Goal: Task Accomplishment & Management: Complete application form

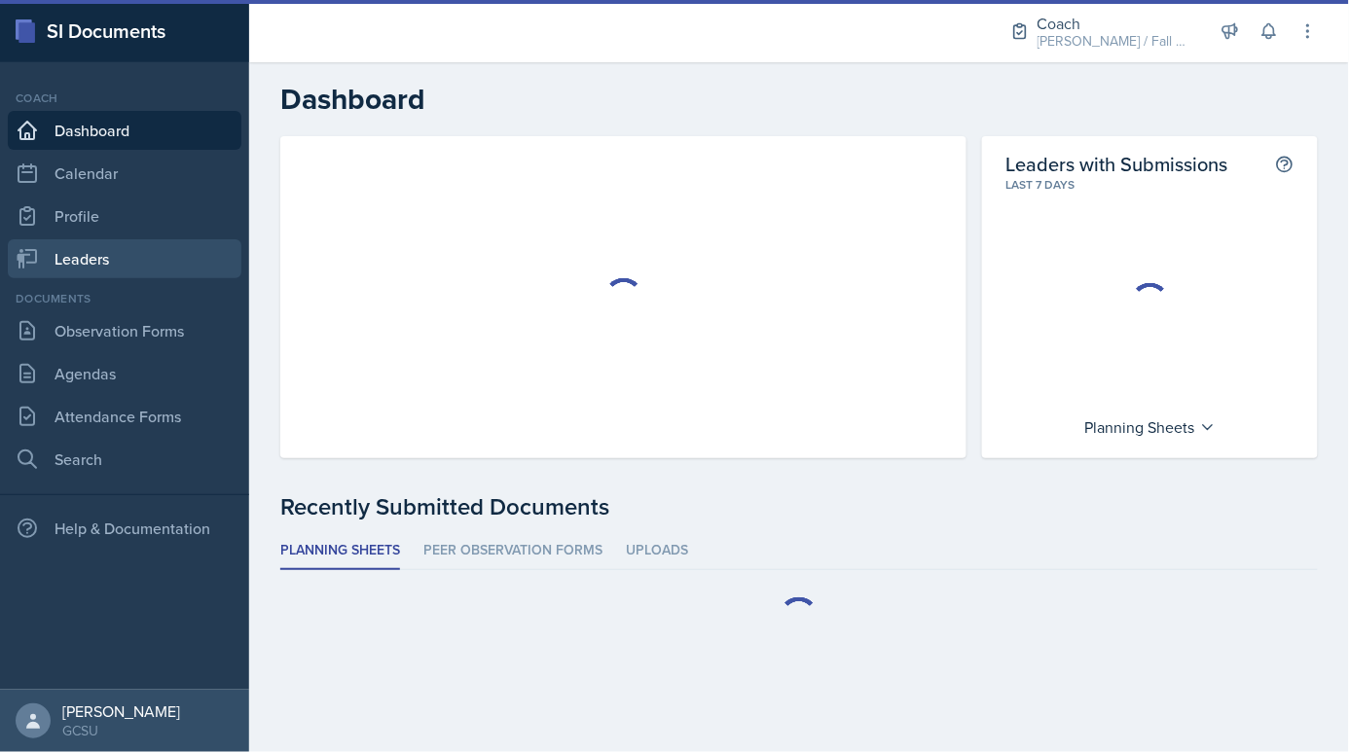
click at [172, 268] on link "Leaders" at bounding box center [125, 258] width 234 height 39
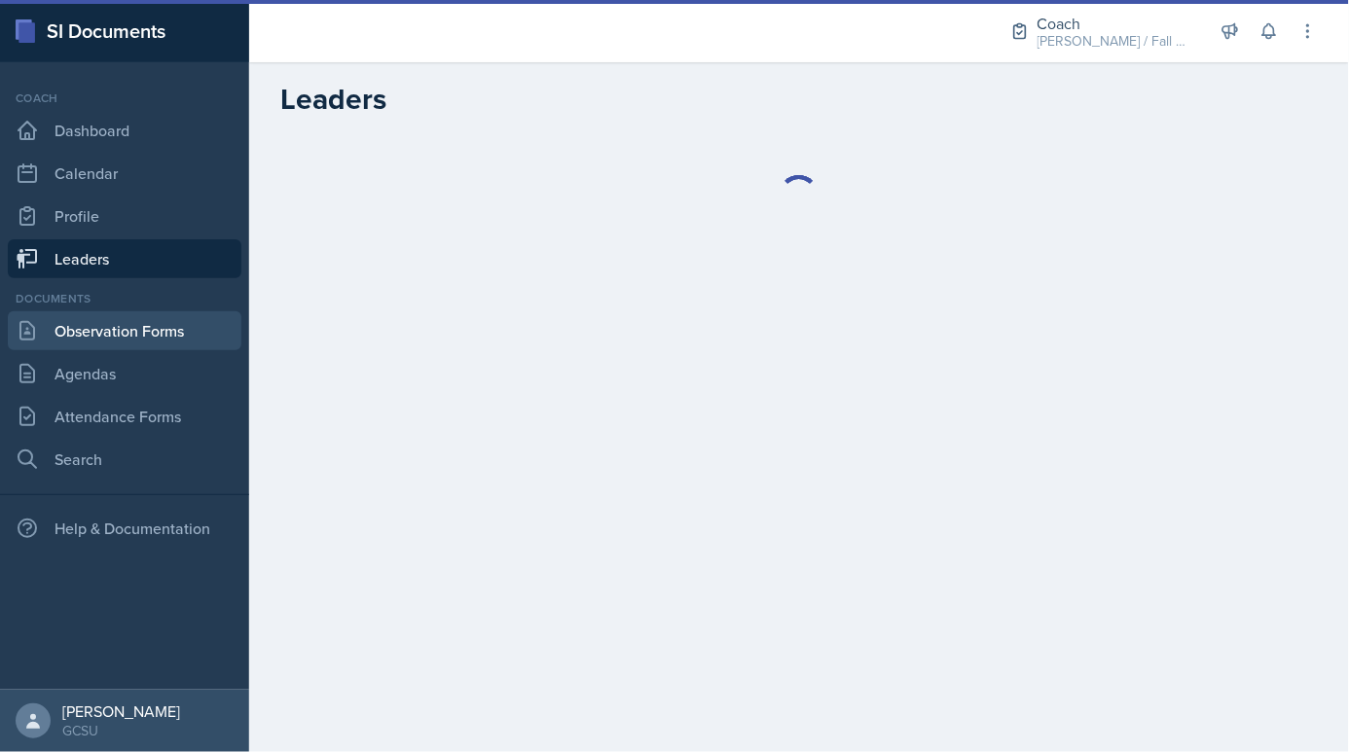
click at [170, 335] on link "Observation Forms" at bounding box center [125, 330] width 234 height 39
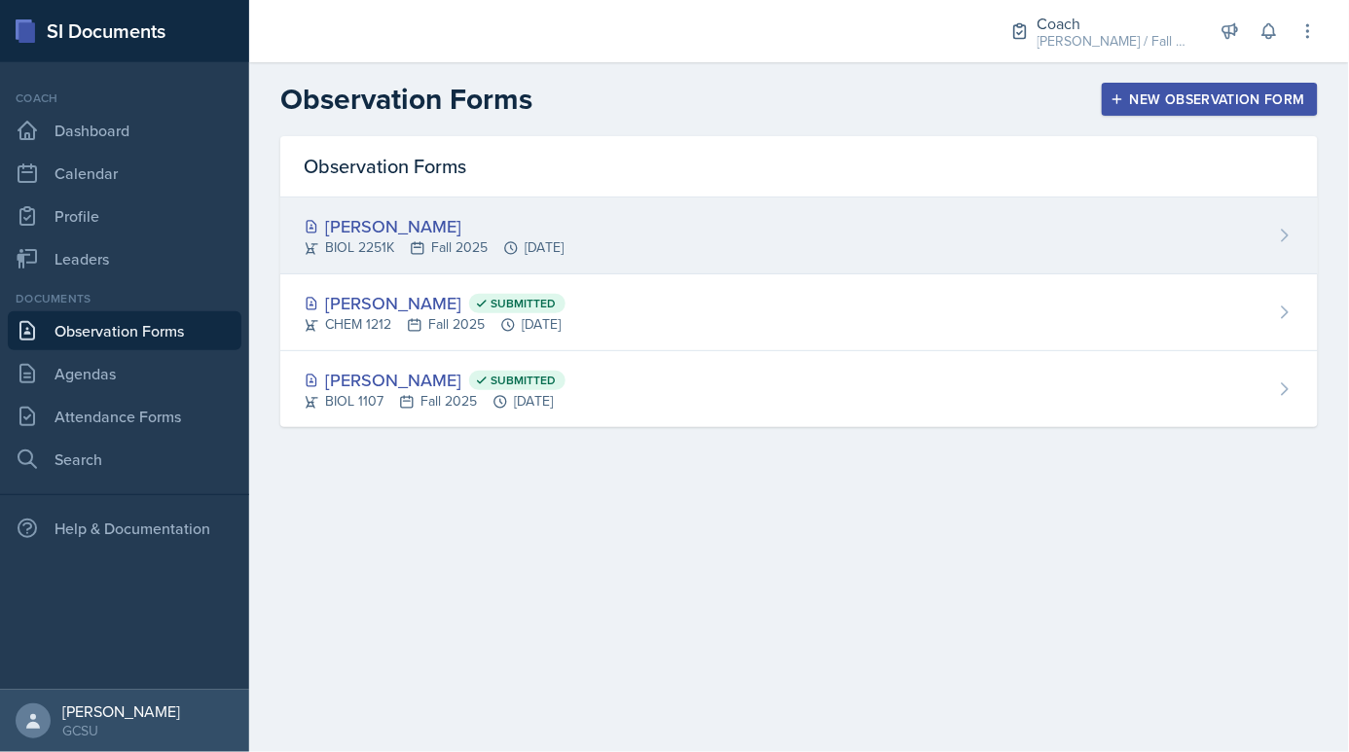
click at [371, 232] on div "[PERSON_NAME]" at bounding box center [434, 226] width 260 height 26
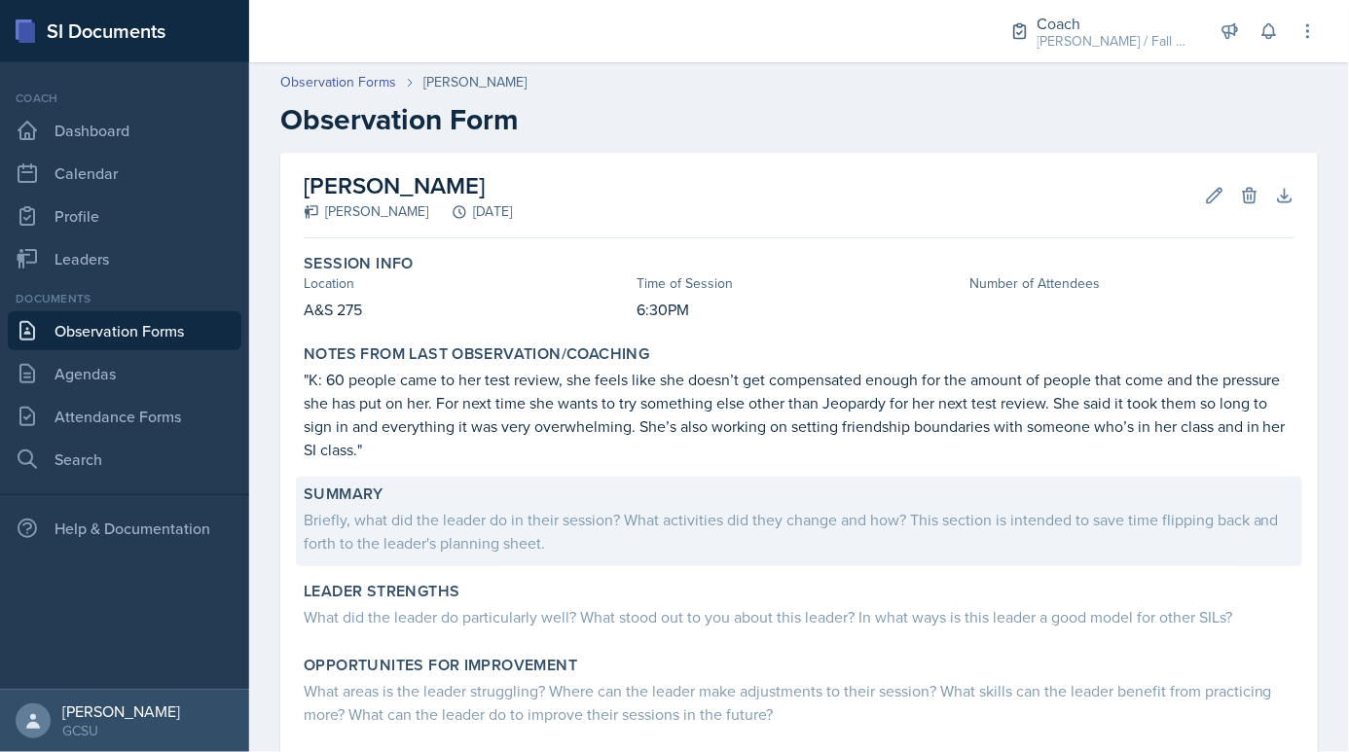
click at [417, 543] on div "Briefly, what did the leader do in their session? What activities did they chan…" at bounding box center [799, 531] width 991 height 47
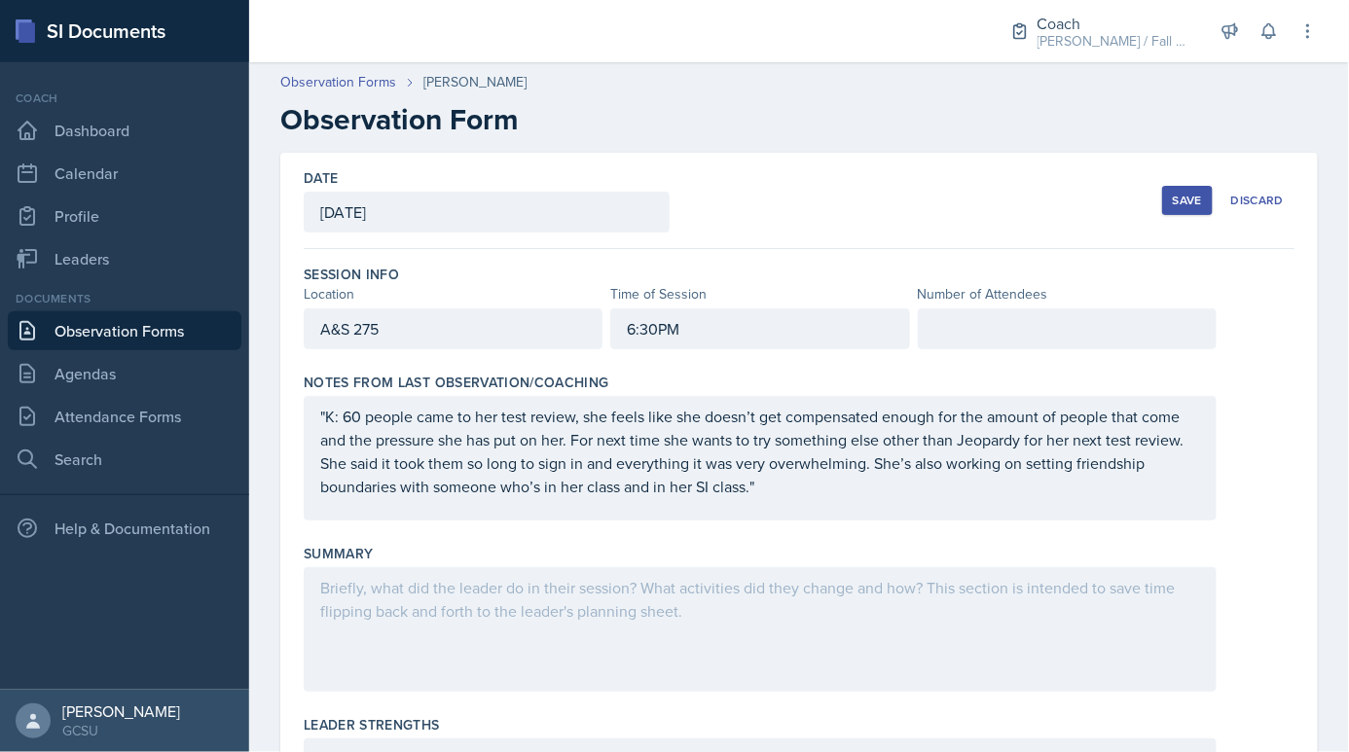
click at [414, 612] on div at bounding box center [760, 629] width 913 height 125
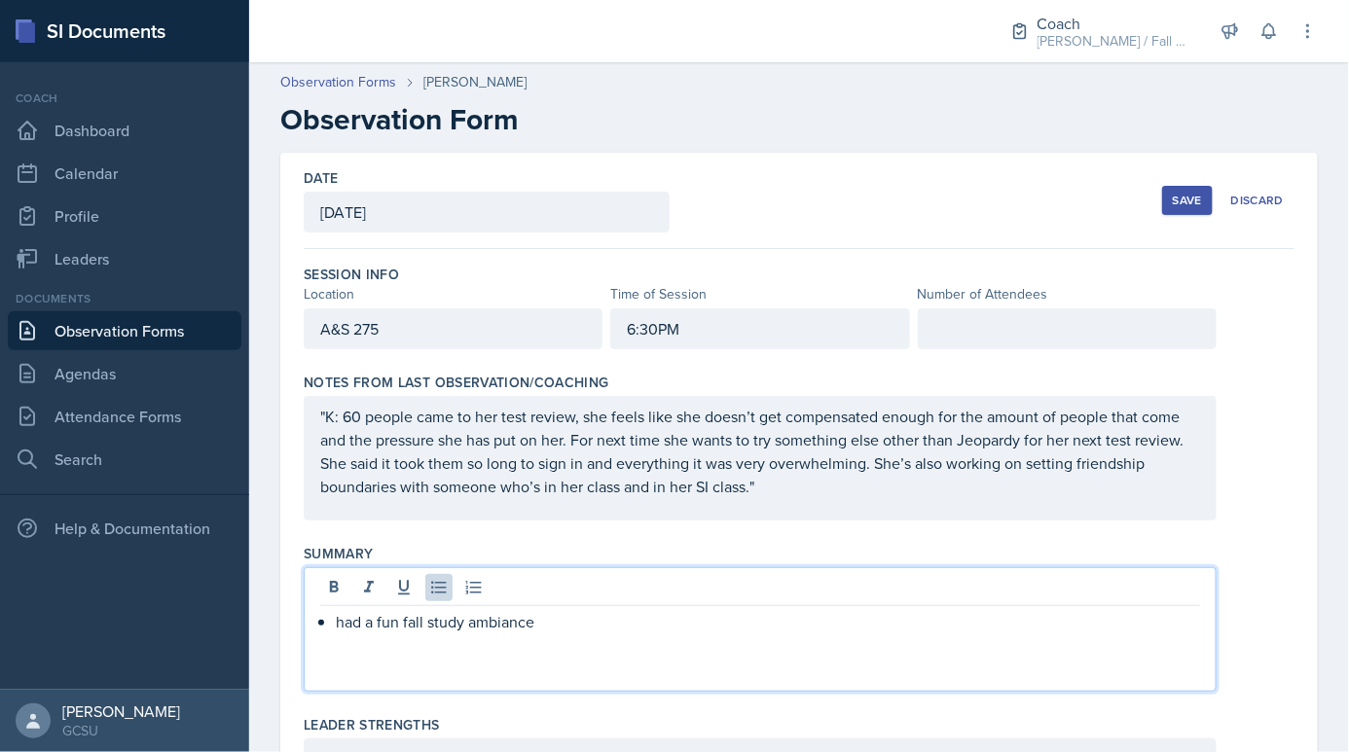
click at [529, 614] on p "had a fun fall study ambiance" at bounding box center [768, 621] width 864 height 23
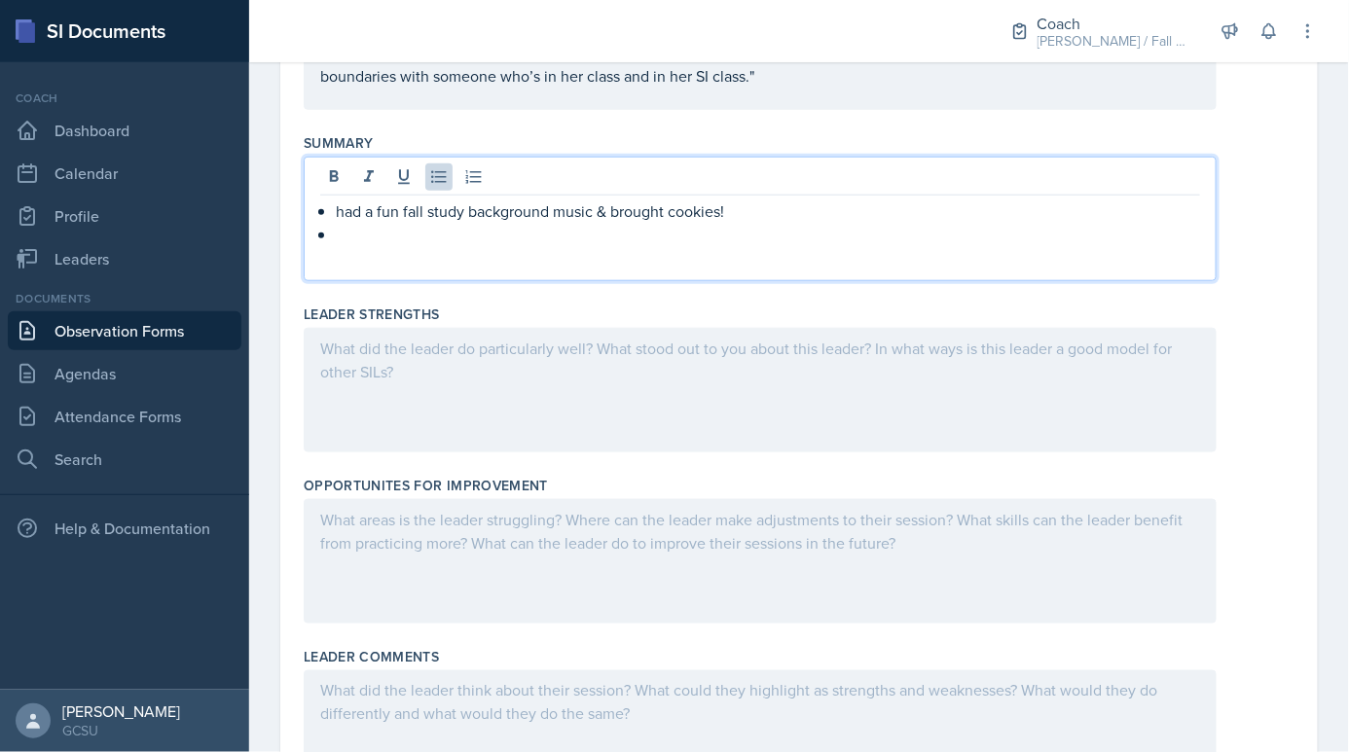
scroll to position [430, 0]
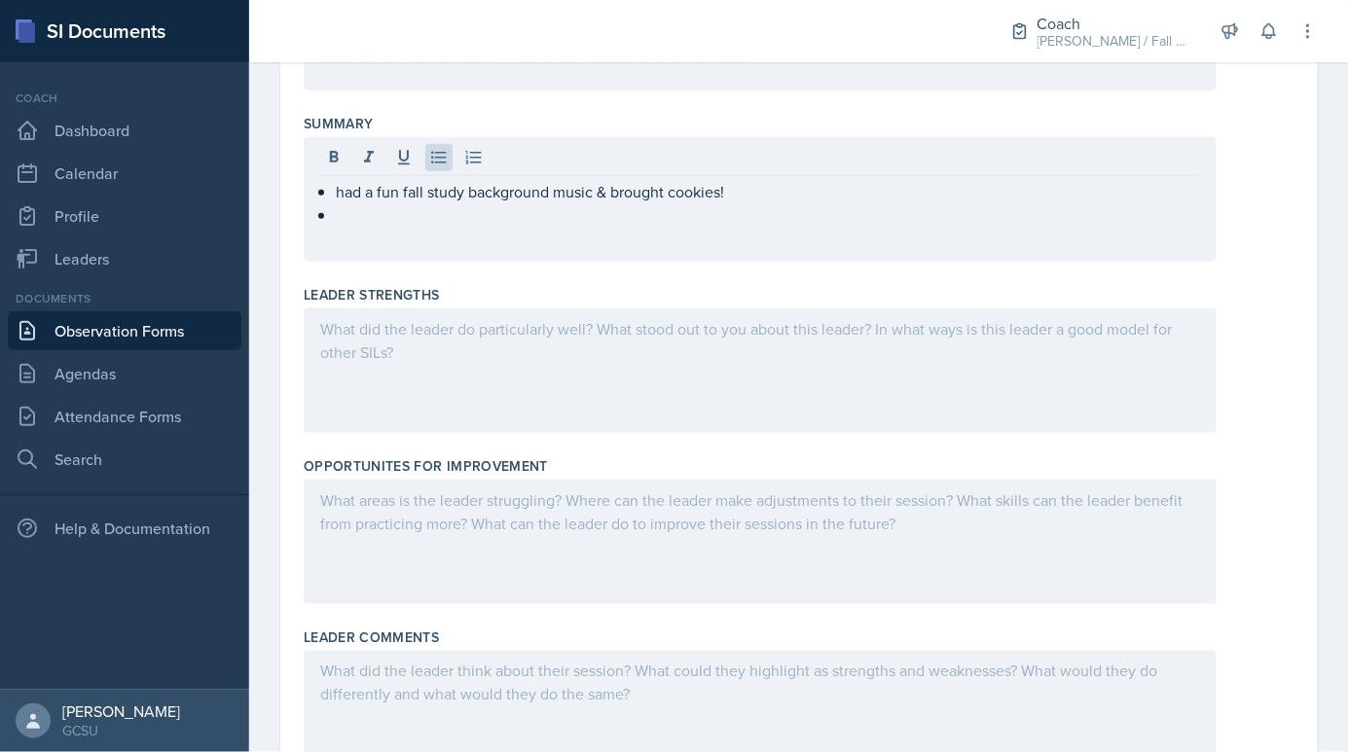
click at [609, 398] on div at bounding box center [760, 371] width 913 height 125
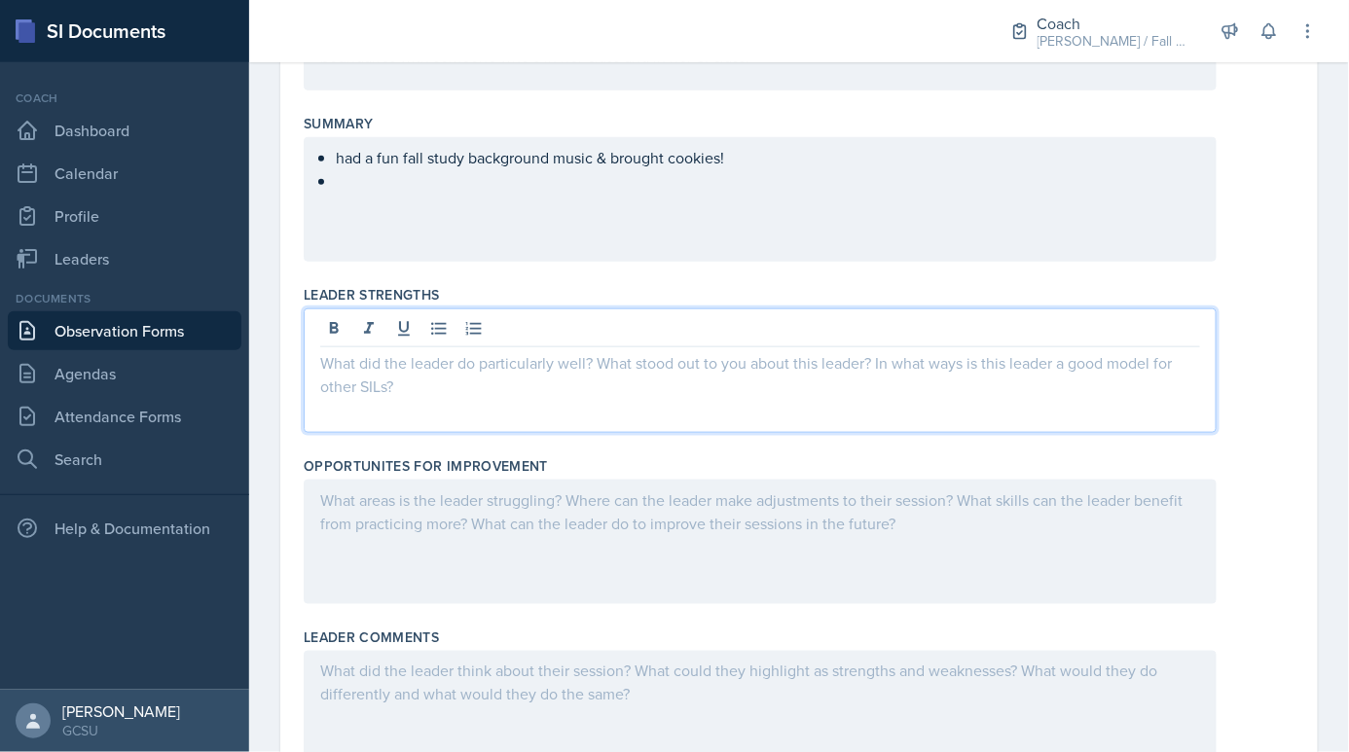
scroll to position [463, 0]
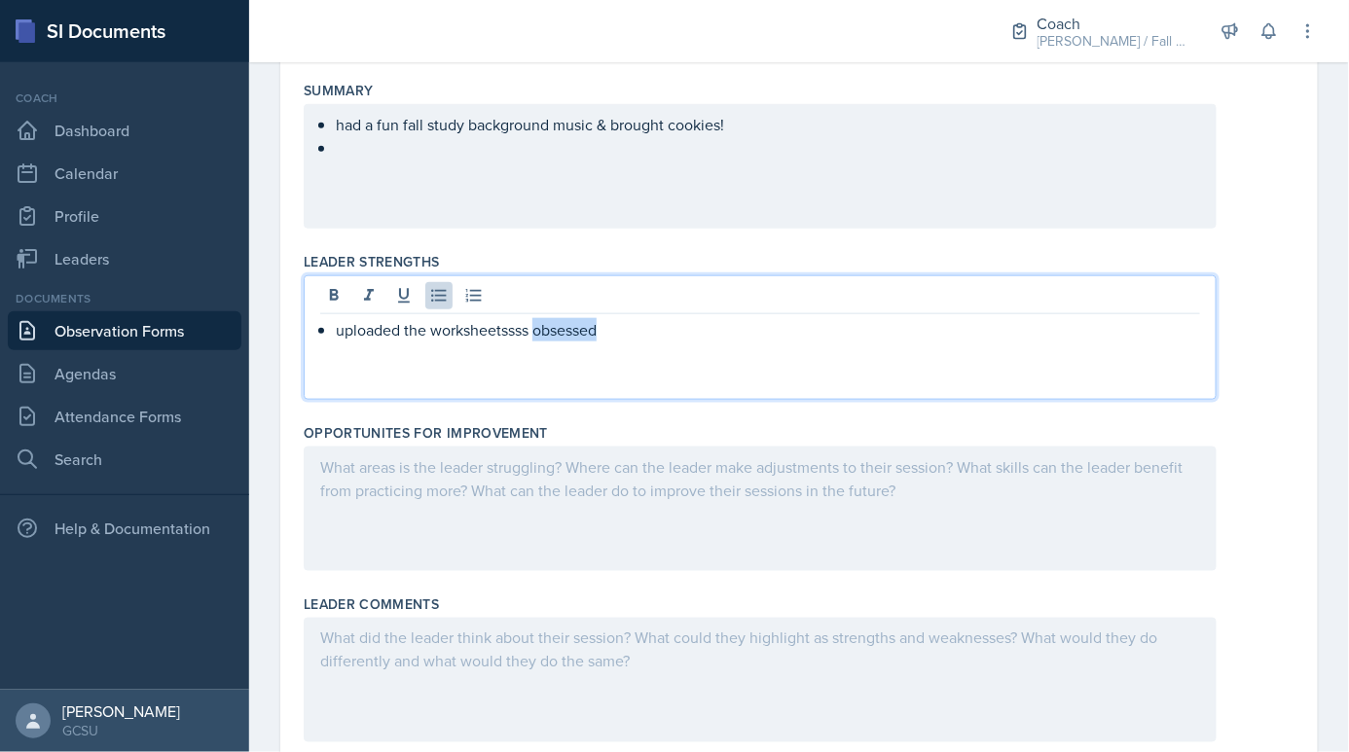
drag, startPoint x: 615, startPoint y: 337, endPoint x: 535, endPoint y: 333, distance: 79.9
click at [535, 333] on p "uploaded the worksheetssss obsessed" at bounding box center [768, 329] width 864 height 23
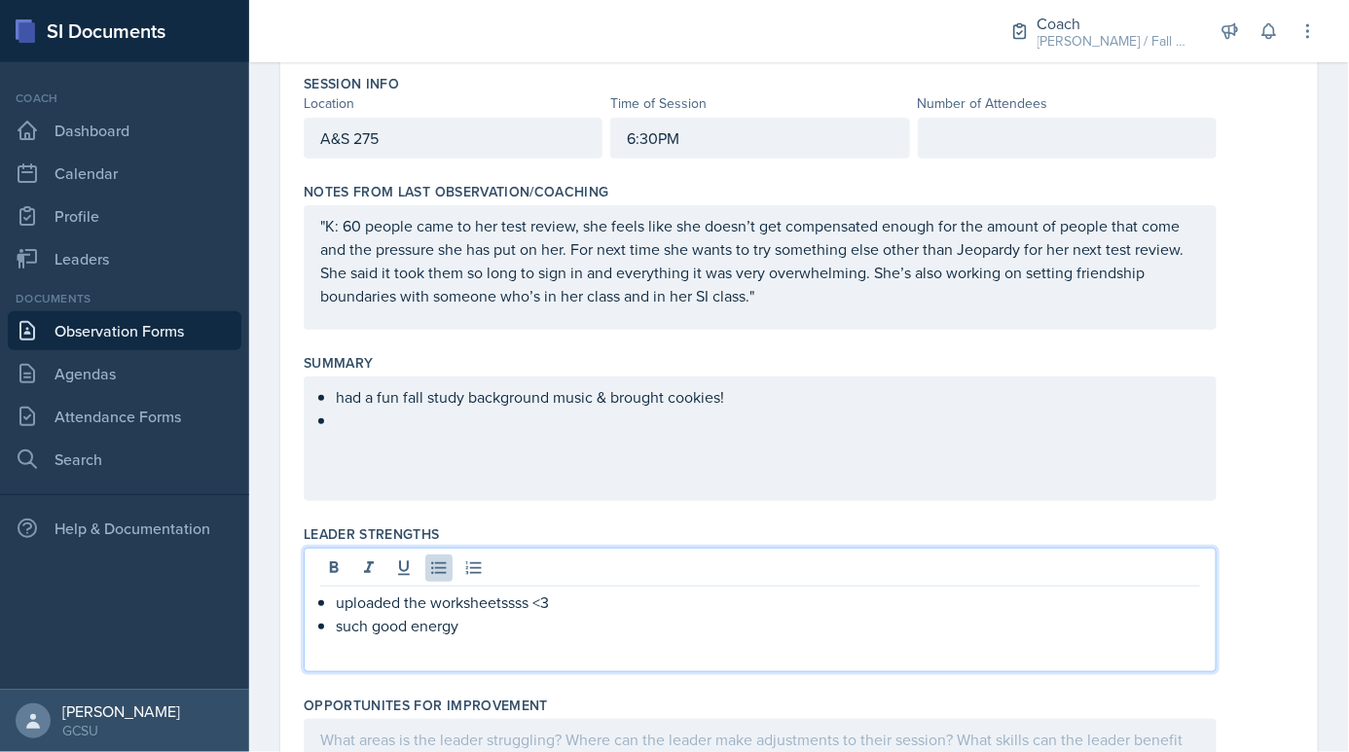
scroll to position [193, 0]
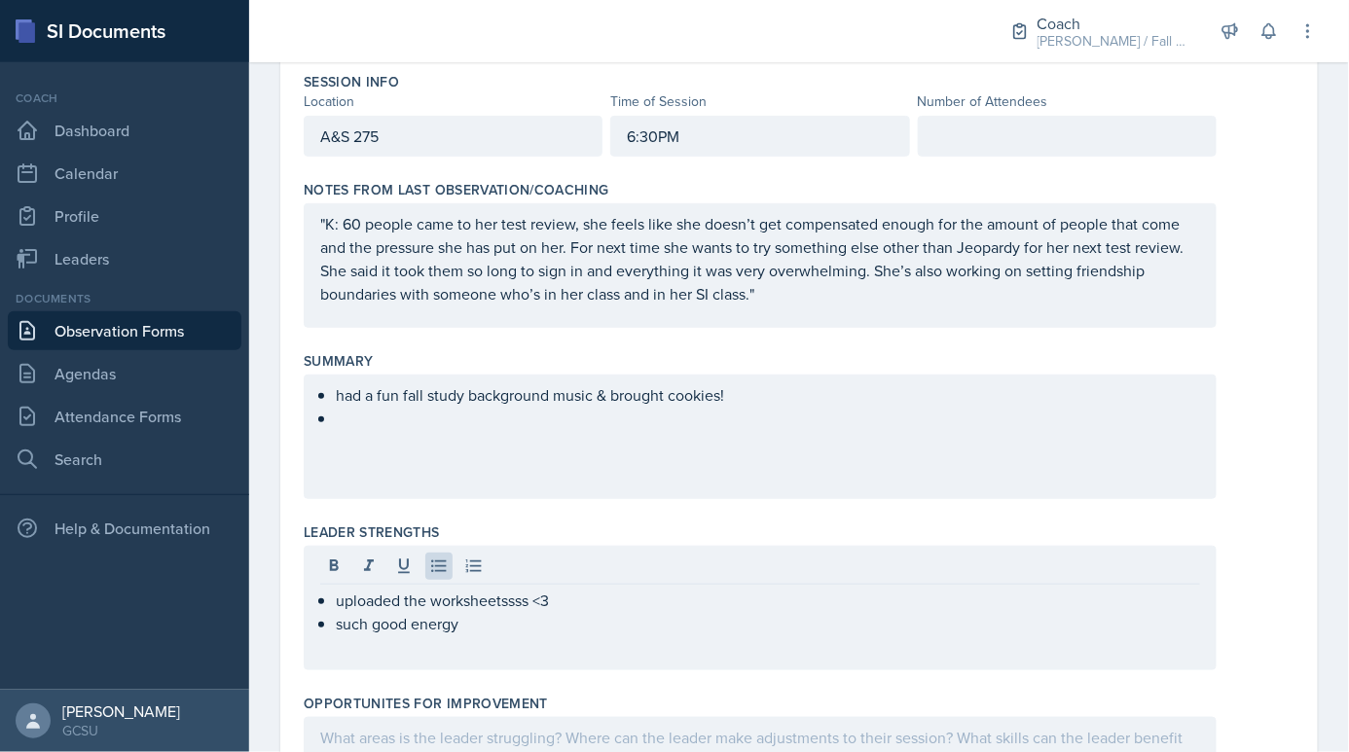
click at [563, 454] on div "had a fun fall study background music & brought cookies!" at bounding box center [760, 437] width 913 height 125
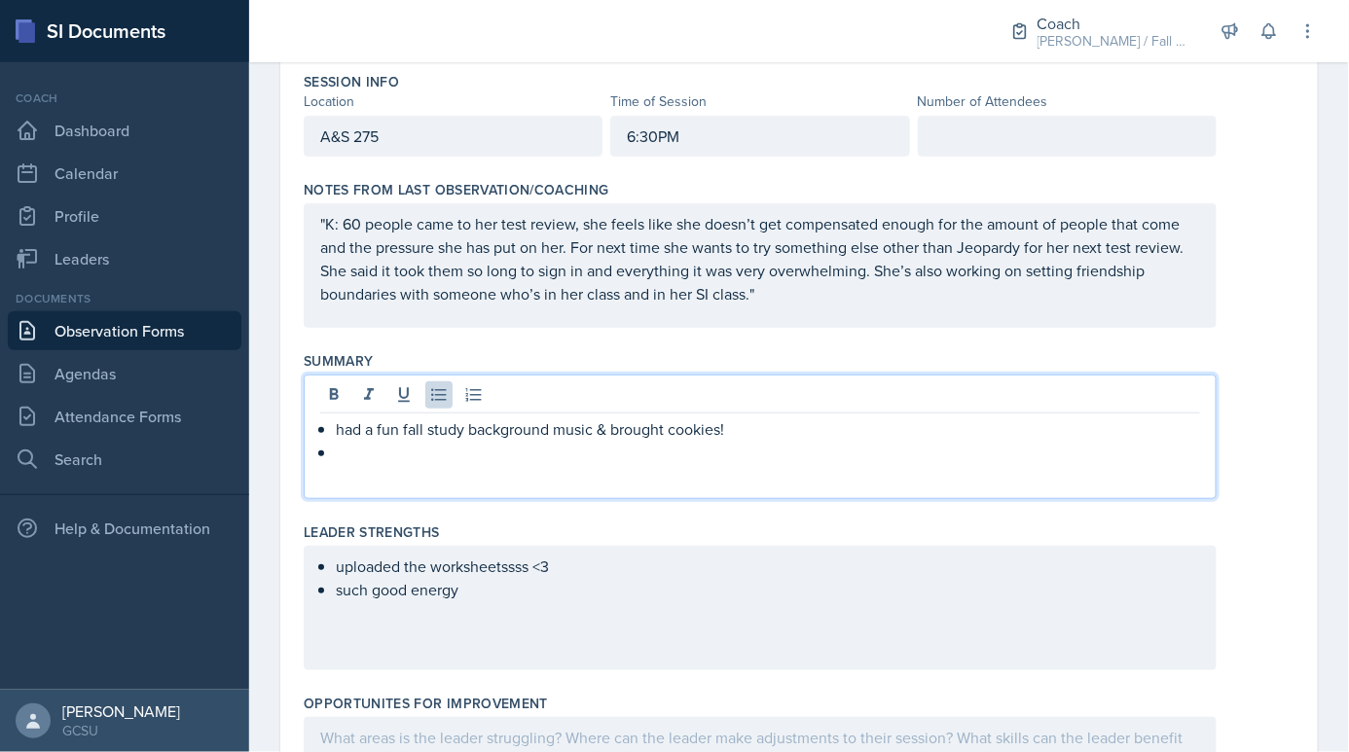
scroll to position [227, 0]
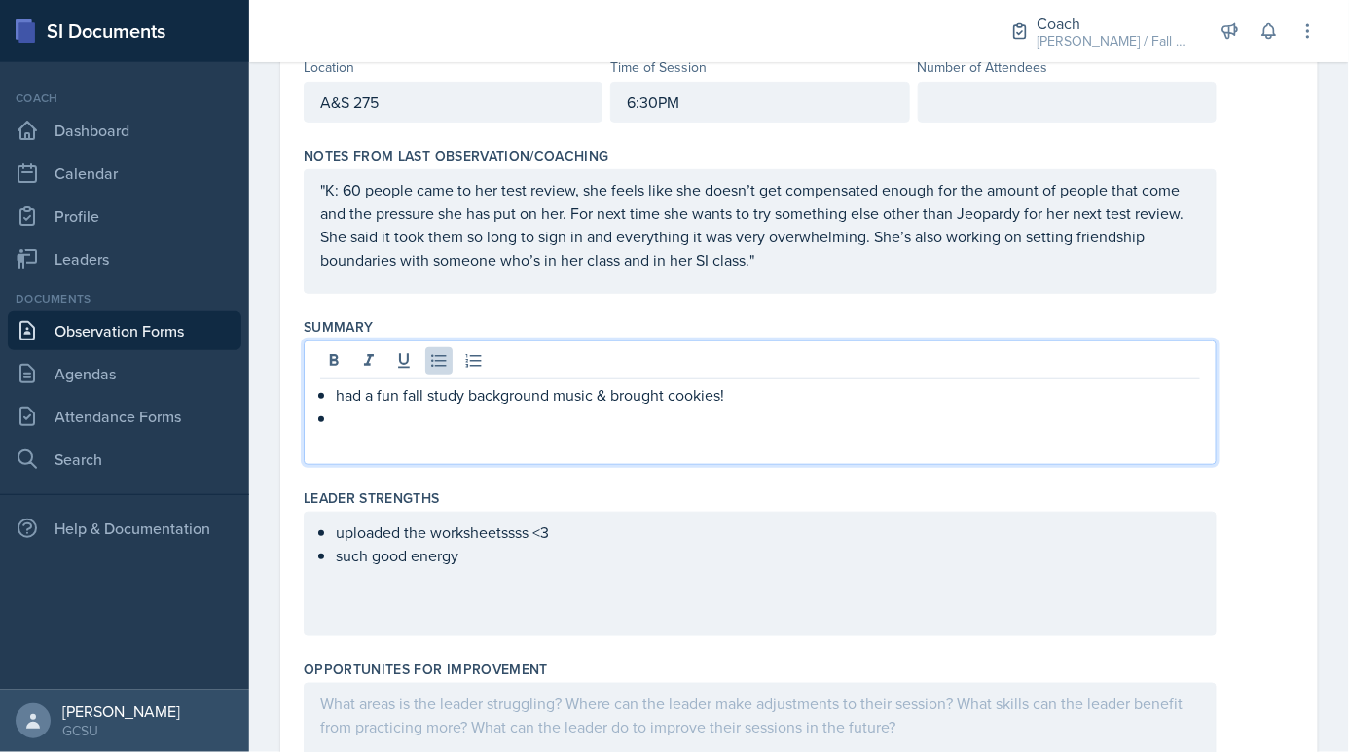
click at [552, 423] on p at bounding box center [768, 418] width 864 height 23
click at [494, 407] on p at bounding box center [768, 418] width 864 height 23
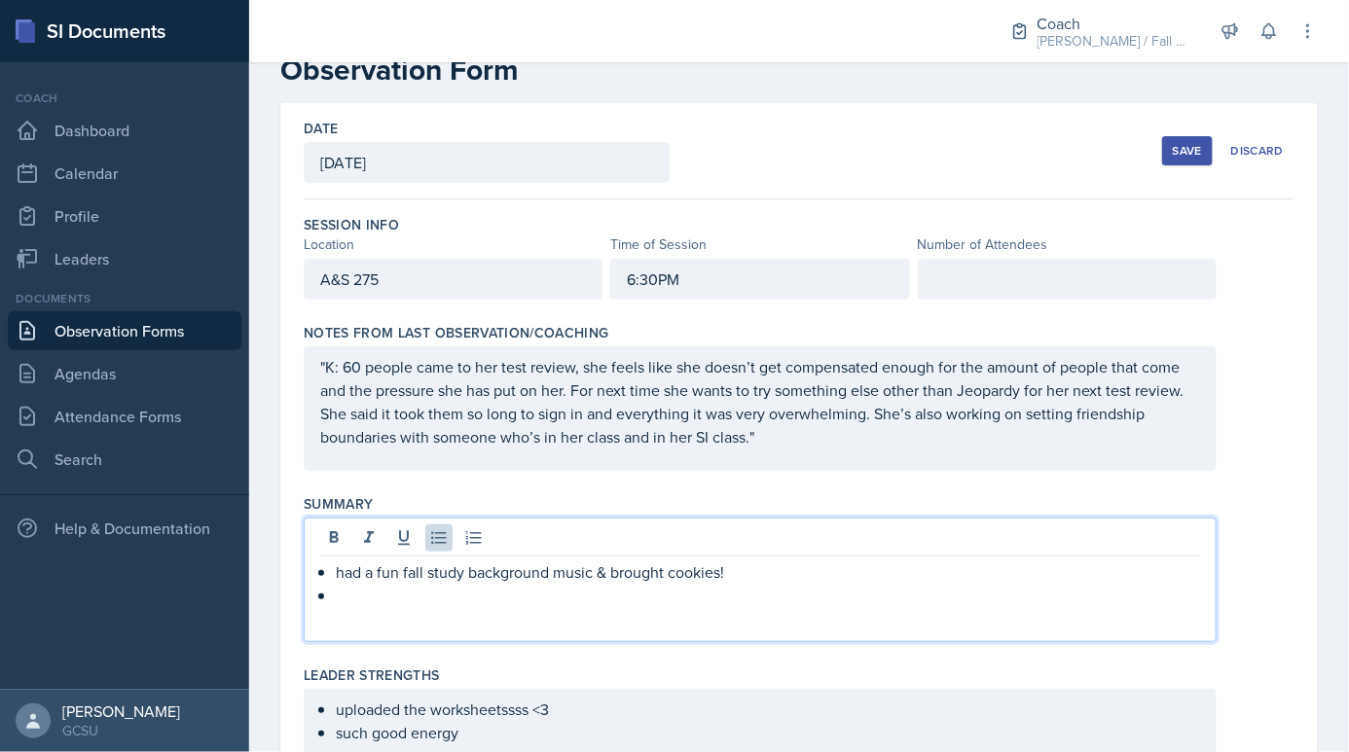
click at [1019, 265] on div at bounding box center [1067, 279] width 299 height 41
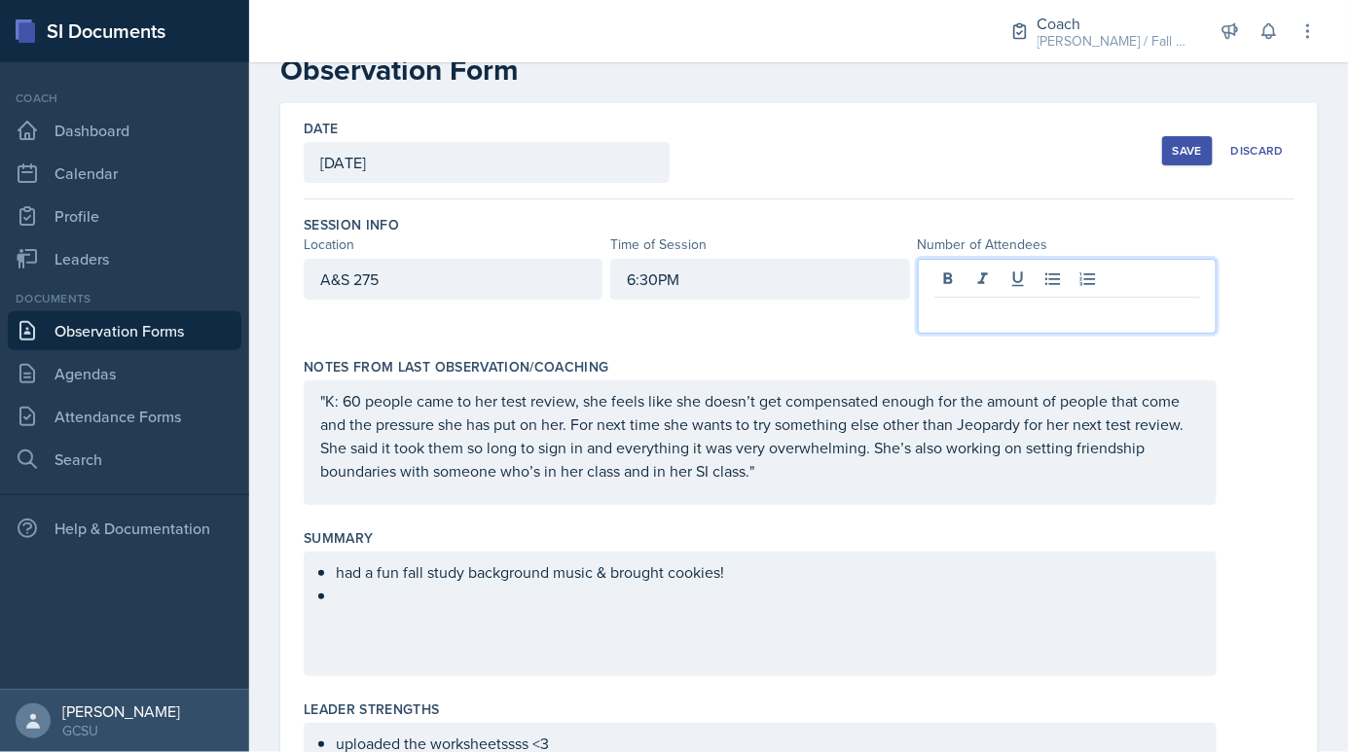
scroll to position [84, 0]
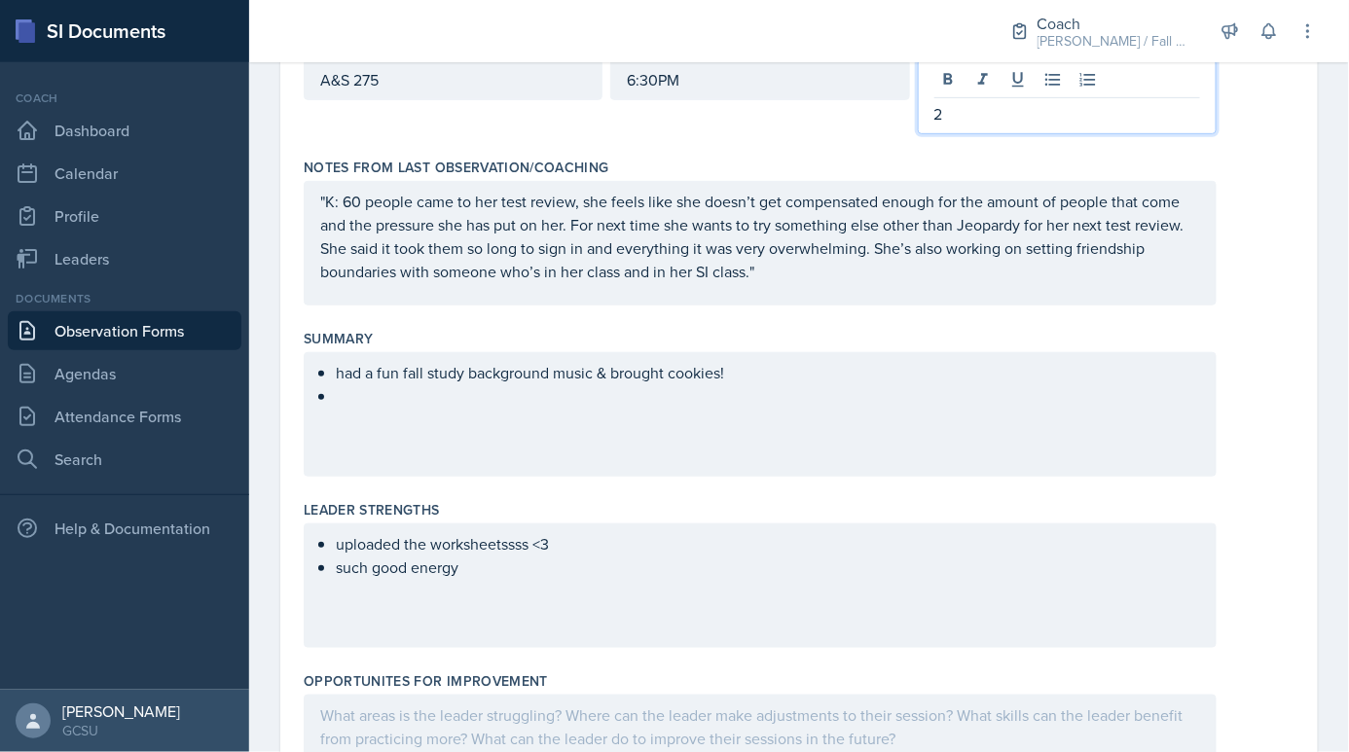
click at [627, 386] on p at bounding box center [768, 395] width 864 height 23
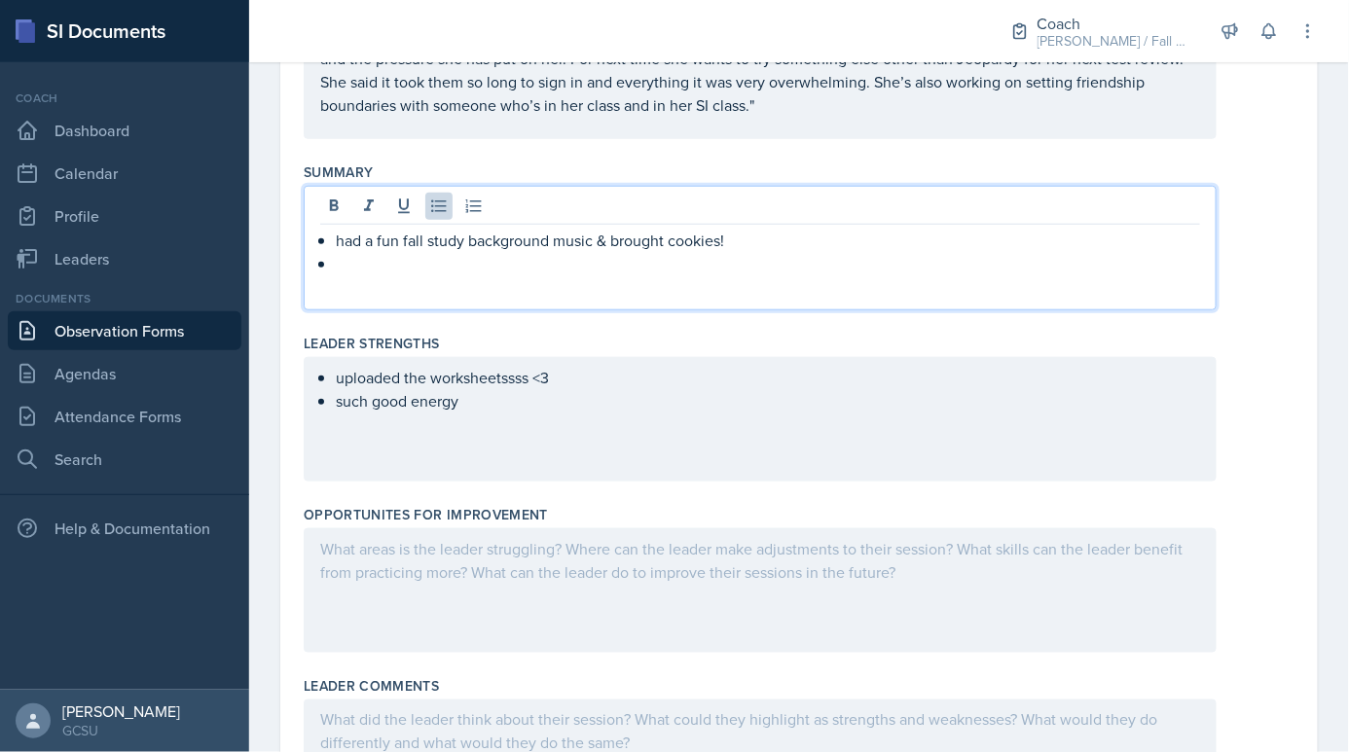
scroll to position [366, 0]
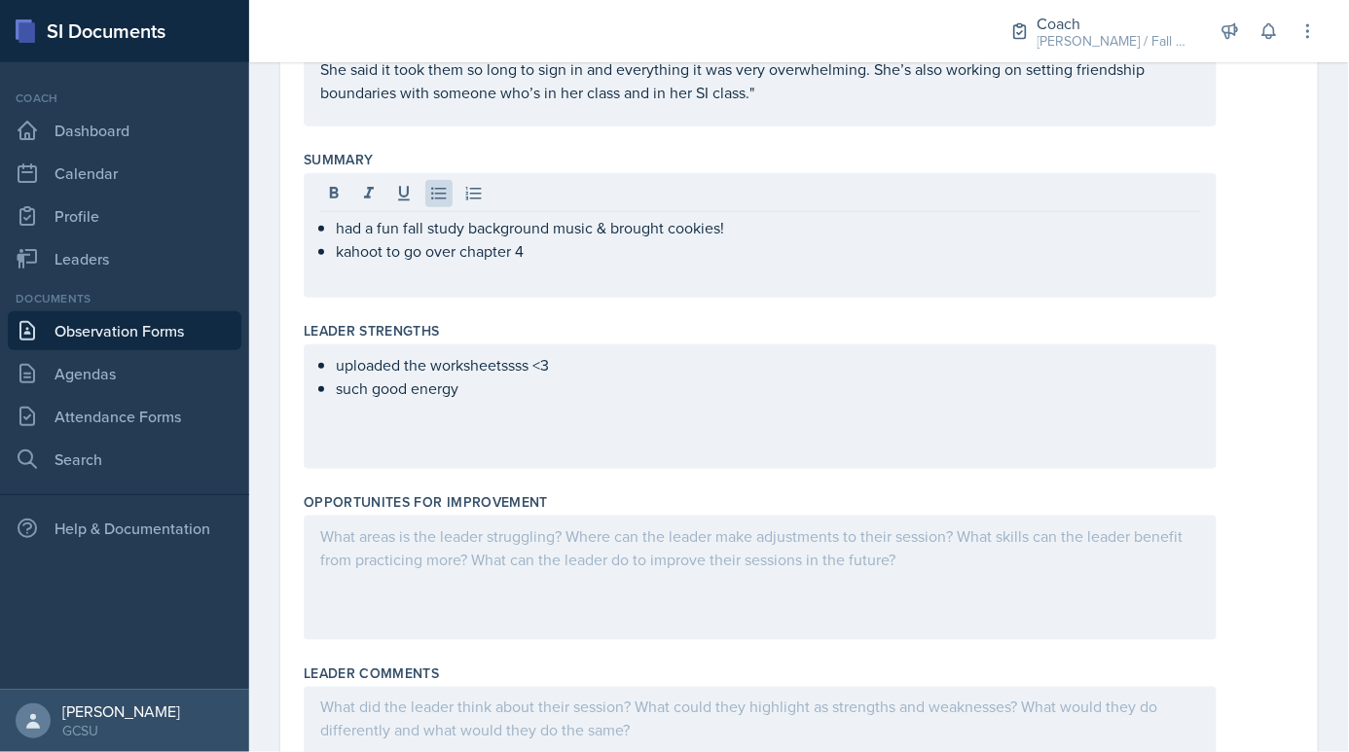
click at [492, 399] on div "uploaded the worksheetssss <3 such good energy" at bounding box center [760, 407] width 913 height 125
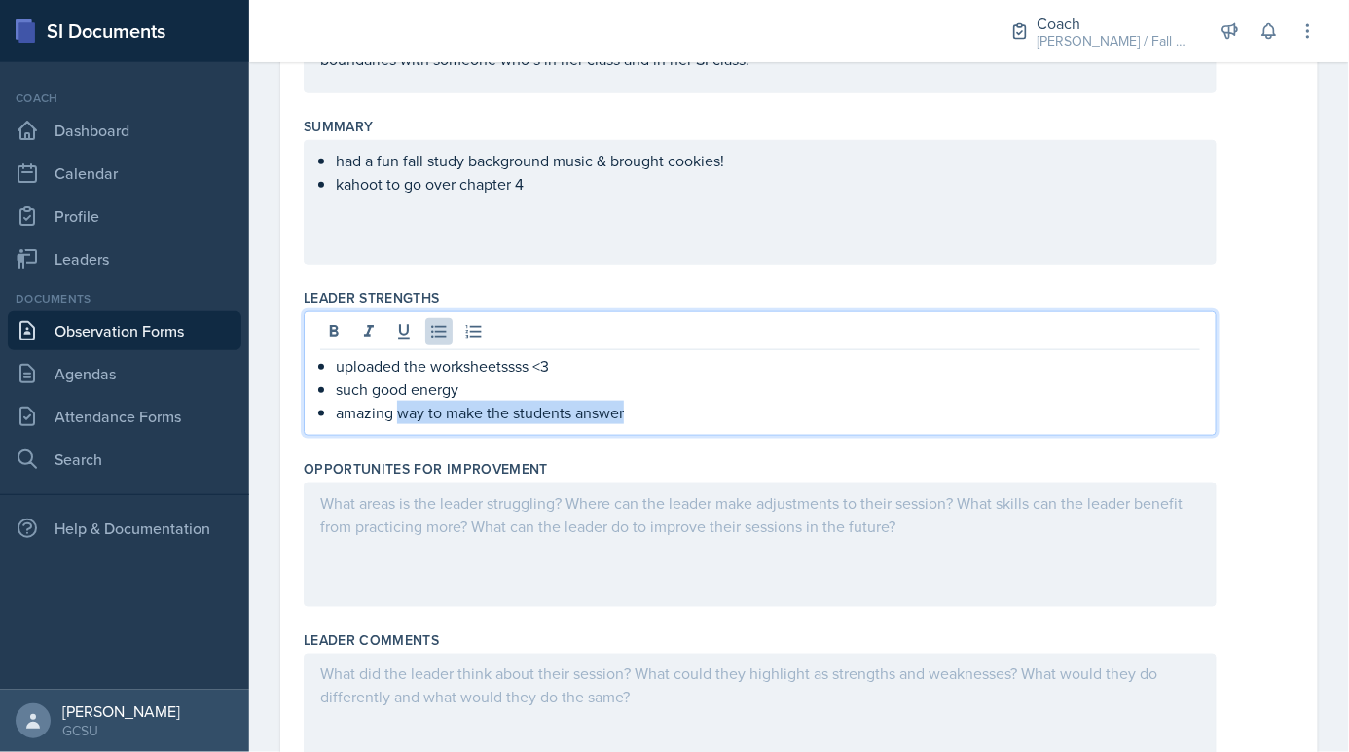
drag, startPoint x: 629, startPoint y: 419, endPoint x: 402, endPoint y: 415, distance: 226.8
click at [402, 415] on p "amazing way to make the students answer" at bounding box center [768, 412] width 864 height 23
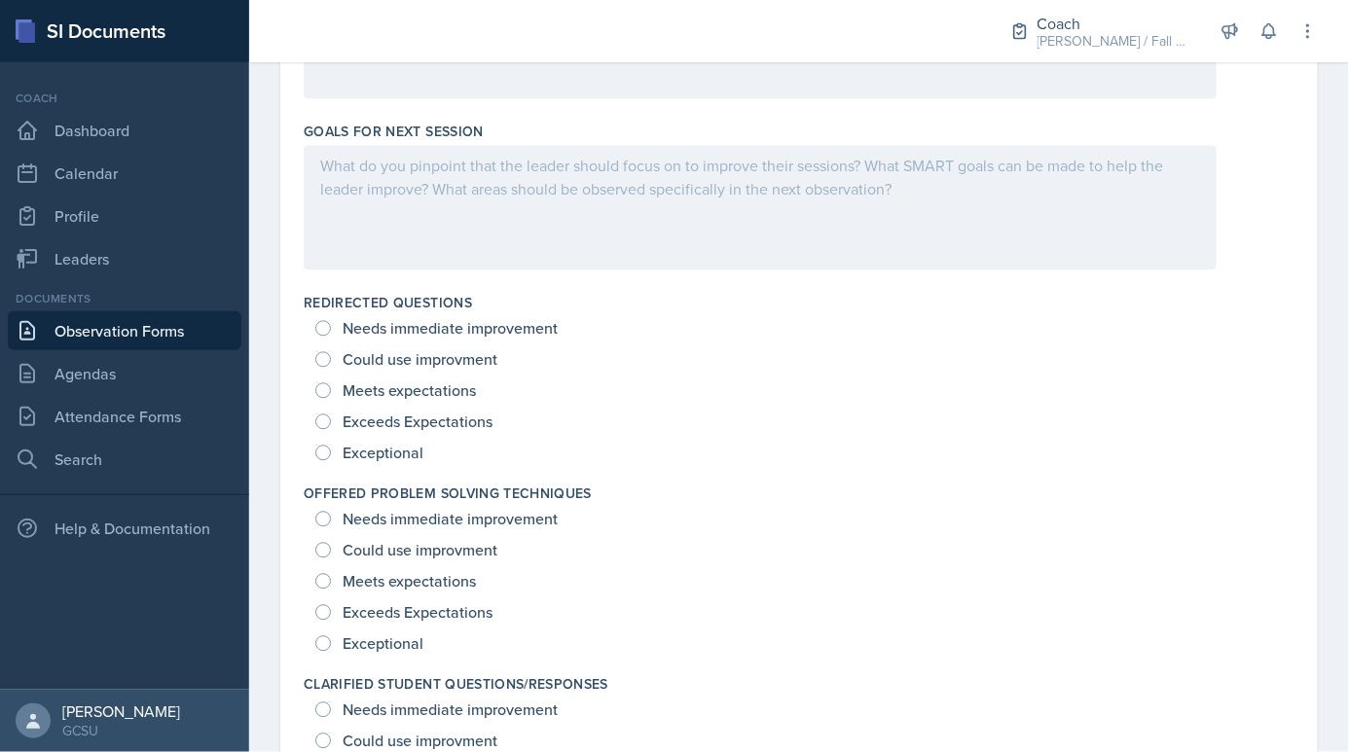
scroll to position [1109, 0]
click at [396, 443] on span "Exceptional" at bounding box center [383, 451] width 81 height 19
click at [331, 444] on input "Exceptional" at bounding box center [323, 452] width 16 height 16
radio input "true"
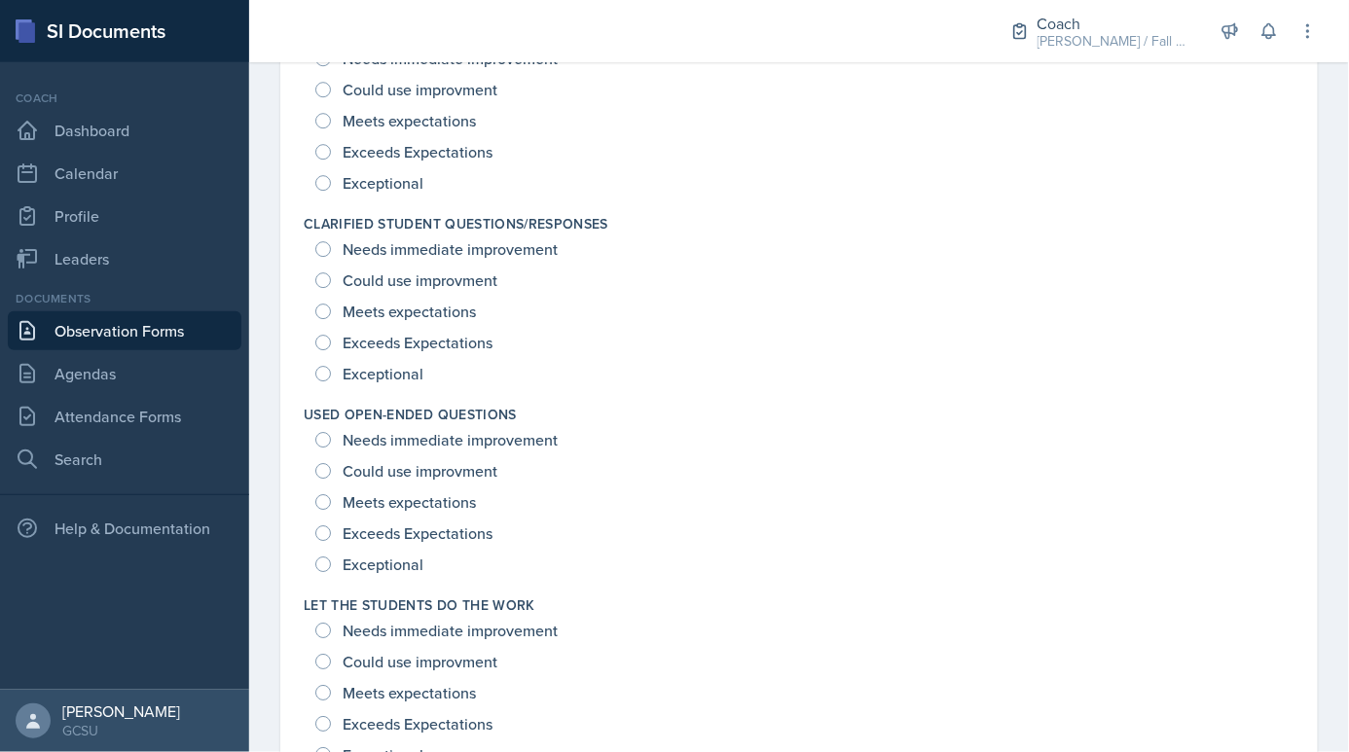
scroll to position [1570, 0]
click at [406, 356] on div "Exceptional" at bounding box center [371, 371] width 112 height 31
click at [368, 553] on span "Exceptional" at bounding box center [383, 562] width 81 height 19
click at [331, 555] on input "Exceptional" at bounding box center [323, 563] width 16 height 16
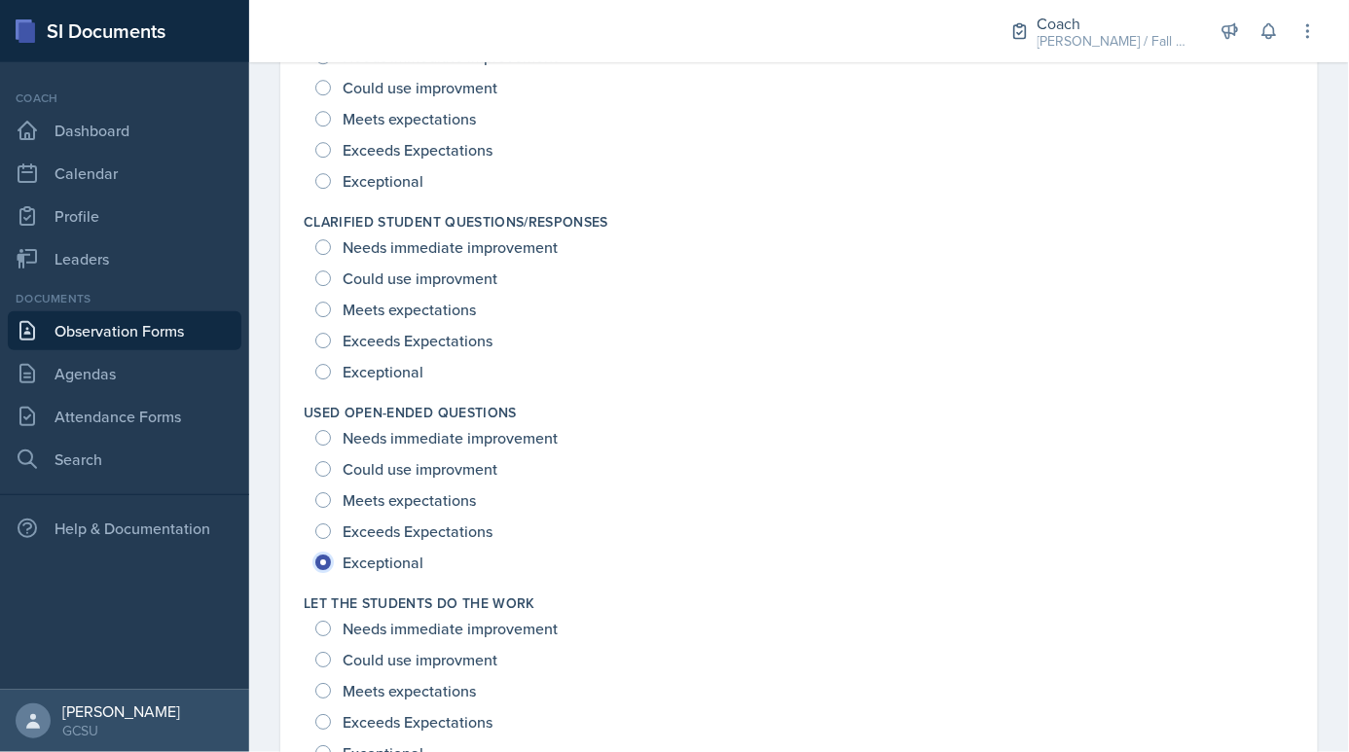
radio input "true"
click at [380, 371] on span "Exceptional" at bounding box center [383, 371] width 81 height 19
click at [331, 371] on input "Exceptional" at bounding box center [323, 372] width 16 height 16
radio input "true"
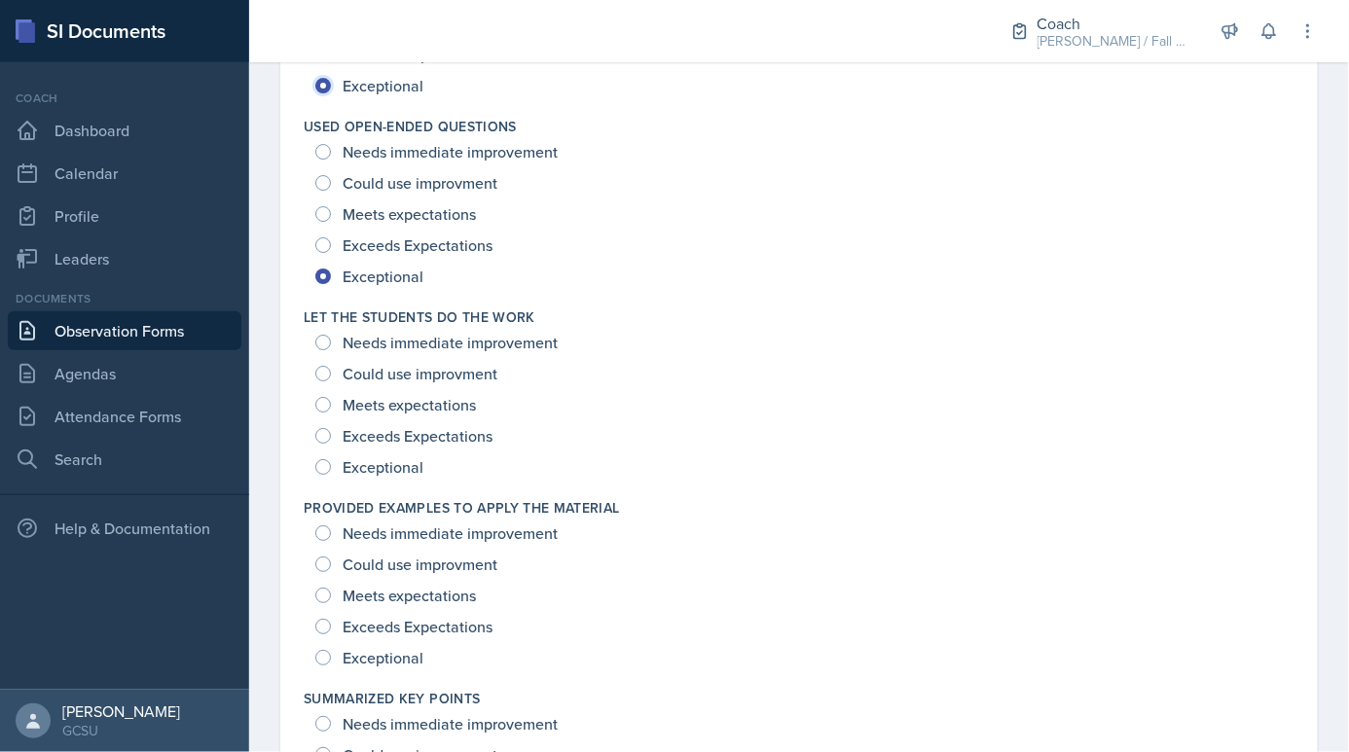
scroll to position [1858, 0]
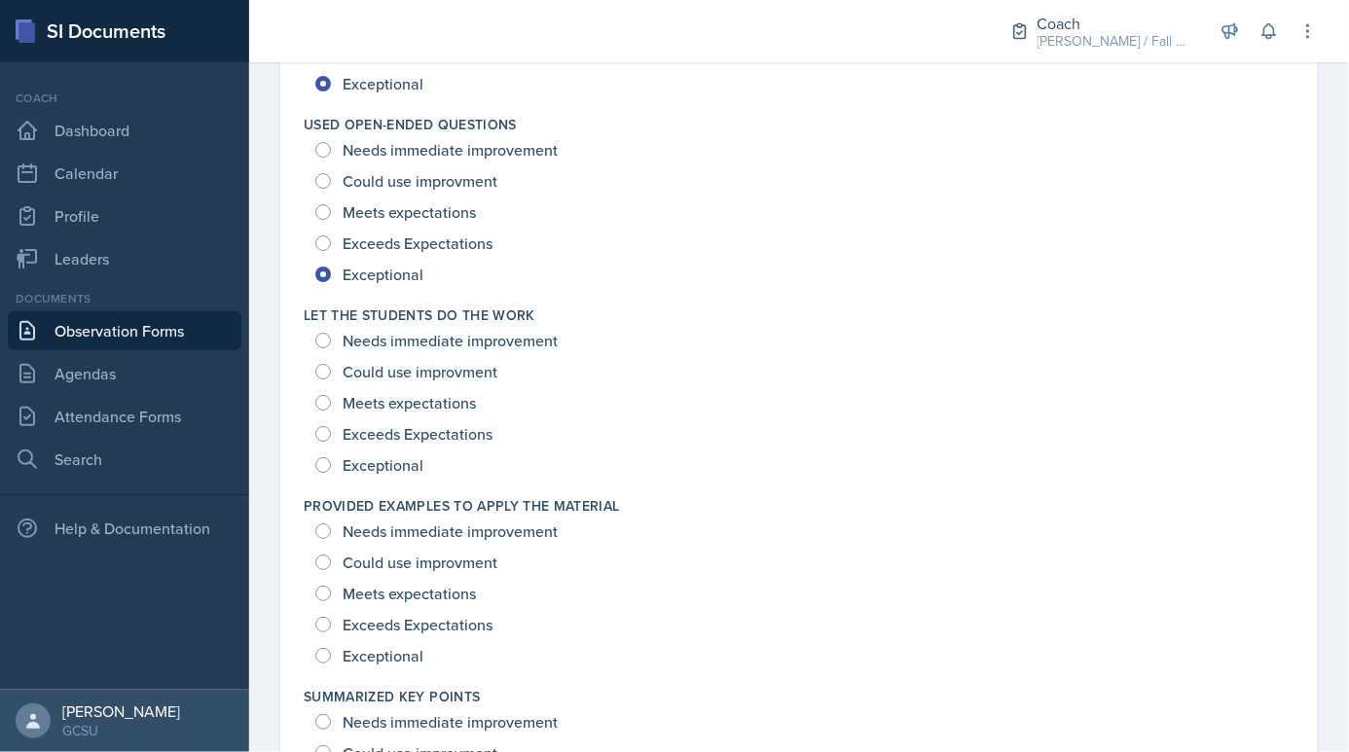
click at [398, 456] on span "Exceptional" at bounding box center [383, 465] width 81 height 19
click at [331, 457] on input "Exceptional" at bounding box center [323, 465] width 16 height 16
radio input "true"
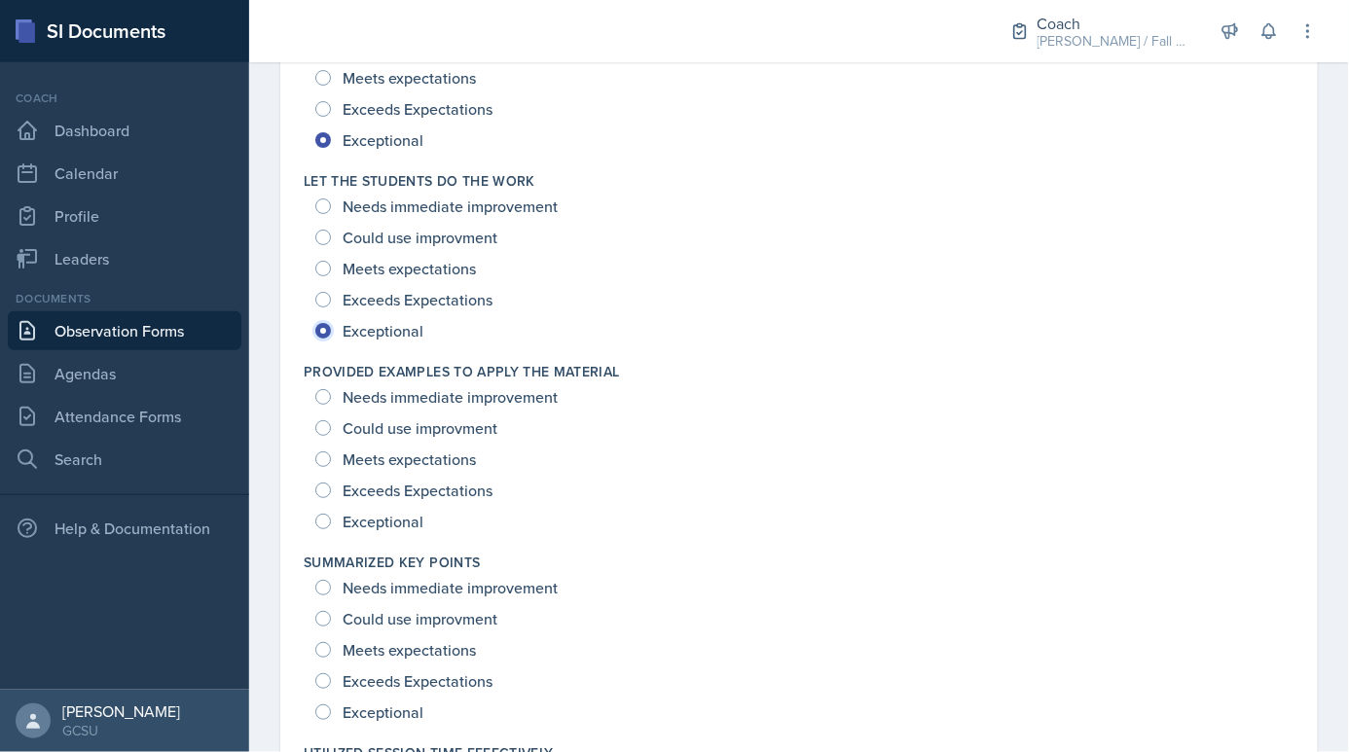
scroll to position [2040, 0]
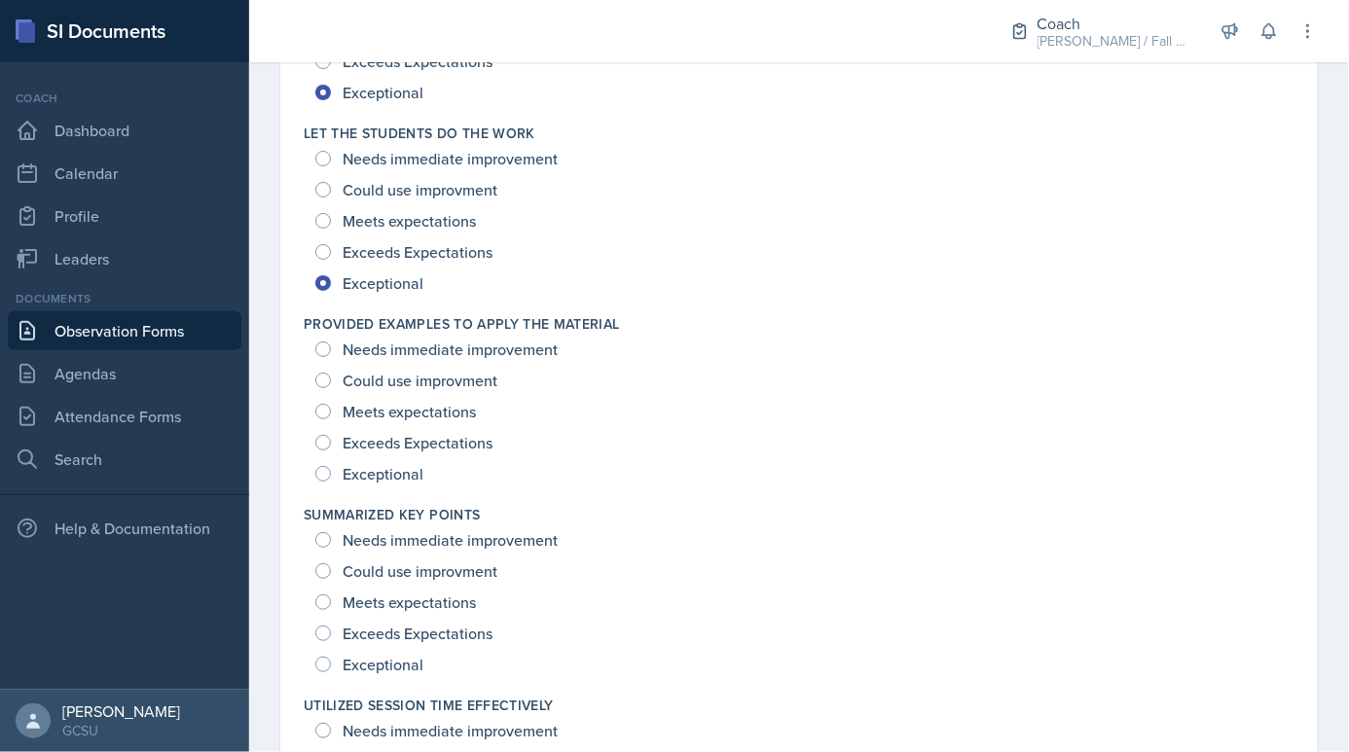
click at [404, 465] on span "Exceptional" at bounding box center [383, 473] width 81 height 19
click at [331, 466] on input "Exceptional" at bounding box center [323, 474] width 16 height 16
radio input "true"
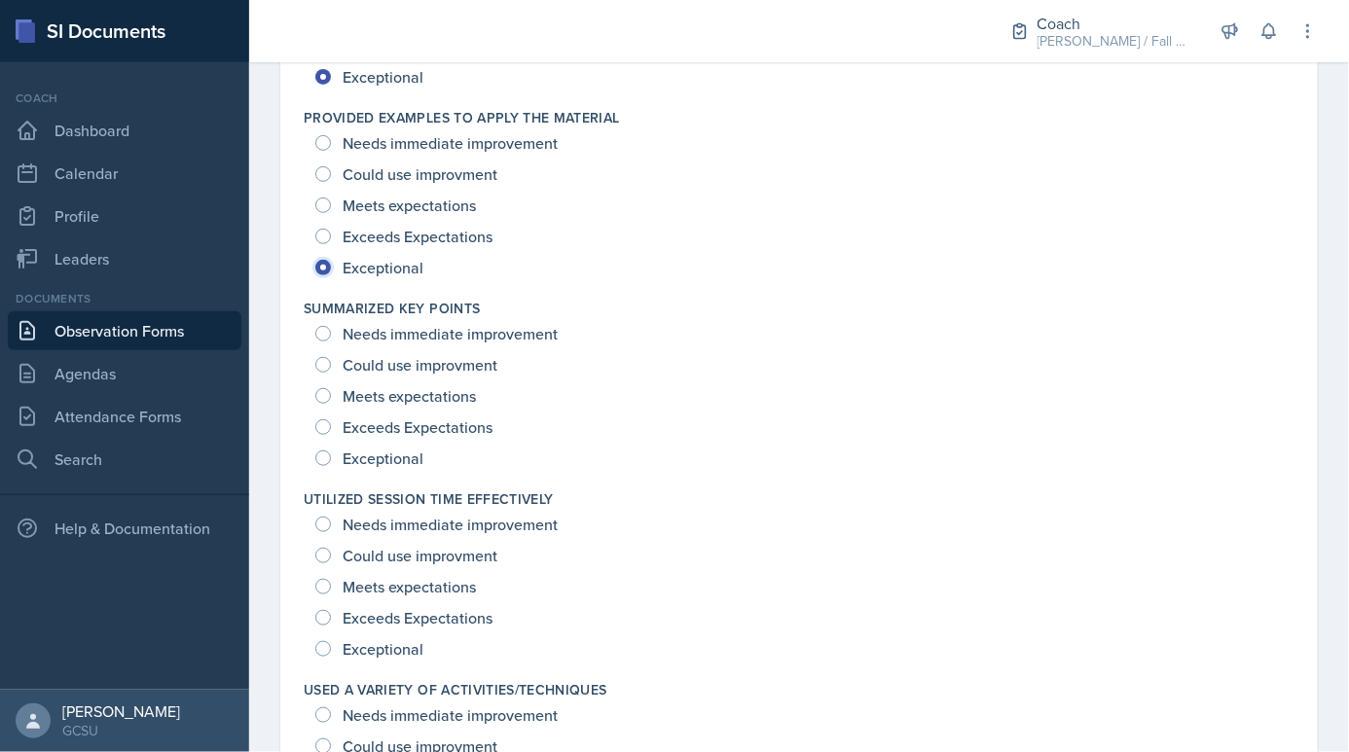
scroll to position [2273, 0]
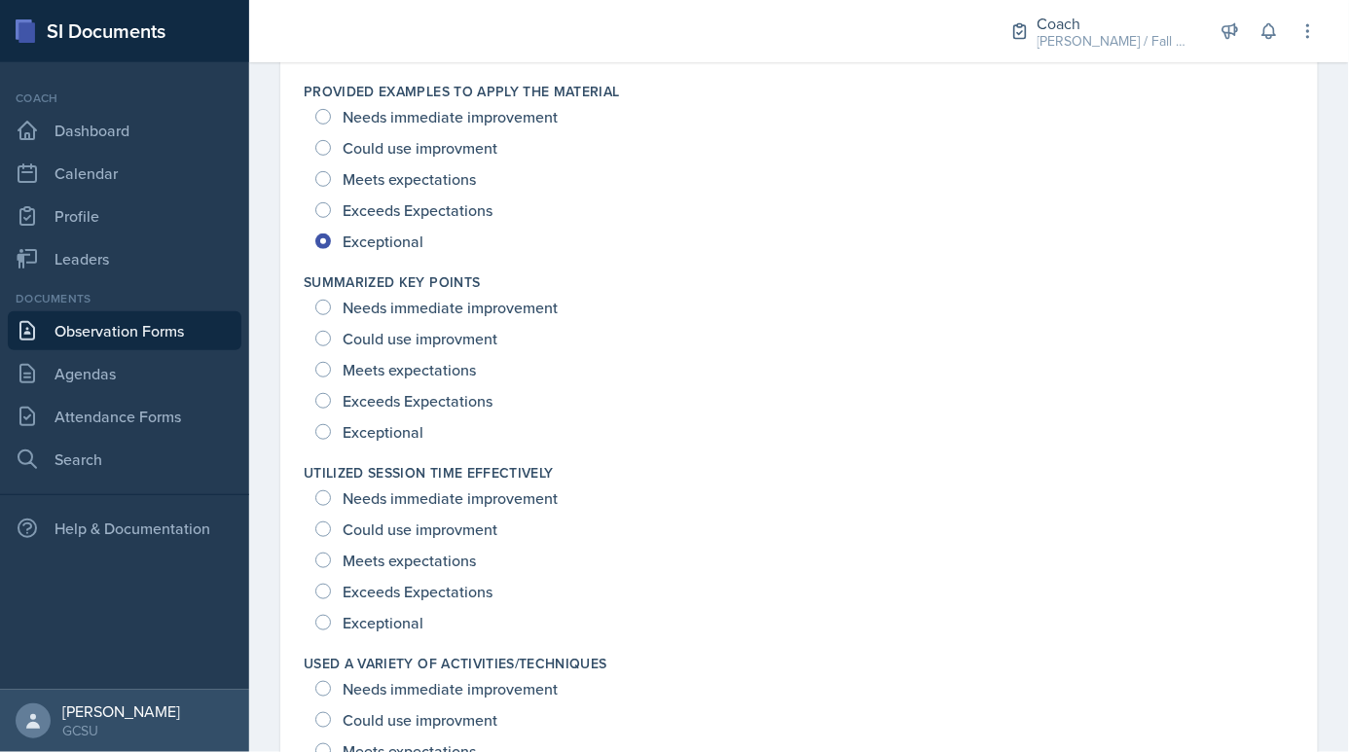
click at [415, 444] on div "Exceptional" at bounding box center [371, 432] width 112 height 31
click at [398, 434] on span "Exceptional" at bounding box center [383, 431] width 81 height 19
click at [331, 434] on input "Exceptional" at bounding box center [323, 432] width 16 height 16
radio input "true"
click at [404, 623] on span "Exceptional" at bounding box center [383, 622] width 81 height 19
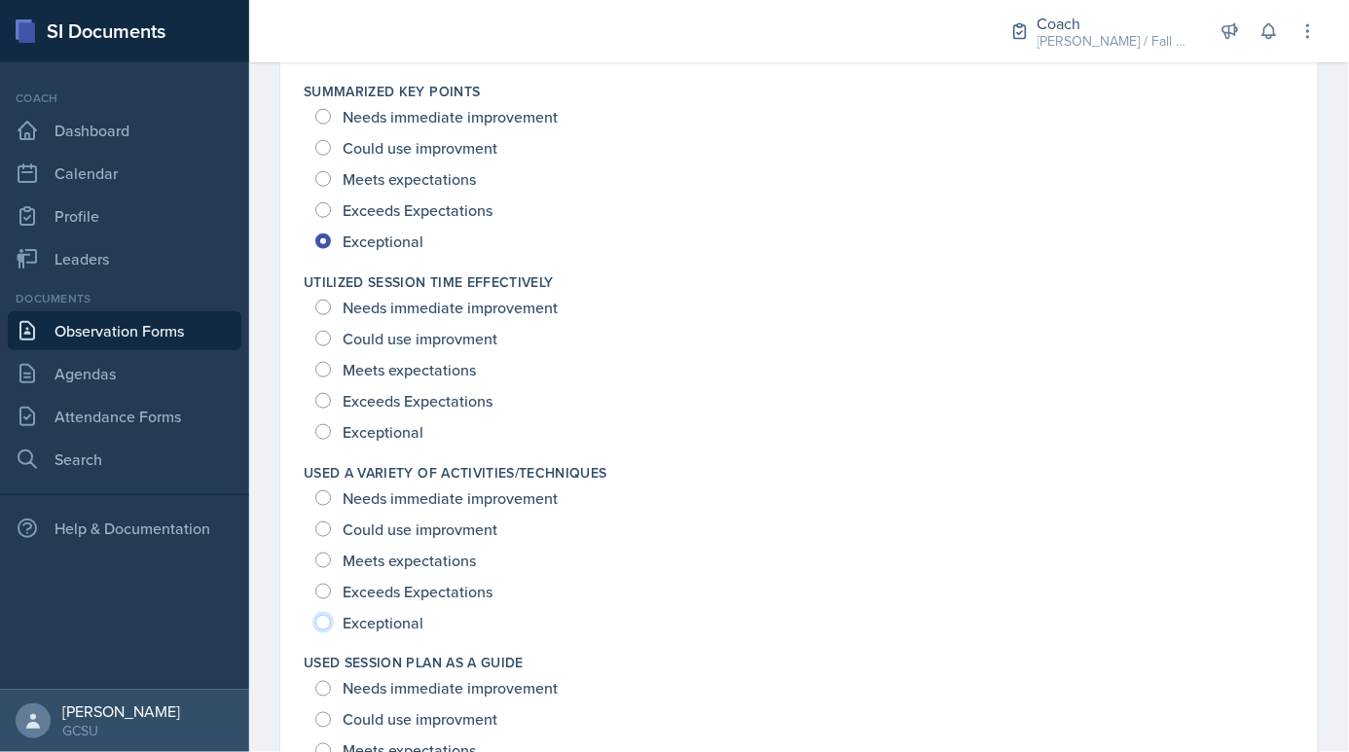
click at [331, 623] on input "Exceptional" at bounding box center [323, 623] width 16 height 16
radio input "true"
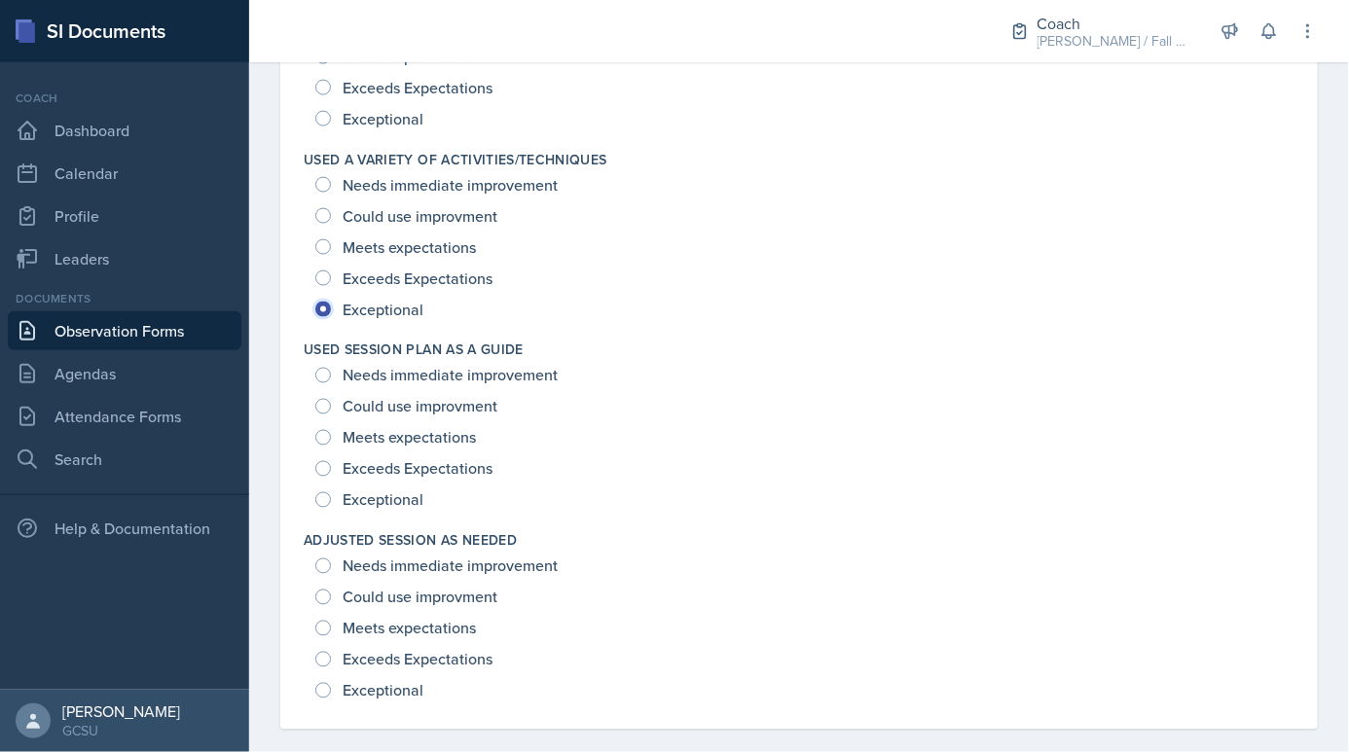
scroll to position [2798, 0]
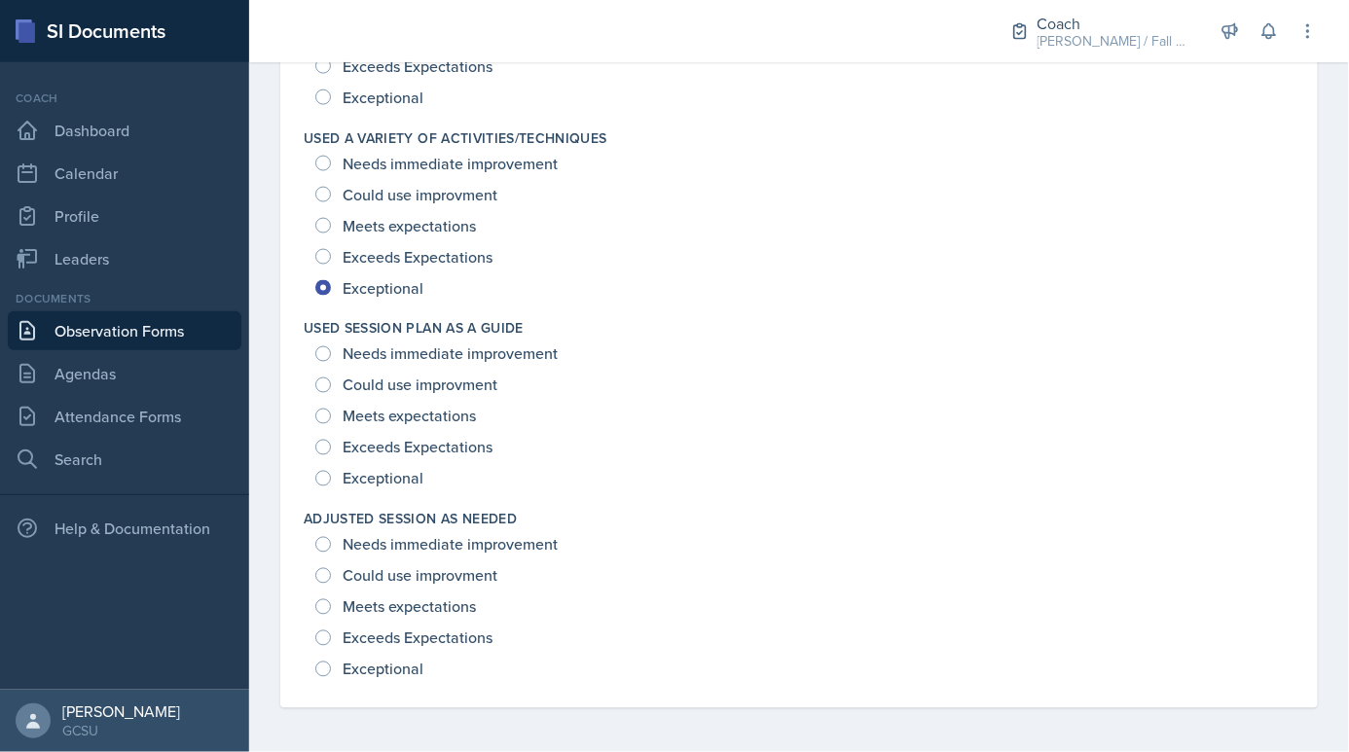
click at [389, 478] on span "Exceptional" at bounding box center [383, 478] width 81 height 19
click at [331, 478] on input "Exceptional" at bounding box center [323, 479] width 16 height 16
radio input "true"
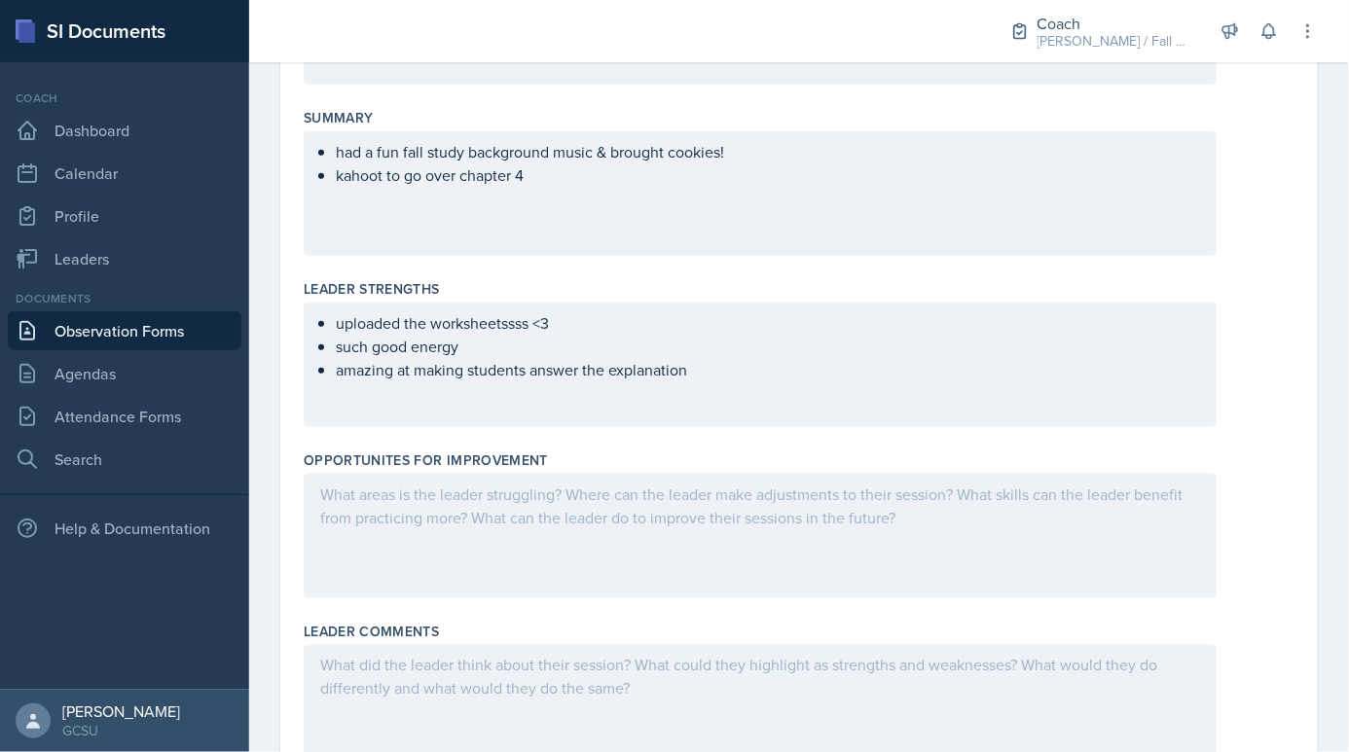
scroll to position [0, 0]
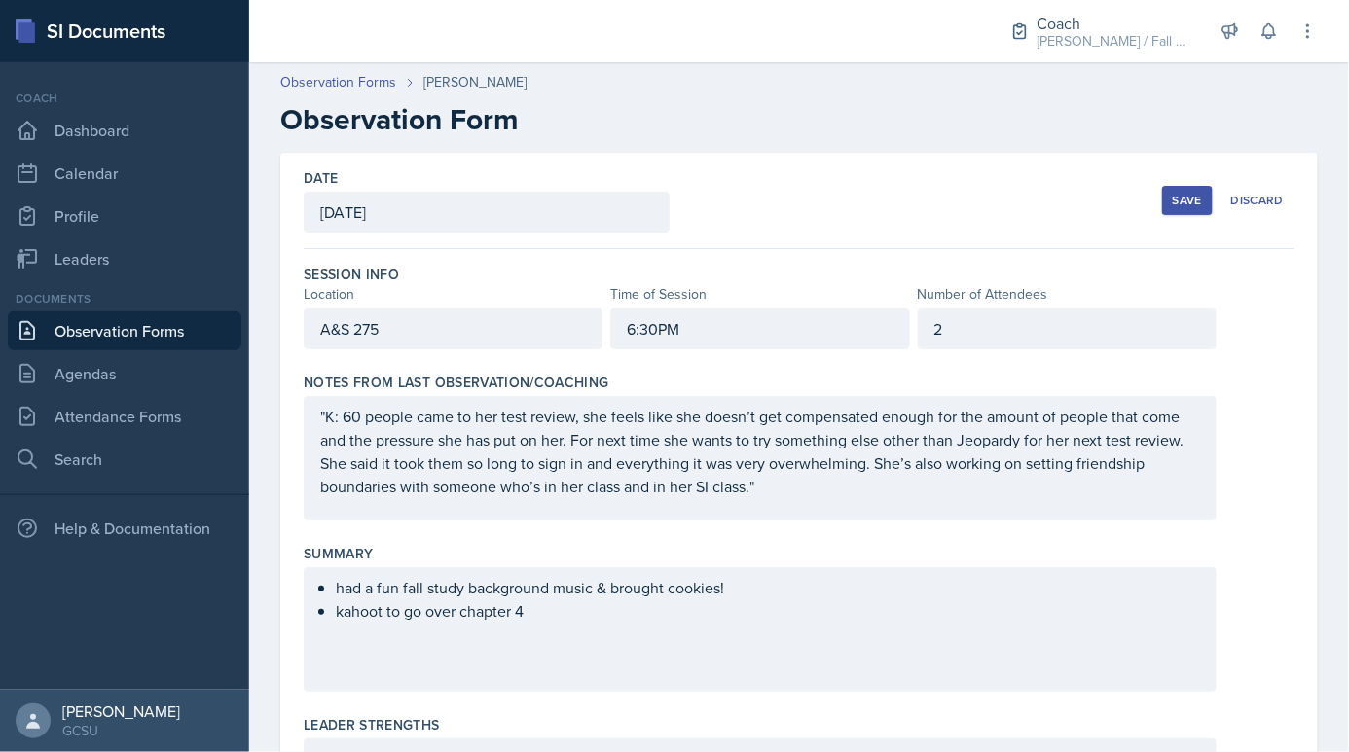
click at [519, 620] on ul "had a fun fall study background music & brought cookies! kahoot to go over chap…" at bounding box center [768, 599] width 864 height 47
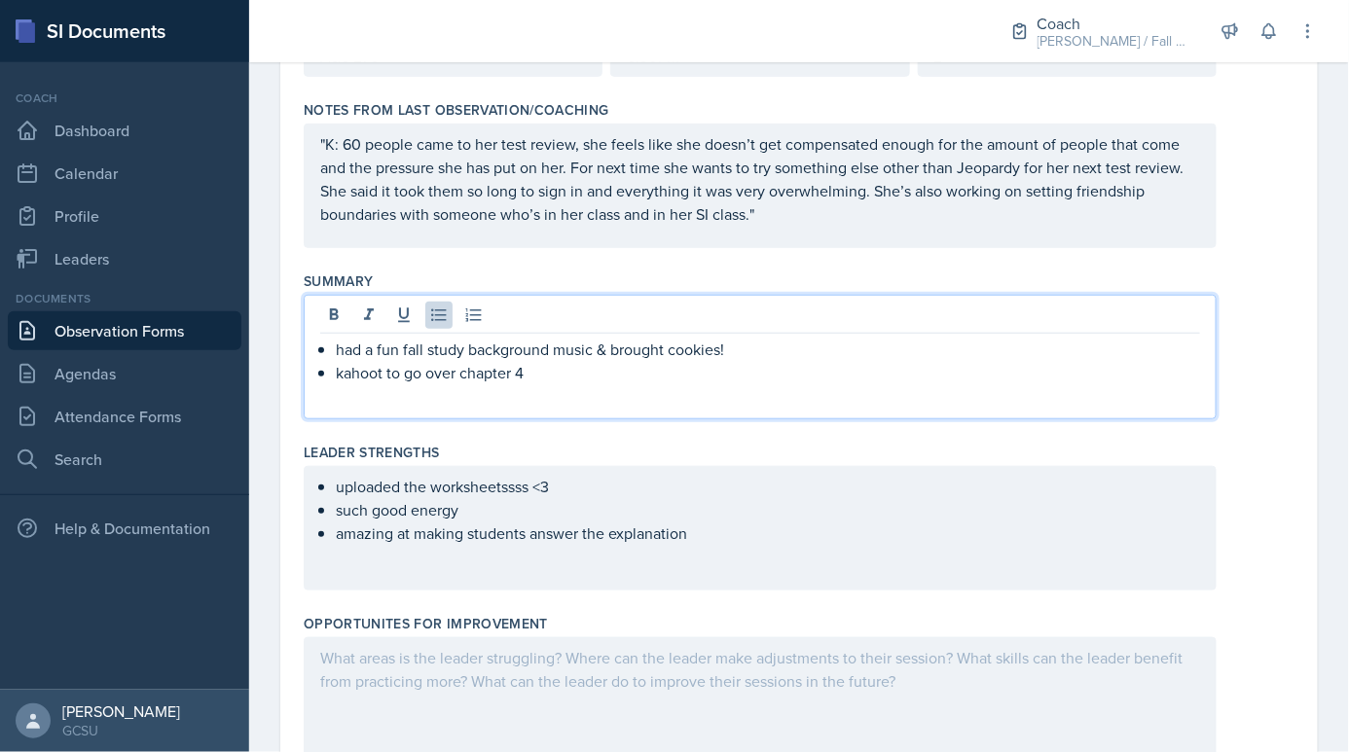
click at [718, 542] on div "uploaded the worksheetssss <3 such good energy amazing at making students answe…" at bounding box center [760, 528] width 913 height 125
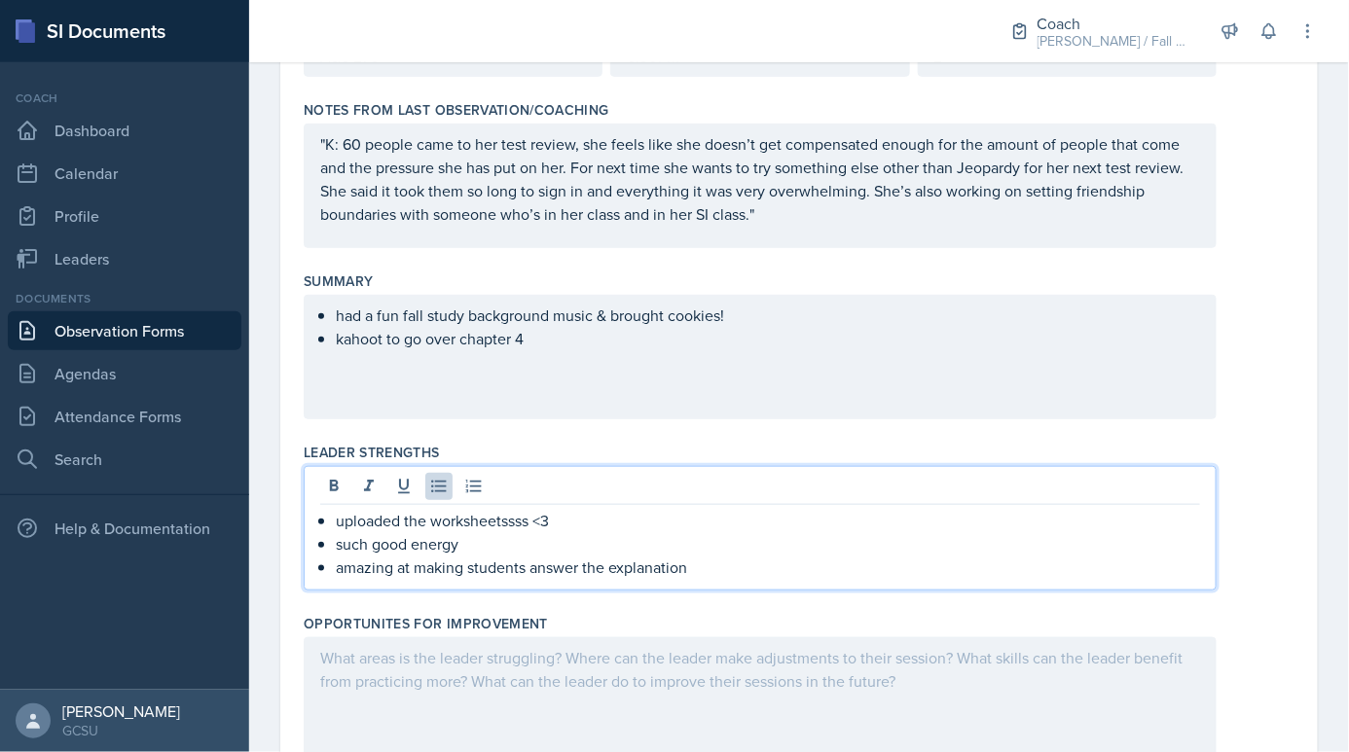
scroll to position [306, 0]
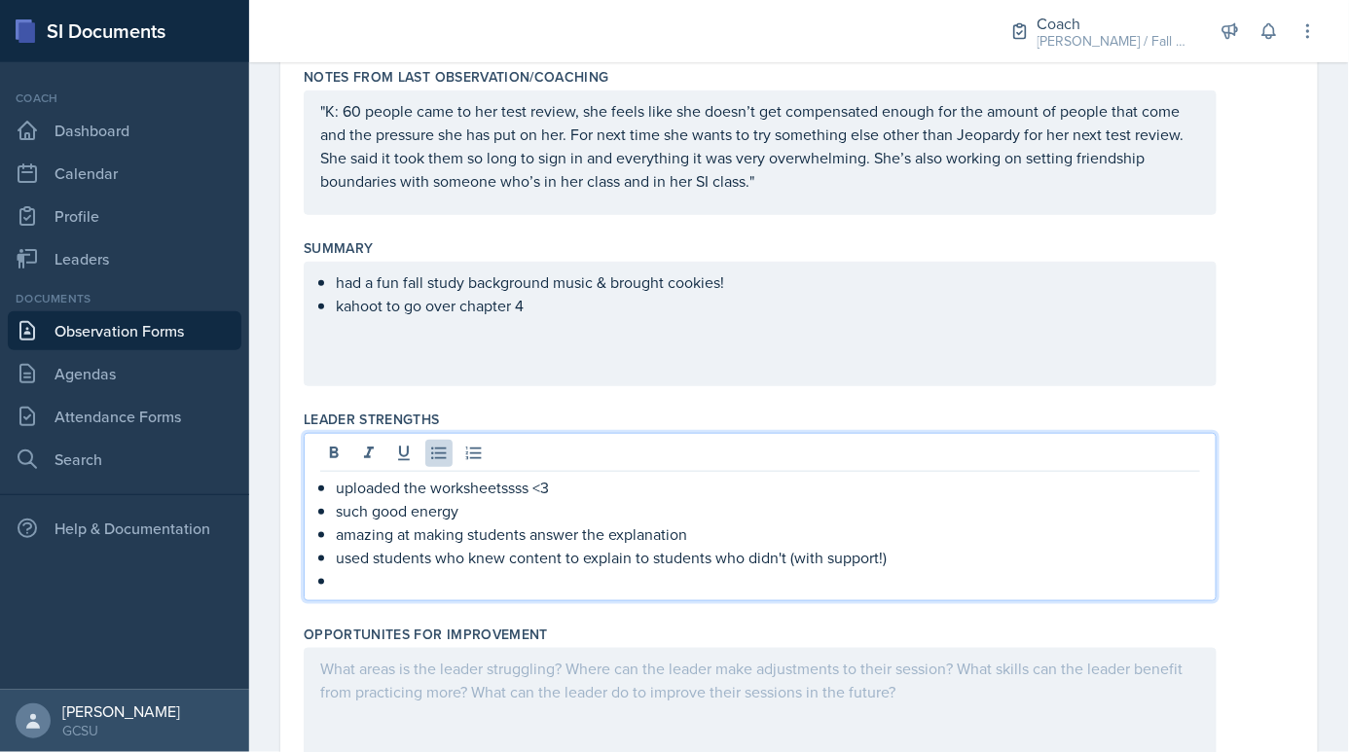
click at [558, 315] on div "had a fun fall study background music & brought cookies! kahoot to go over chap…" at bounding box center [760, 324] width 913 height 125
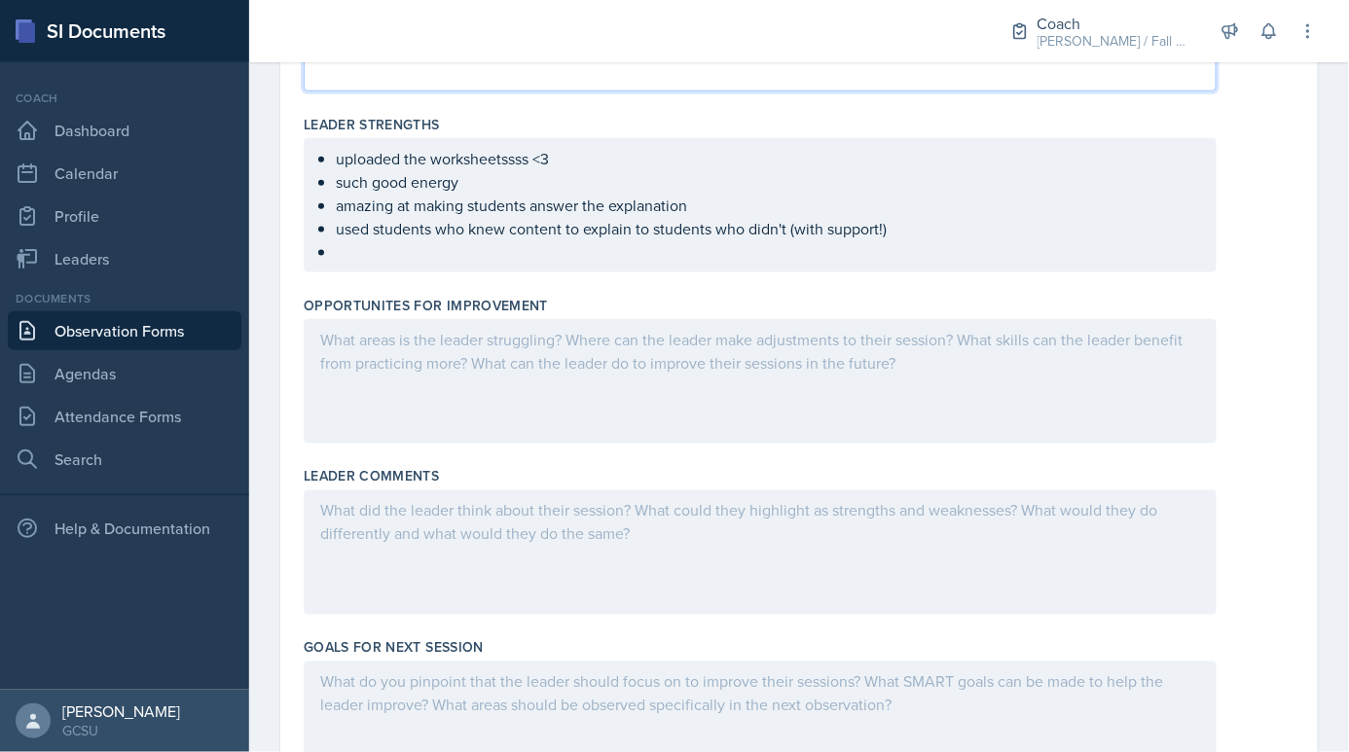
scroll to position [542, 0]
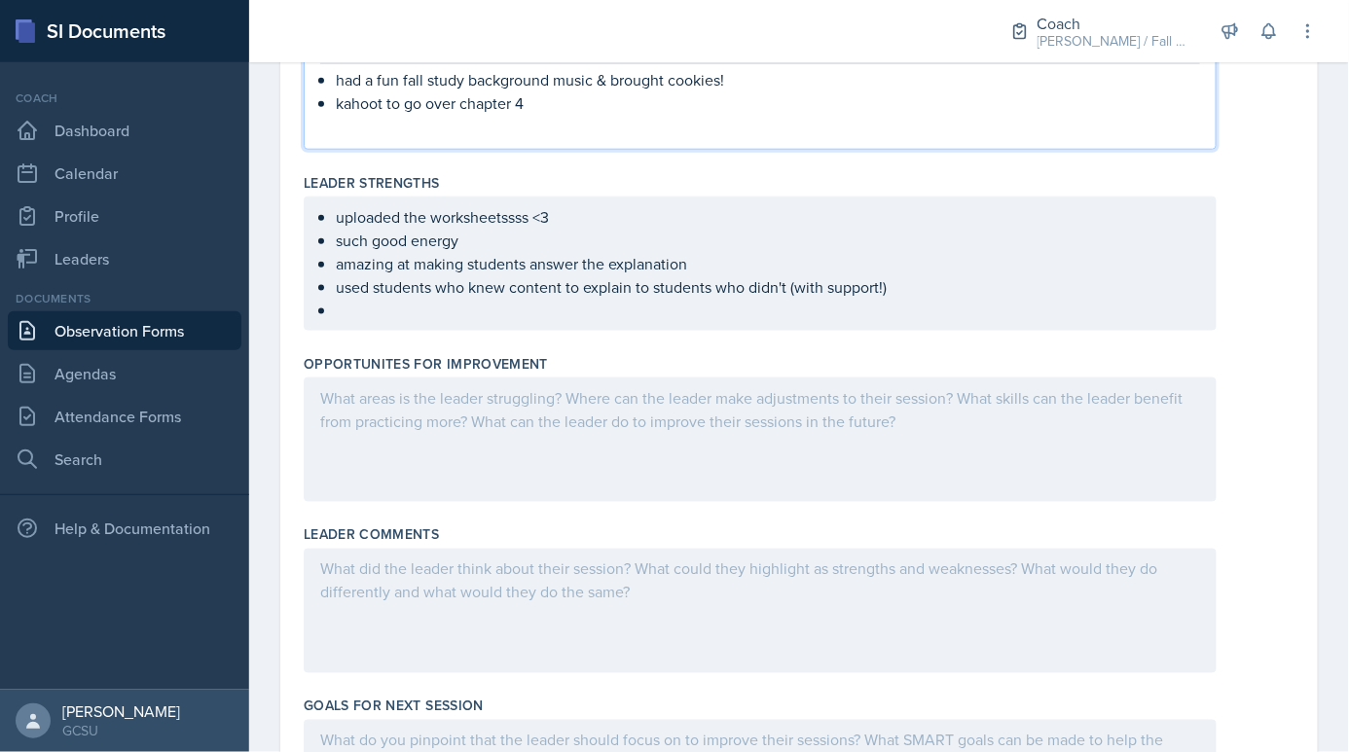
click at [457, 314] on p at bounding box center [768, 310] width 864 height 23
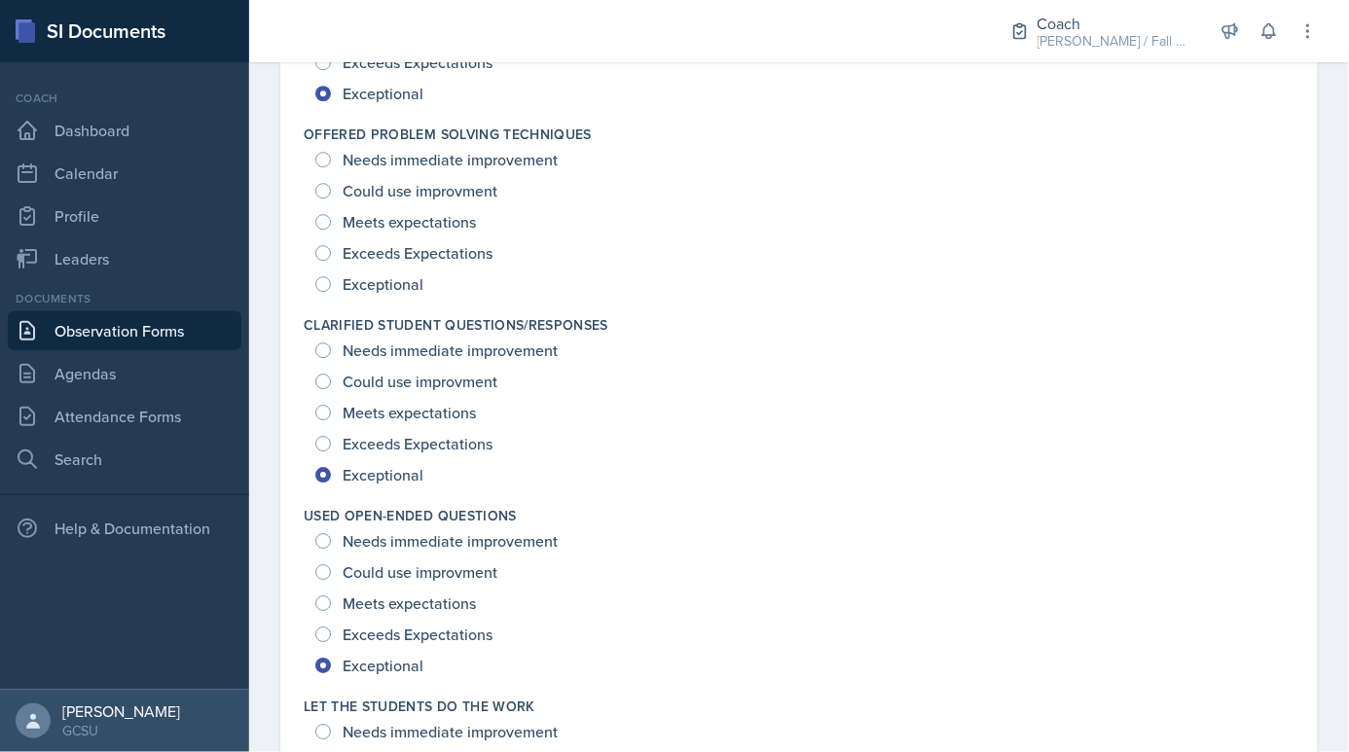
click at [419, 274] on span "Exceptional" at bounding box center [383, 283] width 81 height 19
click at [331, 276] on input "Exceptional" at bounding box center [323, 284] width 16 height 16
radio input "true"
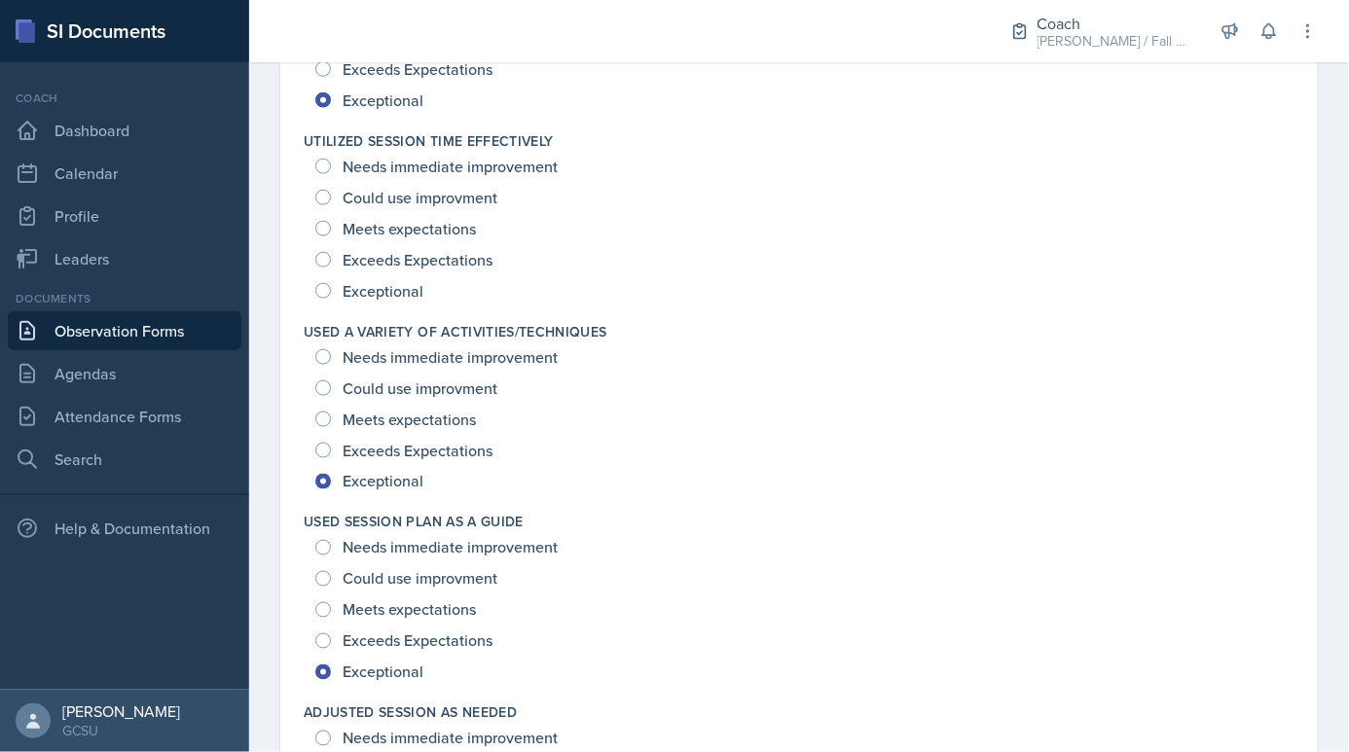
scroll to position [2615, 0]
click at [390, 471] on span "Exceptional" at bounding box center [383, 480] width 81 height 19
click at [331, 473] on input "Exceptional" at bounding box center [323, 481] width 16 height 16
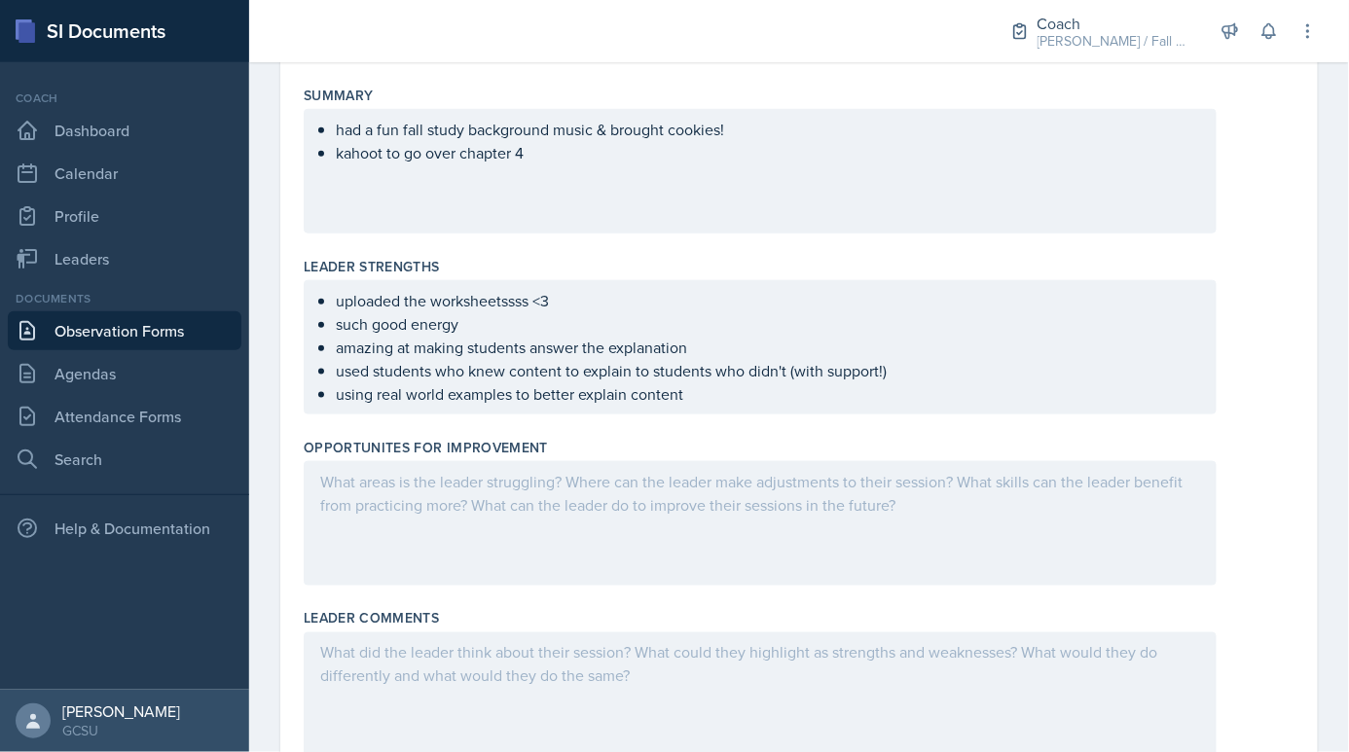
scroll to position [463, 0]
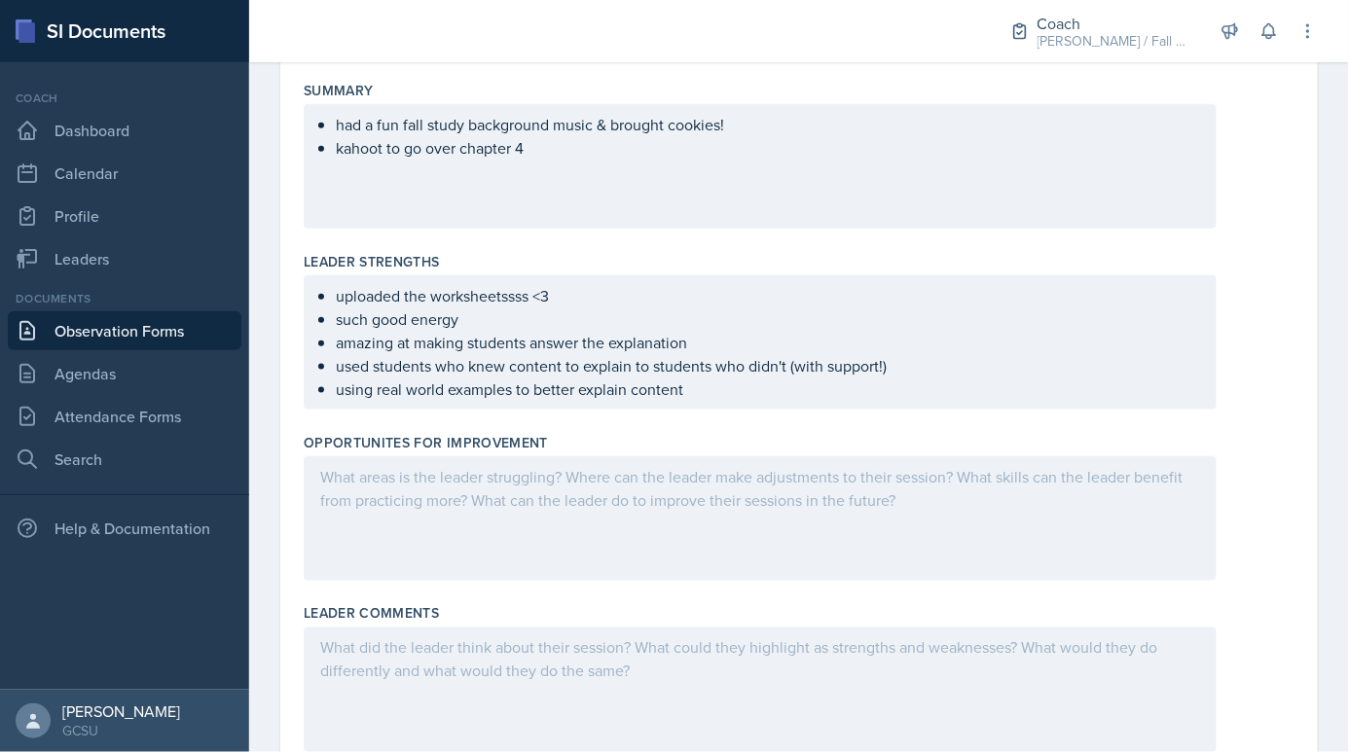
click at [755, 125] on p "had a fun fall study background music & brought cookies!" at bounding box center [768, 124] width 864 height 23
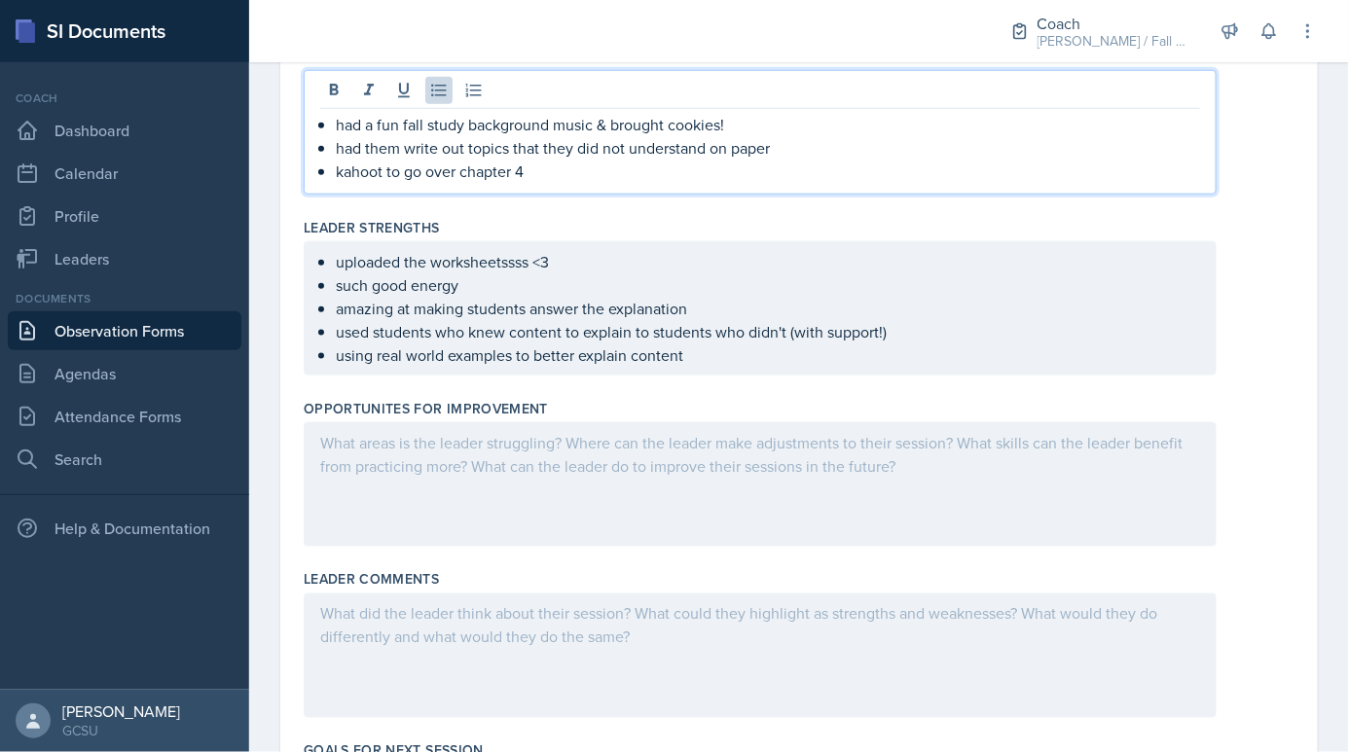
click at [623, 343] on ul "uploaded the worksheetssss <3 such good energy amazing at making students answe…" at bounding box center [768, 308] width 864 height 117
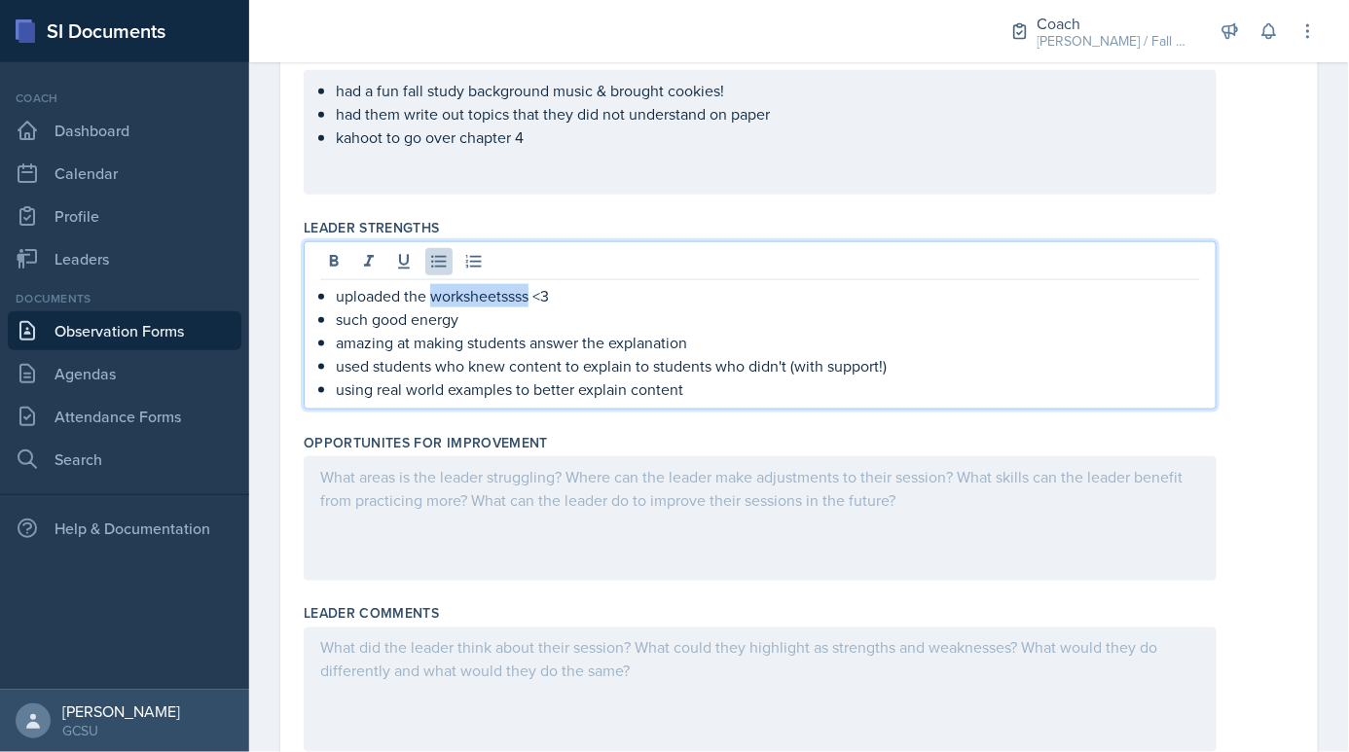
drag, startPoint x: 530, startPoint y: 292, endPoint x: 430, endPoint y: 292, distance: 100.3
click at [430, 292] on p "uploaded the worksheetssss <3" at bounding box center [768, 295] width 864 height 23
click at [574, 308] on p "such good energy" at bounding box center [768, 319] width 864 height 23
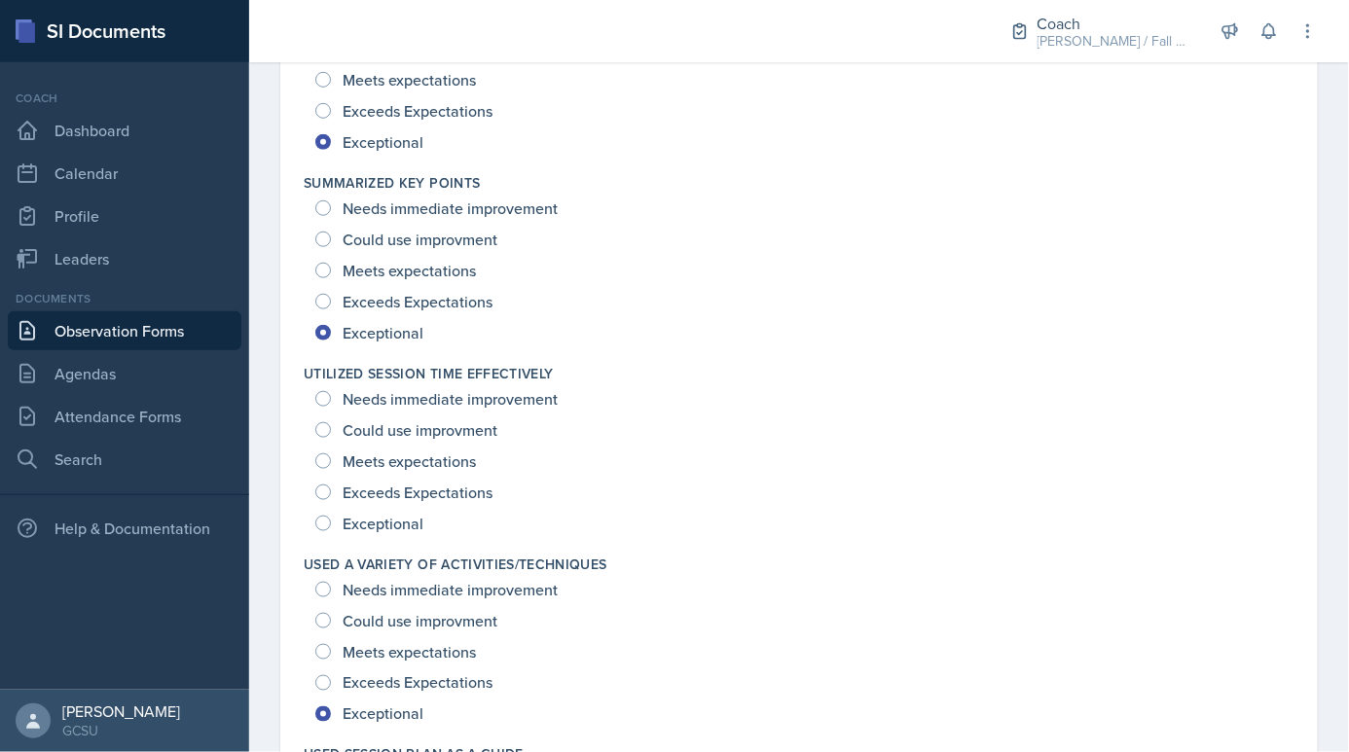
scroll to position [2840, 0]
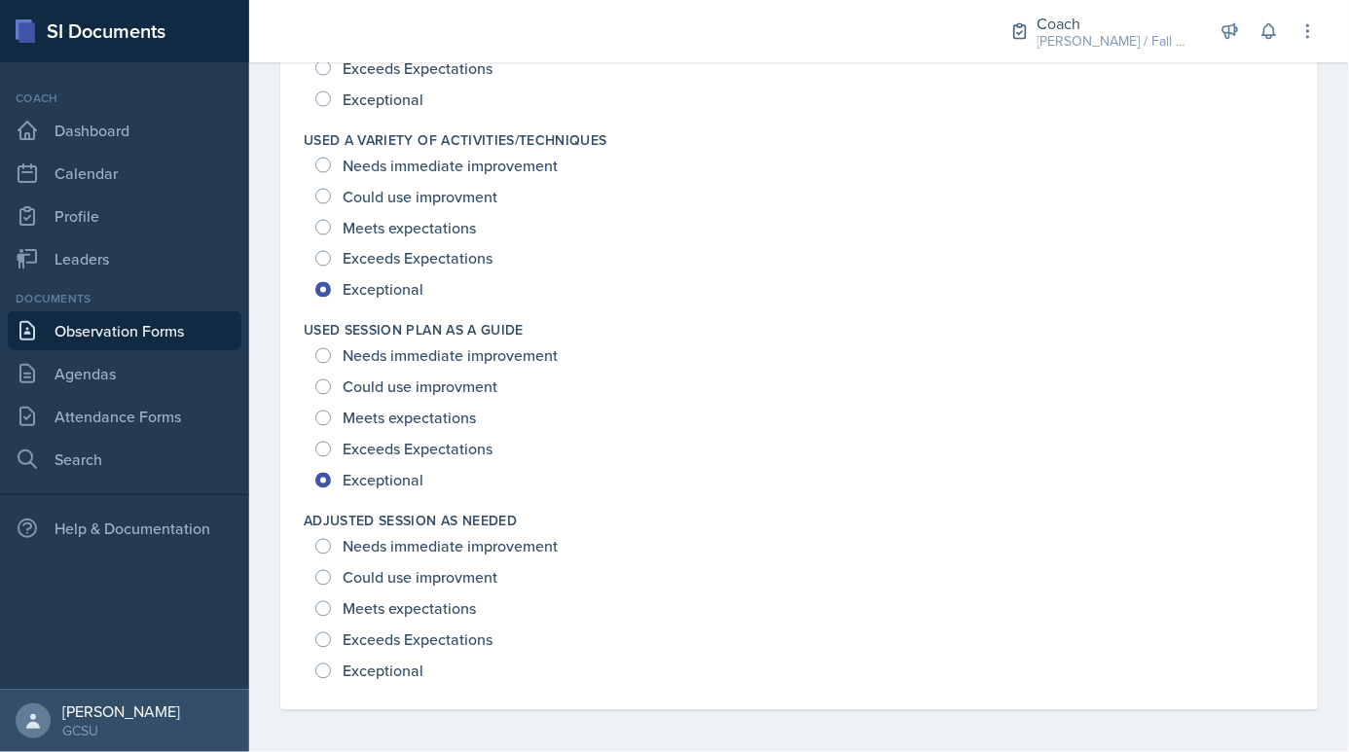
click at [383, 662] on span "Exceptional" at bounding box center [383, 671] width 81 height 19
click at [331, 664] on input "Exceptional" at bounding box center [323, 672] width 16 height 16
radio input "true"
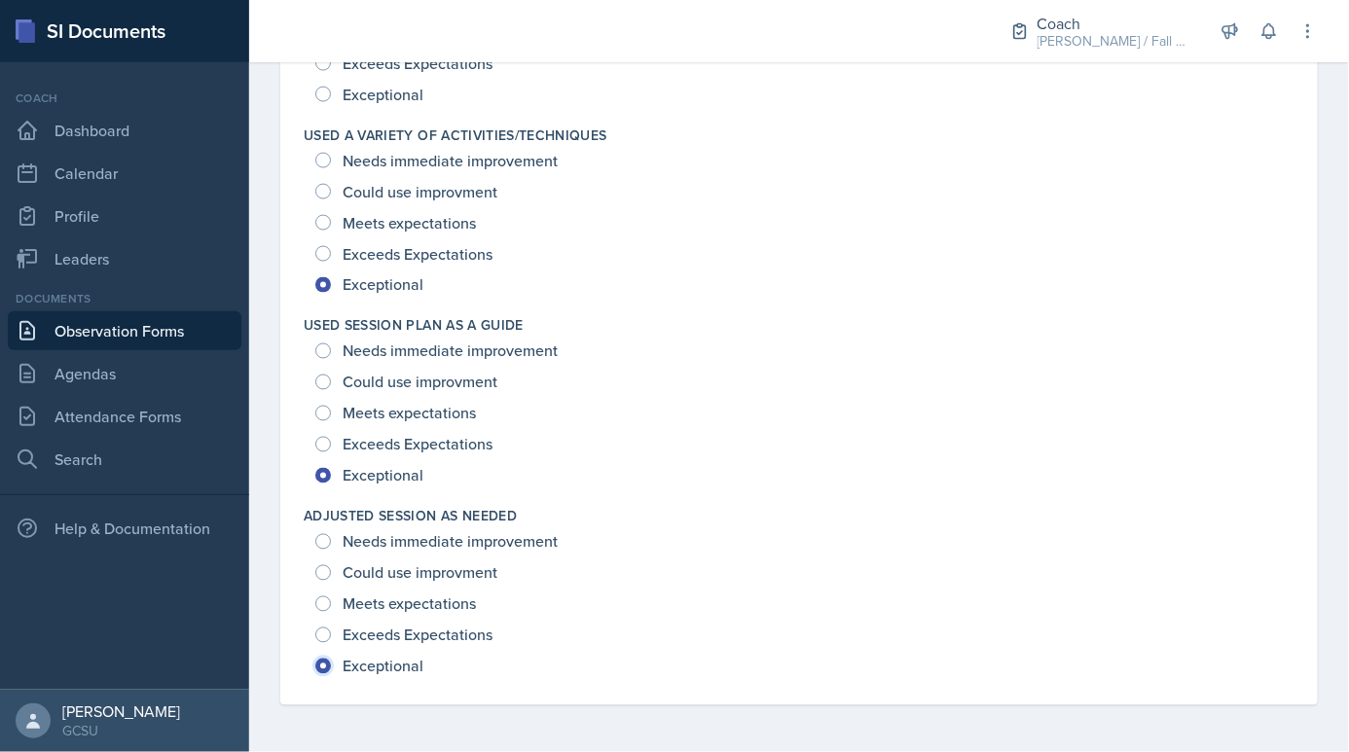
scroll to position [2806, 0]
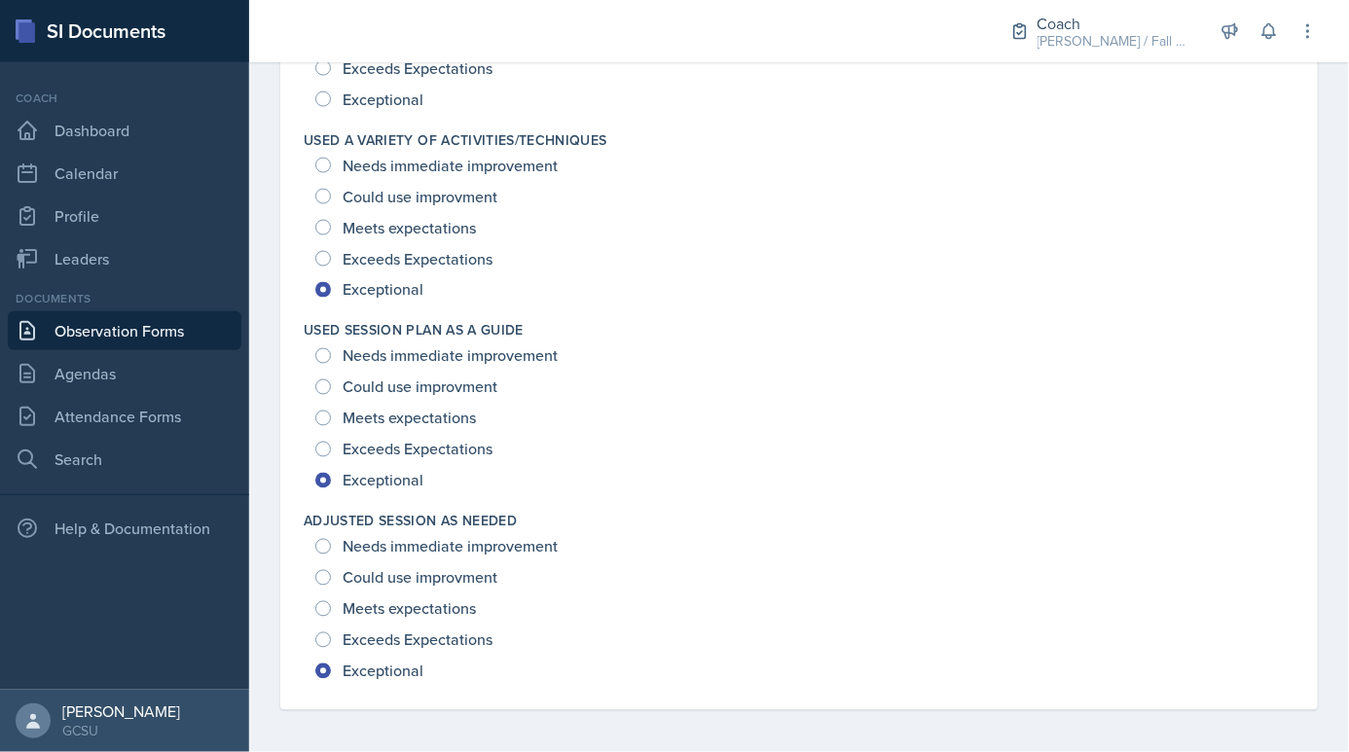
click at [384, 633] on span "Exceeds Expectations" at bounding box center [418, 640] width 150 height 19
click at [331, 633] on input "Exceeds Expectations" at bounding box center [323, 641] width 16 height 16
radio input "true"
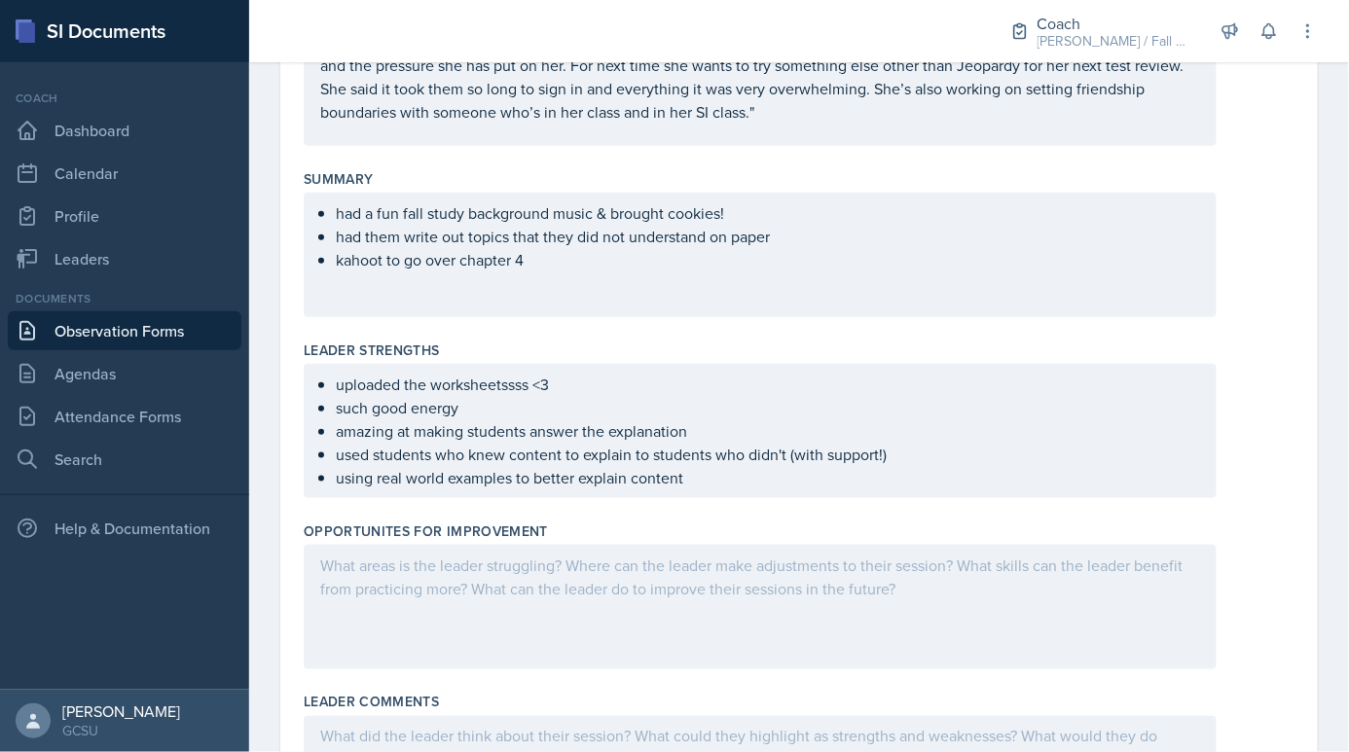
scroll to position [311, 0]
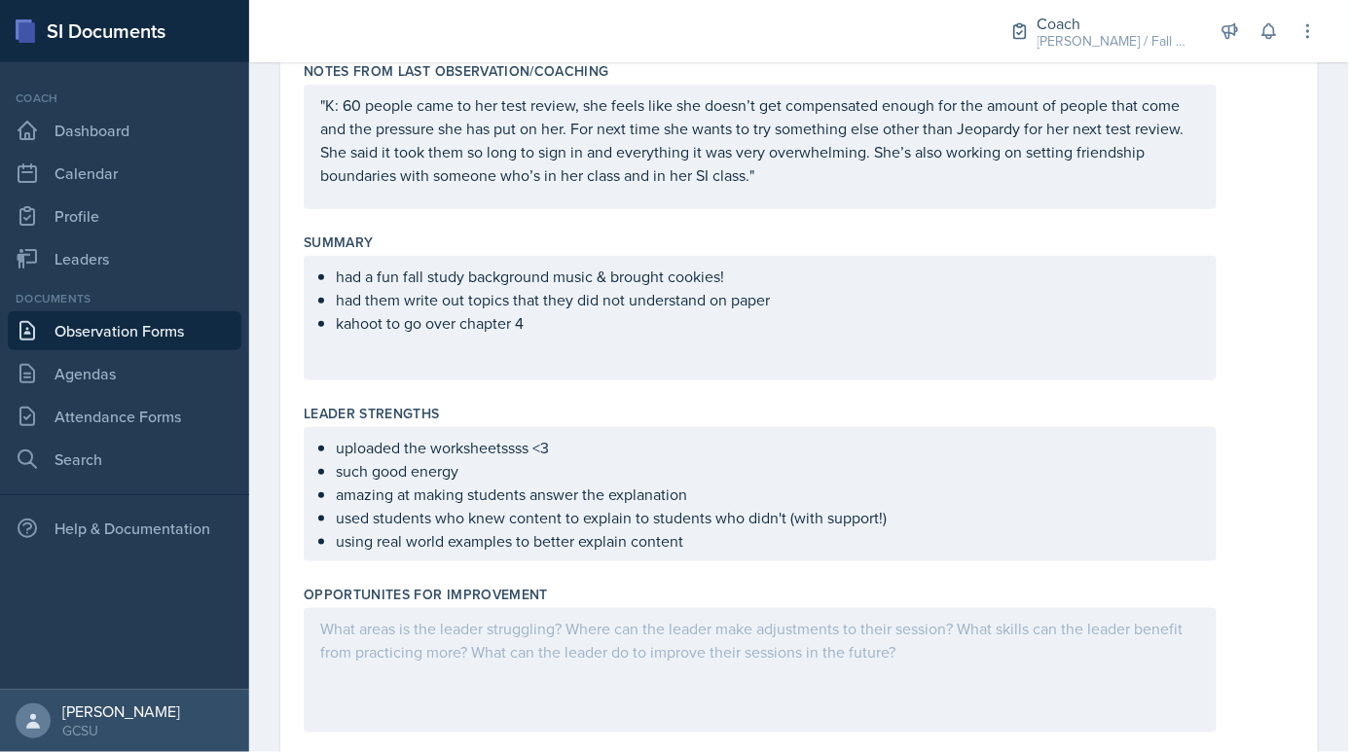
click at [602, 340] on div "had a fun fall study background music & brought cookies! had them write out top…" at bounding box center [760, 318] width 913 height 125
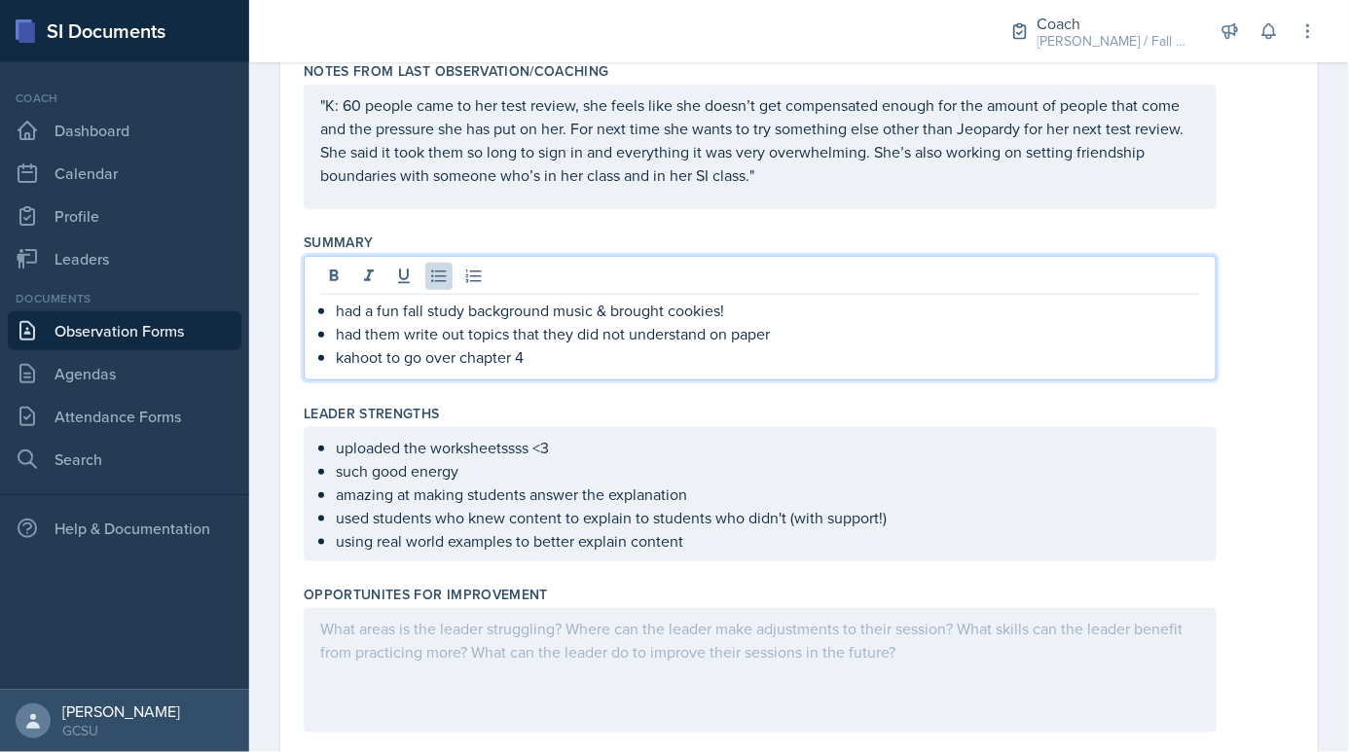
scroll to position [346, 0]
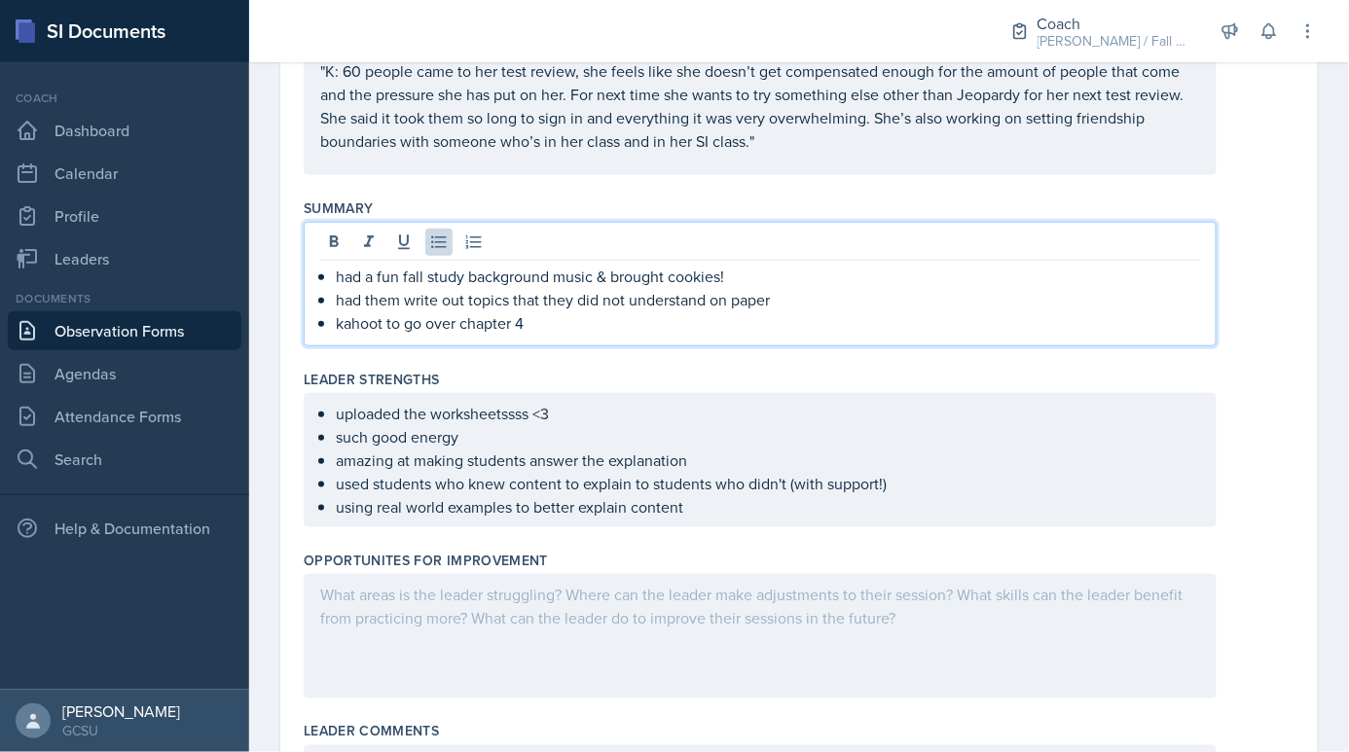
click at [591, 329] on p "kahoot to go over chapter 4" at bounding box center [768, 322] width 864 height 23
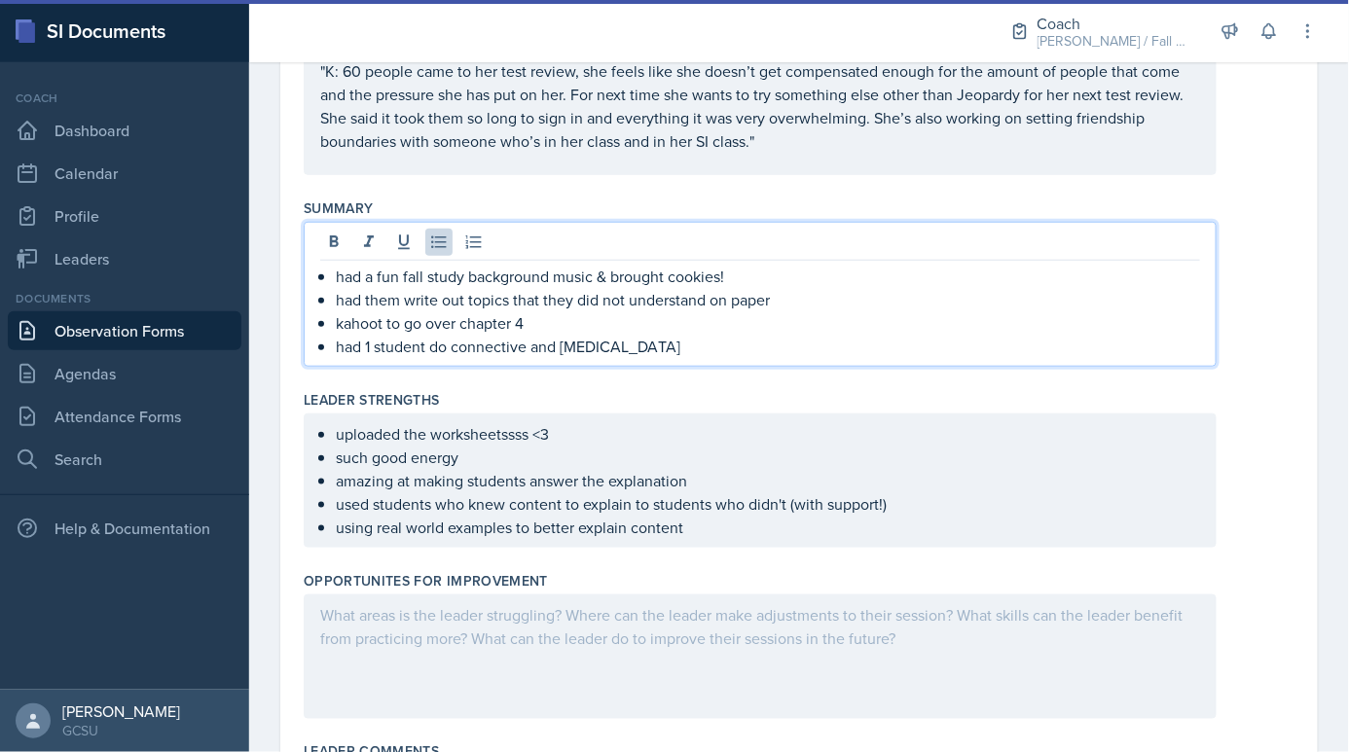
click at [691, 529] on ul "uploaded the worksheetssss <3 such good energy amazing at making students answe…" at bounding box center [768, 480] width 864 height 117
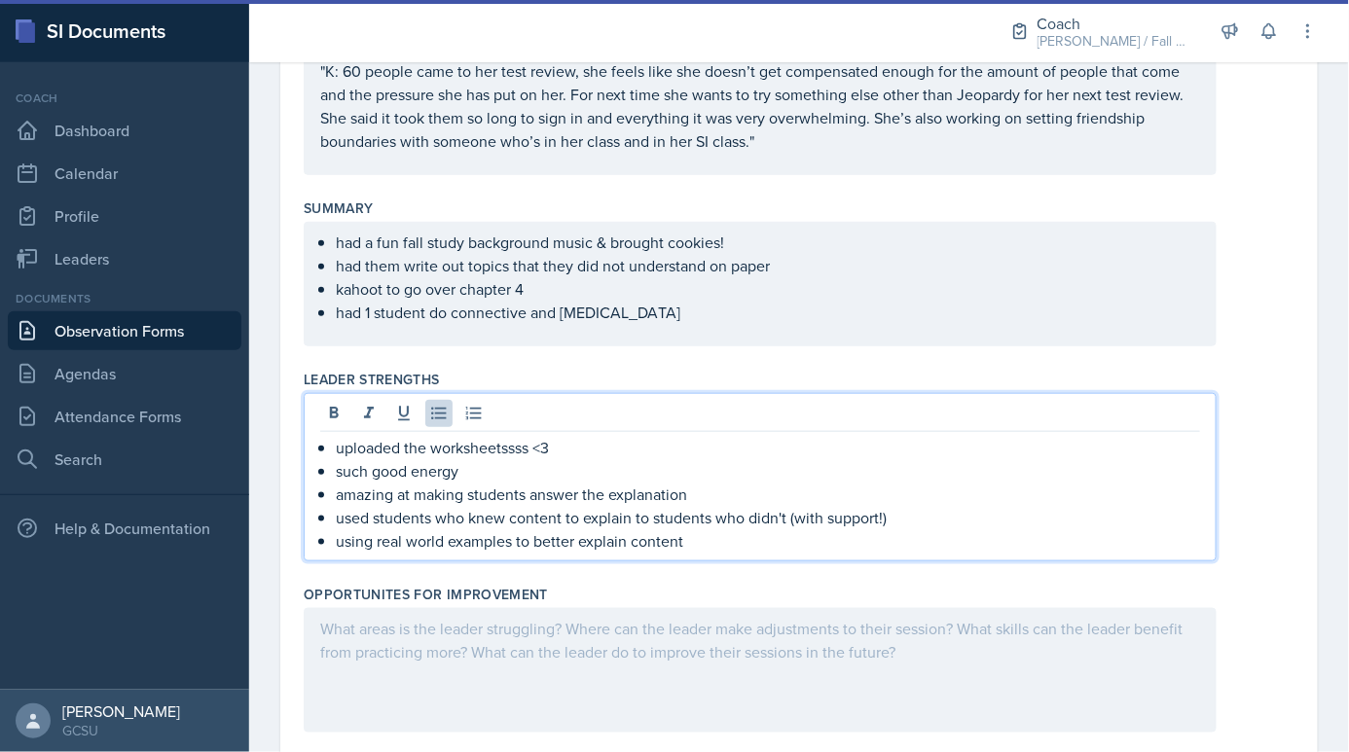
scroll to position [326, 0]
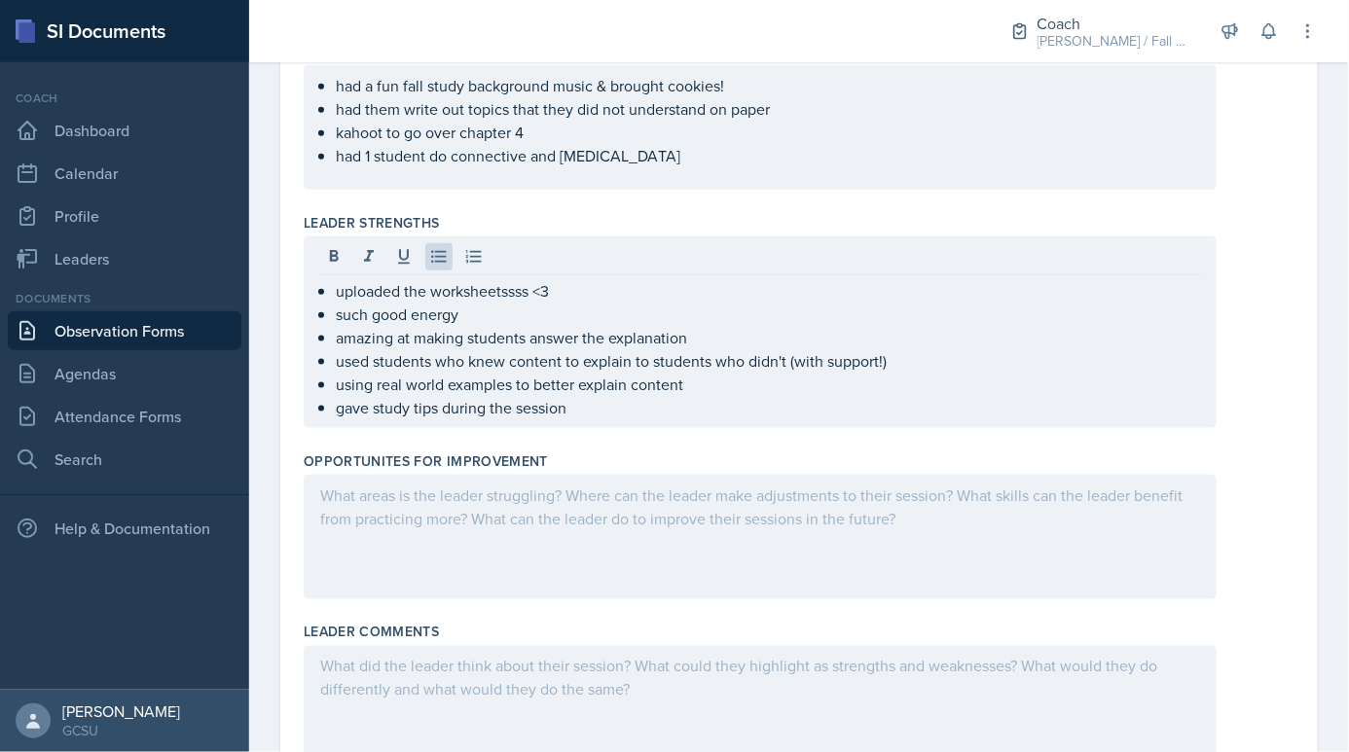
click at [692, 475] on div at bounding box center [760, 537] width 913 height 125
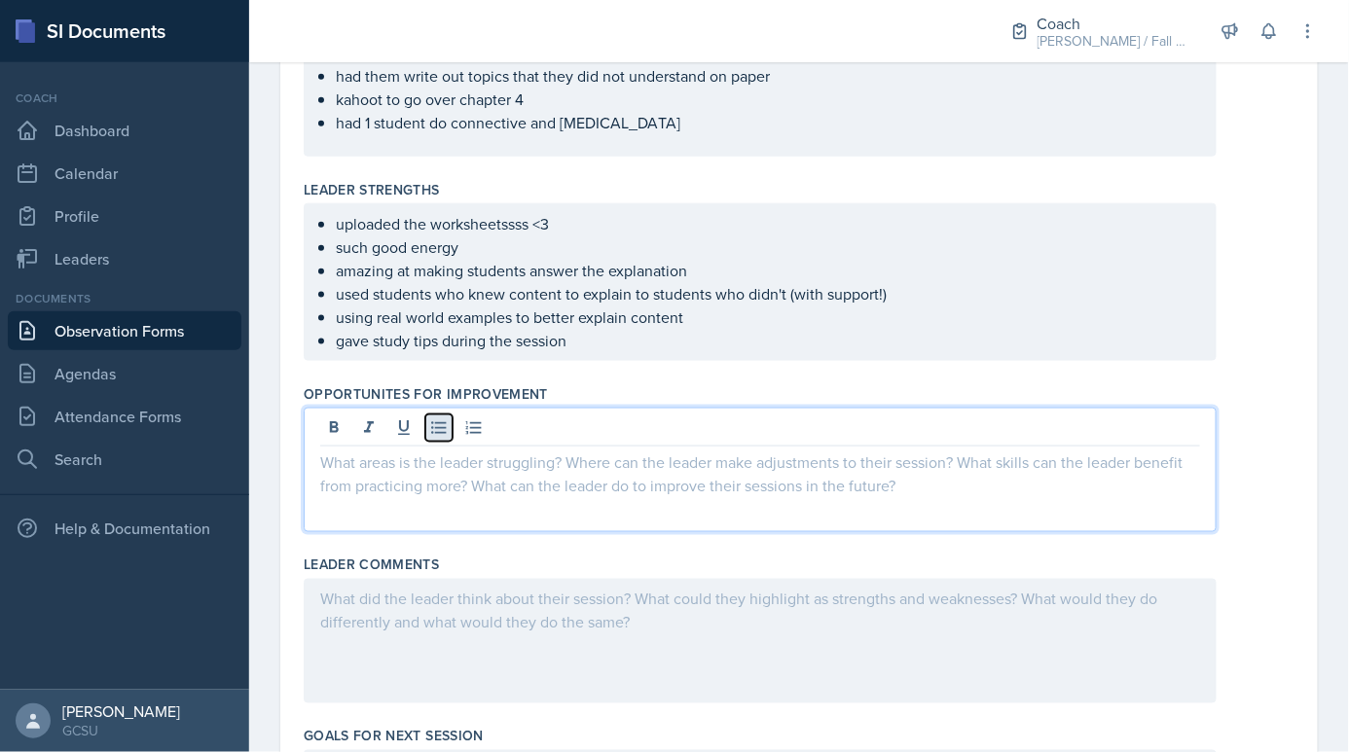
click at [436, 435] on button at bounding box center [438, 428] width 27 height 27
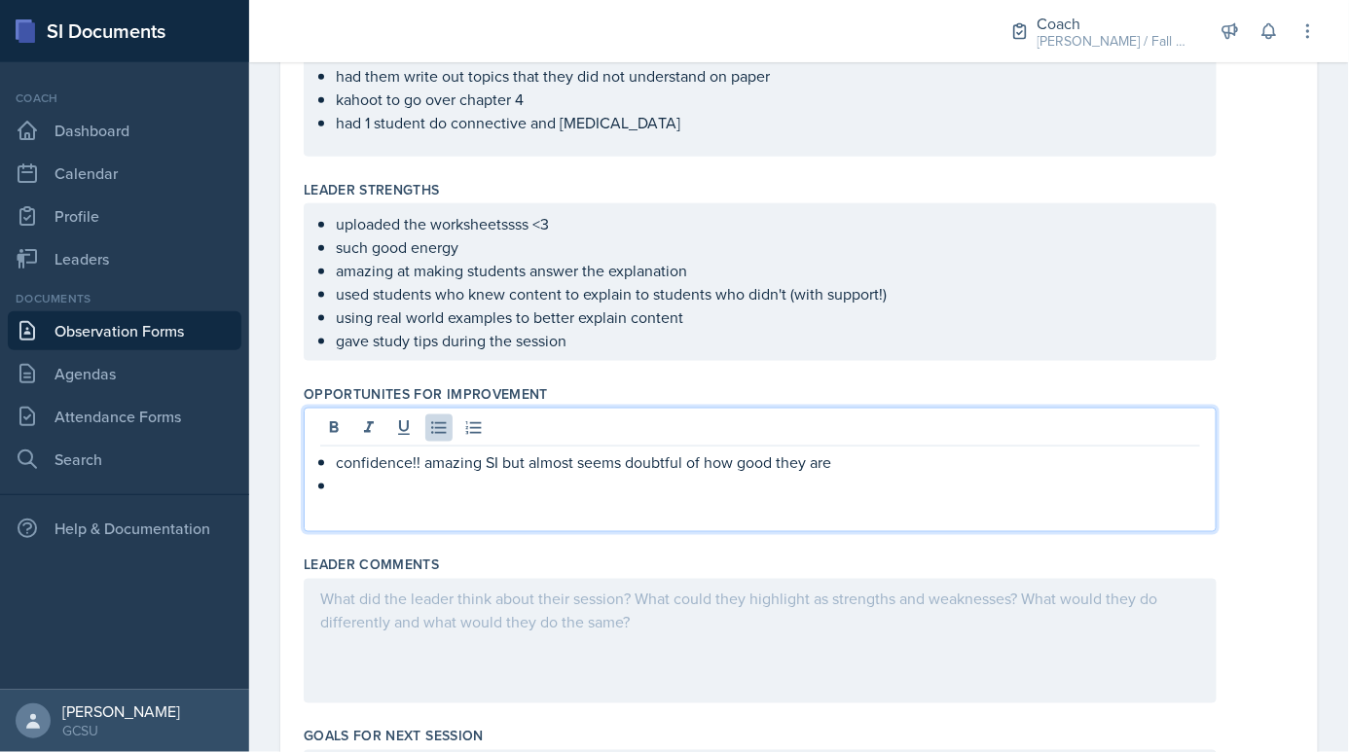
click at [792, 465] on p "confidence!! amazing SI but almost seems doubtful of how good they are" at bounding box center [768, 462] width 864 height 23
click at [900, 462] on p "confidence!! amazing SI but almost seems doubtful of how good they are" at bounding box center [768, 462] width 864 height 23
drag, startPoint x: 886, startPoint y: 464, endPoint x: 775, endPoint y: 464, distance: 111.0
click at [775, 464] on p "confidence!! amazing SI but almost seems doubtful of how good they are" at bounding box center [768, 462] width 864 height 23
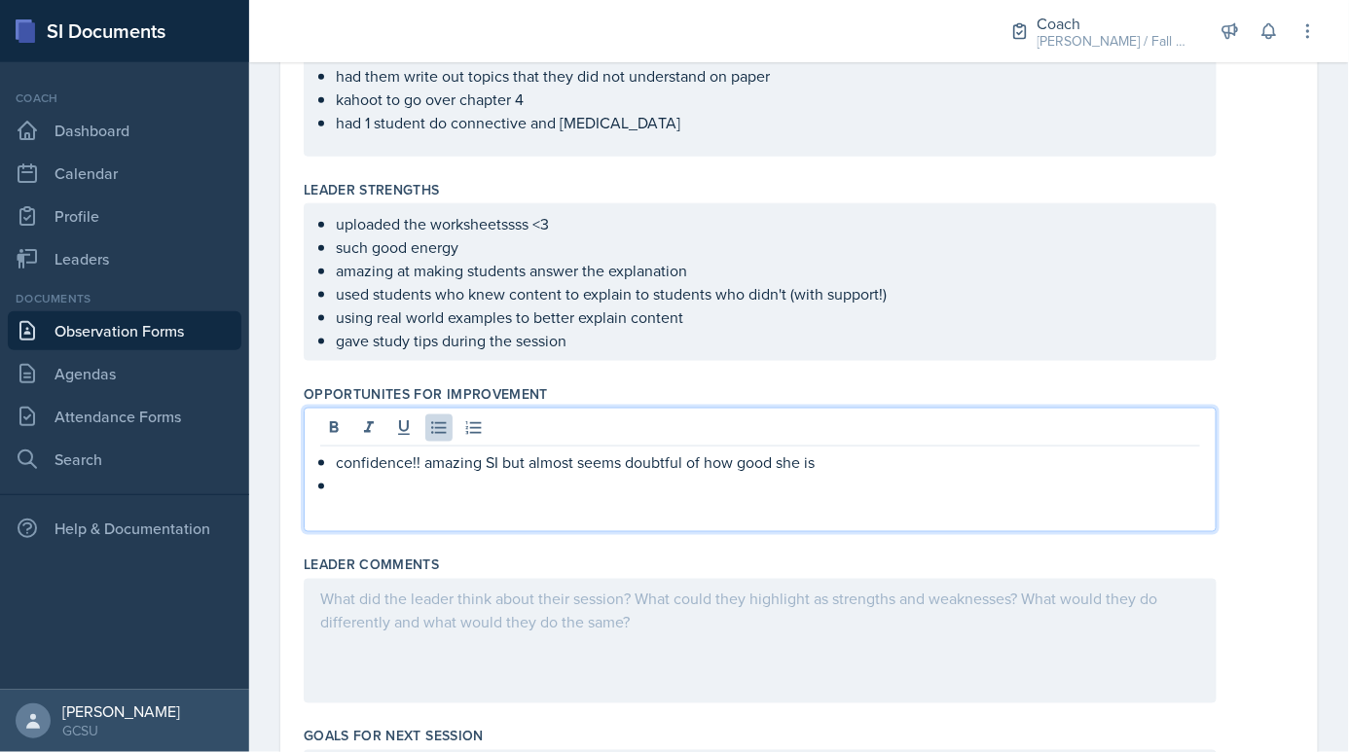
click at [604, 494] on div "confidence!! amazing SI but almost seems doubtful of how good she is" at bounding box center [760, 470] width 913 height 125
click at [506, 480] on p at bounding box center [768, 485] width 864 height 23
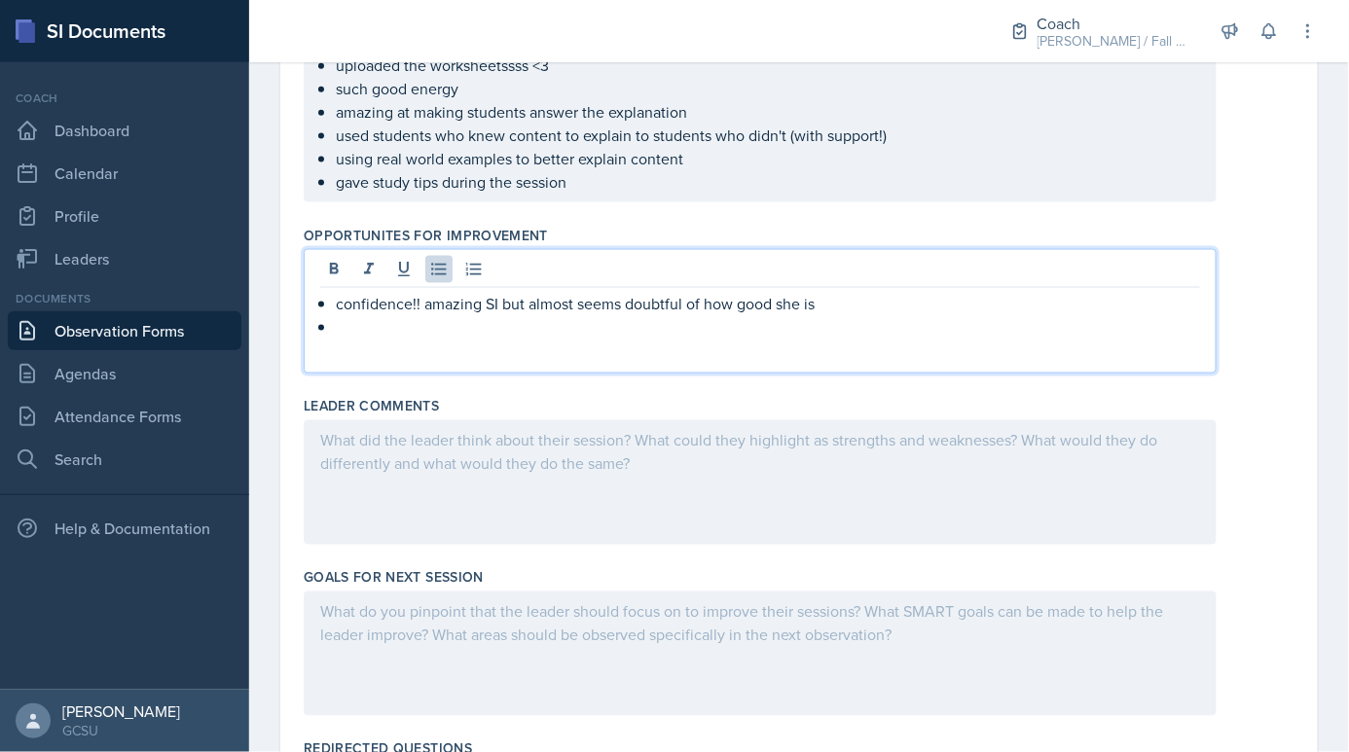
scroll to position [701, 0]
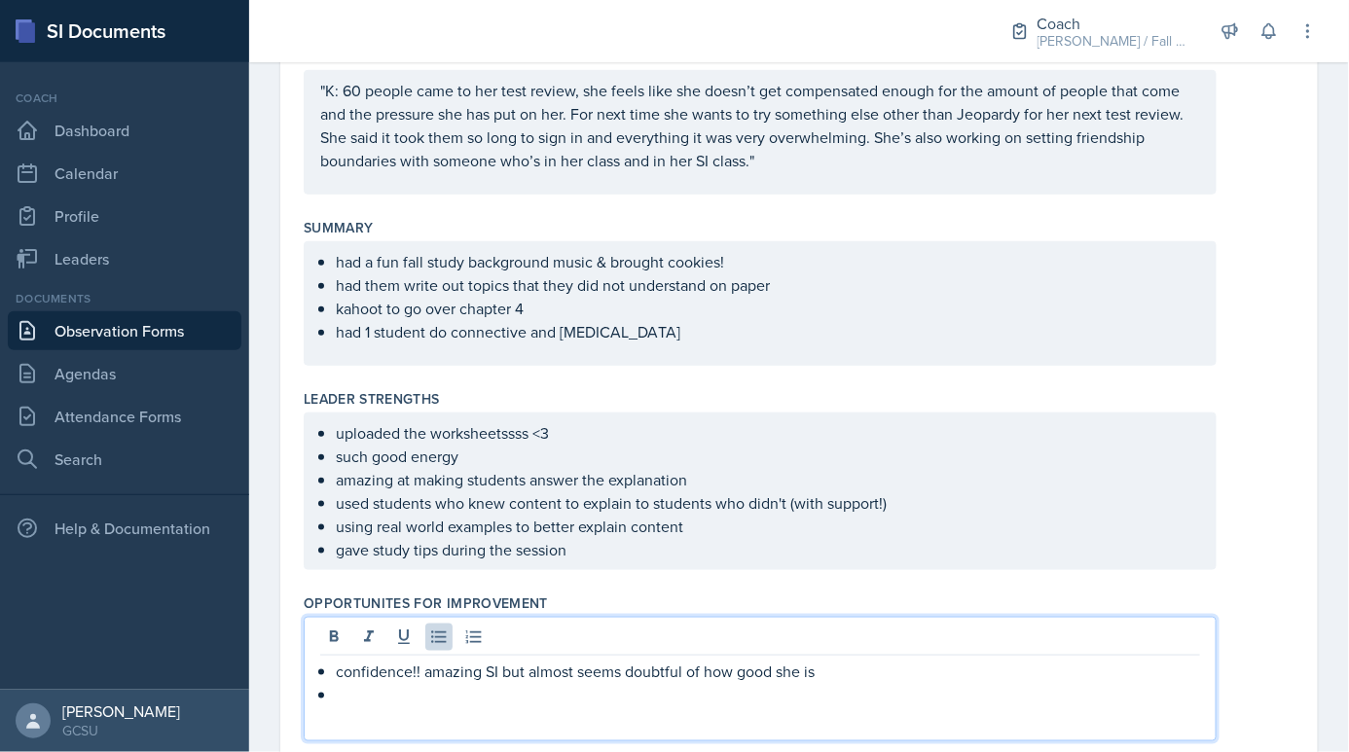
click at [595, 556] on p "gave study tips during the session" at bounding box center [768, 549] width 864 height 23
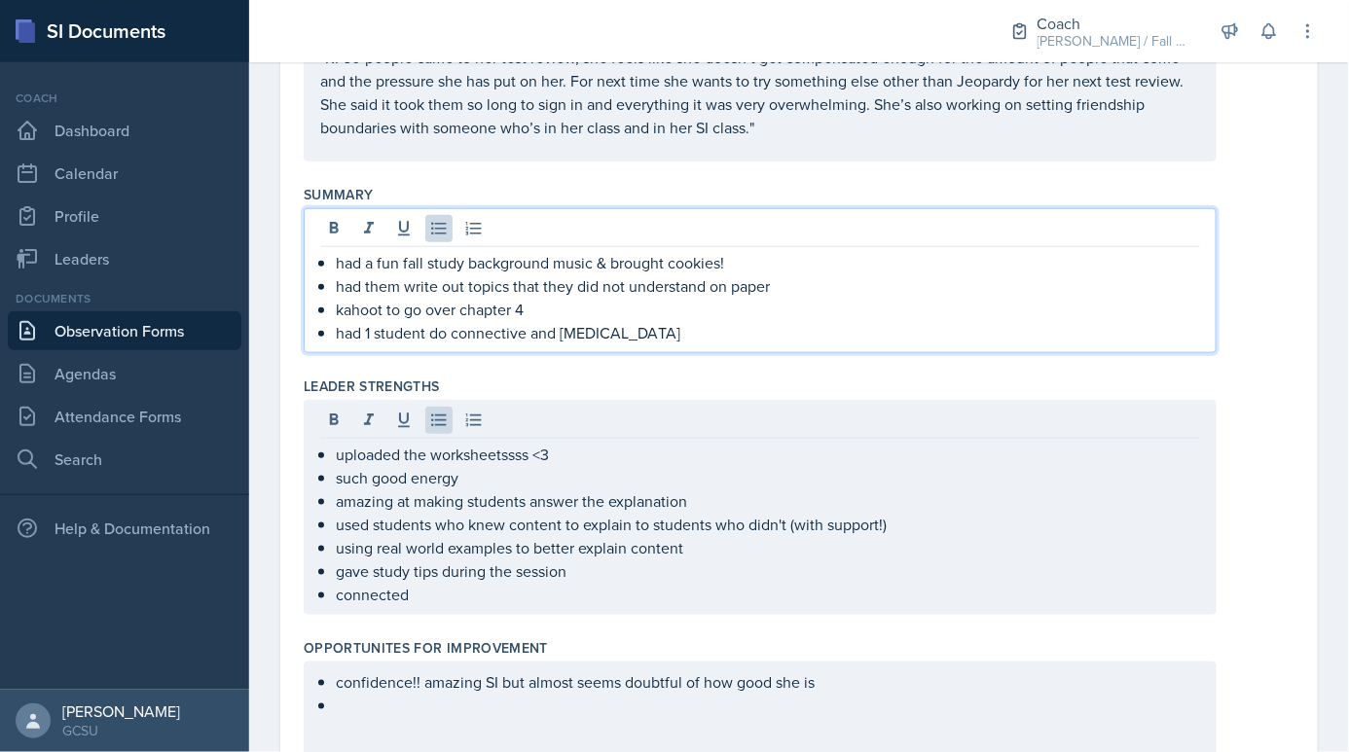
scroll to position [379, 0]
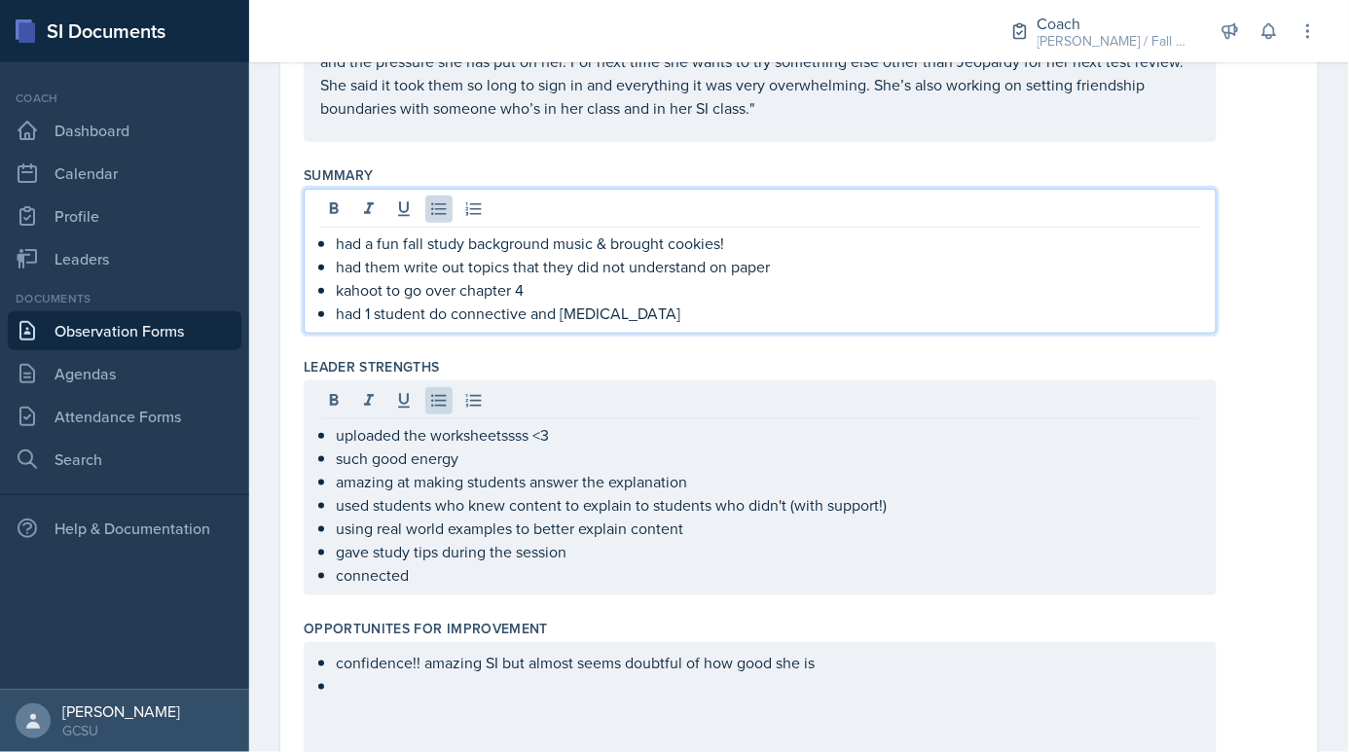
click at [718, 284] on ul "had a fun fall study background music & brought cookies! had them write out top…" at bounding box center [768, 278] width 864 height 93
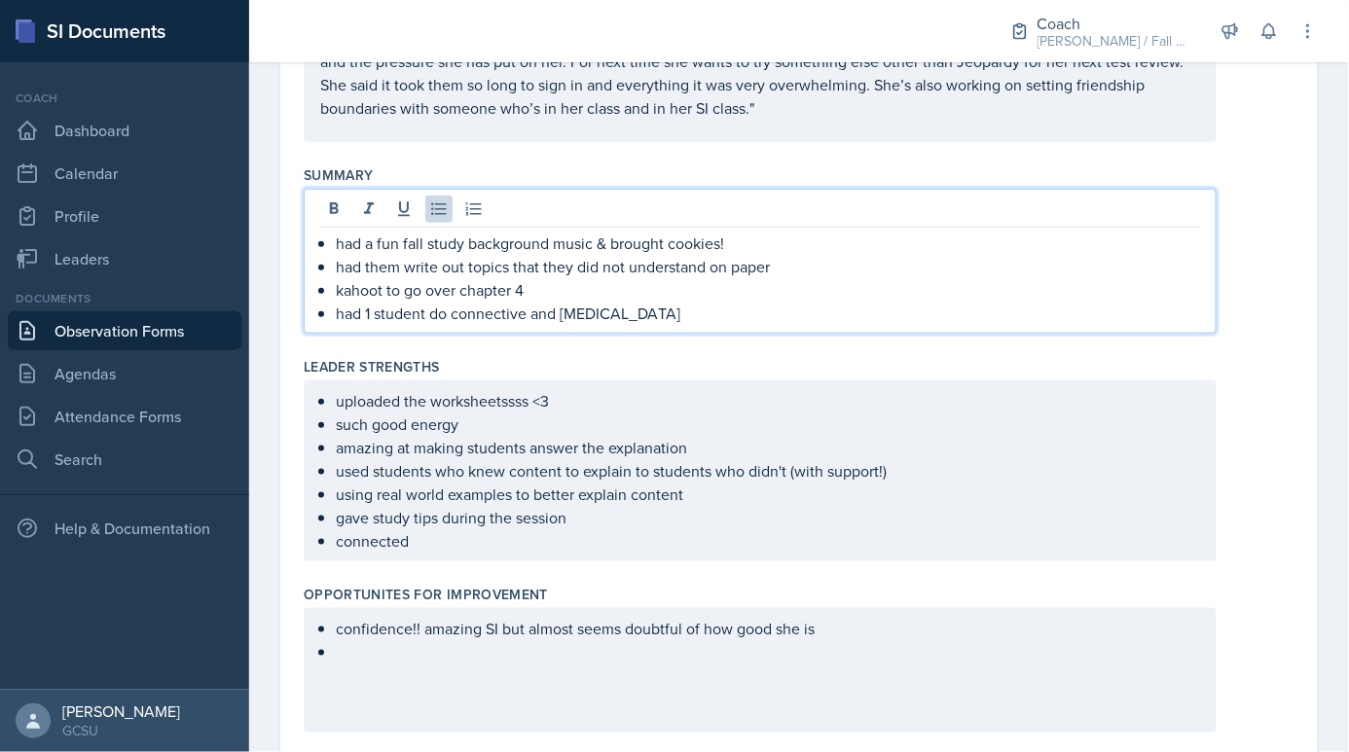
drag, startPoint x: 707, startPoint y: 318, endPoint x: 335, endPoint y: 310, distance: 371.9
click at [336, 310] on p "had 1 student do connective and nervous tissue" at bounding box center [768, 313] width 864 height 23
click at [454, 661] on div "confidence!! amazing SI but almost seems doubtful of how good she is" at bounding box center [760, 670] width 913 height 125
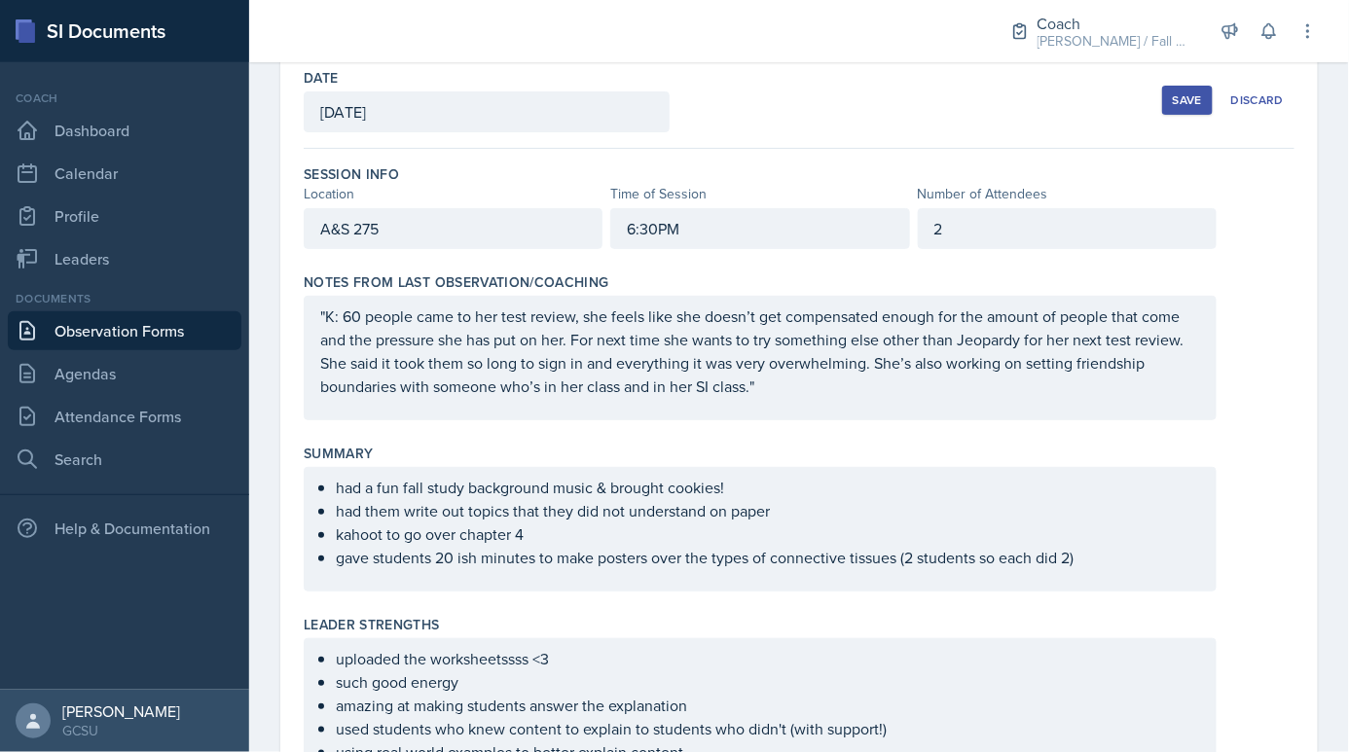
scroll to position [0, 0]
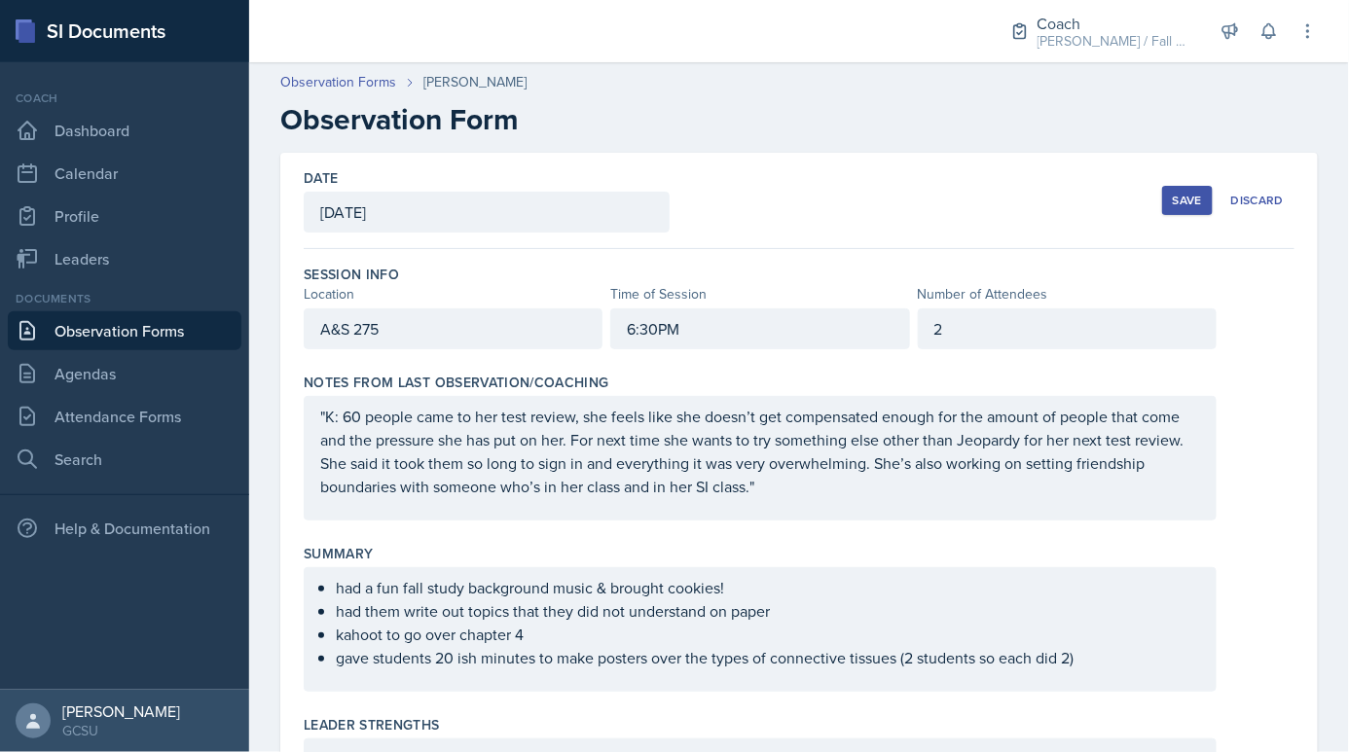
click at [1192, 207] on div "Save" at bounding box center [1187, 201] width 29 height 16
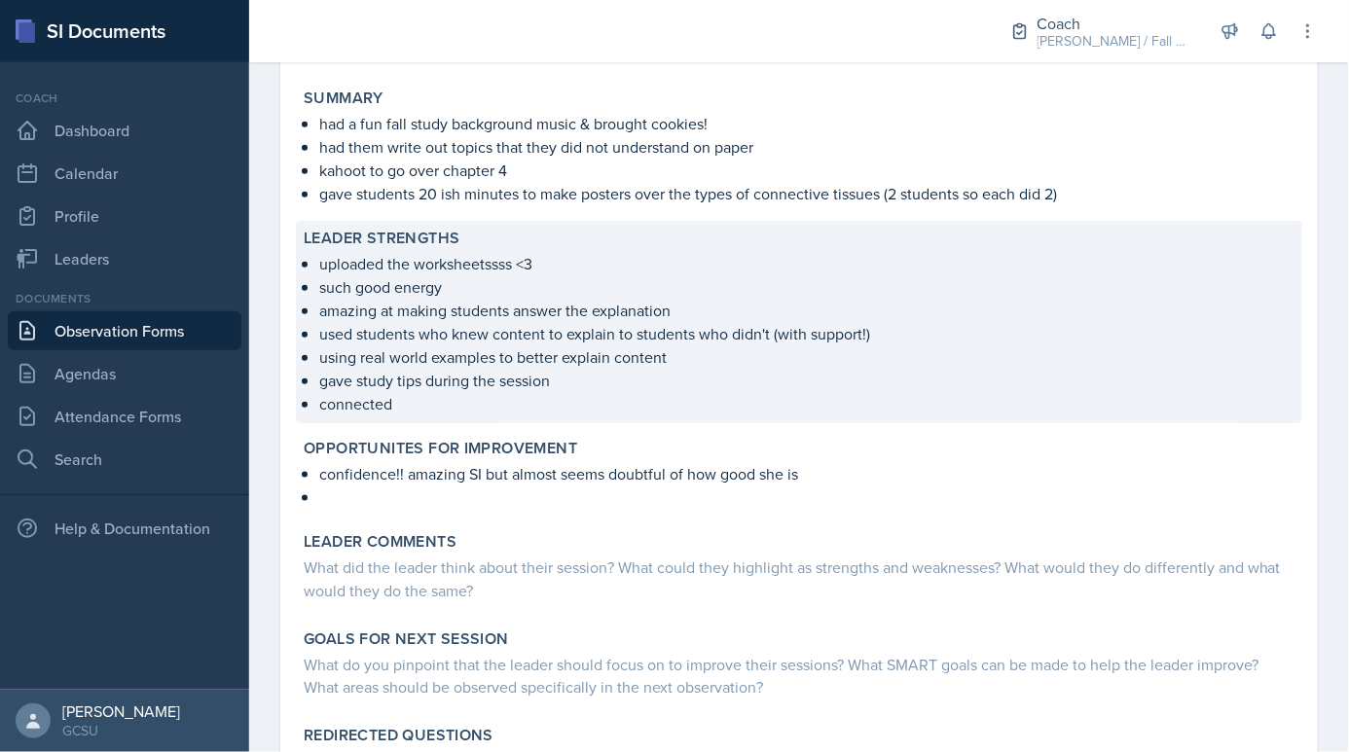
scroll to position [444, 0]
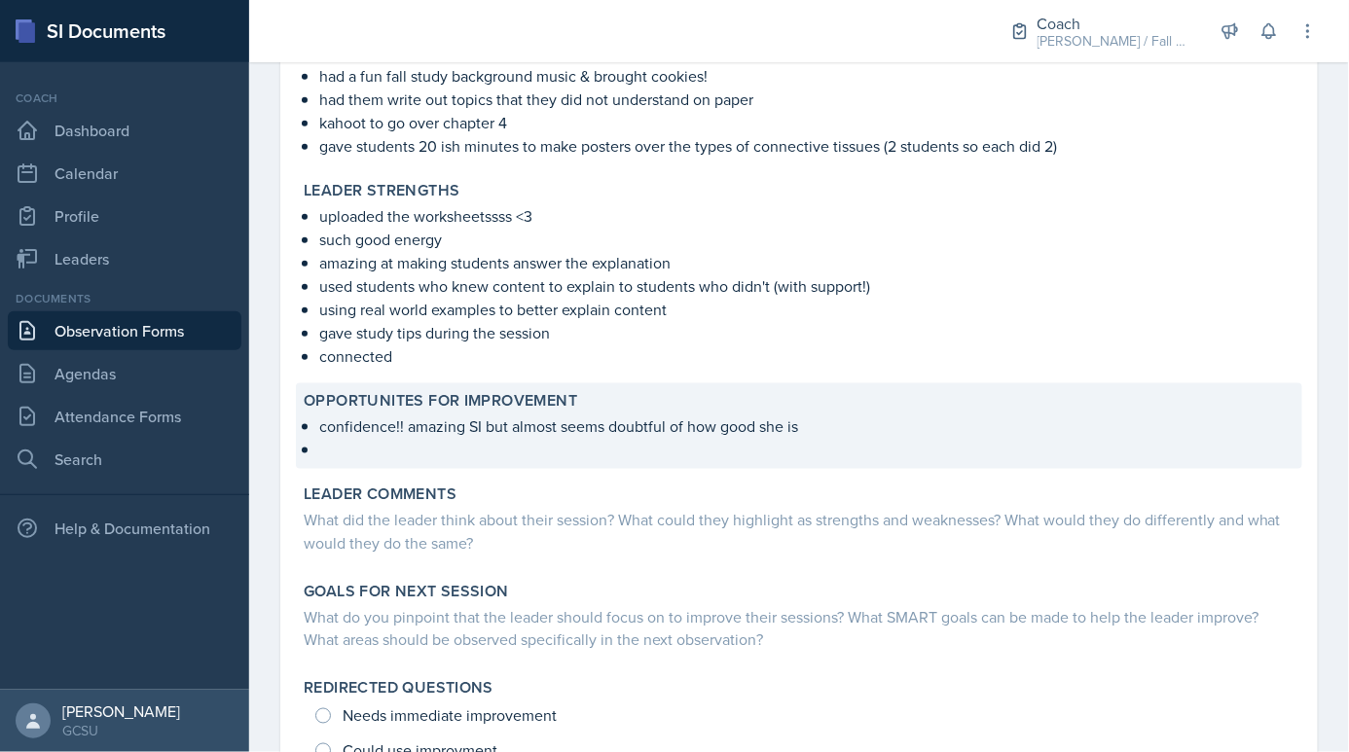
click at [381, 463] on div "Opportunites for Improvement confidence!! amazing SI but almost seems doubtful …" at bounding box center [799, 426] width 1006 height 86
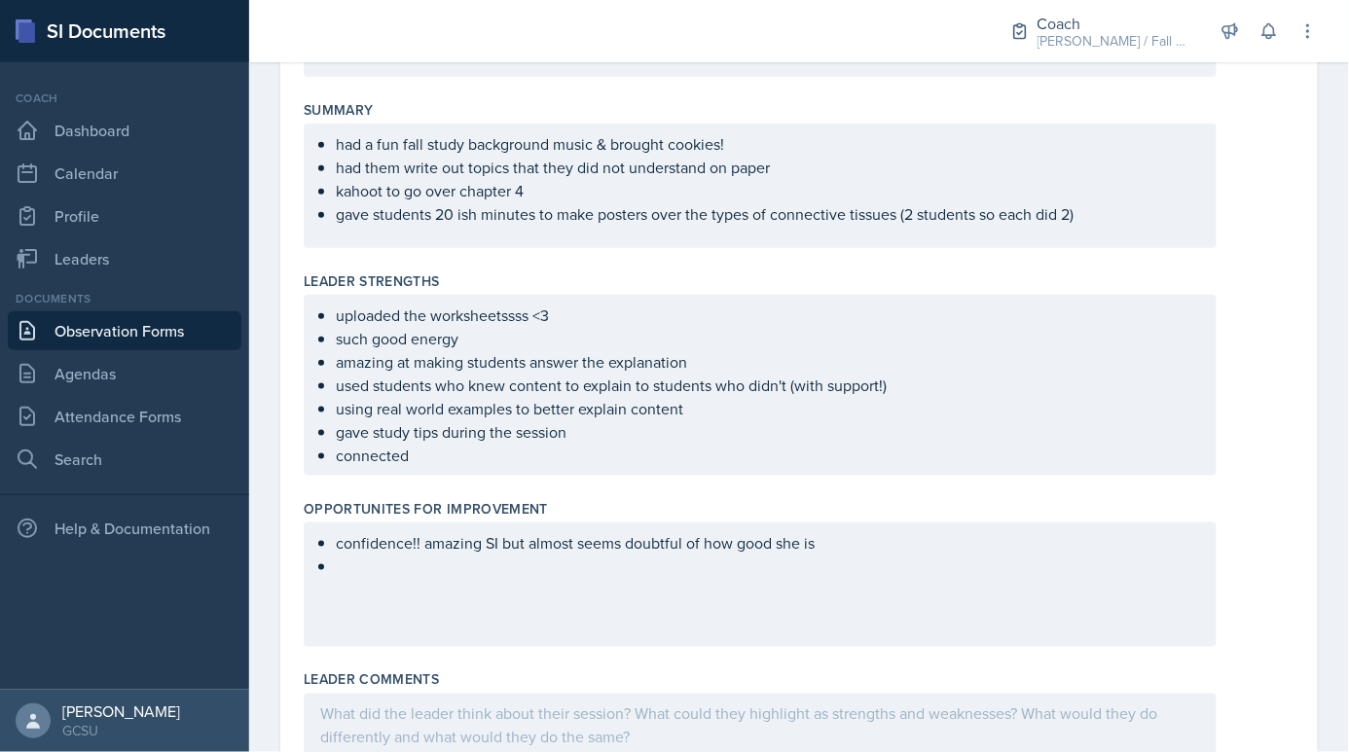
click at [352, 572] on ul "confidence!! amazing SI but almost seems doubtful of how good she is" at bounding box center [768, 554] width 864 height 47
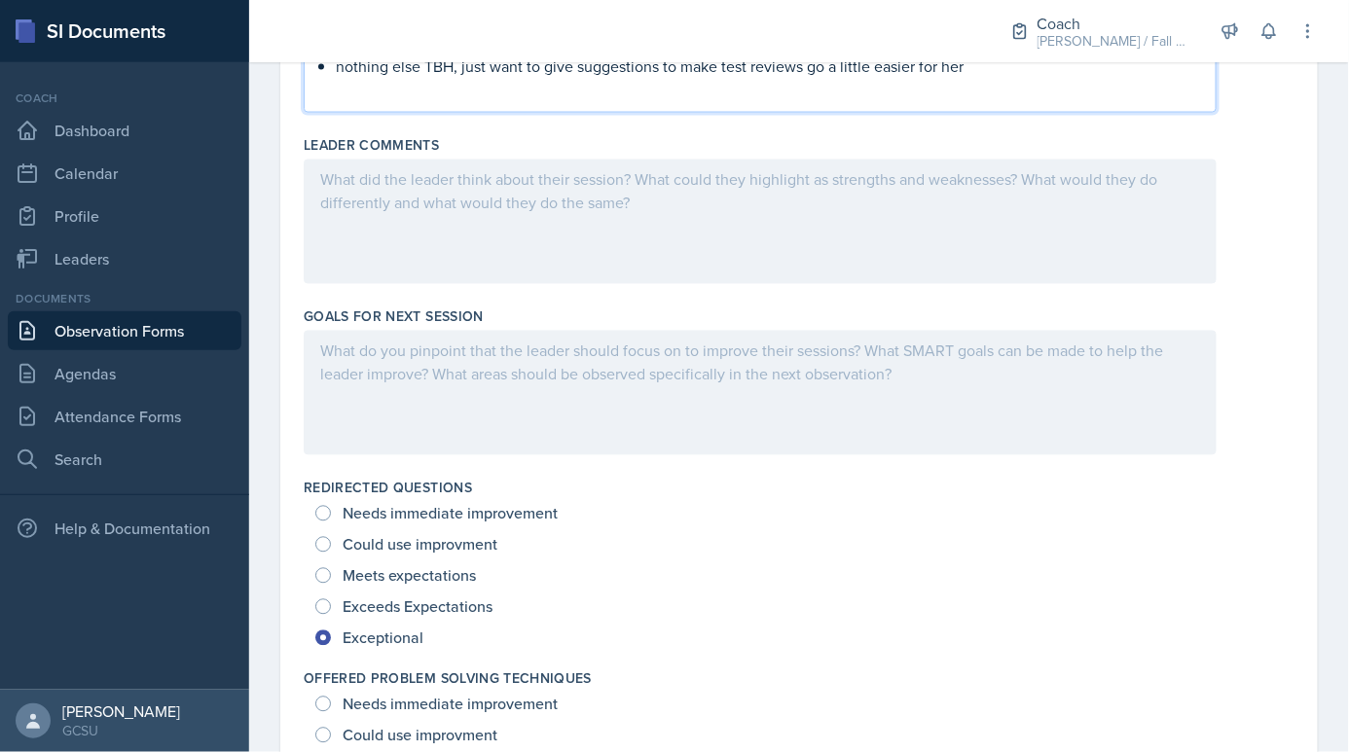
click at [481, 372] on div at bounding box center [760, 393] width 913 height 125
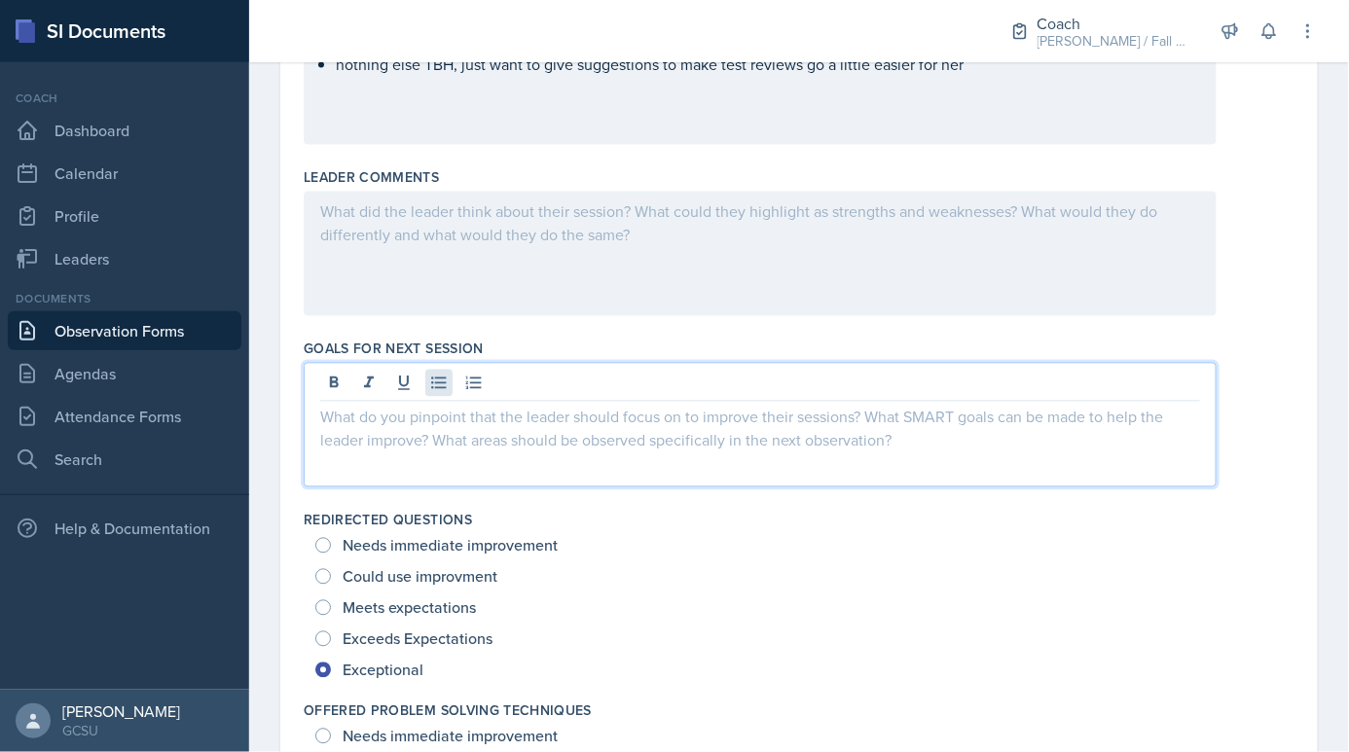
scroll to position [976, 0]
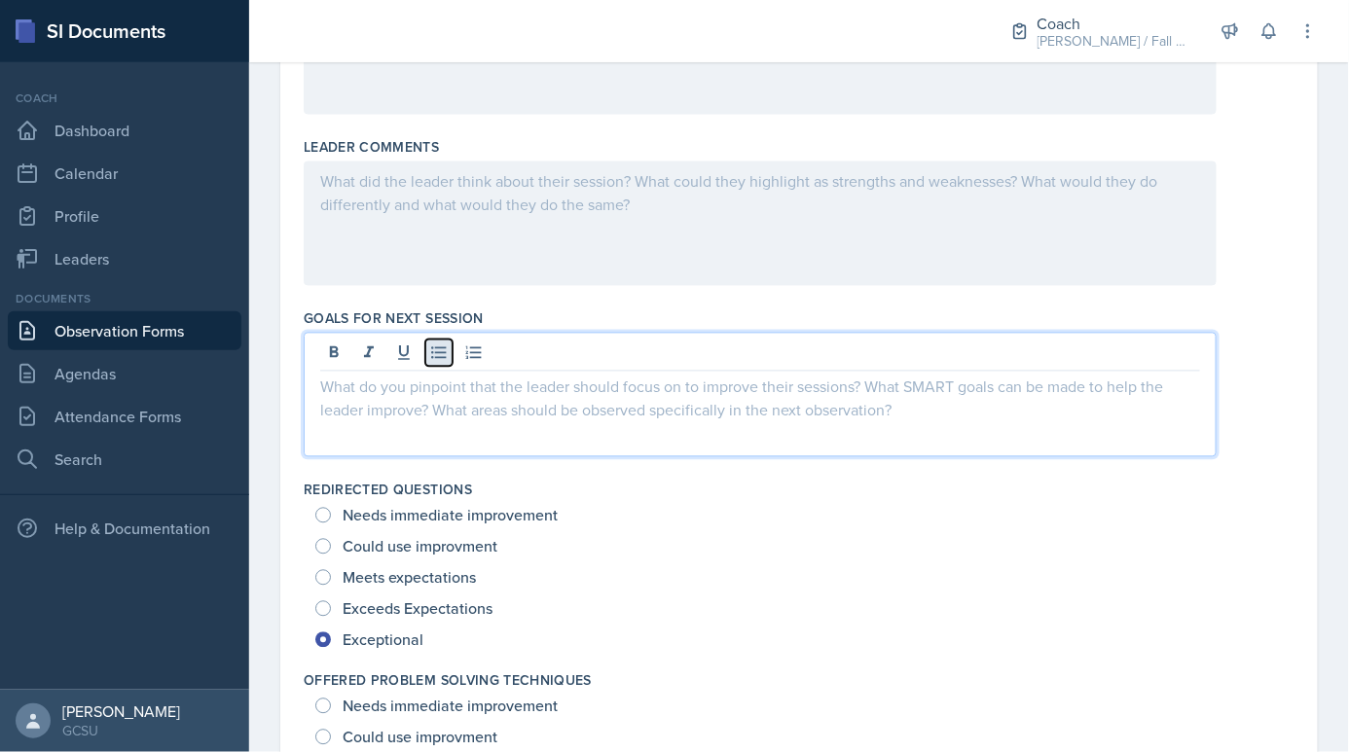
click at [435, 358] on icon at bounding box center [438, 353] width 19 height 19
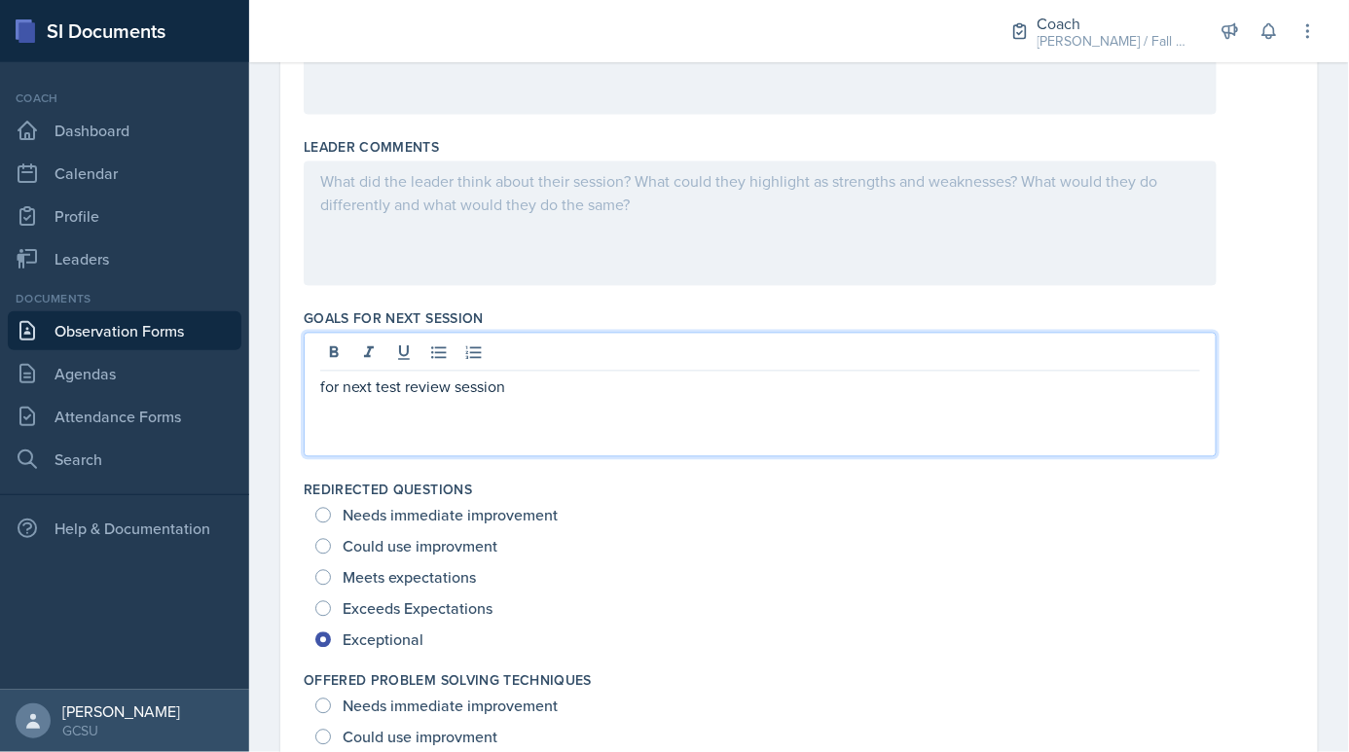
click at [316, 383] on div "for next test review session" at bounding box center [760, 395] width 913 height 125
click at [324, 389] on p "for next test review session*" at bounding box center [760, 387] width 880 height 23
click at [569, 389] on p "*for next test review session*" at bounding box center [760, 387] width 880 height 23
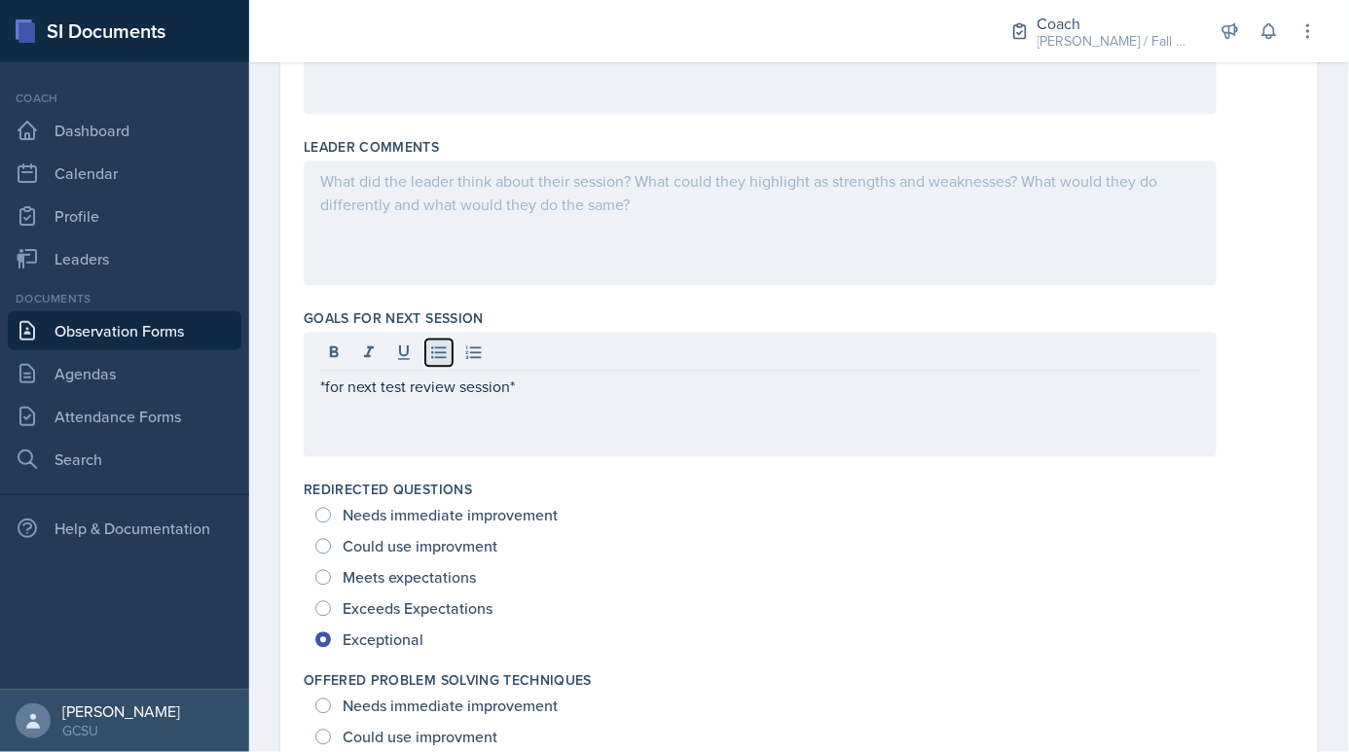
click at [447, 353] on icon at bounding box center [438, 353] width 19 height 19
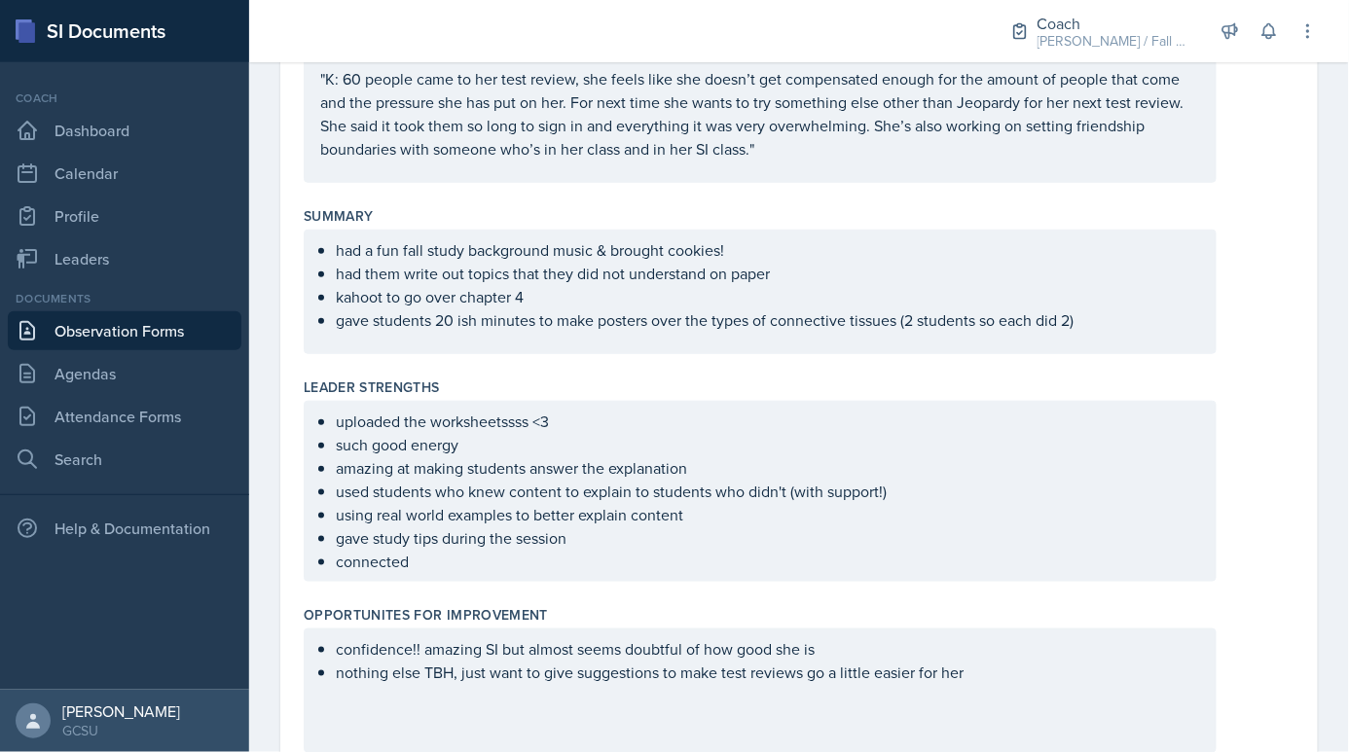
scroll to position [341, 0]
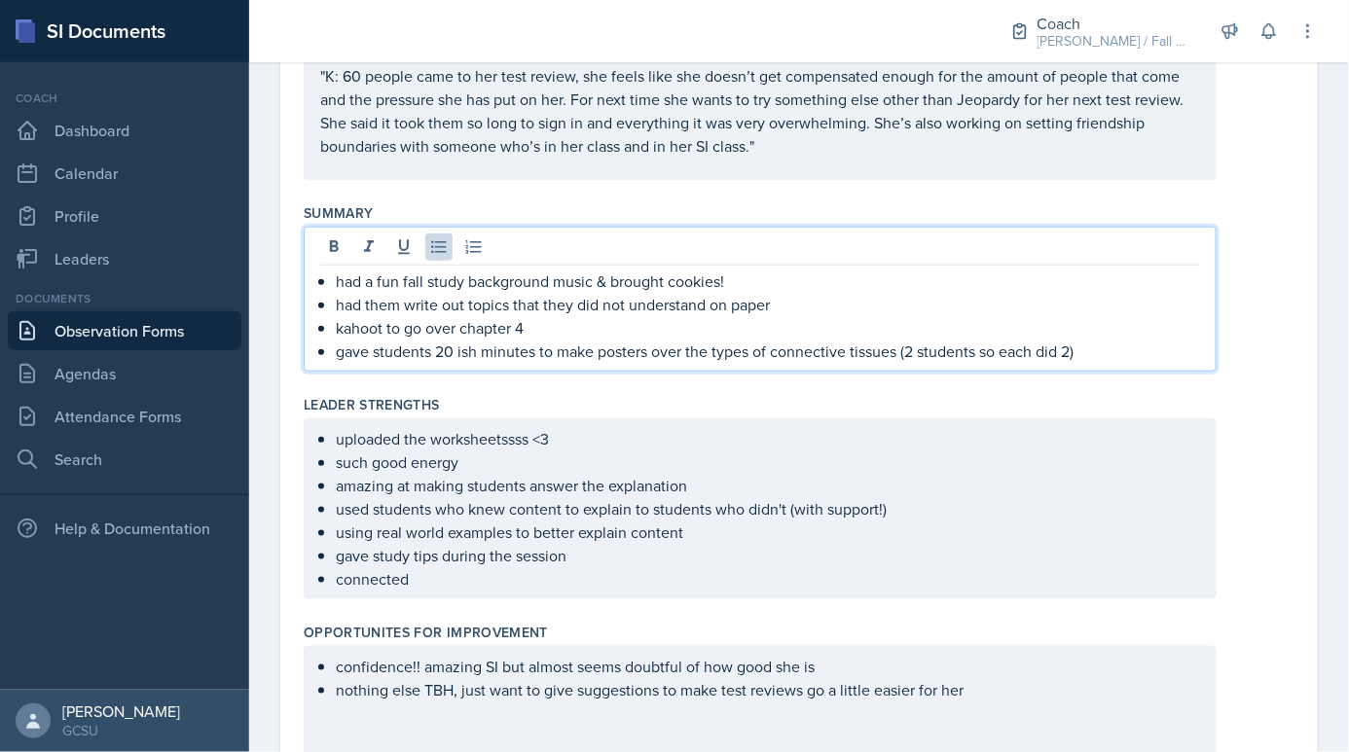
click at [443, 340] on p "gave students 20 ish minutes to make posters over the types of connective tissu…" at bounding box center [768, 351] width 864 height 23
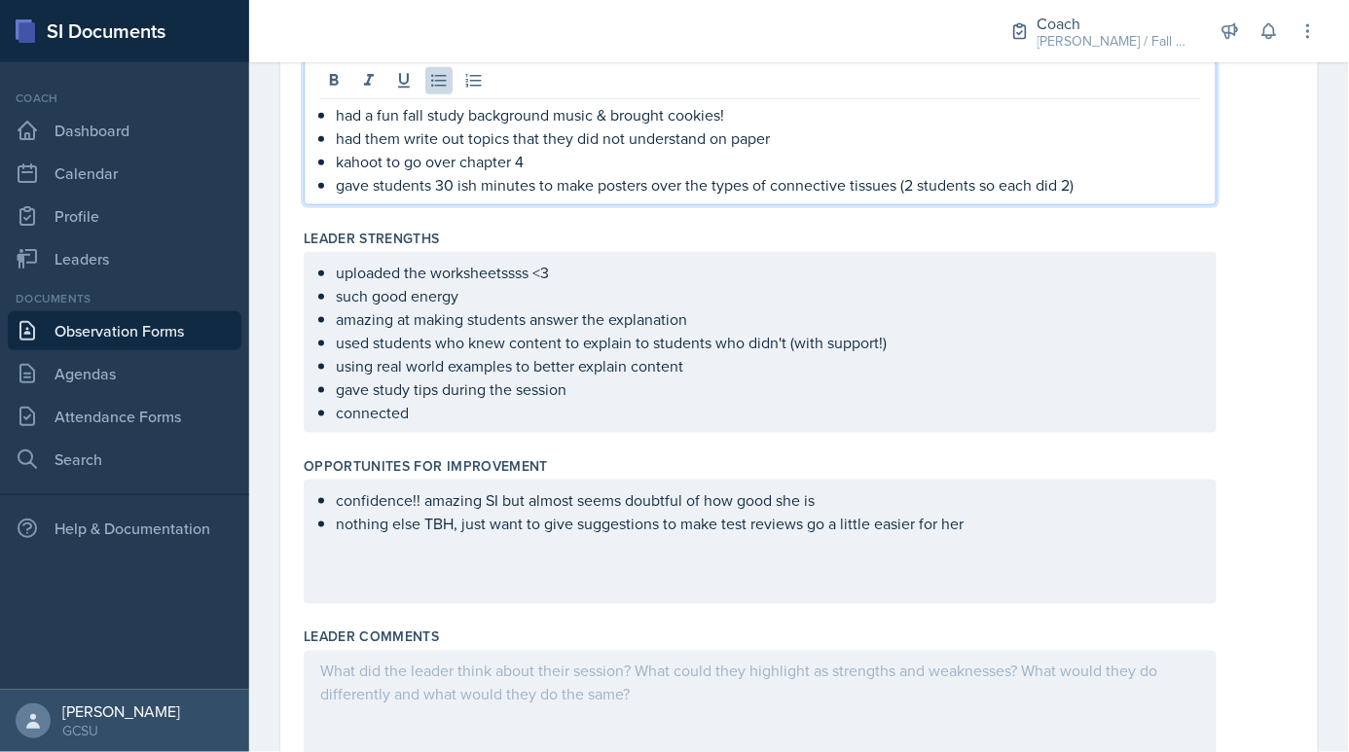
click at [822, 401] on p "connected" at bounding box center [768, 412] width 864 height 23
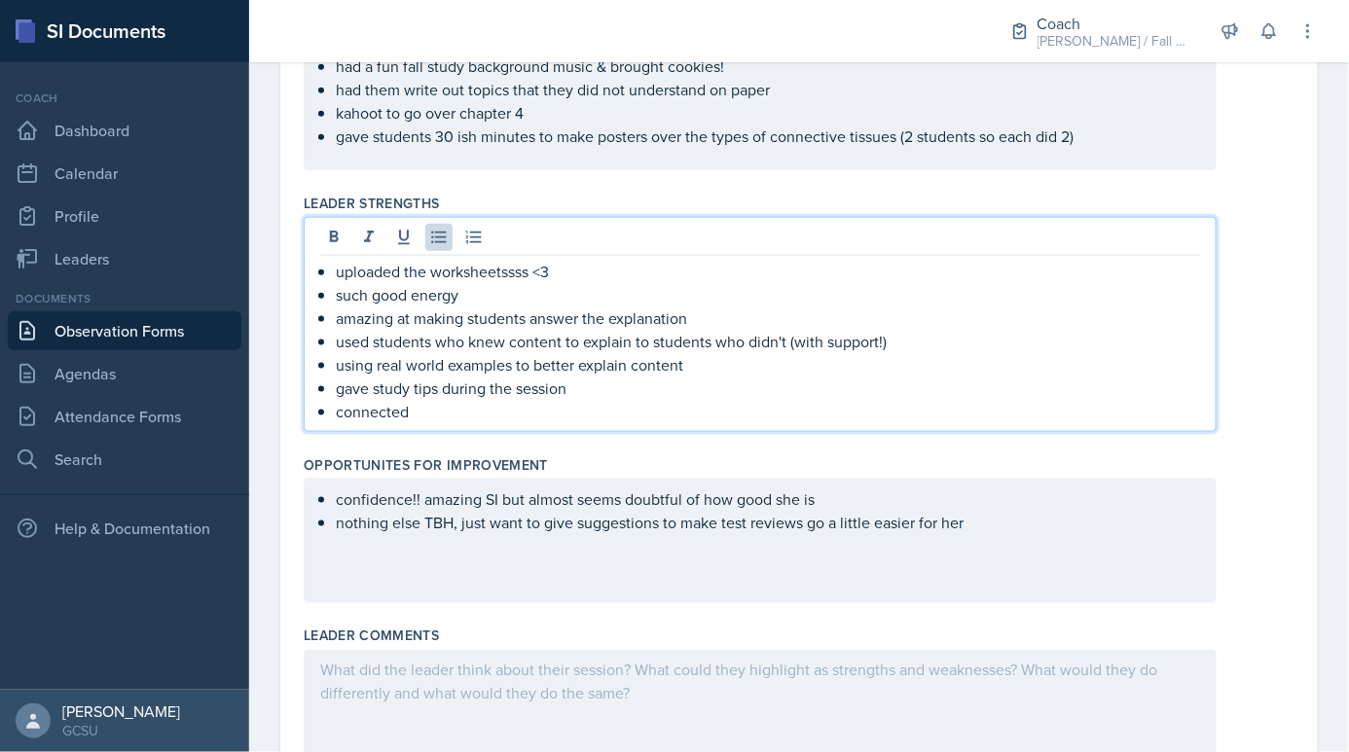
drag, startPoint x: 427, startPoint y: 408, endPoint x: 445, endPoint y: 415, distance: 18.8
click at [432, 414] on p "connected" at bounding box center [768, 411] width 864 height 23
drag, startPoint x: 445, startPoint y: 415, endPoint x: 336, endPoint y: 414, distance: 109.0
click at [336, 414] on p "connected" at bounding box center [768, 411] width 864 height 23
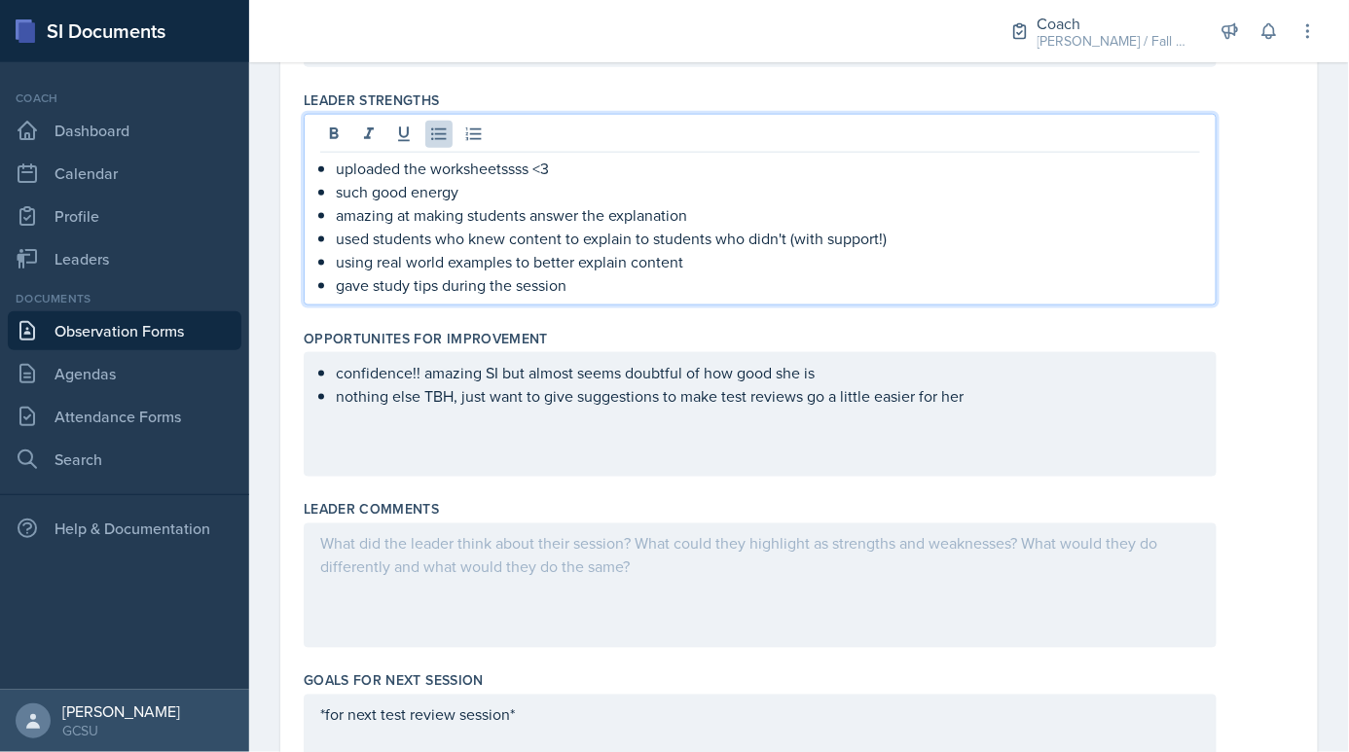
scroll to position [610, 0]
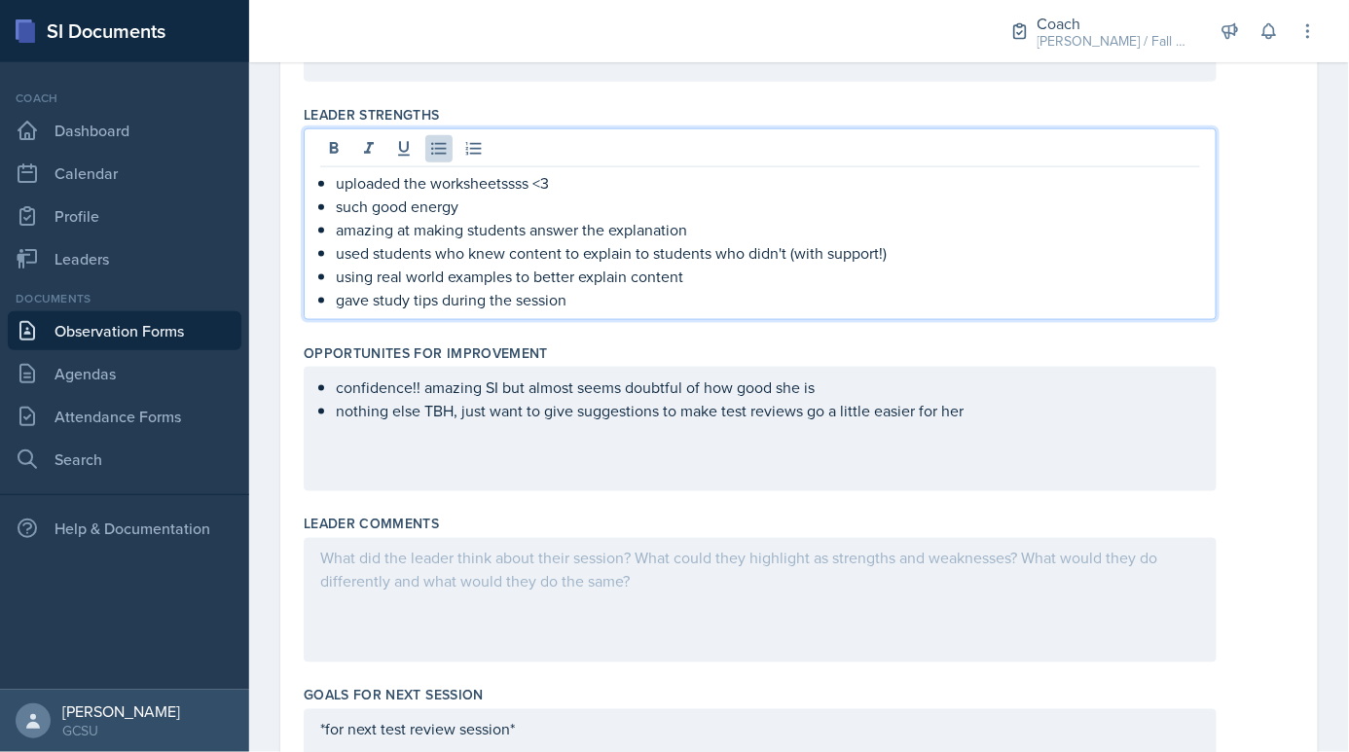
click at [444, 302] on p "gave study tips during the session" at bounding box center [768, 299] width 864 height 23
click at [377, 153] on icon at bounding box center [368, 148] width 19 height 19
click at [573, 312] on div "uploaded the worksheetssss <3 such good energy amazing at making students answe…" at bounding box center [760, 224] width 913 height 192
click at [579, 291] on p "gave study tips during the session" at bounding box center [768, 299] width 864 height 23
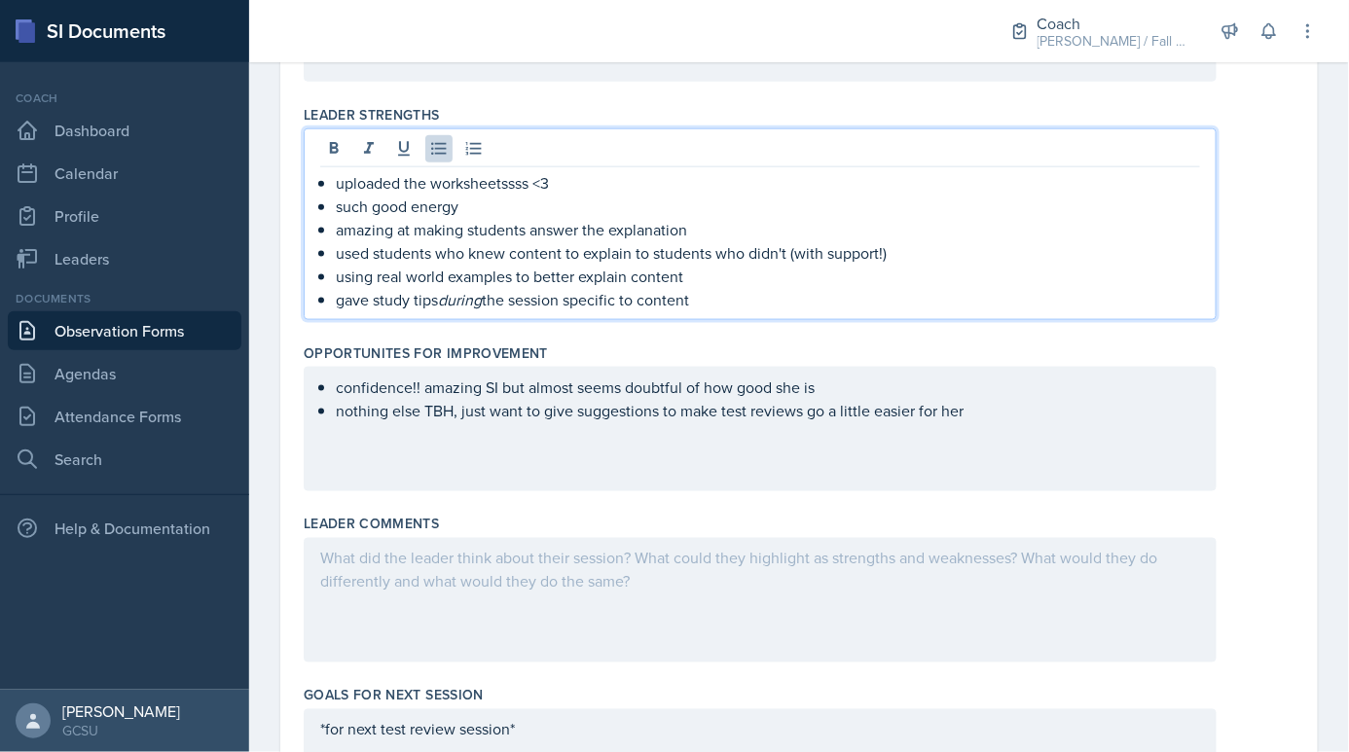
click at [819, 397] on div "confidence!! amazing SI but almost seems doubtful of how good she is nothing el…" at bounding box center [760, 429] width 913 height 125
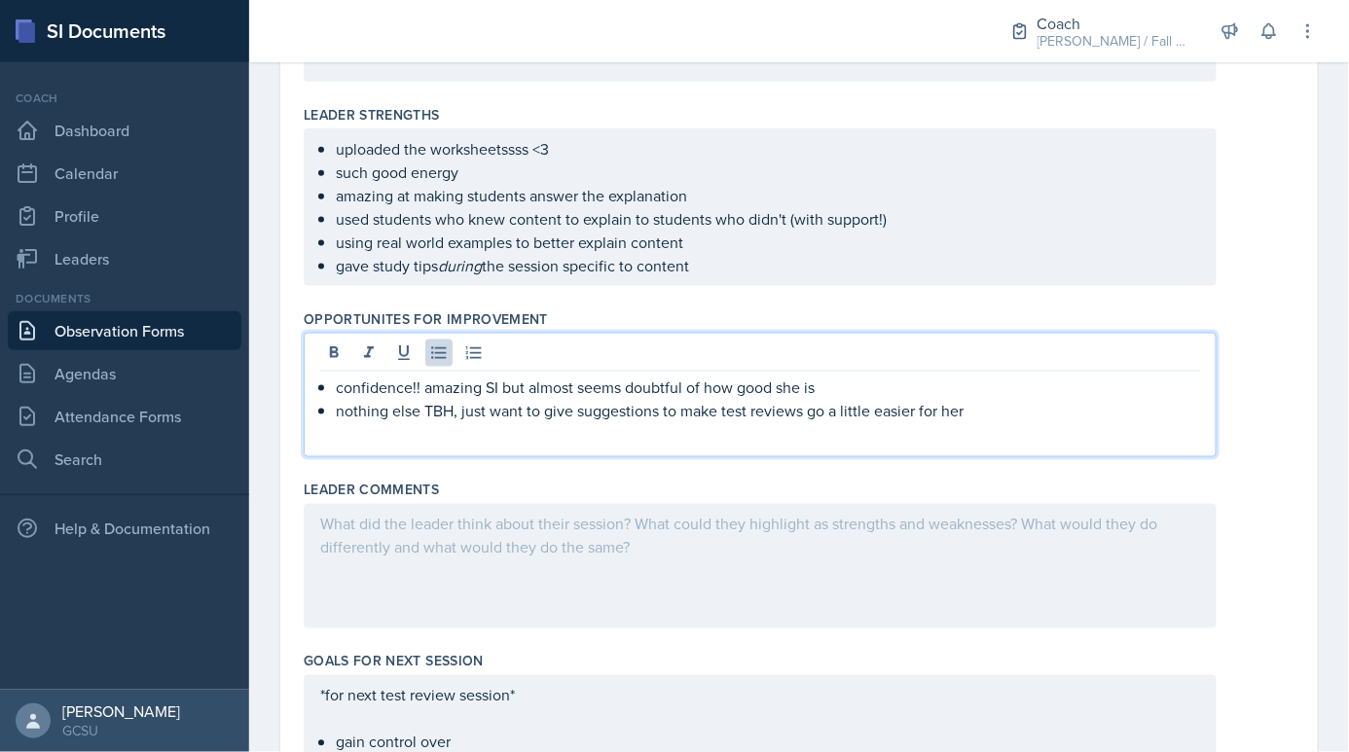
scroll to position [576, 0]
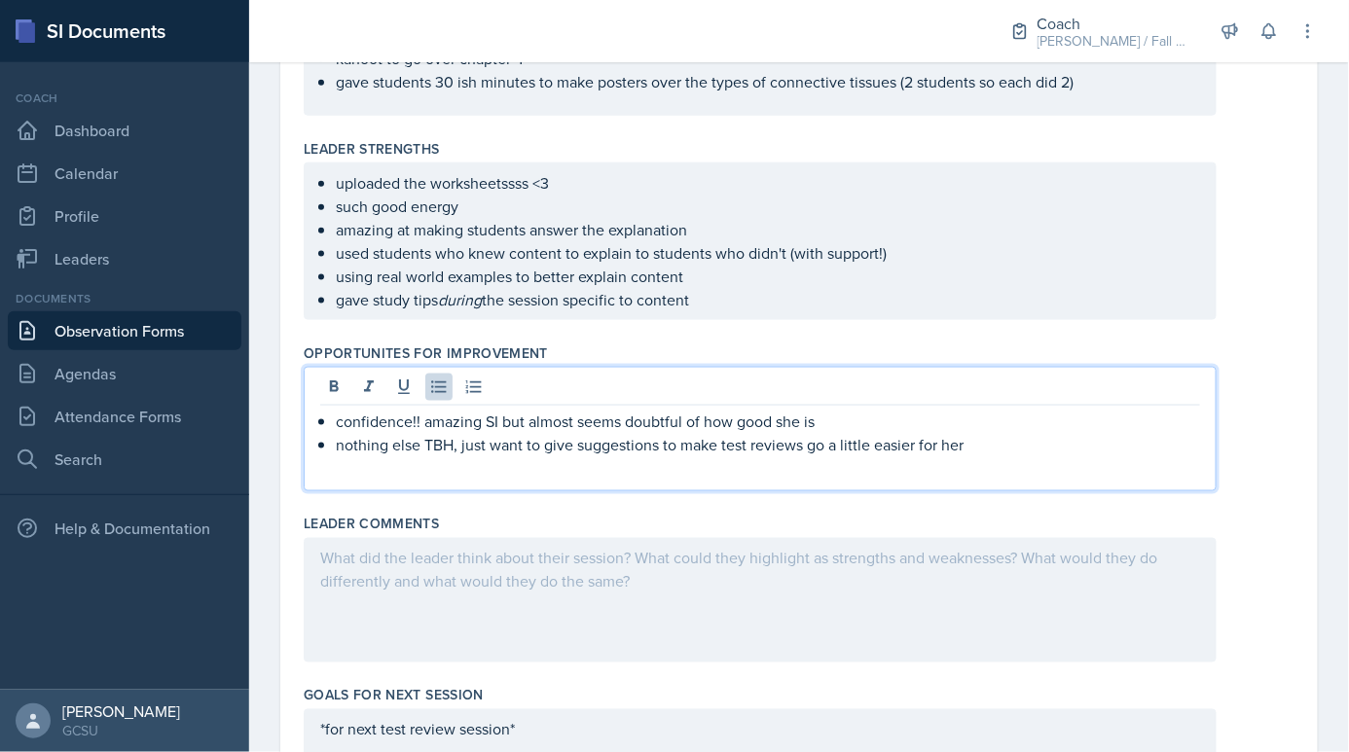
click at [877, 489] on div "Opportunites for Improvement confidence!! amazing SI but almost seems doubtful …" at bounding box center [799, 421] width 991 height 171
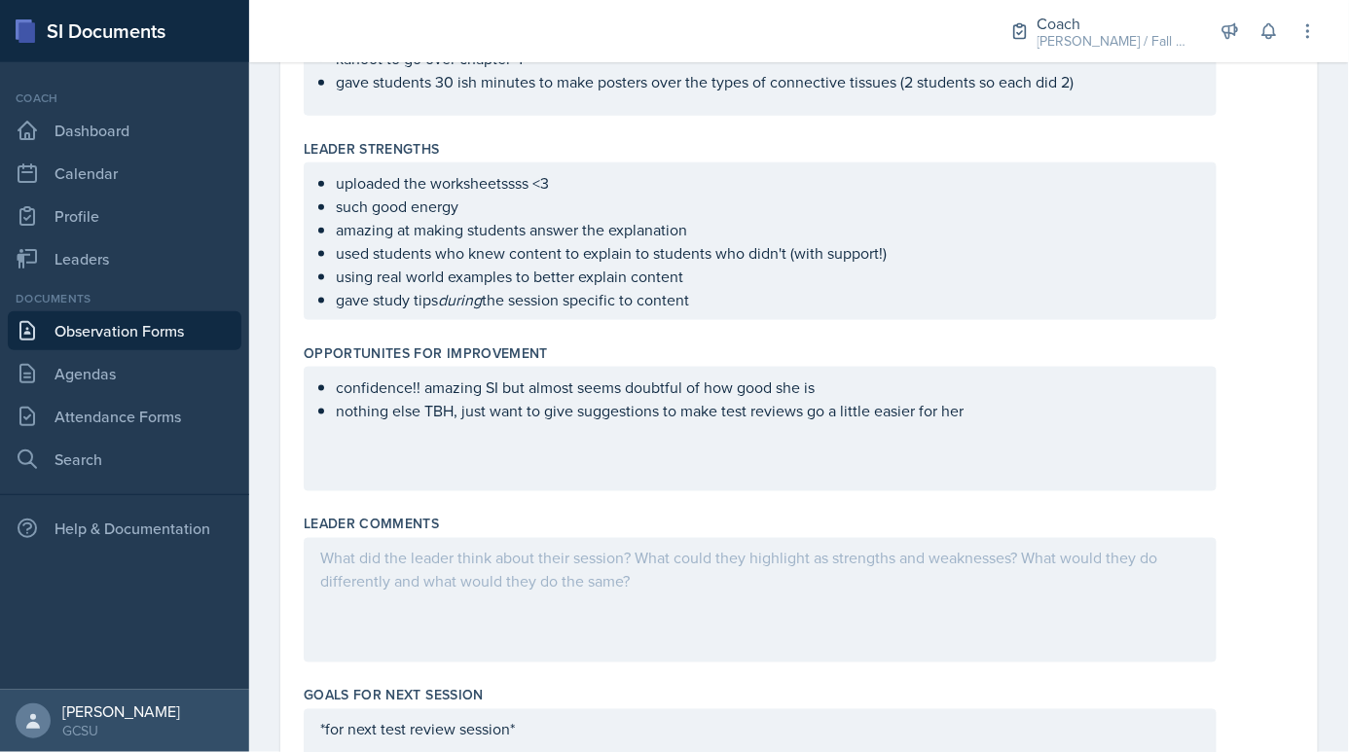
click at [877, 456] on div "confidence!! amazing SI but almost seems doubtful of how good she is nothing el…" at bounding box center [760, 429] width 913 height 125
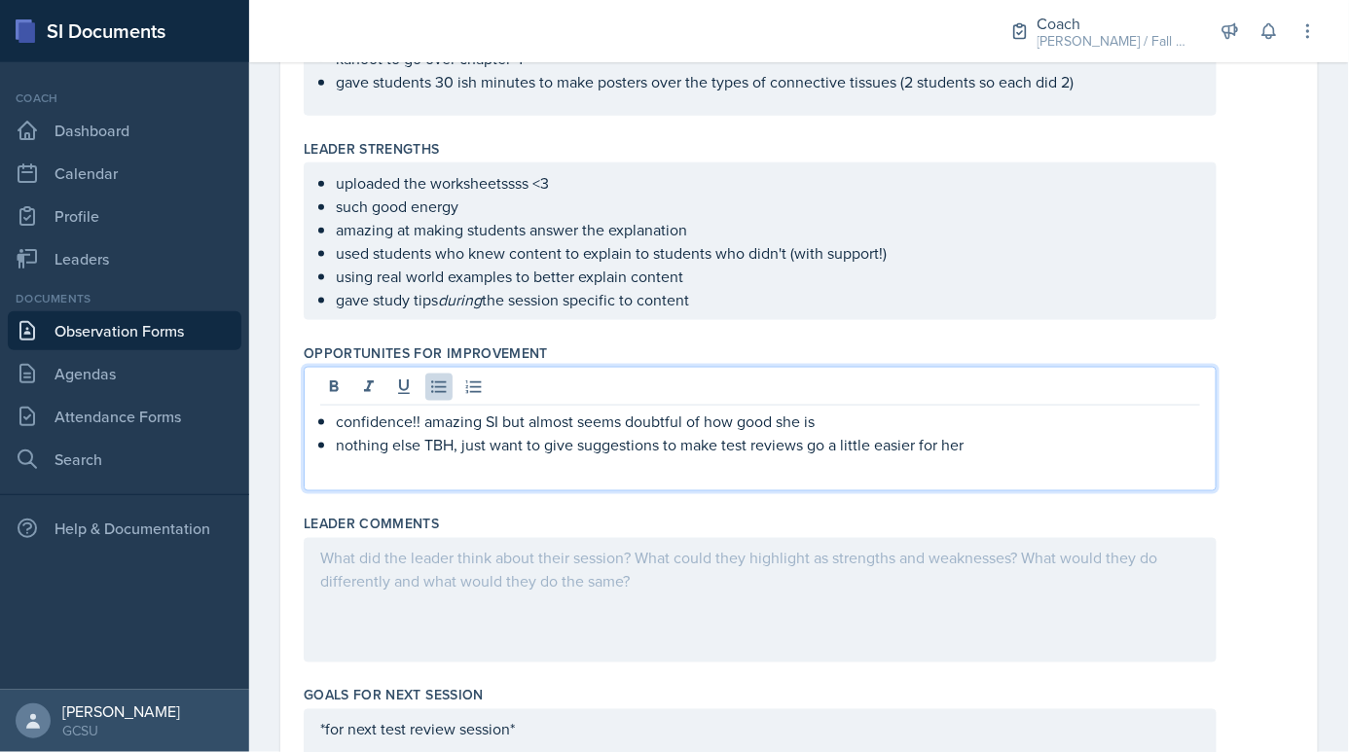
scroll to position [610, 0]
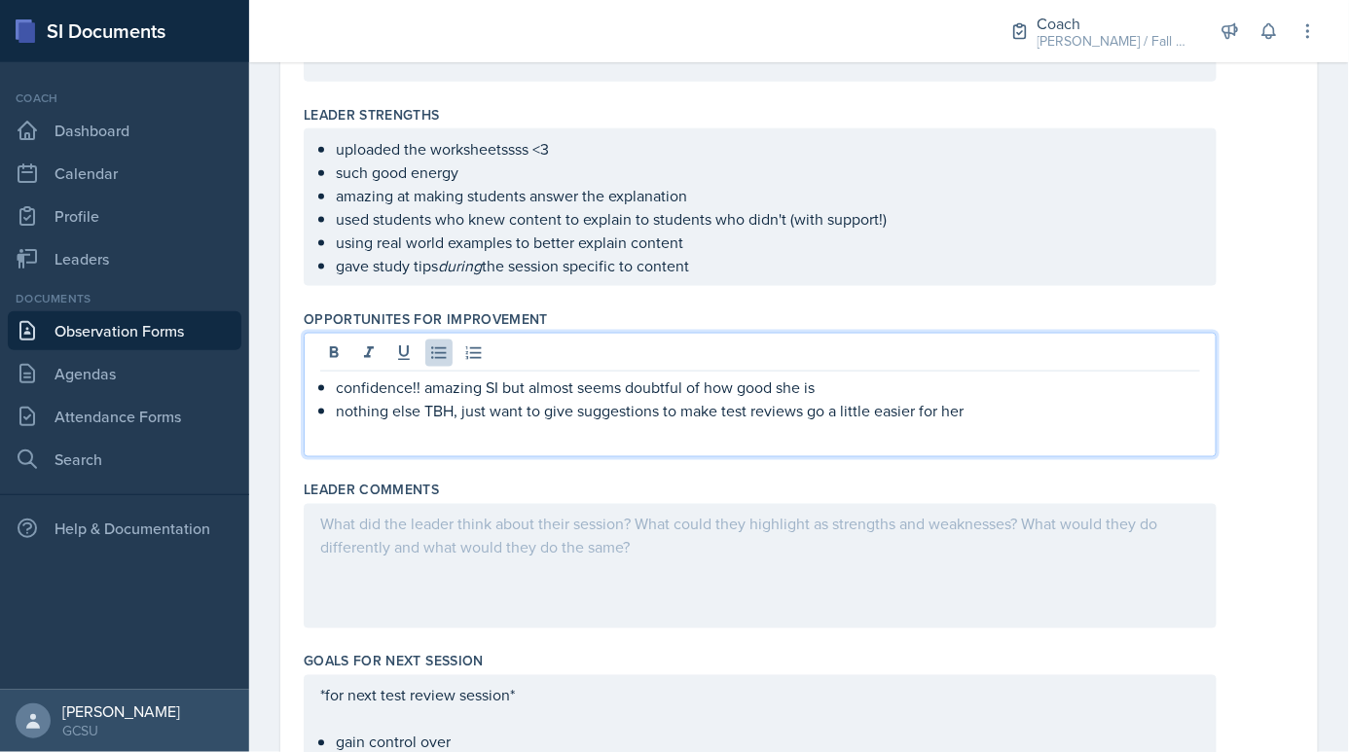
click at [985, 399] on p "nothing else TBH, just want to give suggestions to make test reviews go a littl…" at bounding box center [768, 410] width 864 height 23
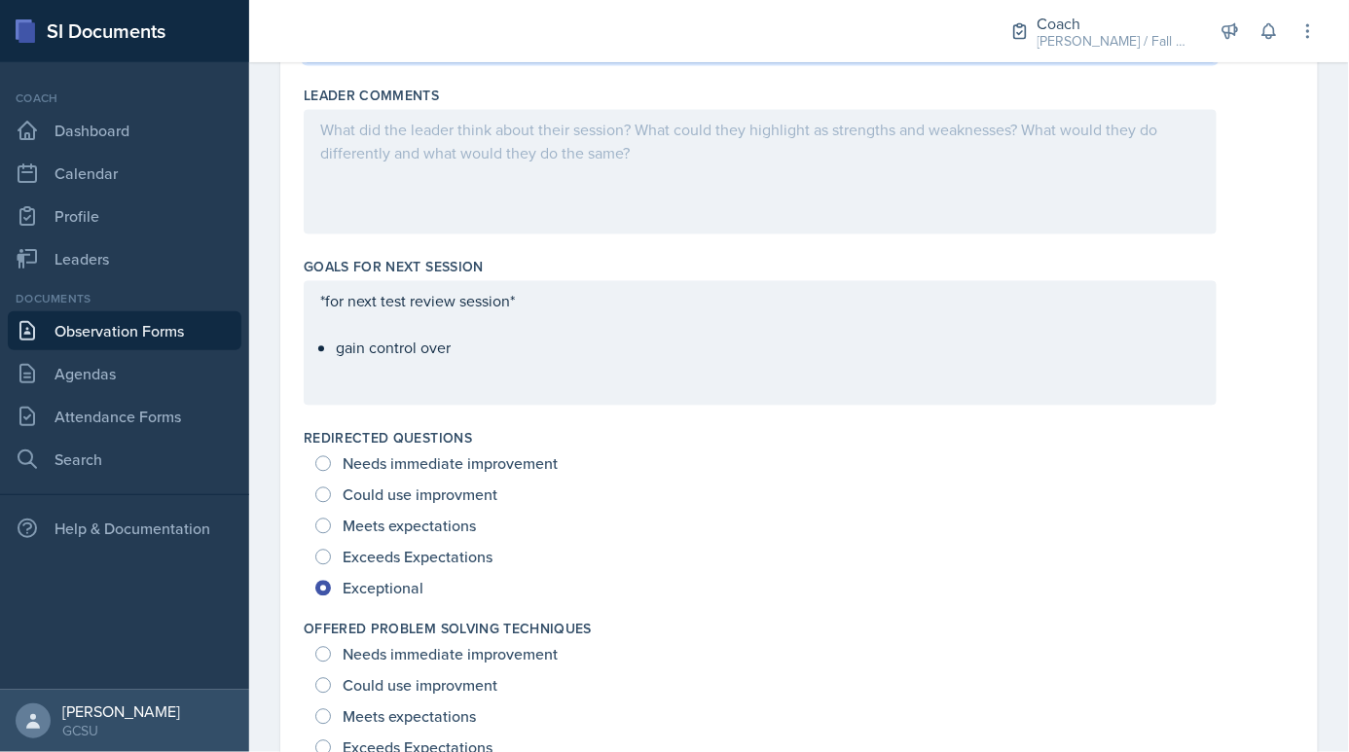
click at [446, 373] on div "*for next test review session* gain control over" at bounding box center [760, 343] width 913 height 125
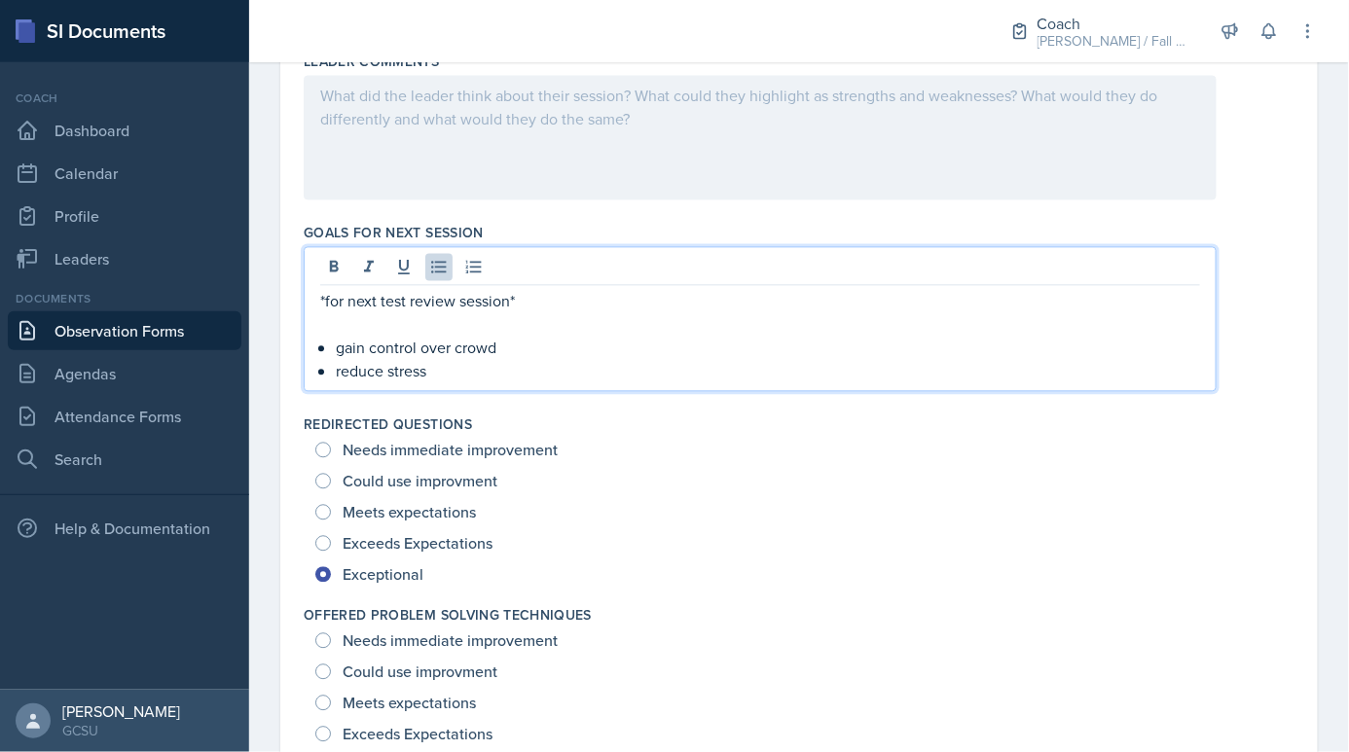
drag, startPoint x: 466, startPoint y: 357, endPoint x: 291, endPoint y: 346, distance: 175.5
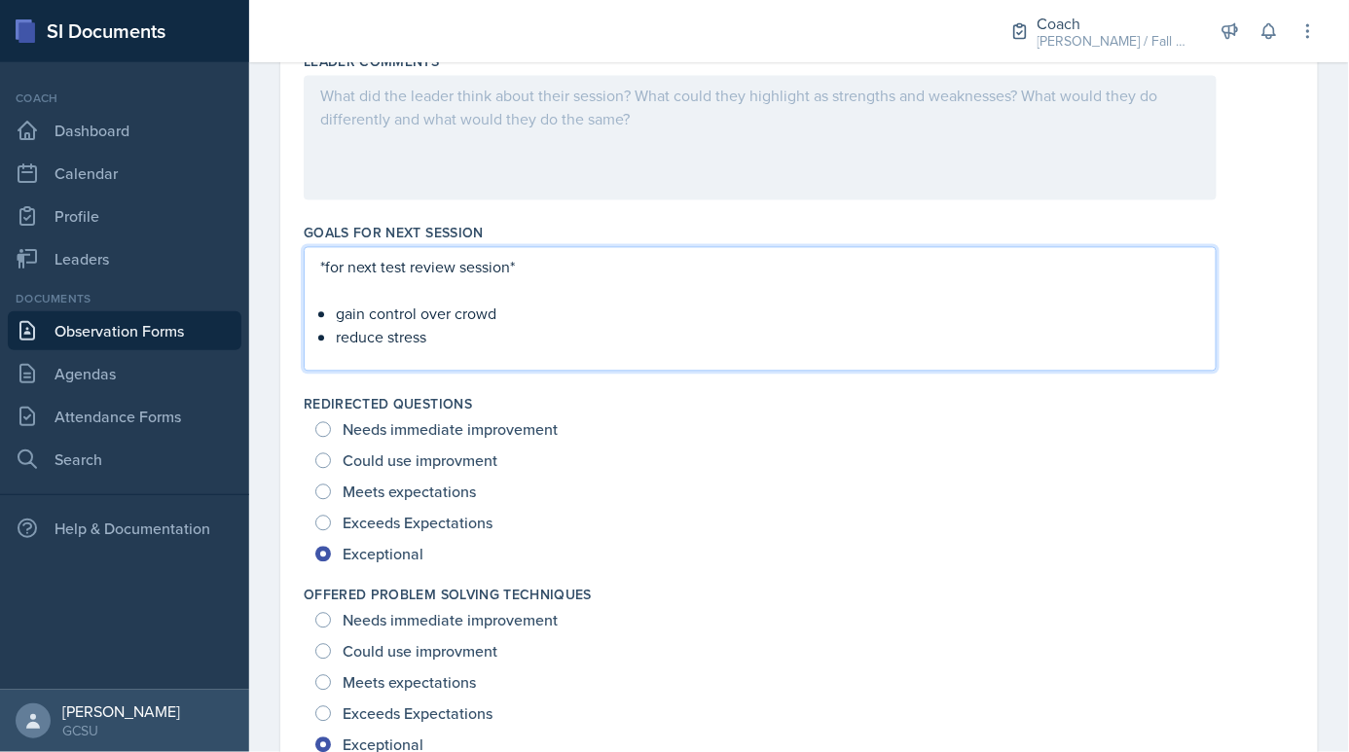
scroll to position [1004, 0]
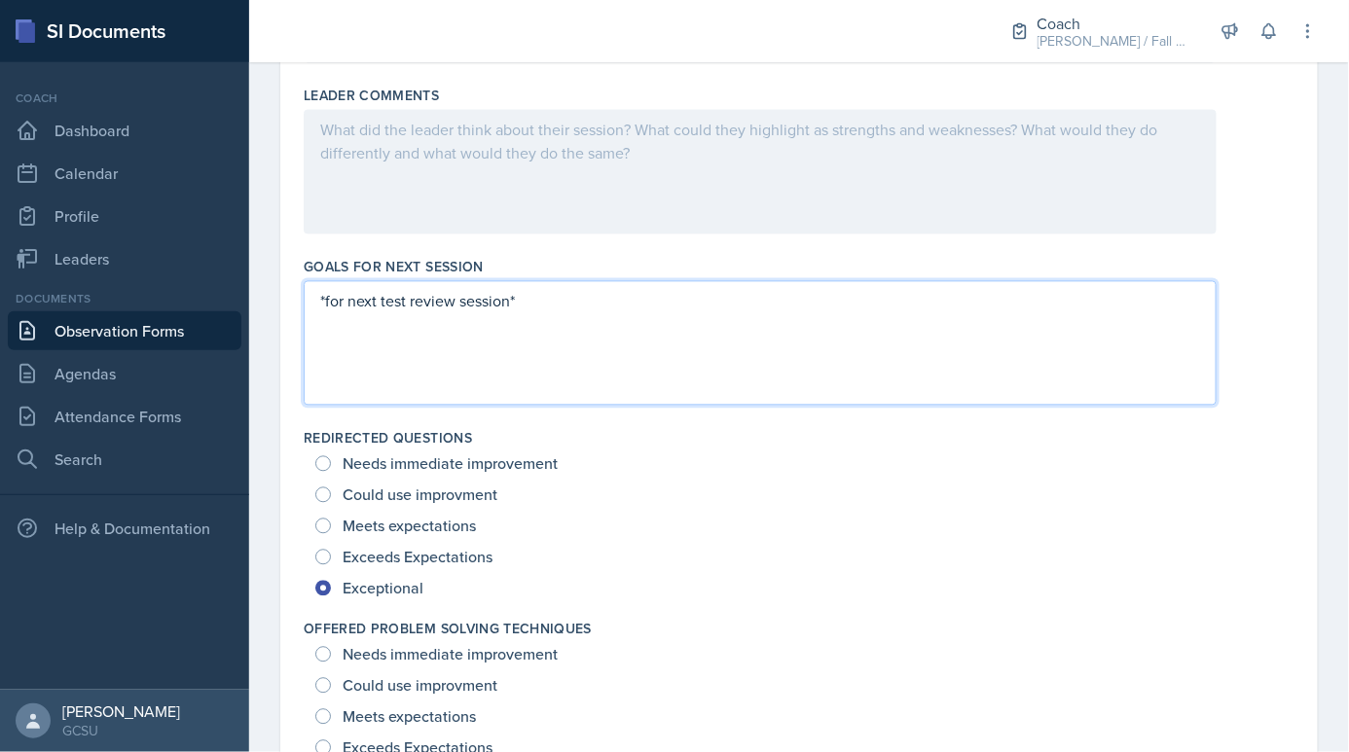
drag, startPoint x: 566, startPoint y: 300, endPoint x: 449, endPoint y: 313, distance: 118.6
click at [449, 313] on div "*for next test review session*" at bounding box center [760, 343] width 913 height 125
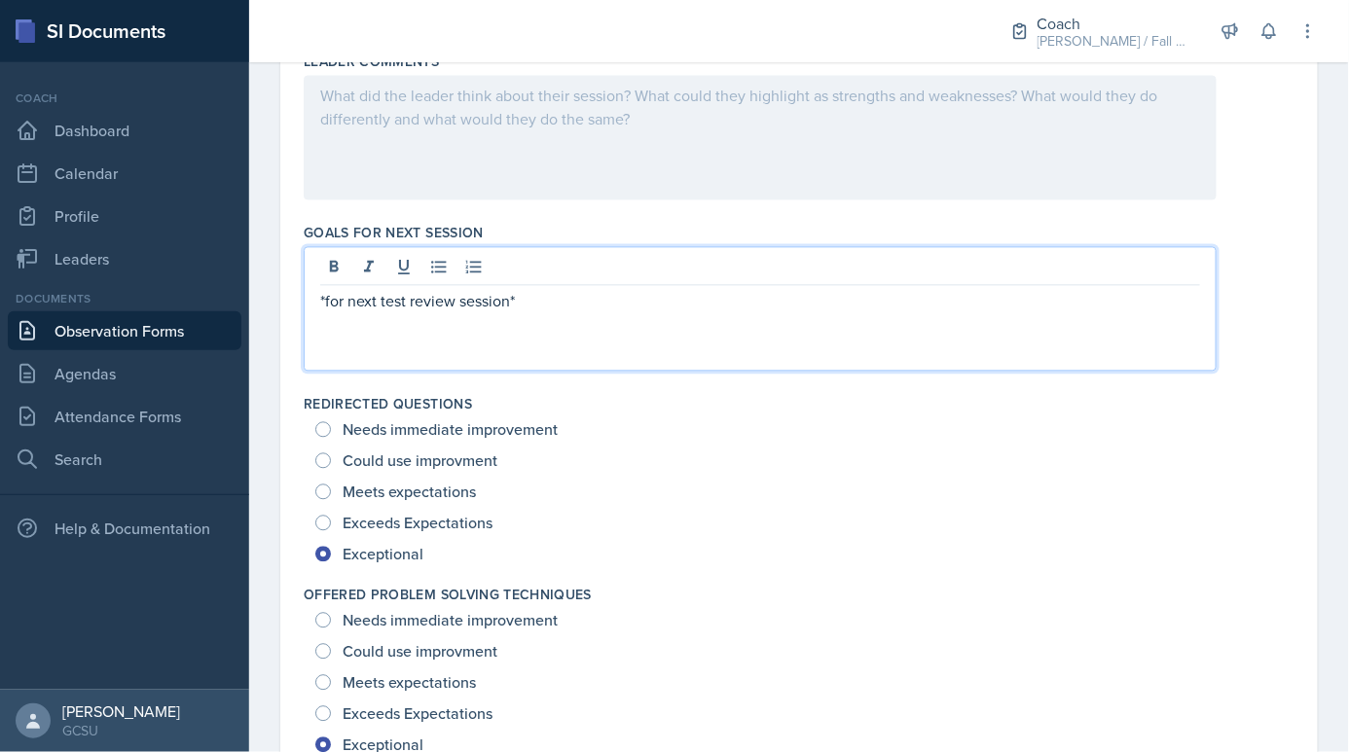
click at [454, 334] on div "*for next test review session*" at bounding box center [760, 309] width 913 height 125
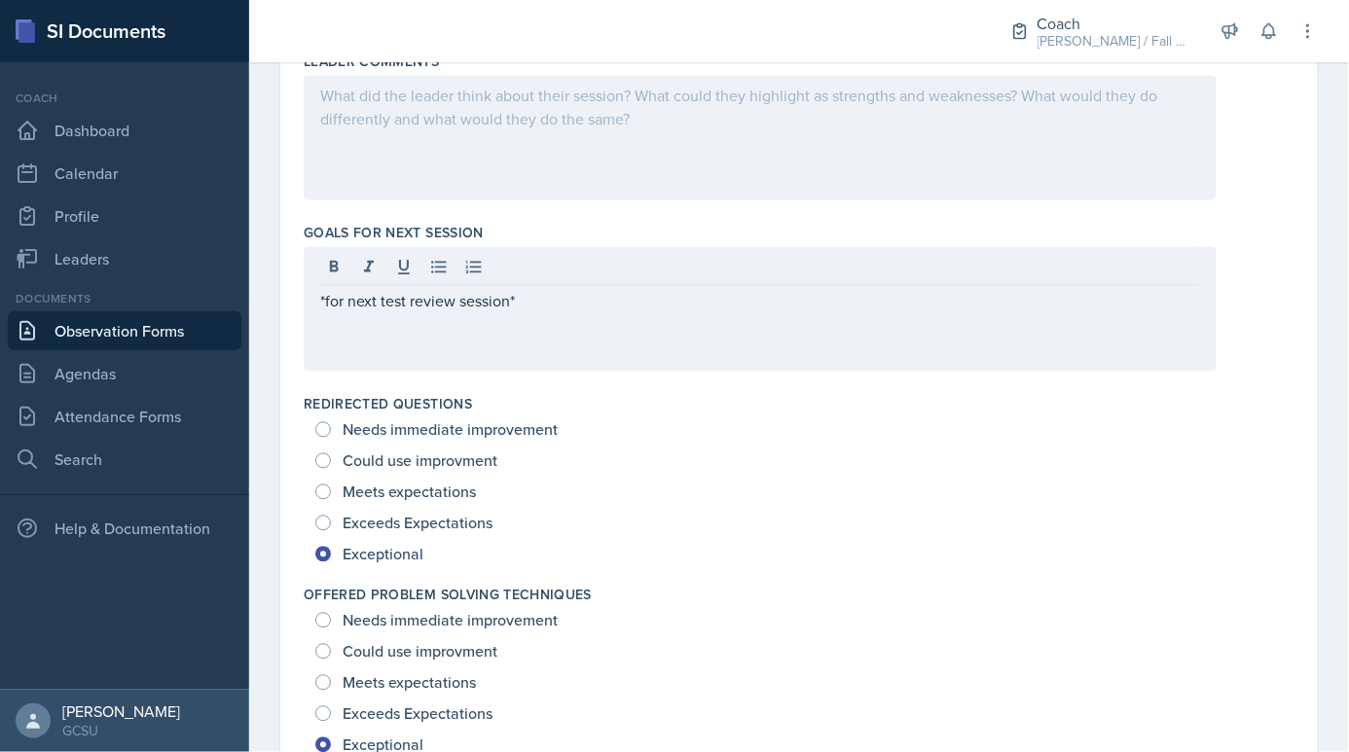
click at [420, 265] on div at bounding box center [760, 270] width 880 height 32
click at [429, 265] on icon at bounding box center [438, 267] width 19 height 19
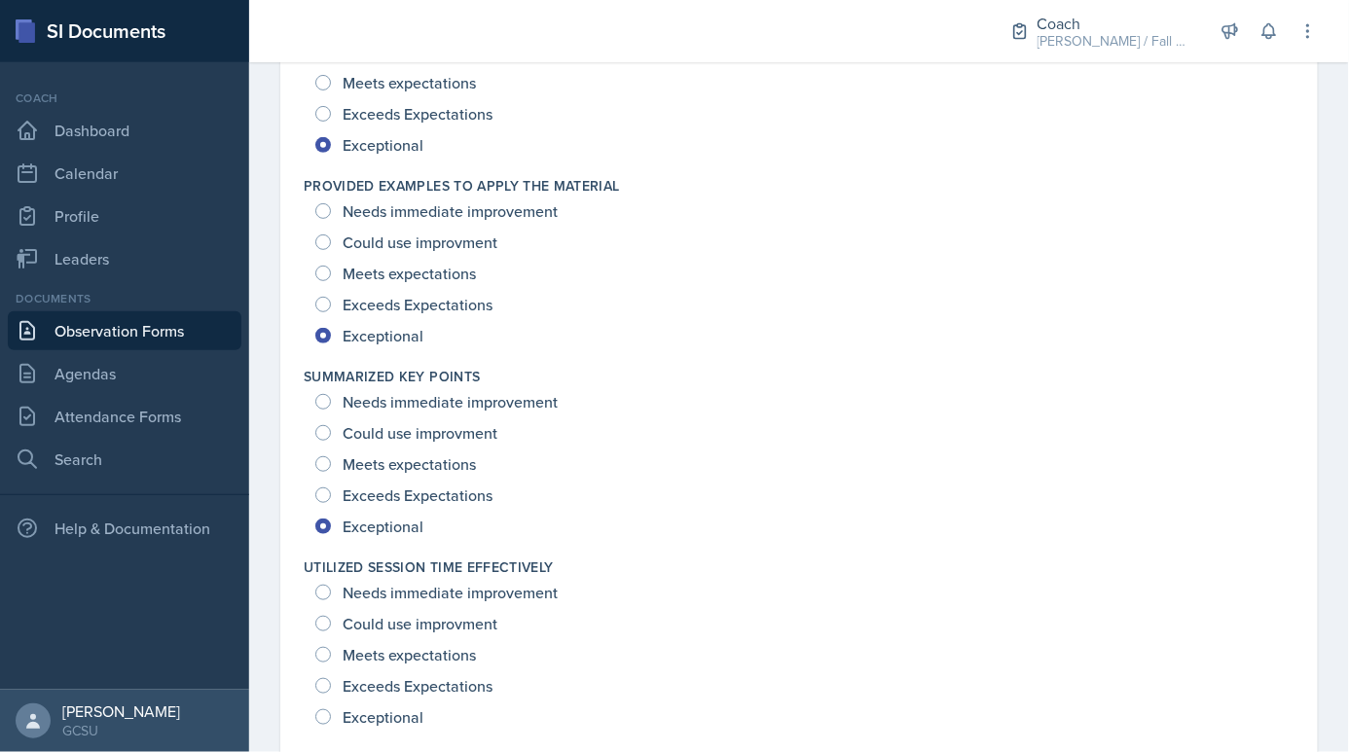
scroll to position [2399, 0]
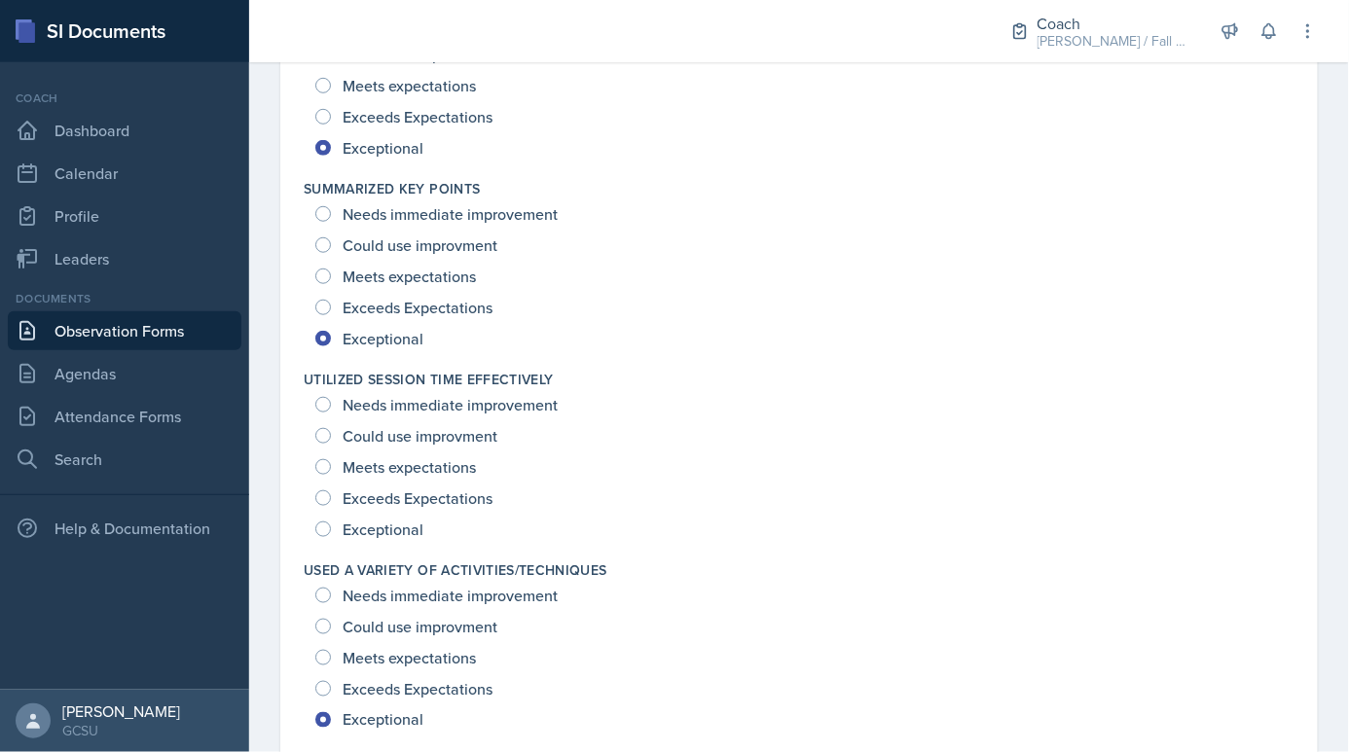
click at [368, 497] on span "Exceeds Expectations" at bounding box center [418, 498] width 150 height 19
click at [331, 497] on input "Exceeds Expectations" at bounding box center [323, 499] width 16 height 16
radio input "true"
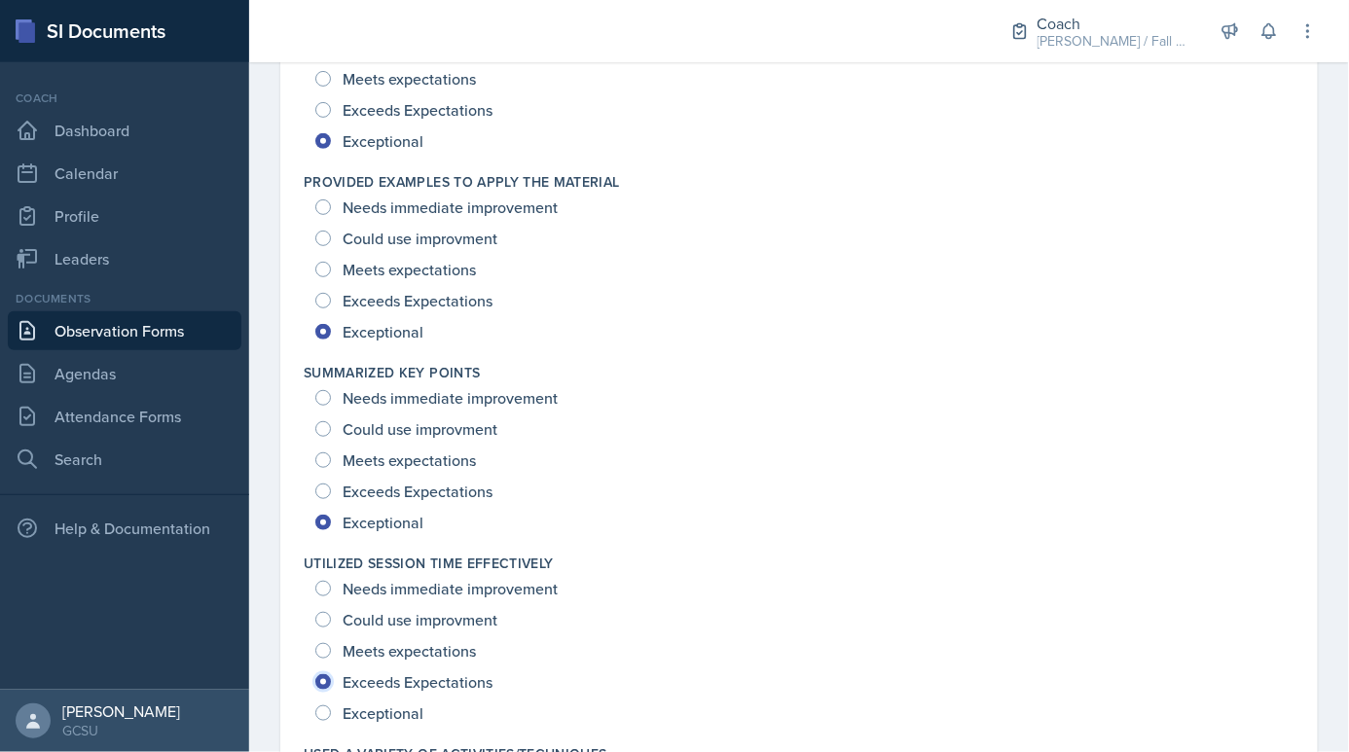
scroll to position [2202, 0]
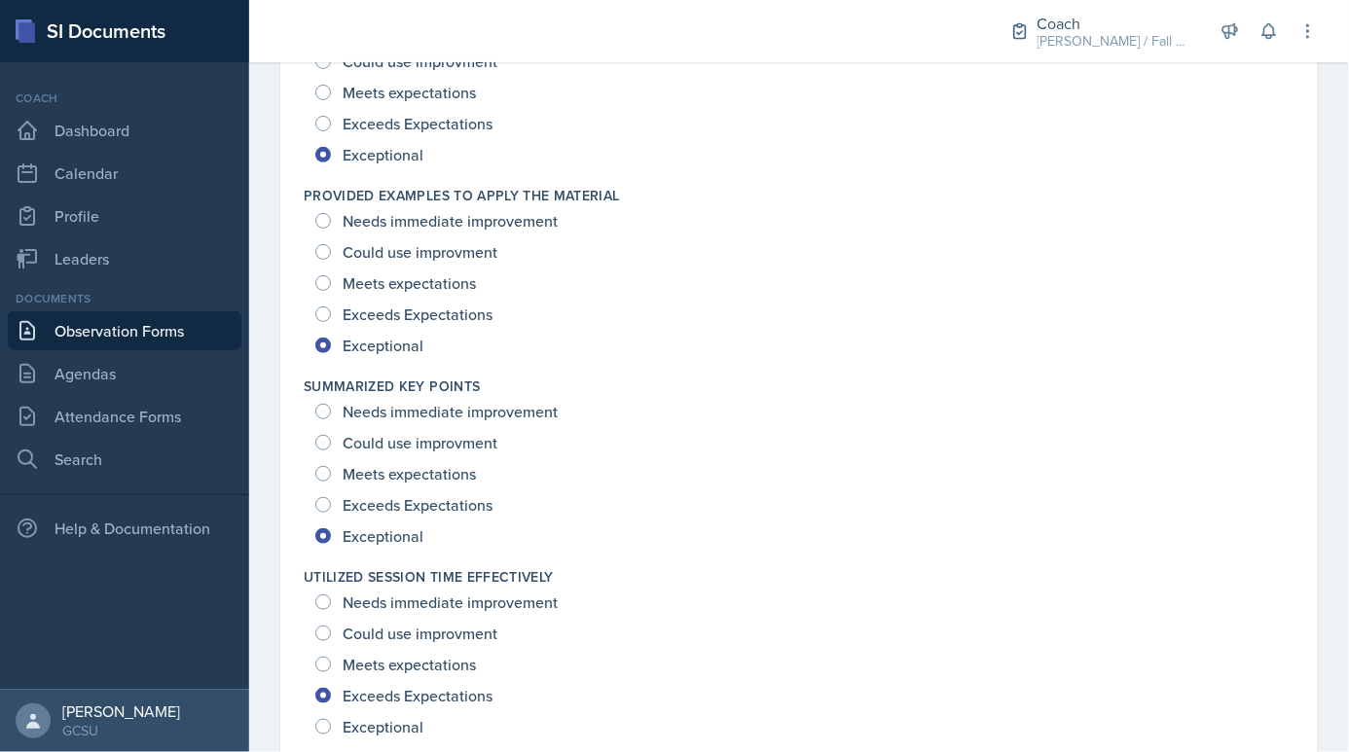
click at [411, 325] on div "Exceeds Expectations" at bounding box center [405, 314] width 181 height 31
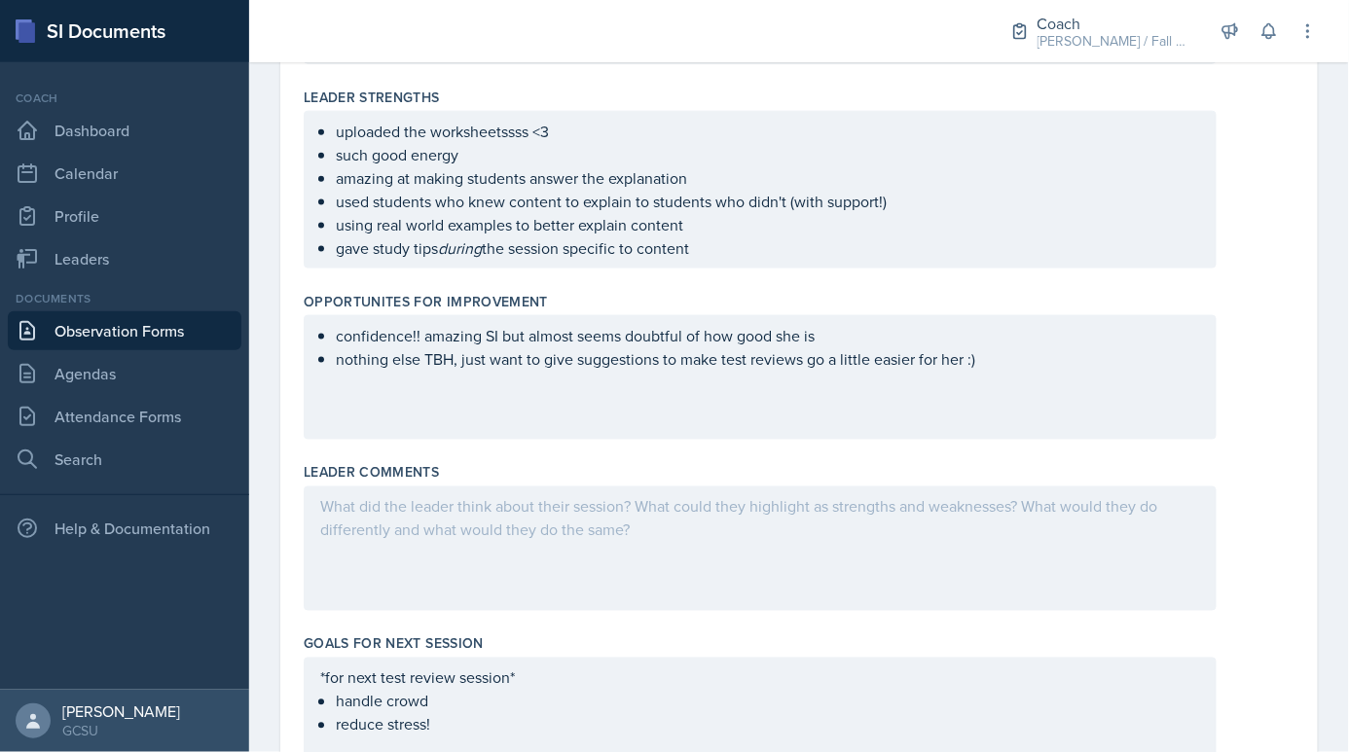
scroll to position [633, 0]
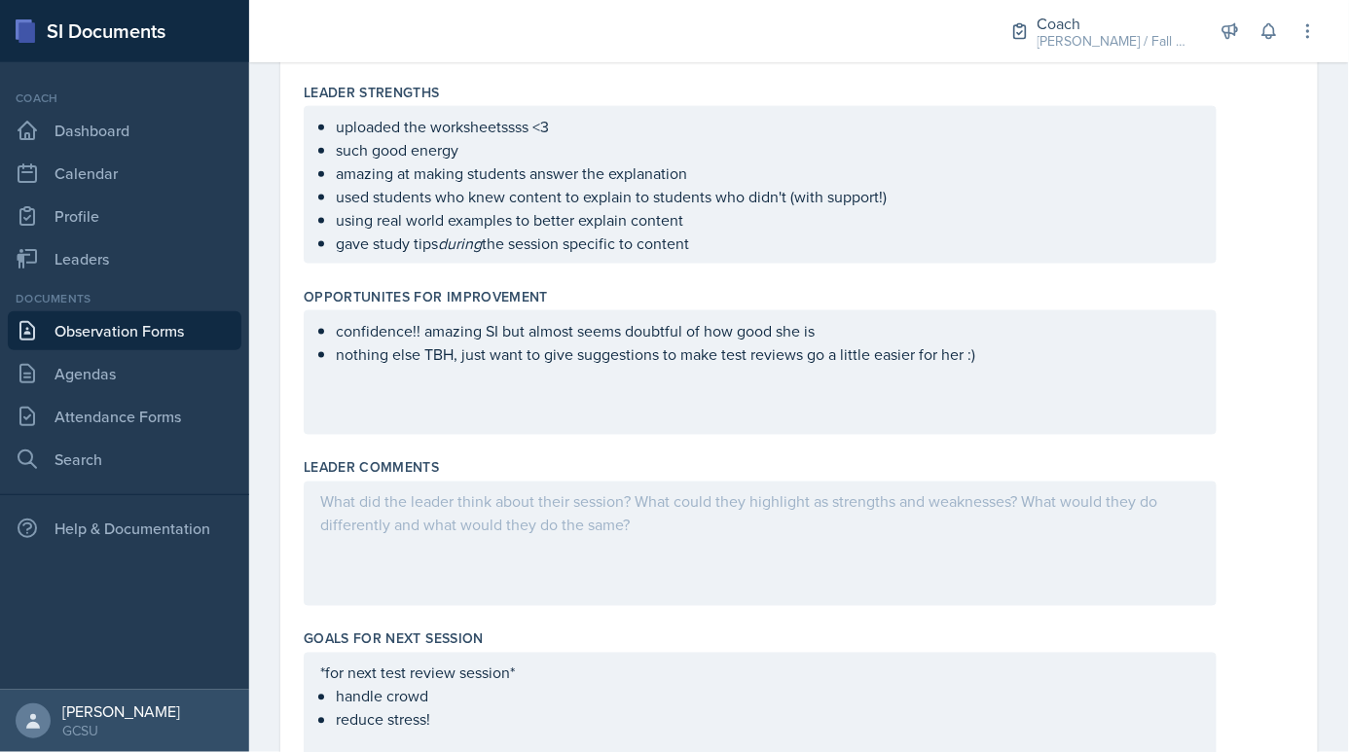
click at [558, 511] on div at bounding box center [760, 544] width 913 height 125
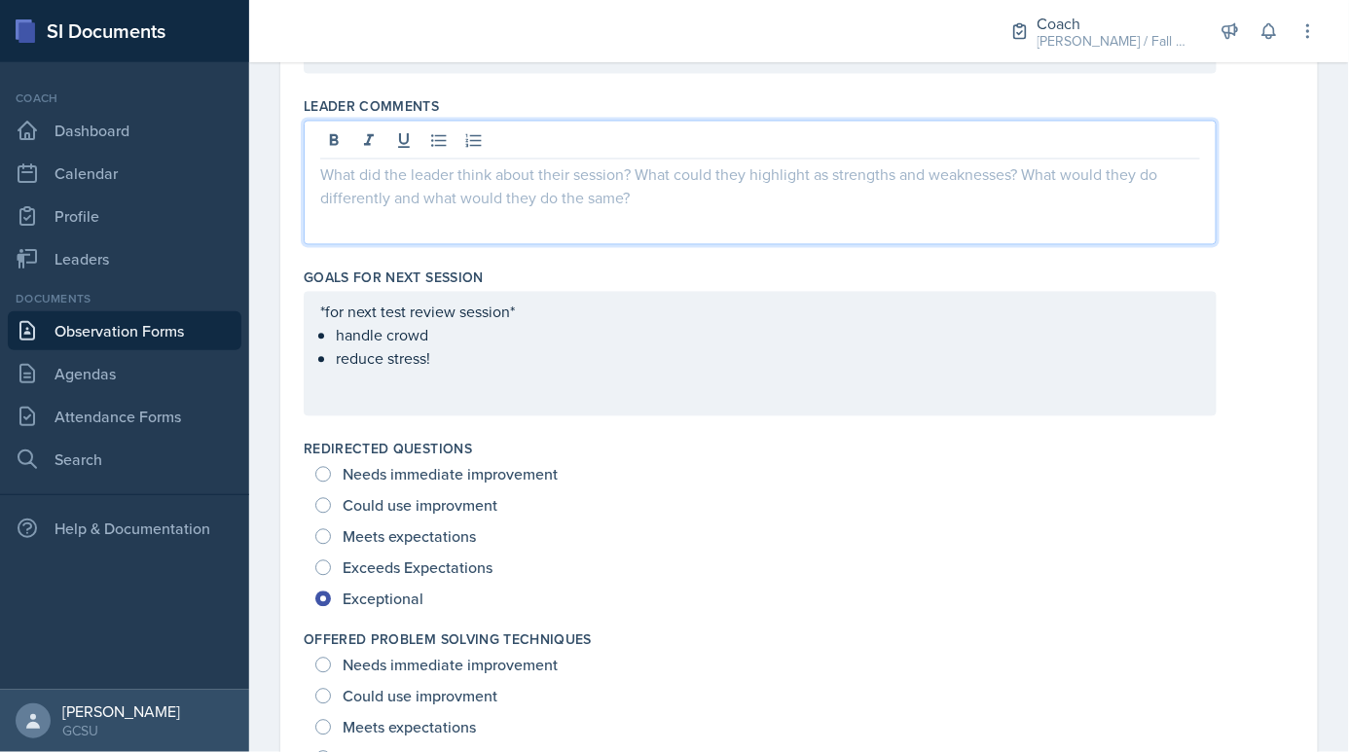
scroll to position [998, 0]
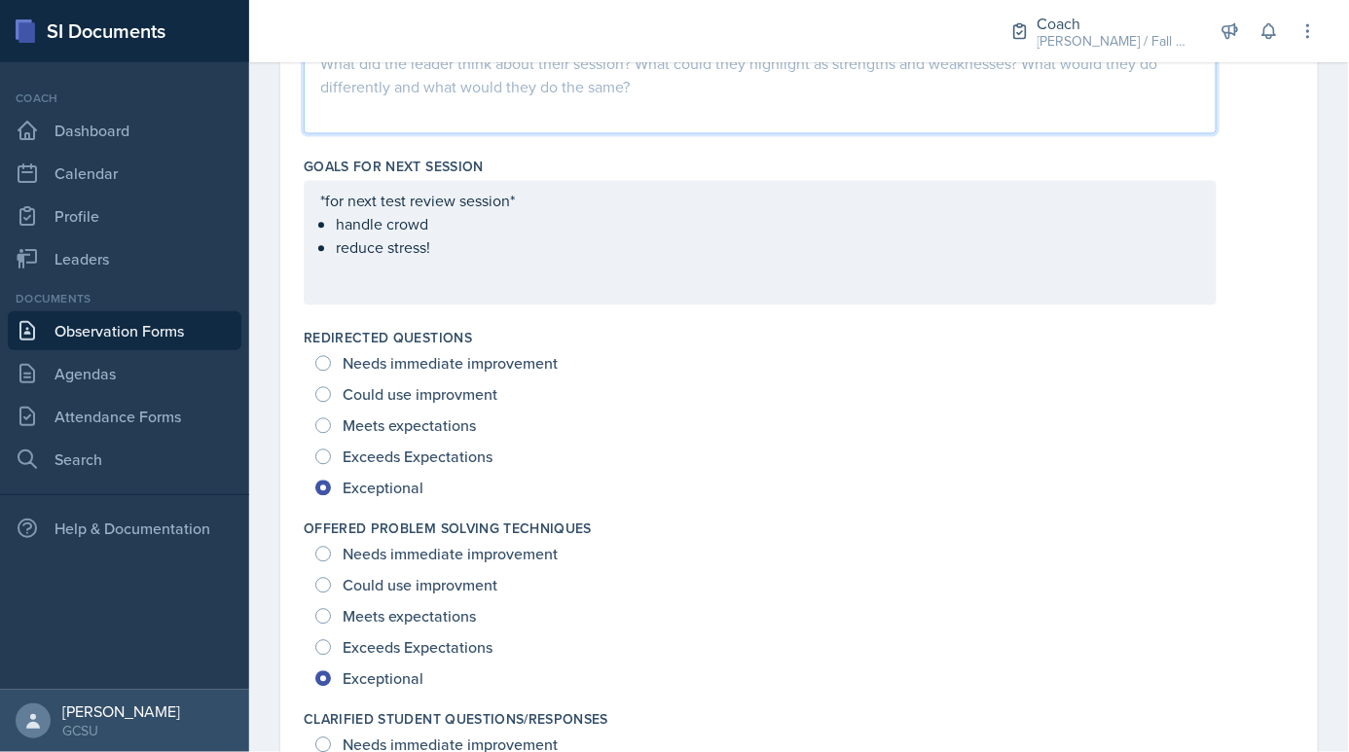
click at [460, 258] on div "*for next test review session* handle crowd reduce stress!" at bounding box center [760, 242] width 913 height 125
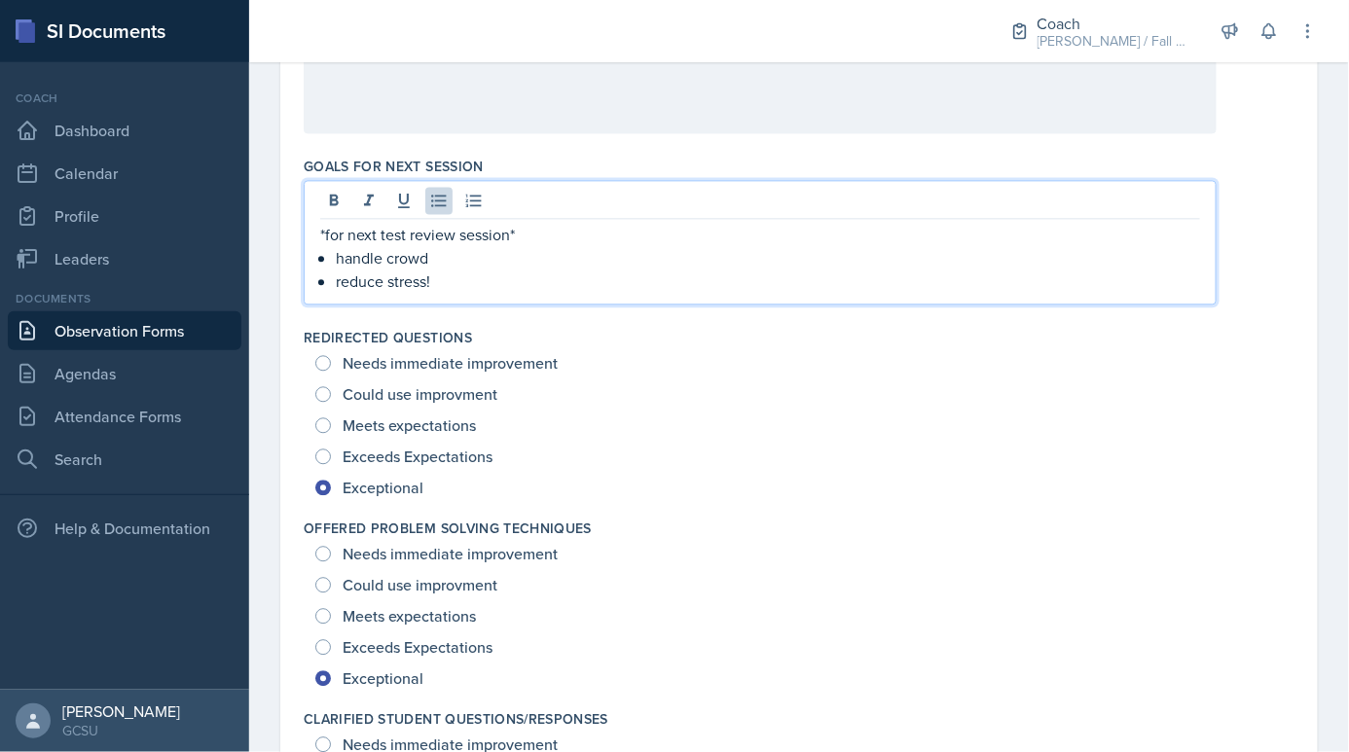
scroll to position [1106, 0]
click at [451, 270] on p "reduce stress!" at bounding box center [768, 281] width 864 height 23
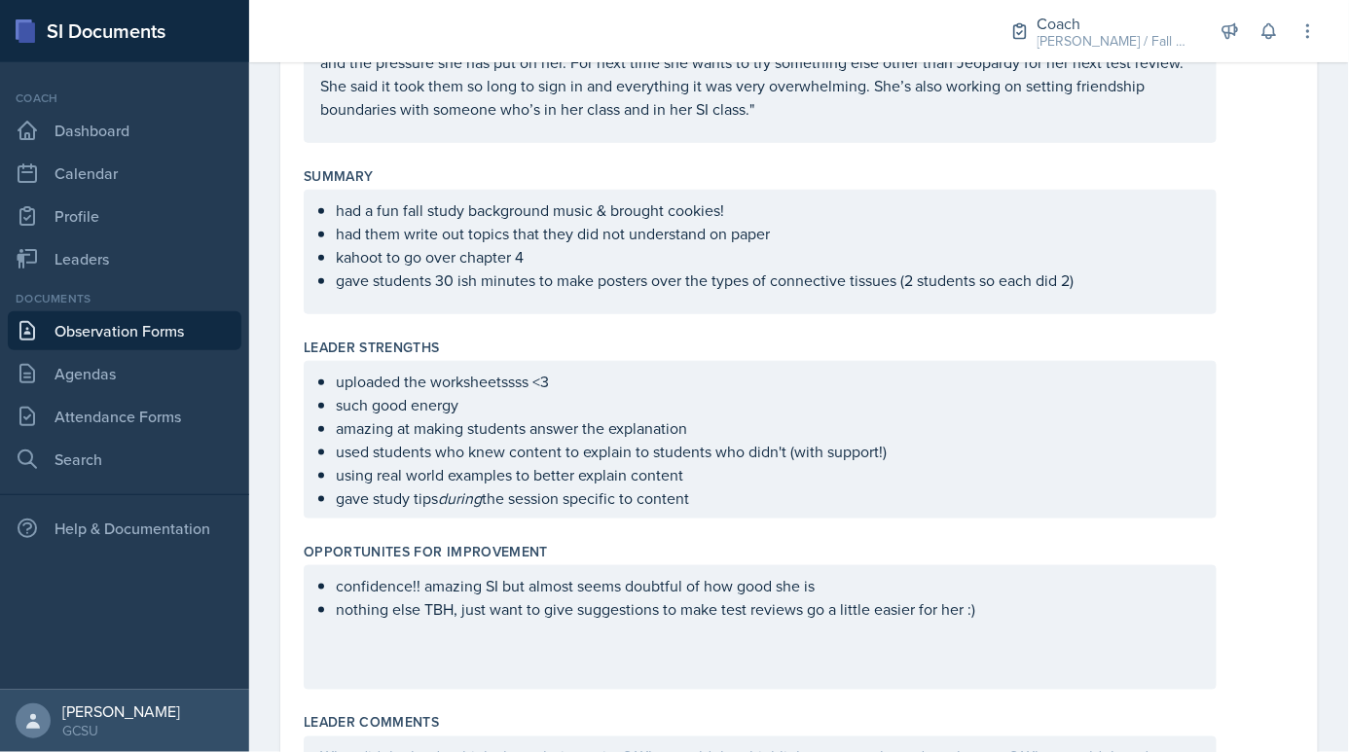
scroll to position [0, 0]
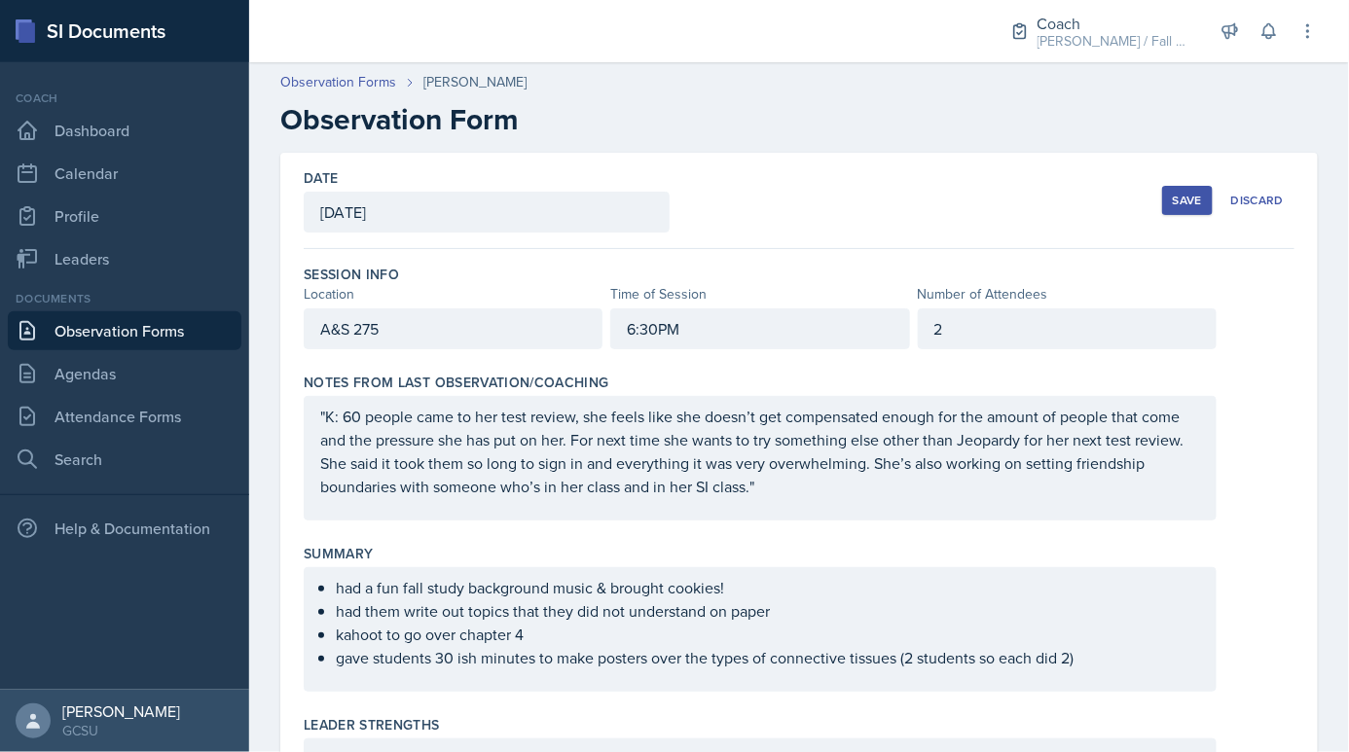
click at [1181, 208] on button "Save" at bounding box center [1187, 200] width 51 height 29
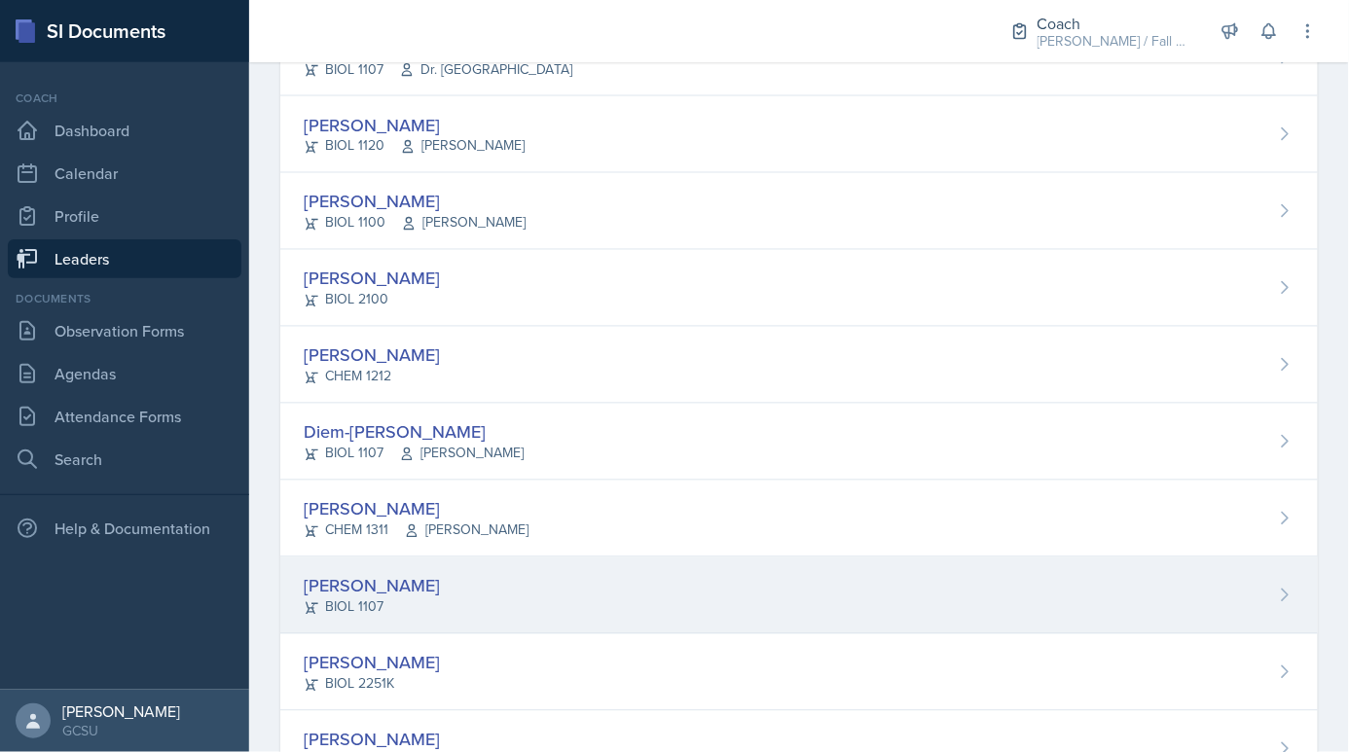
scroll to position [1020, 0]
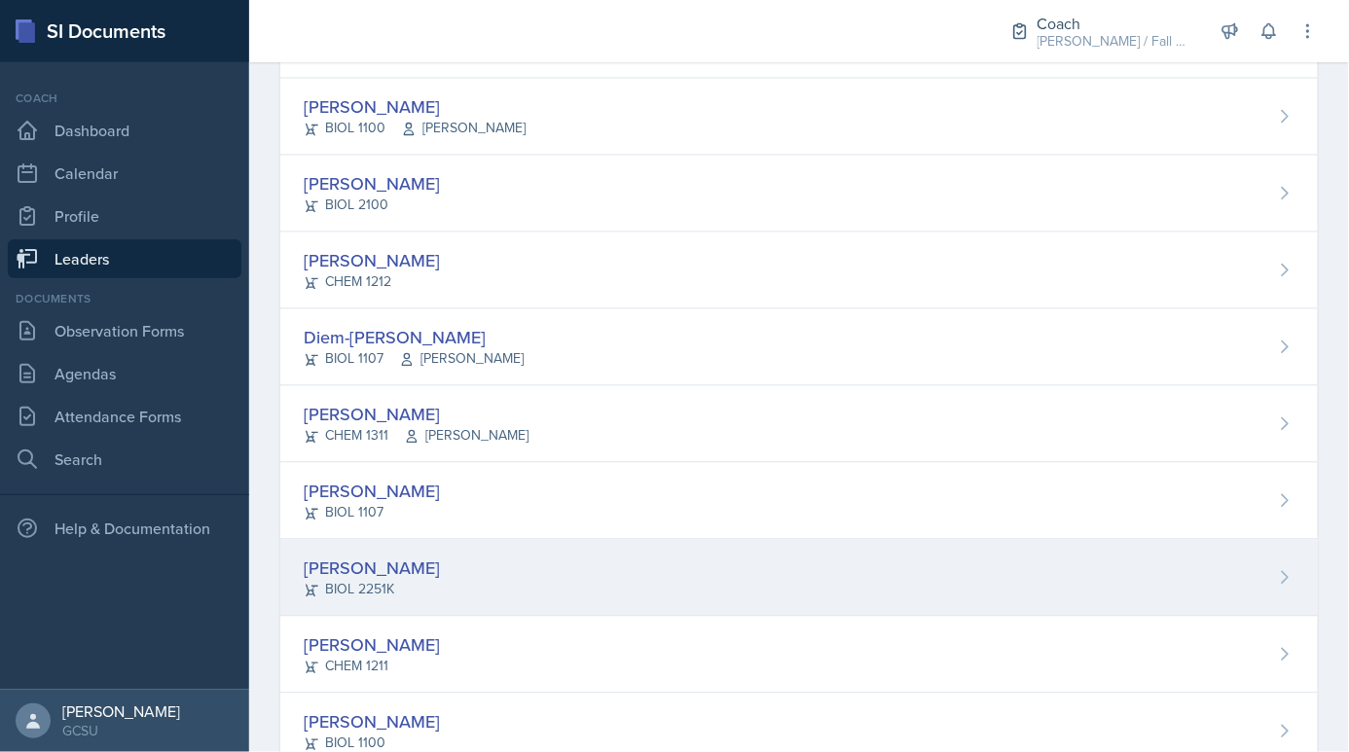
click at [345, 559] on div "[PERSON_NAME]" at bounding box center [372, 569] width 136 height 26
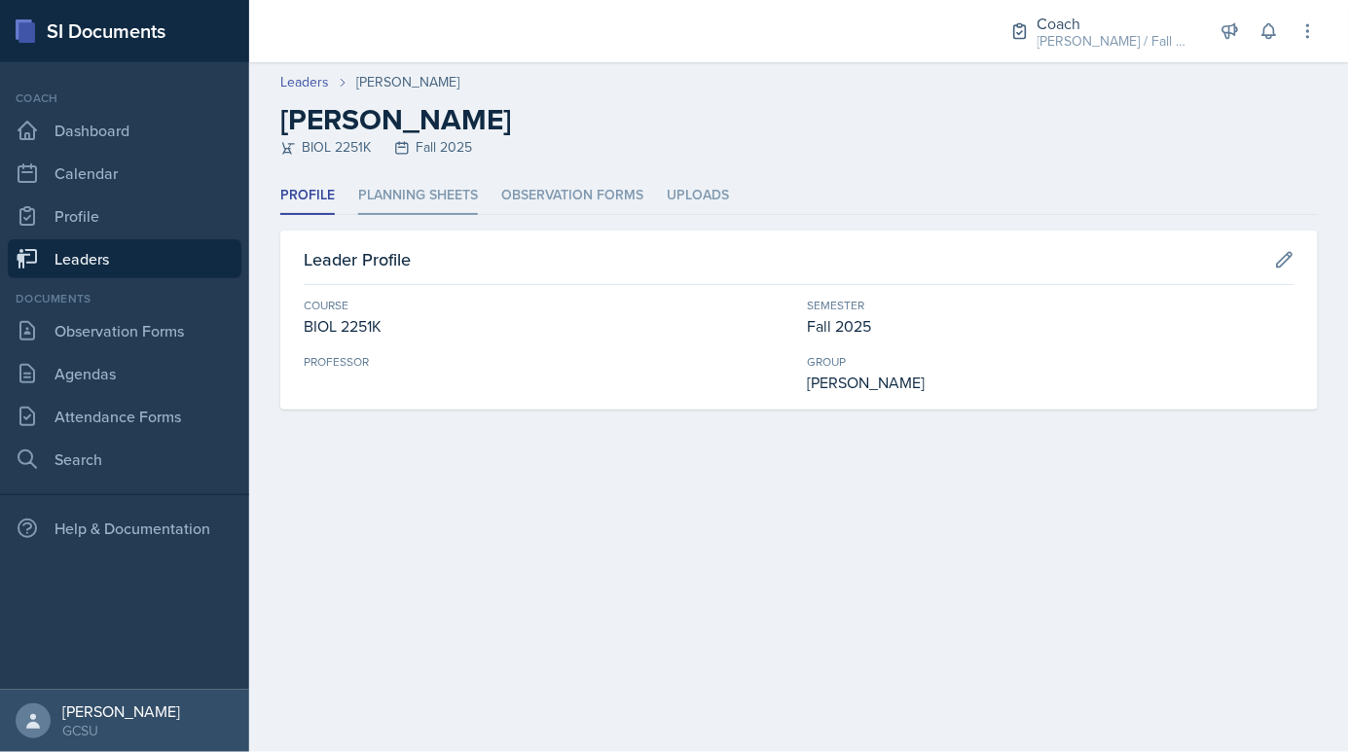
click at [439, 188] on li "Planning Sheets" at bounding box center [418, 196] width 120 height 38
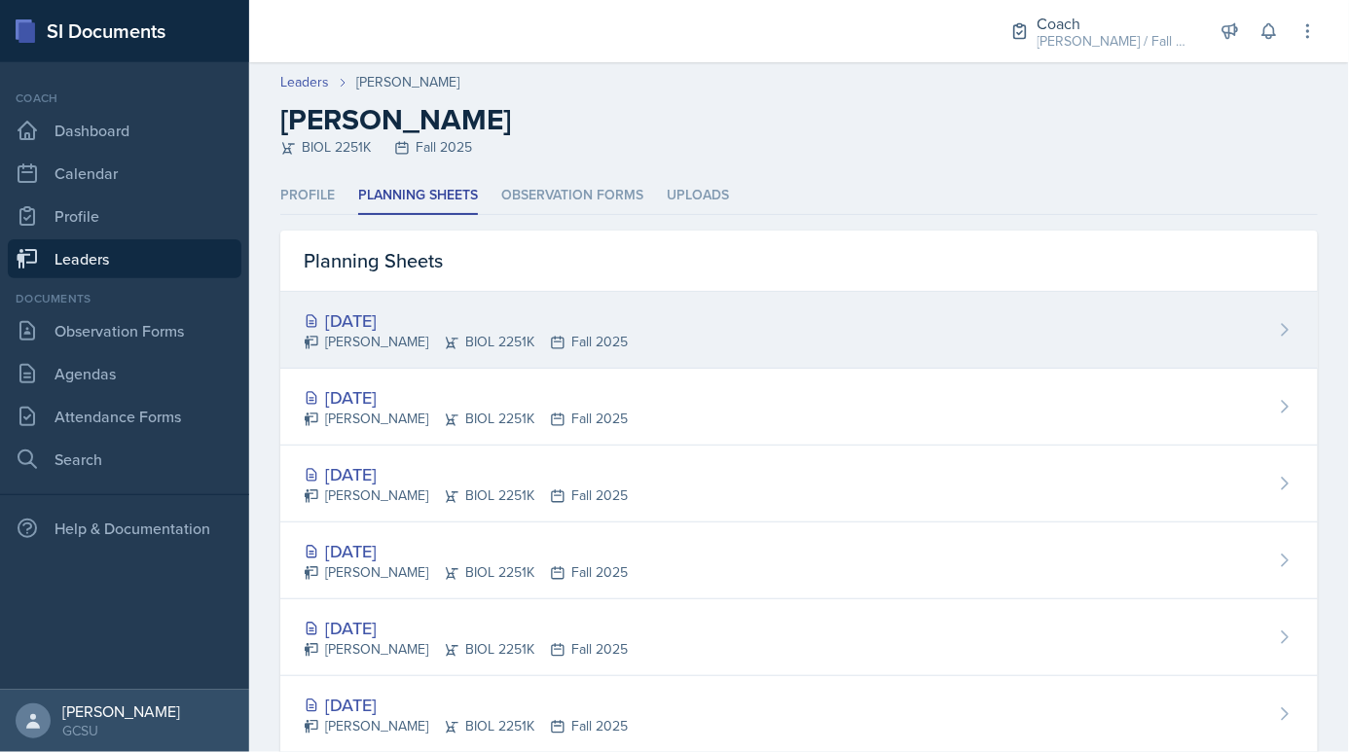
click at [458, 313] on div "[DATE]" at bounding box center [466, 321] width 324 height 26
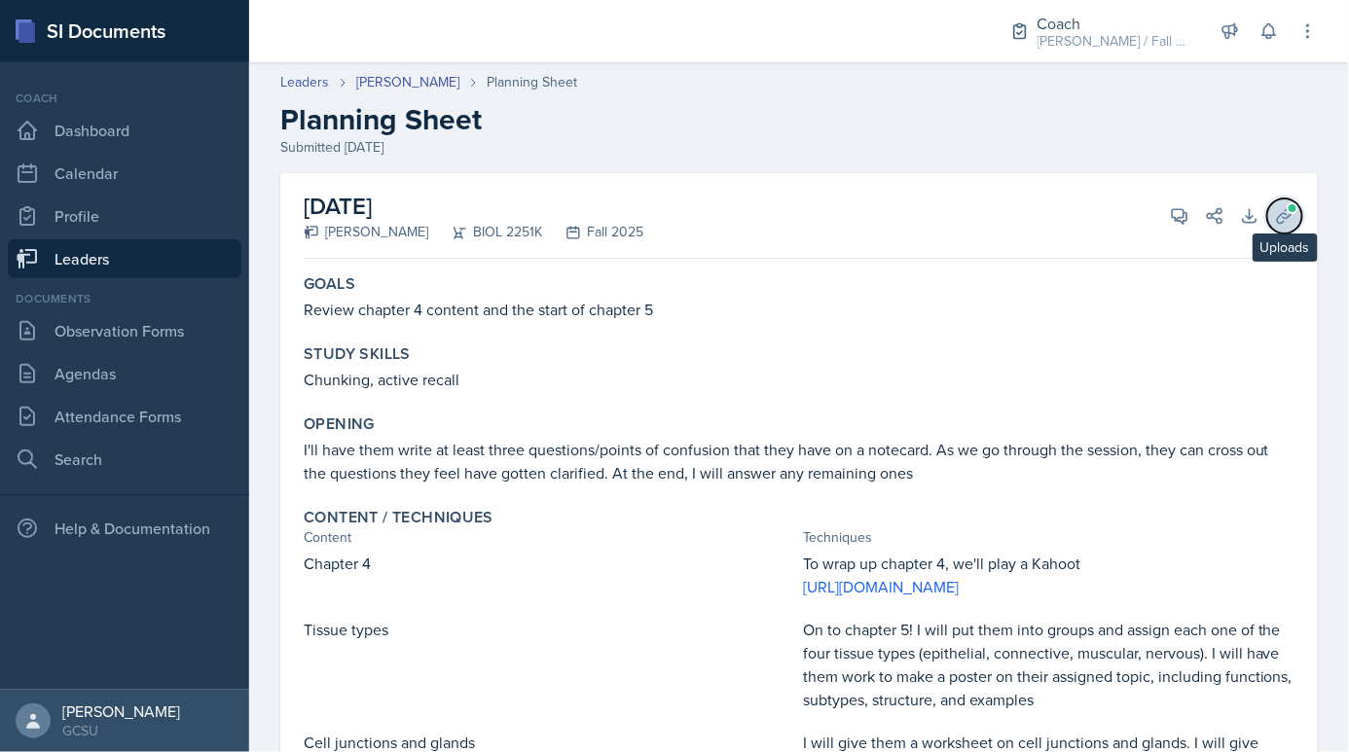
click at [1277, 213] on icon at bounding box center [1284, 215] width 19 height 19
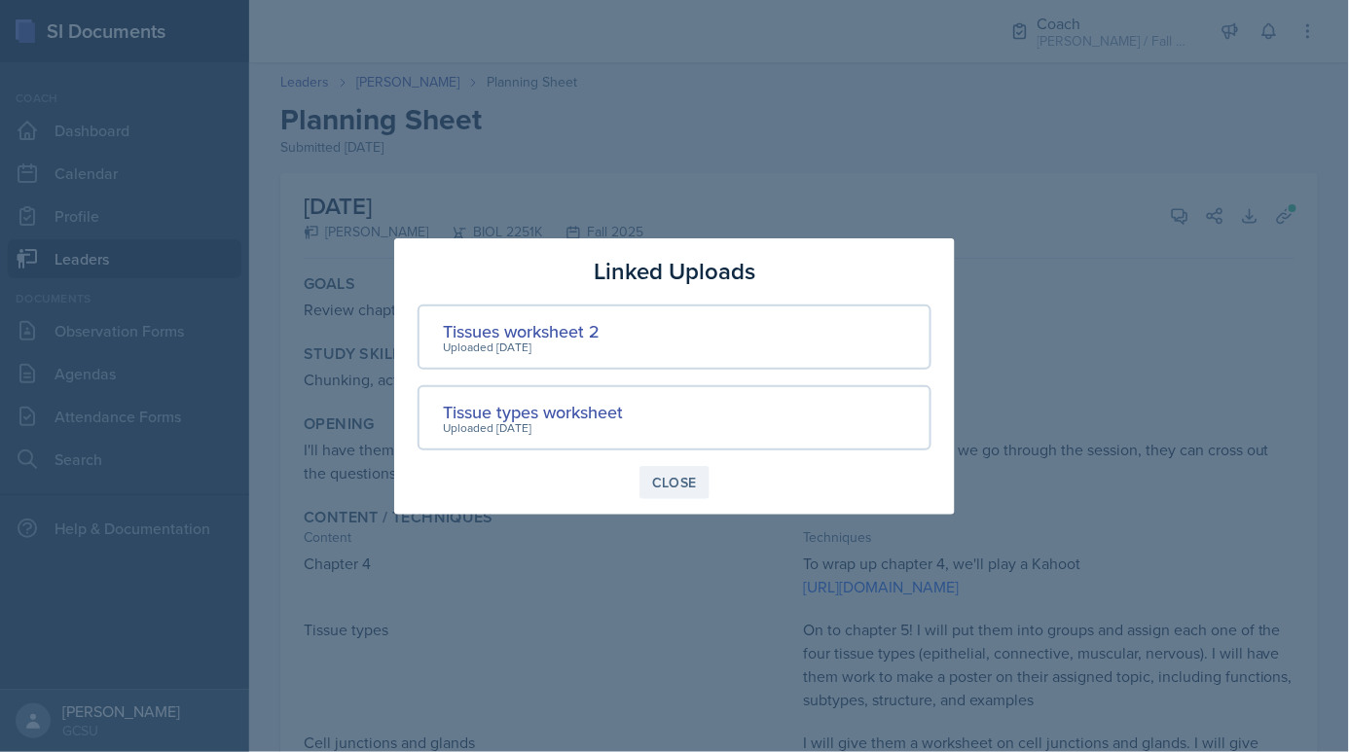
click at [641, 480] on button "Close" at bounding box center [674, 482] width 70 height 33
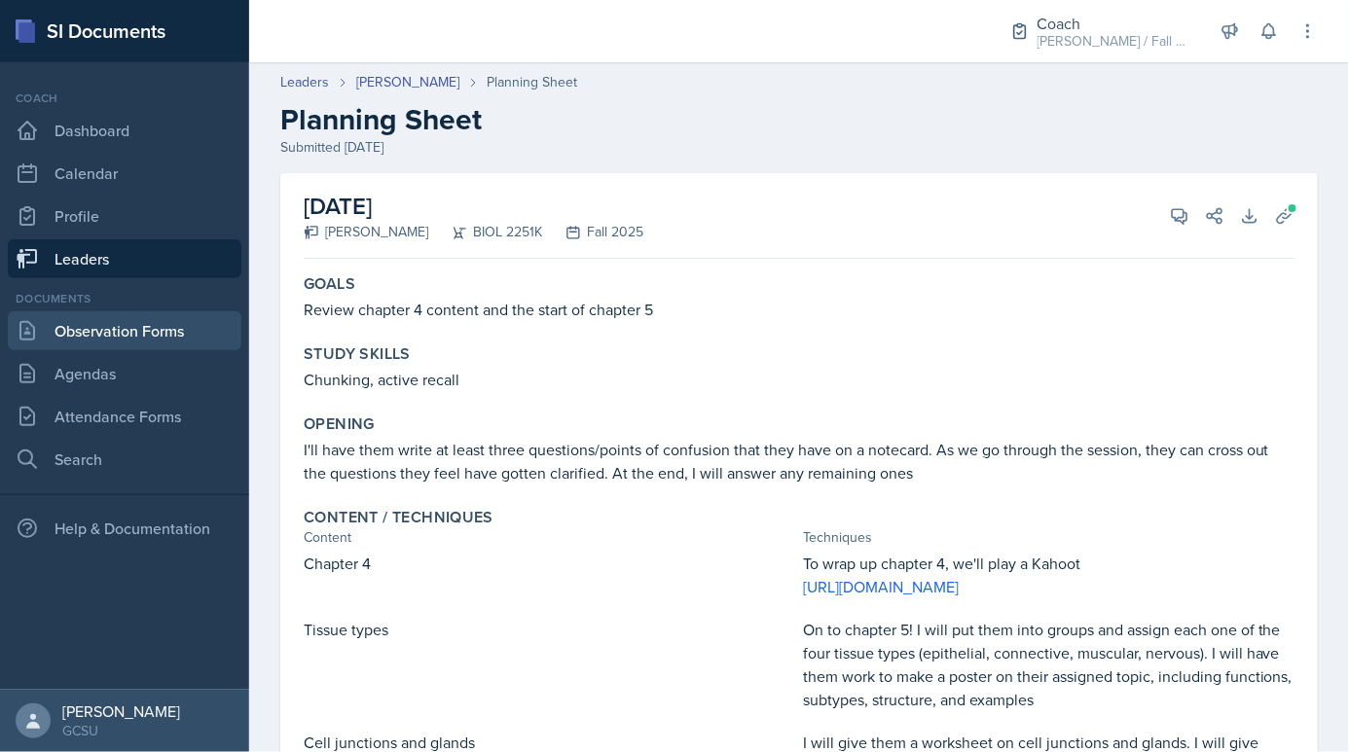
click at [141, 344] on link "Observation Forms" at bounding box center [125, 330] width 234 height 39
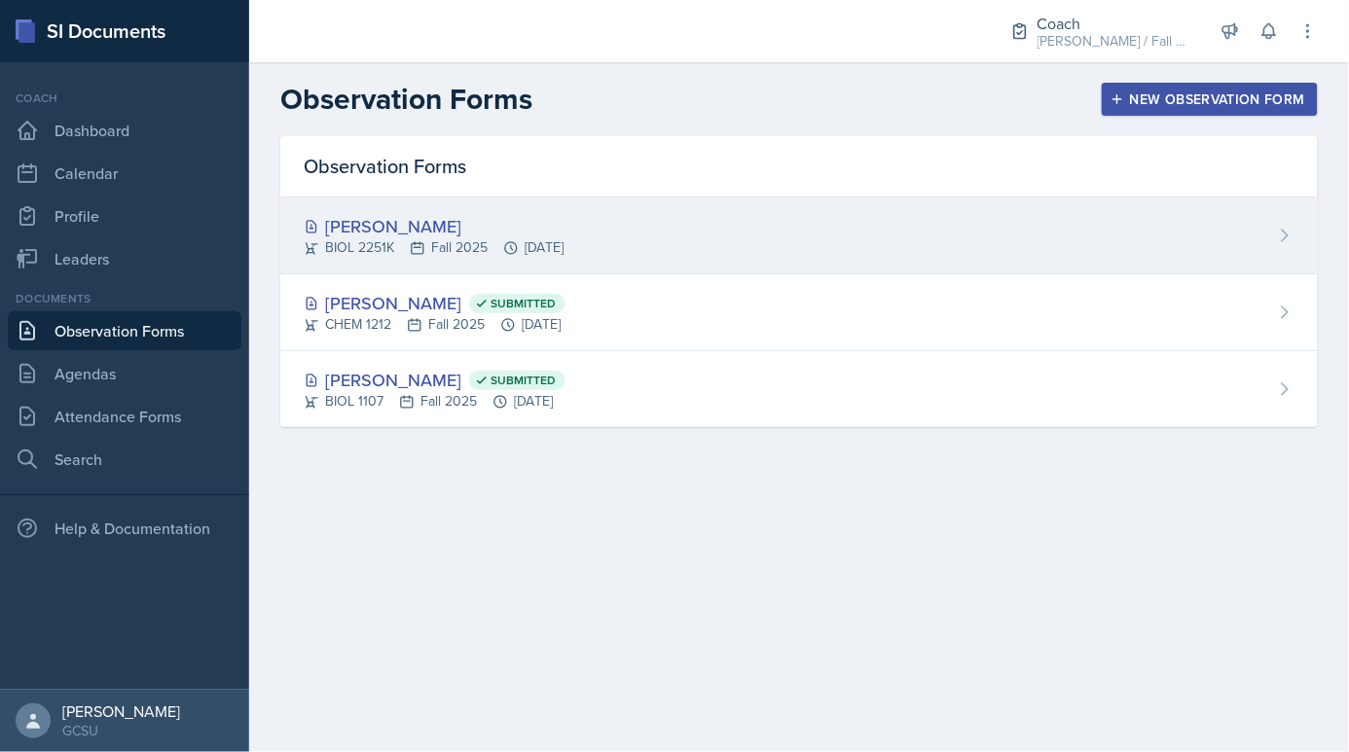
click at [429, 213] on div "[PERSON_NAME]" at bounding box center [434, 226] width 260 height 26
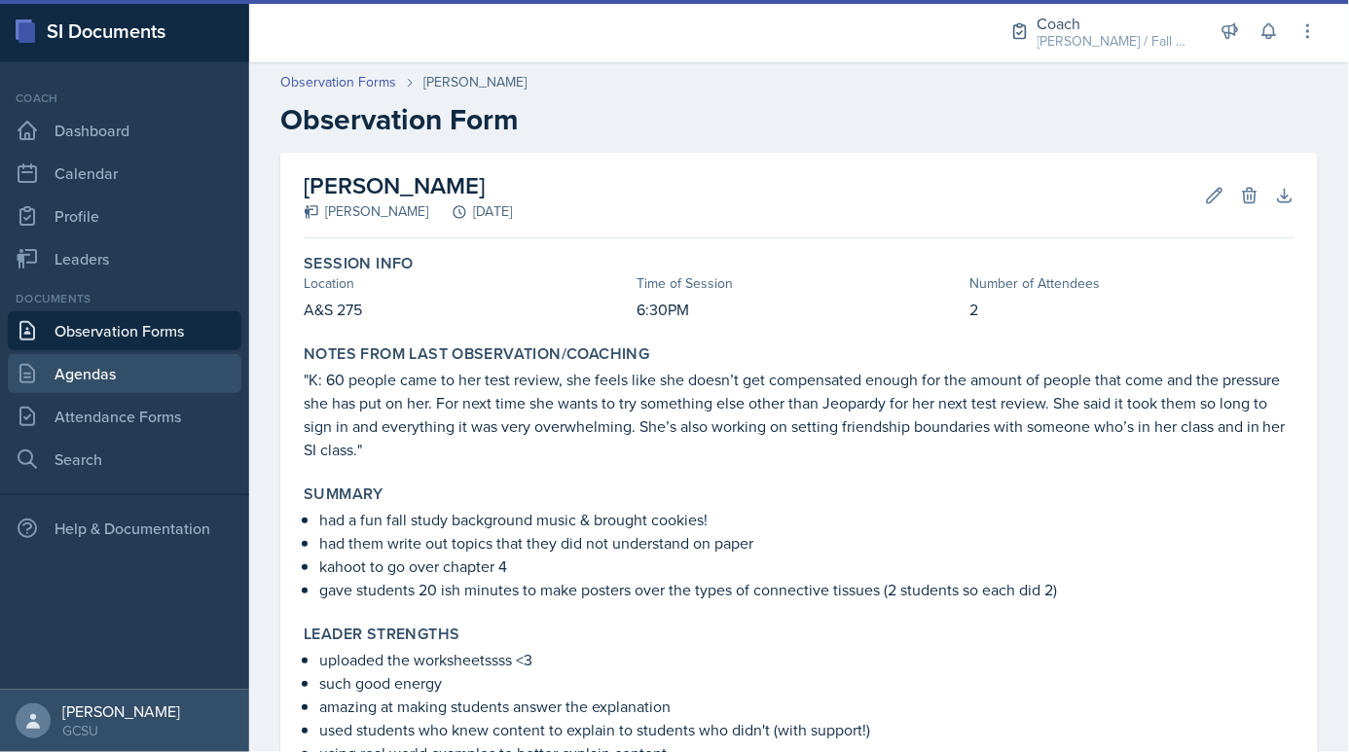
click at [64, 372] on link "Agendas" at bounding box center [125, 373] width 234 height 39
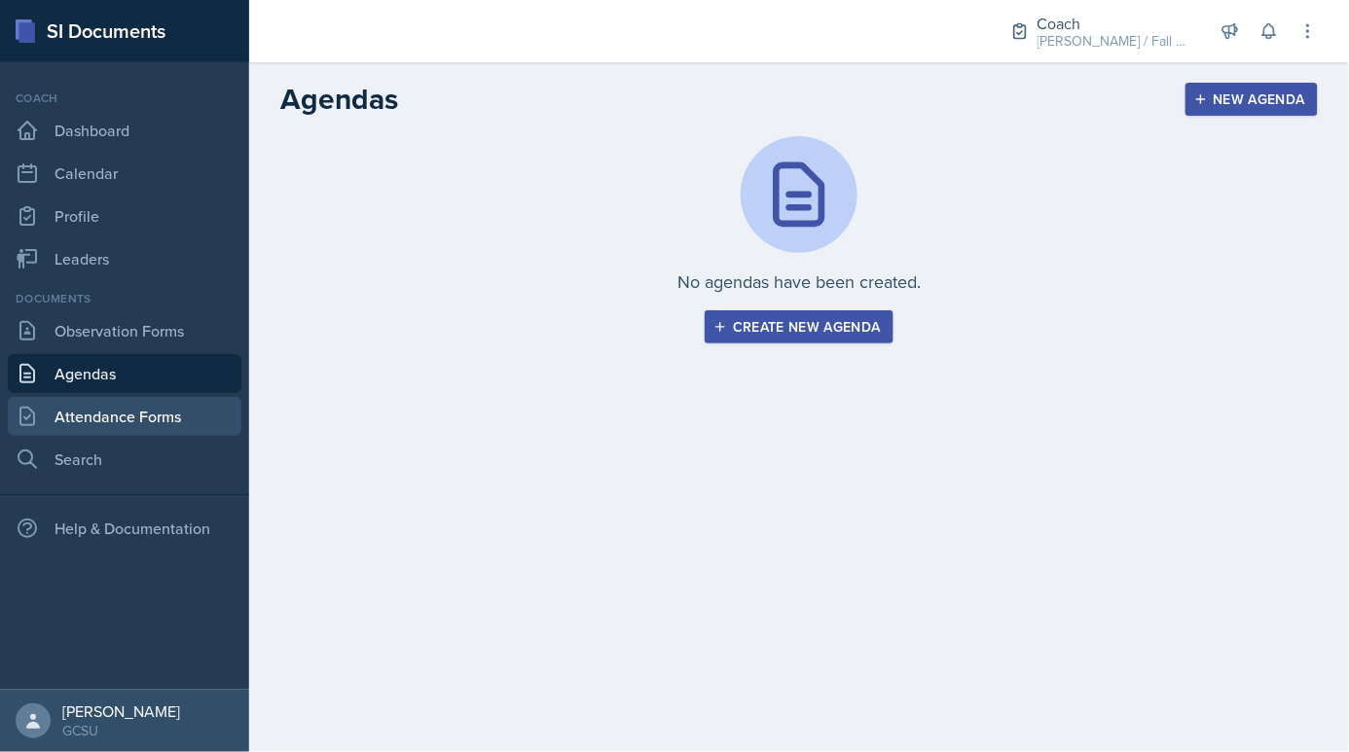
click at [81, 410] on link "Attendance Forms" at bounding box center [125, 416] width 234 height 39
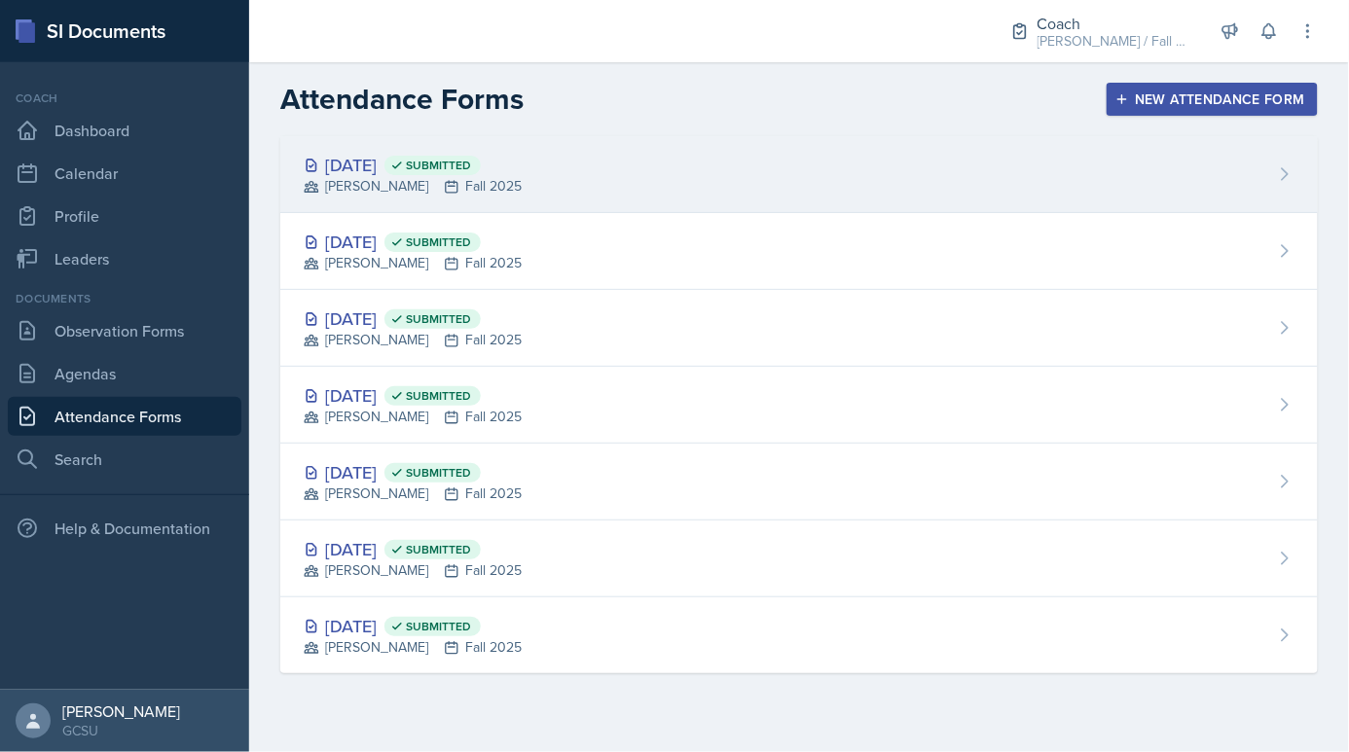
click at [444, 185] on icon at bounding box center [452, 187] width 16 height 16
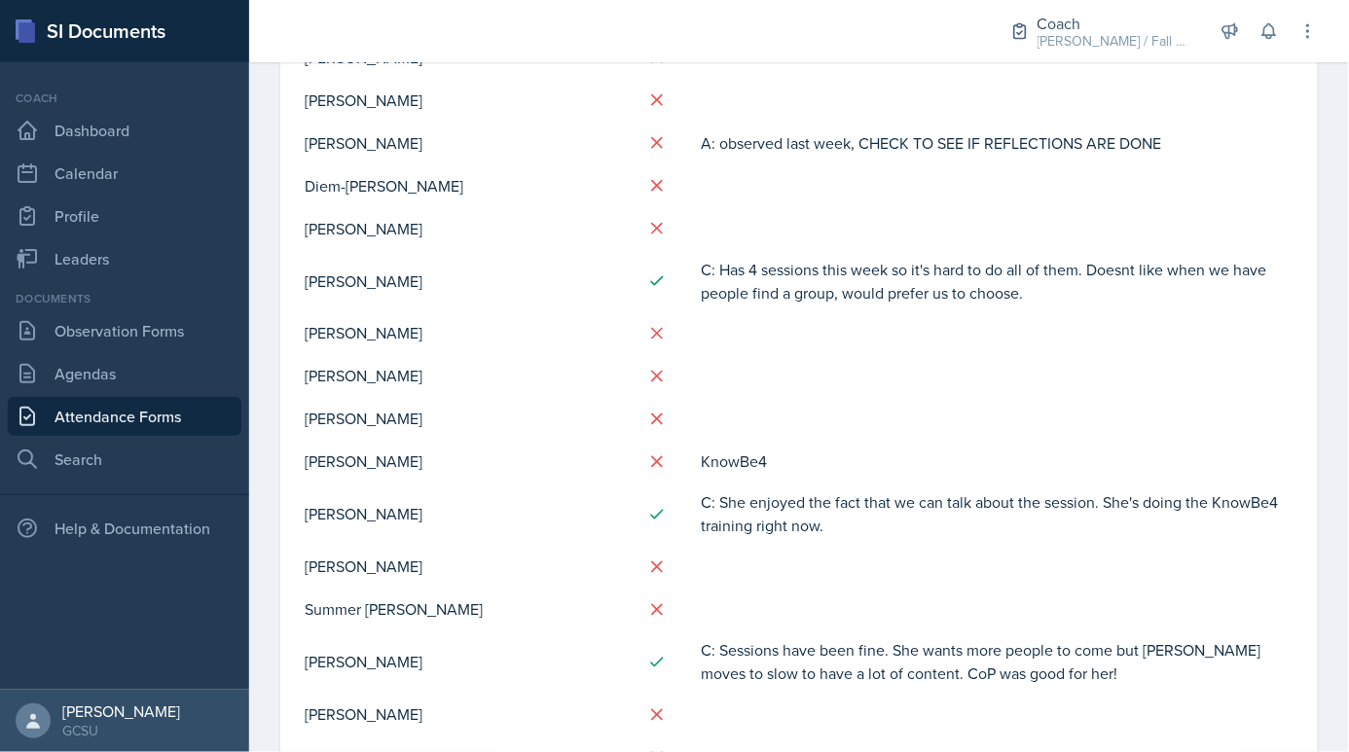
scroll to position [765, 0]
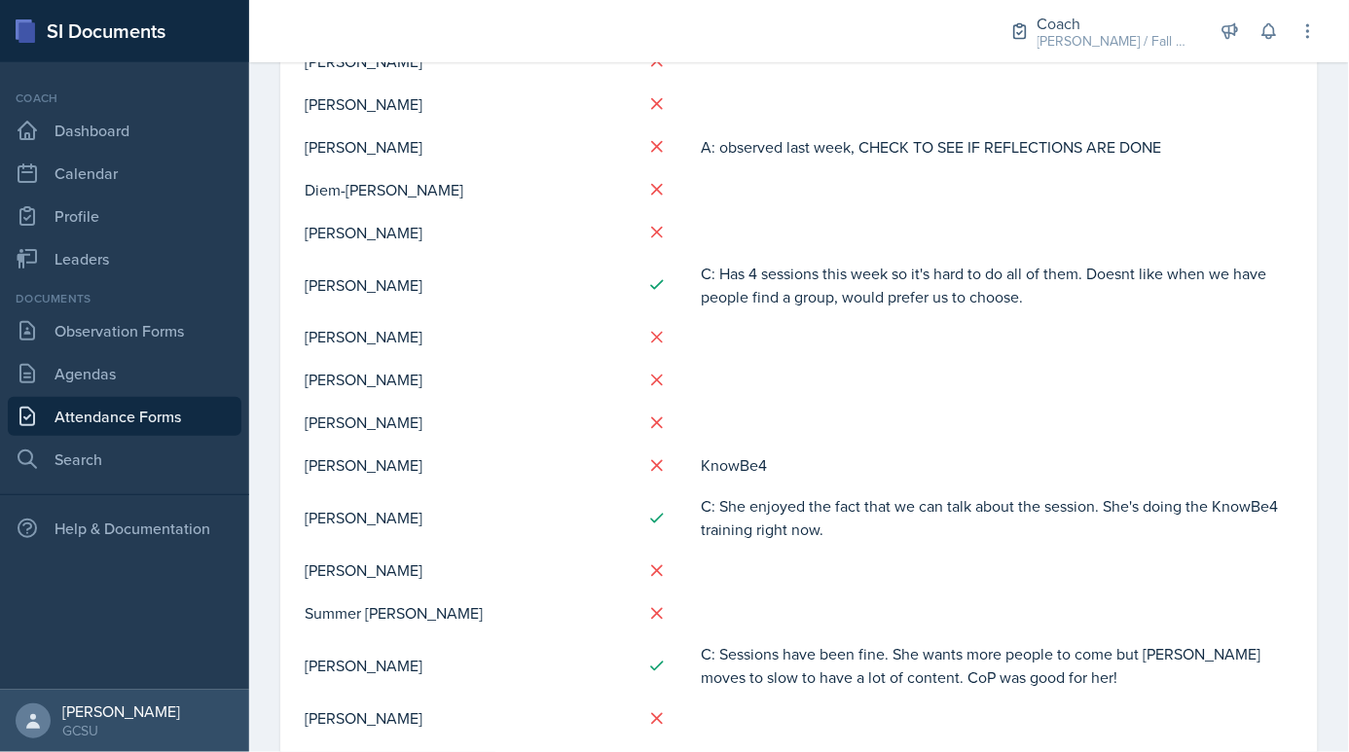
click at [1003, 289] on td "C: Has 4 sessions this week so it's hard to do all of them. Doesnt like when we…" at bounding box center [997, 285] width 595 height 62
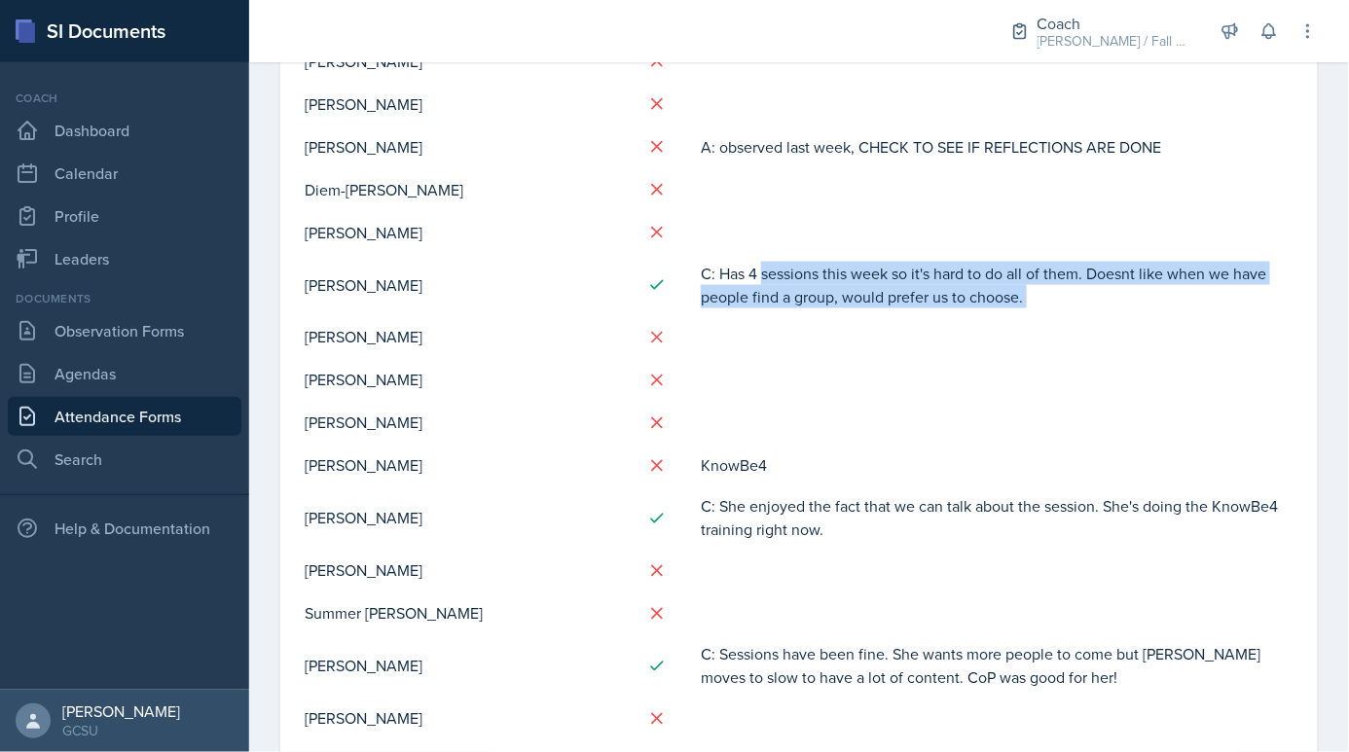
click at [1003, 289] on td "C: Has 4 sessions this week so it's hard to do all of them. Doesnt like when we…" at bounding box center [997, 285] width 595 height 62
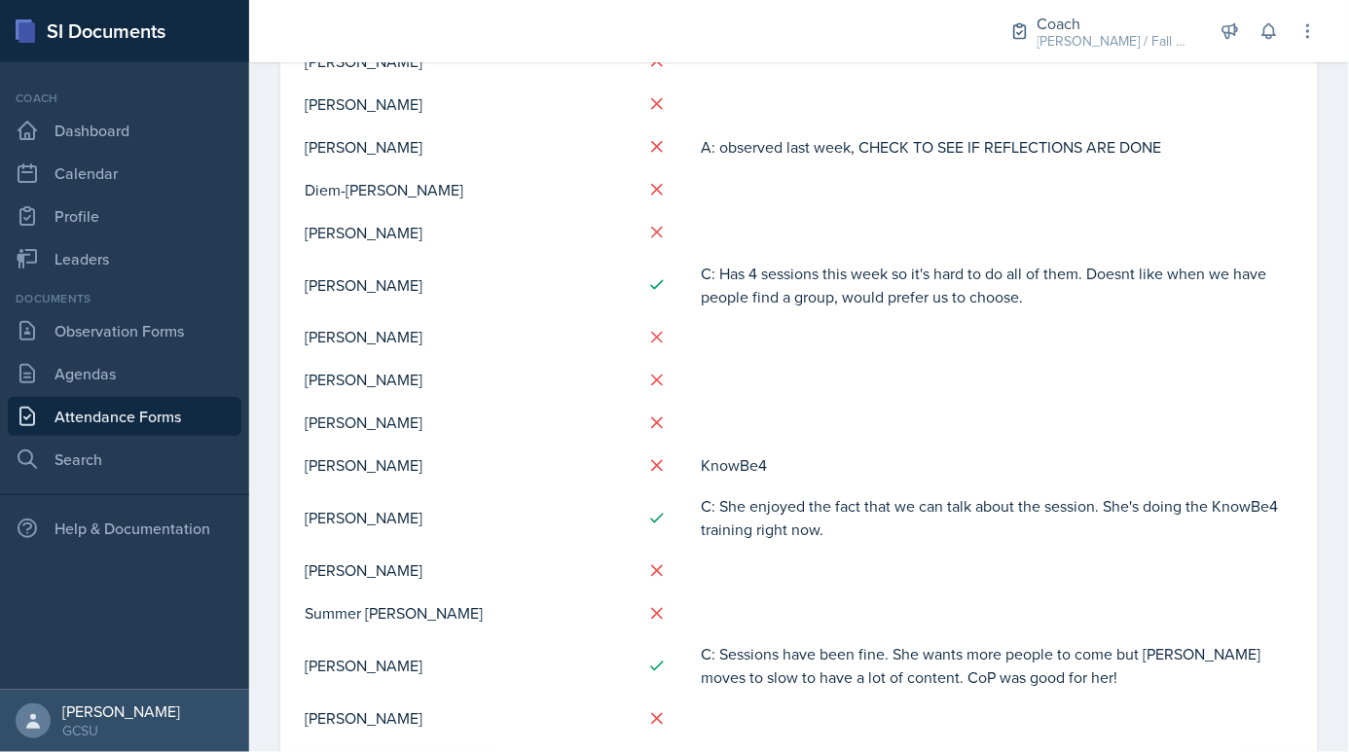
click at [1011, 331] on td at bounding box center [997, 337] width 595 height 43
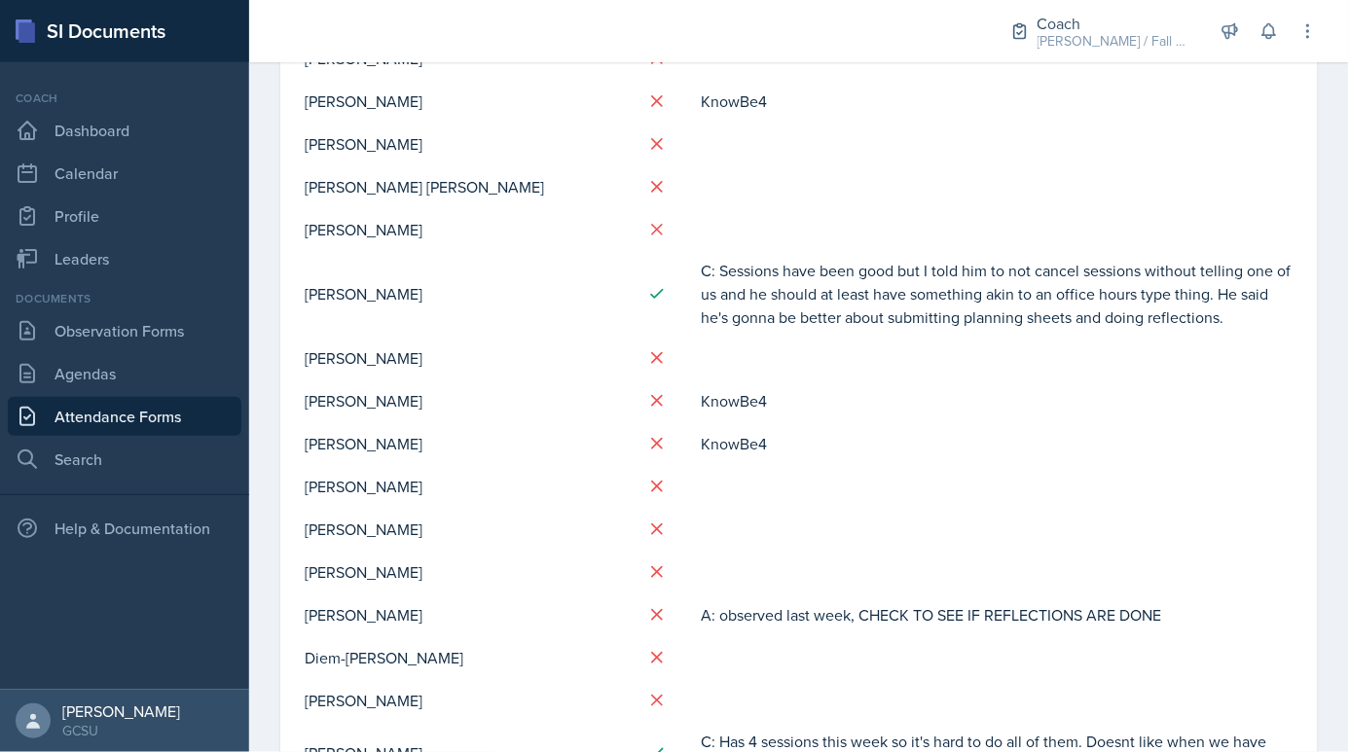
scroll to position [82, 0]
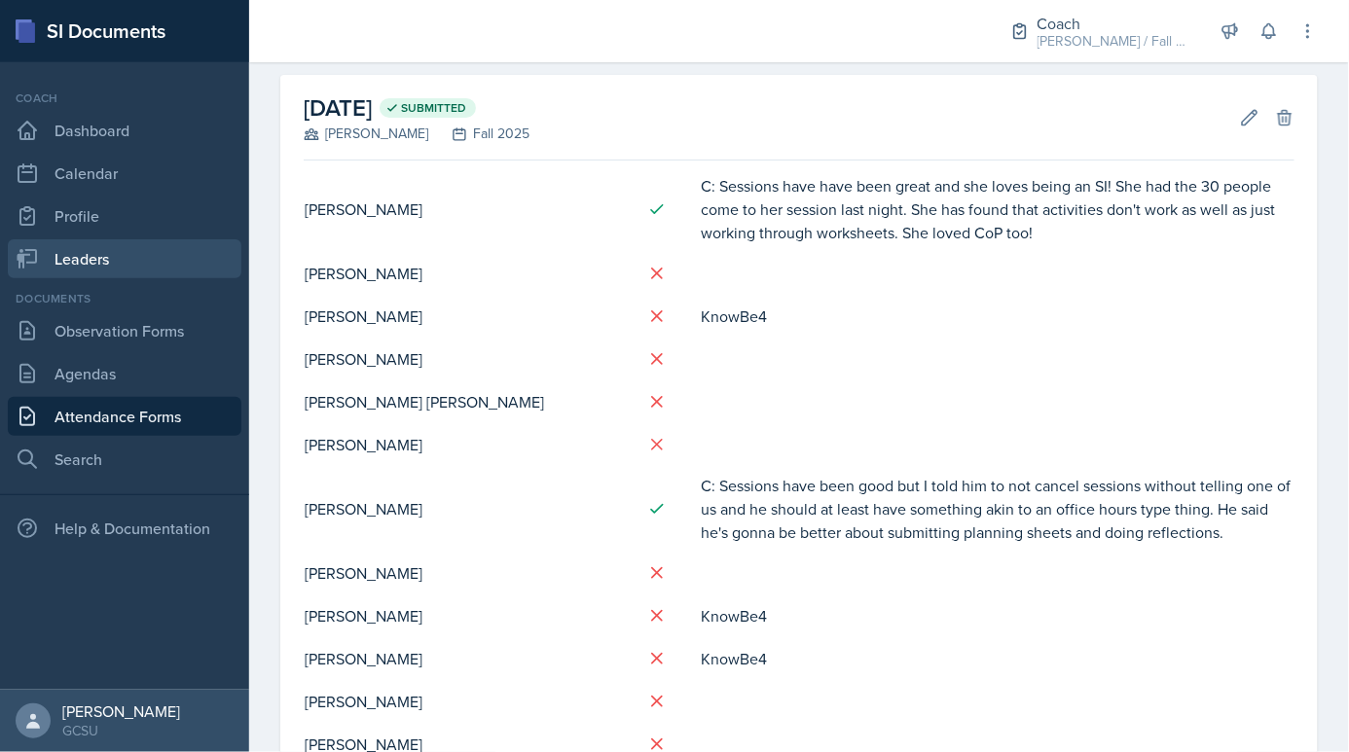
click at [146, 261] on link "Leaders" at bounding box center [125, 258] width 234 height 39
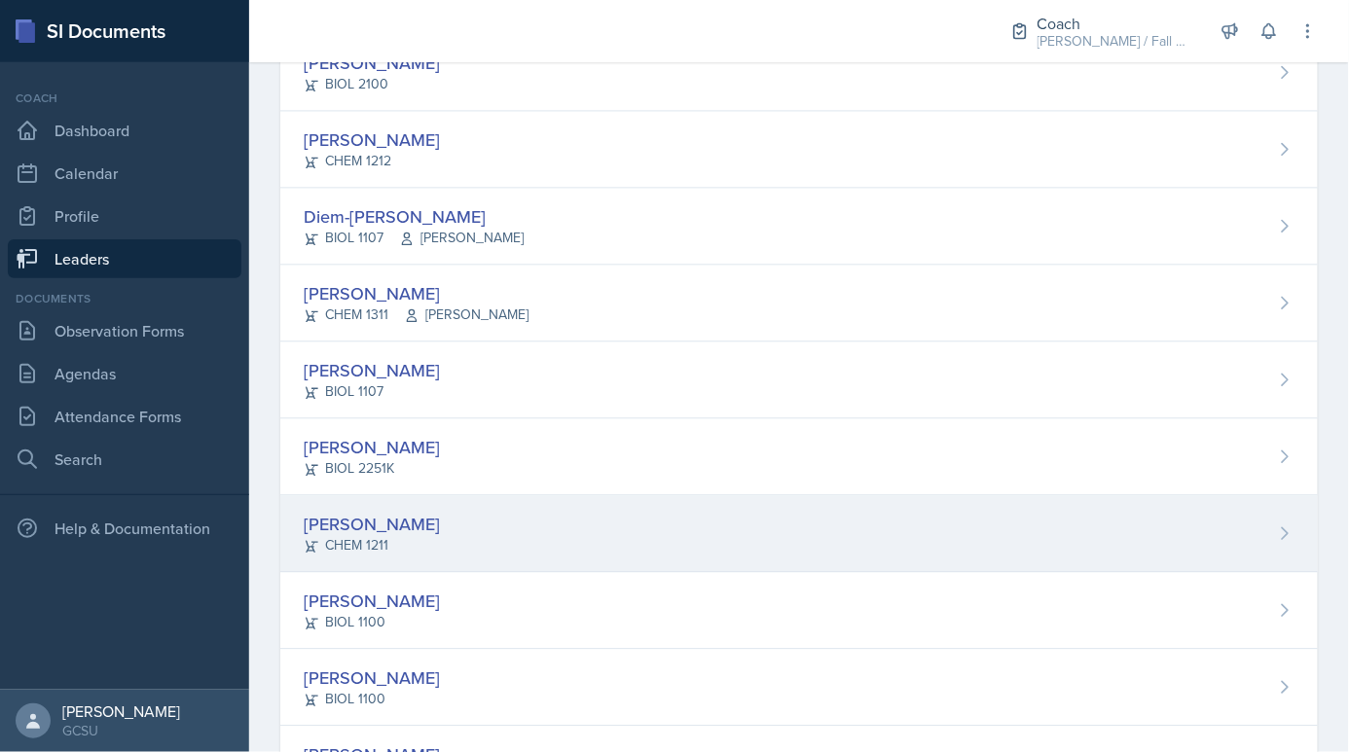
scroll to position [1156, 0]
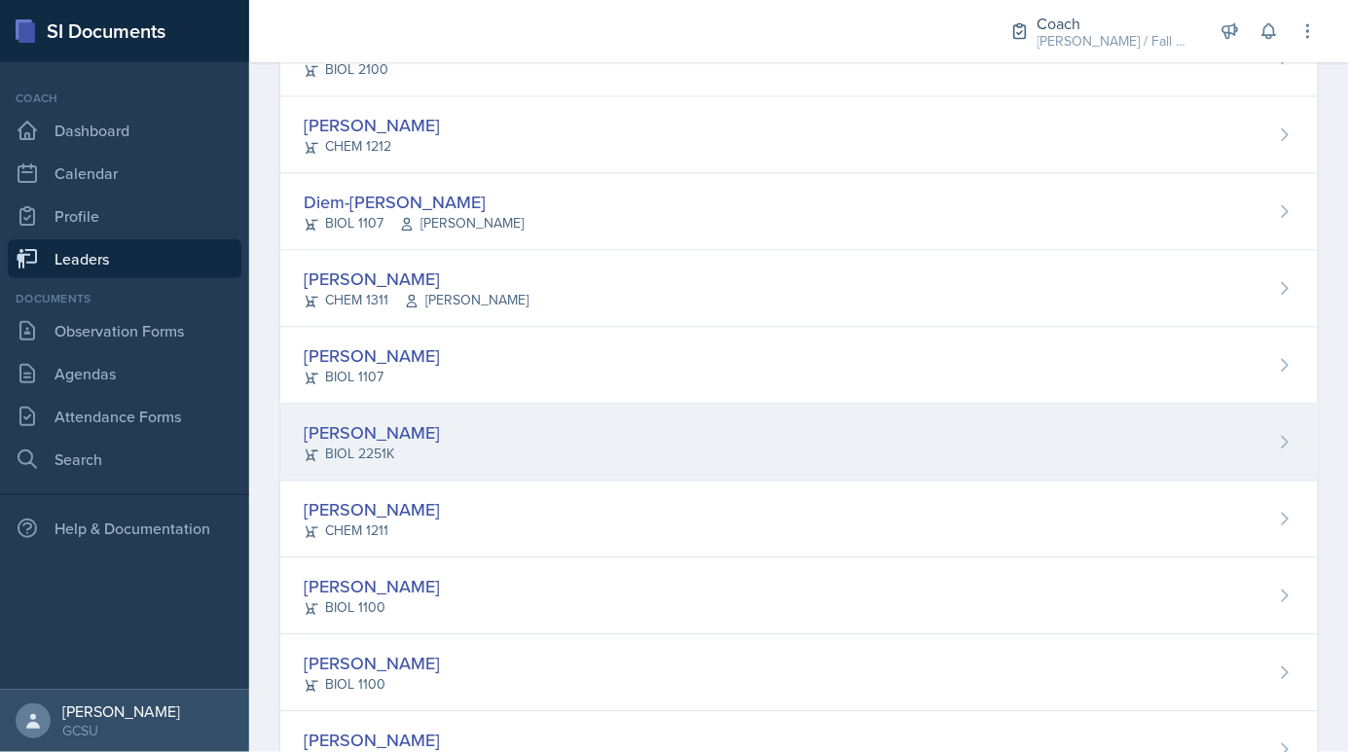
click at [342, 461] on div "[PERSON_NAME] BIOL 2251K" at bounding box center [799, 442] width 1038 height 77
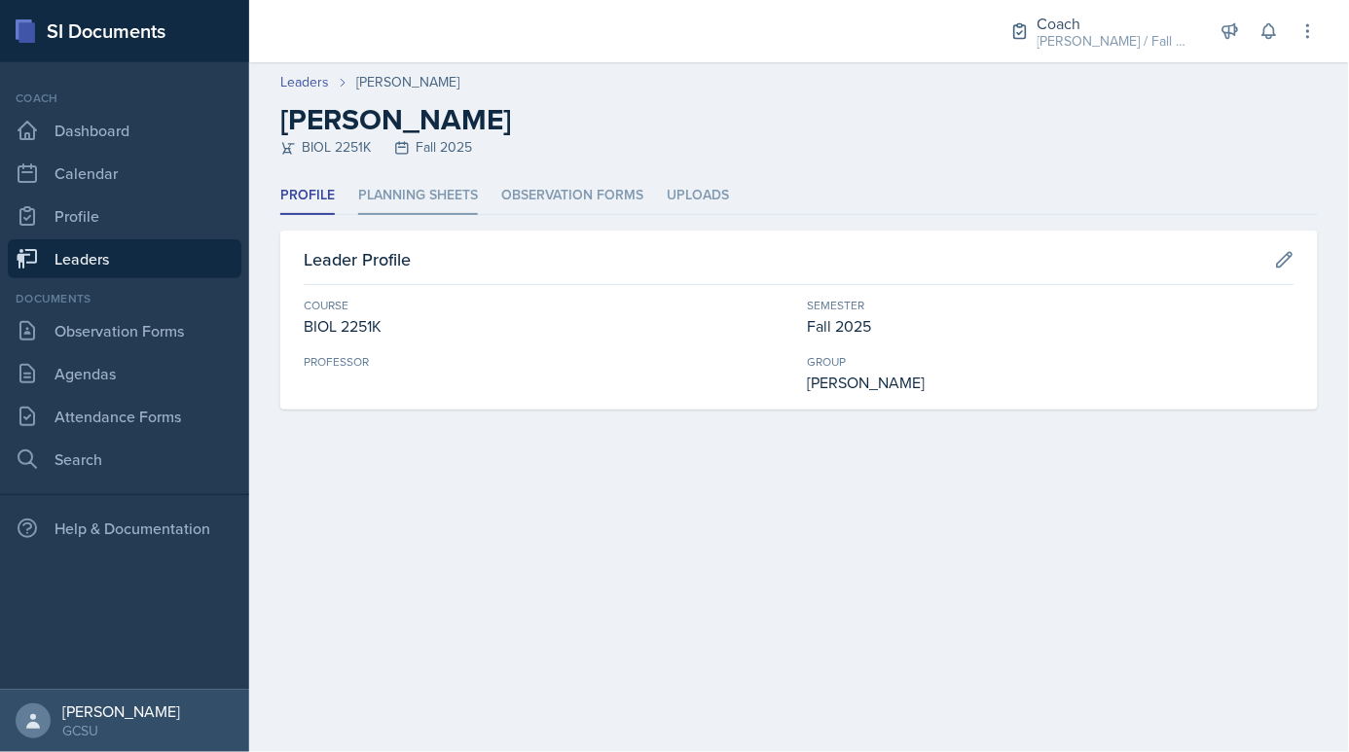
click at [387, 192] on li "Planning Sheets" at bounding box center [418, 196] width 120 height 38
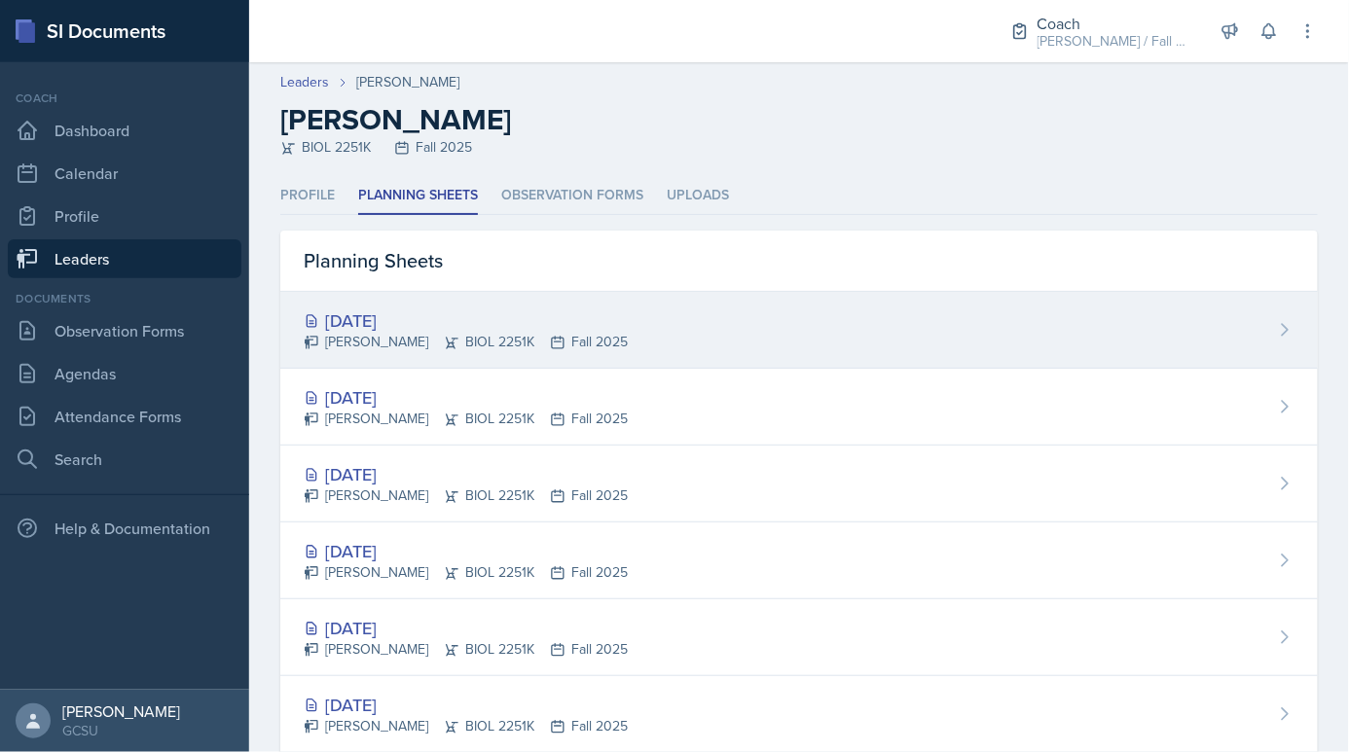
click at [423, 300] on div "[DATE] [PERSON_NAME] BIOL 2251K Fall 2025" at bounding box center [799, 330] width 1038 height 77
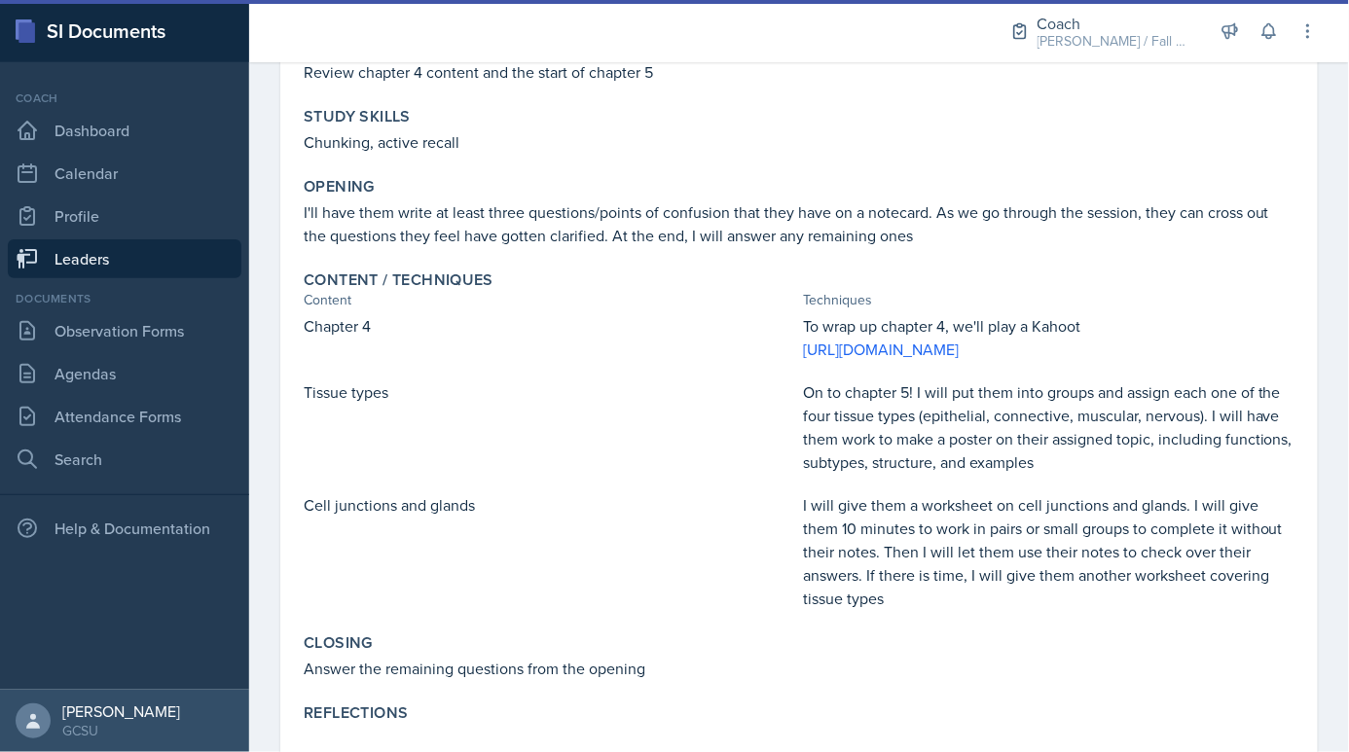
scroll to position [244, 0]
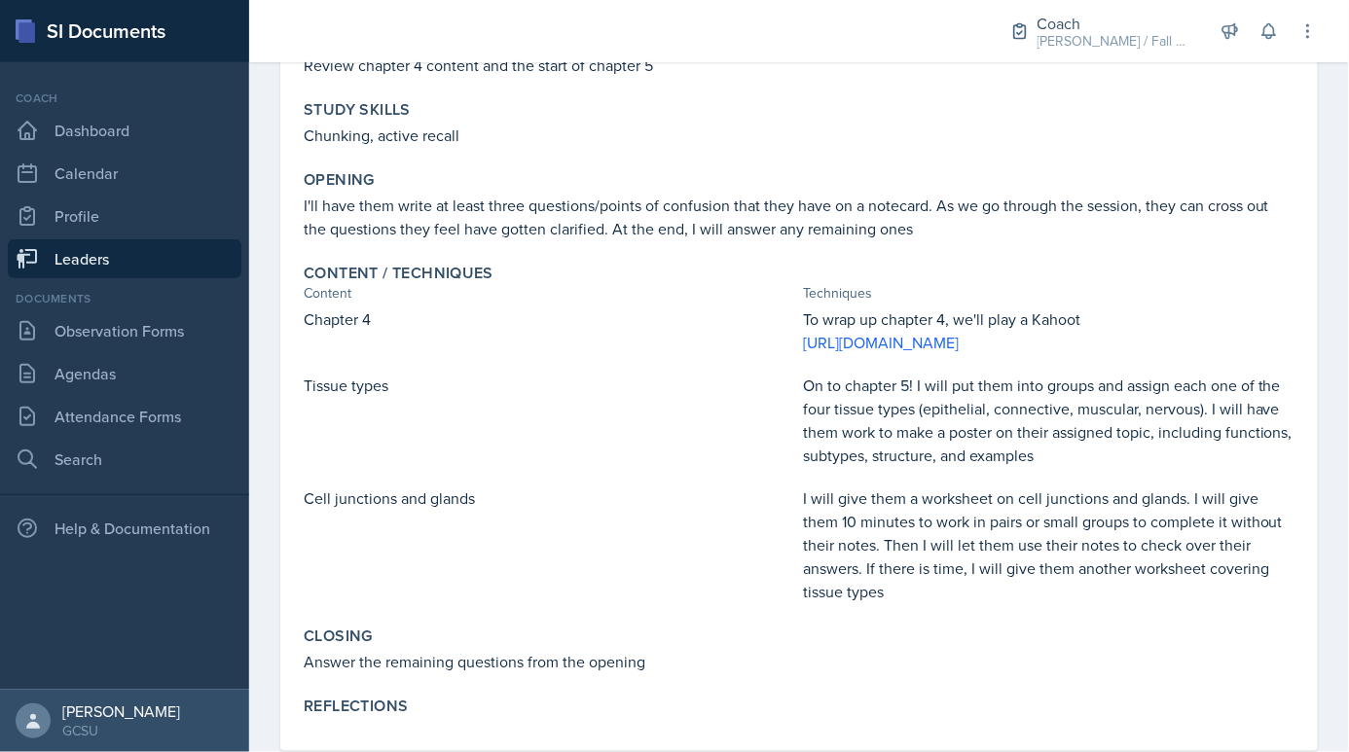
click at [939, 430] on p "On to chapter 5! I will put them into groups and assign each one of the four ti…" at bounding box center [1049, 420] width 492 height 93
copy p "epithelial"
click at [591, 397] on p "Tissue types" at bounding box center [550, 385] width 492 height 23
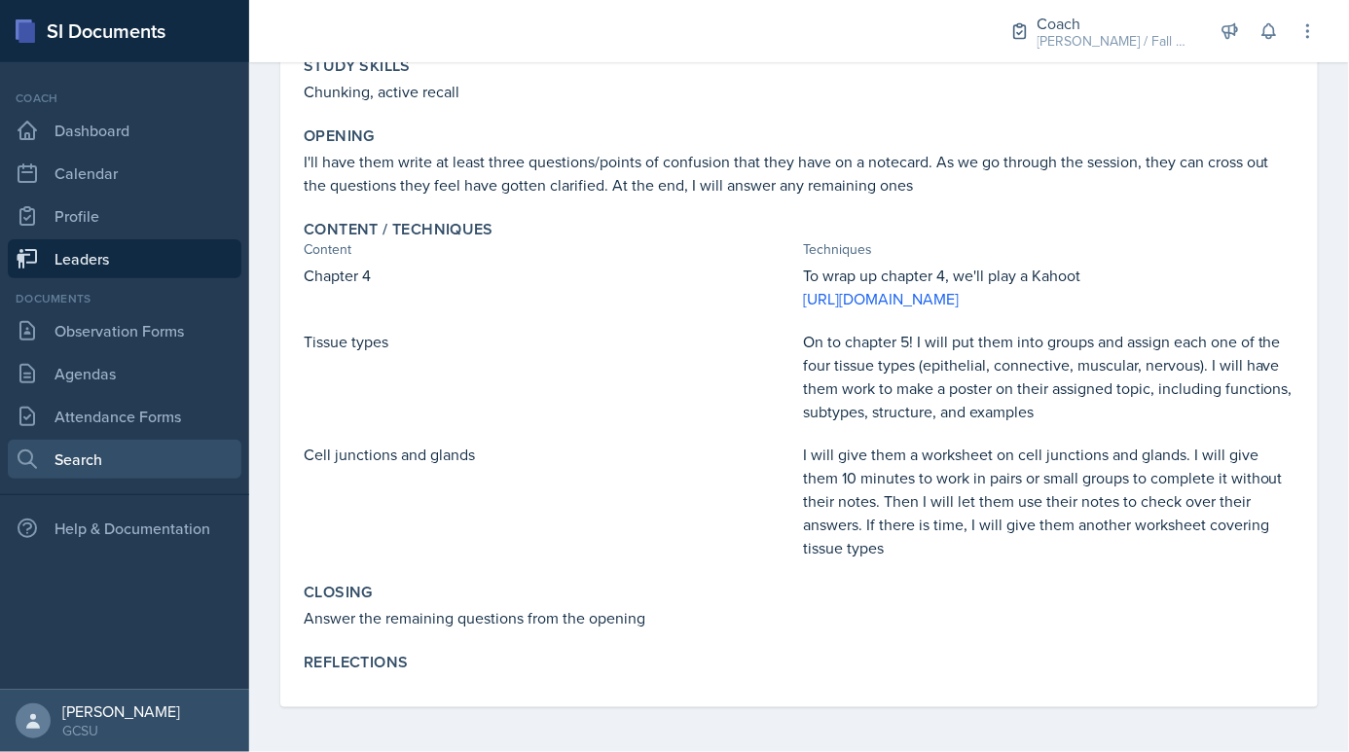
click at [105, 471] on link "Search" at bounding box center [125, 459] width 234 height 39
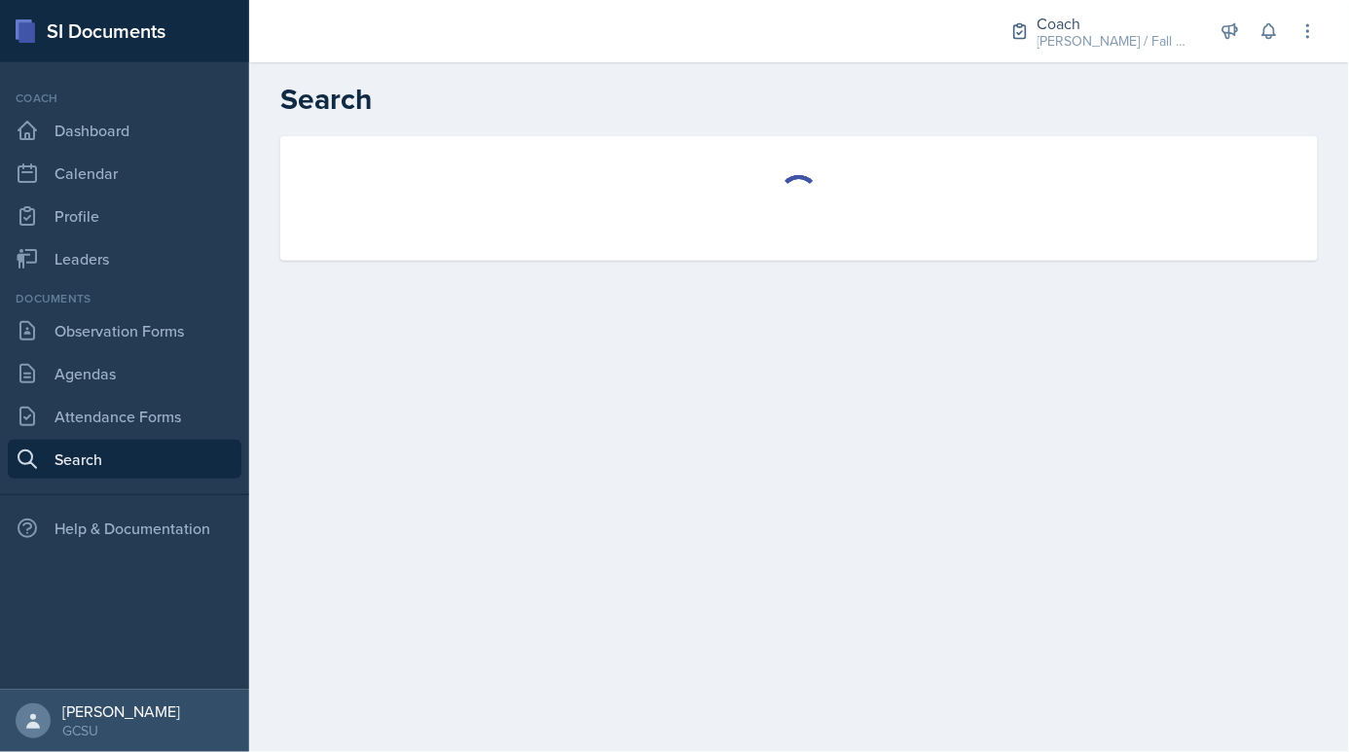
select select "all"
select select "1"
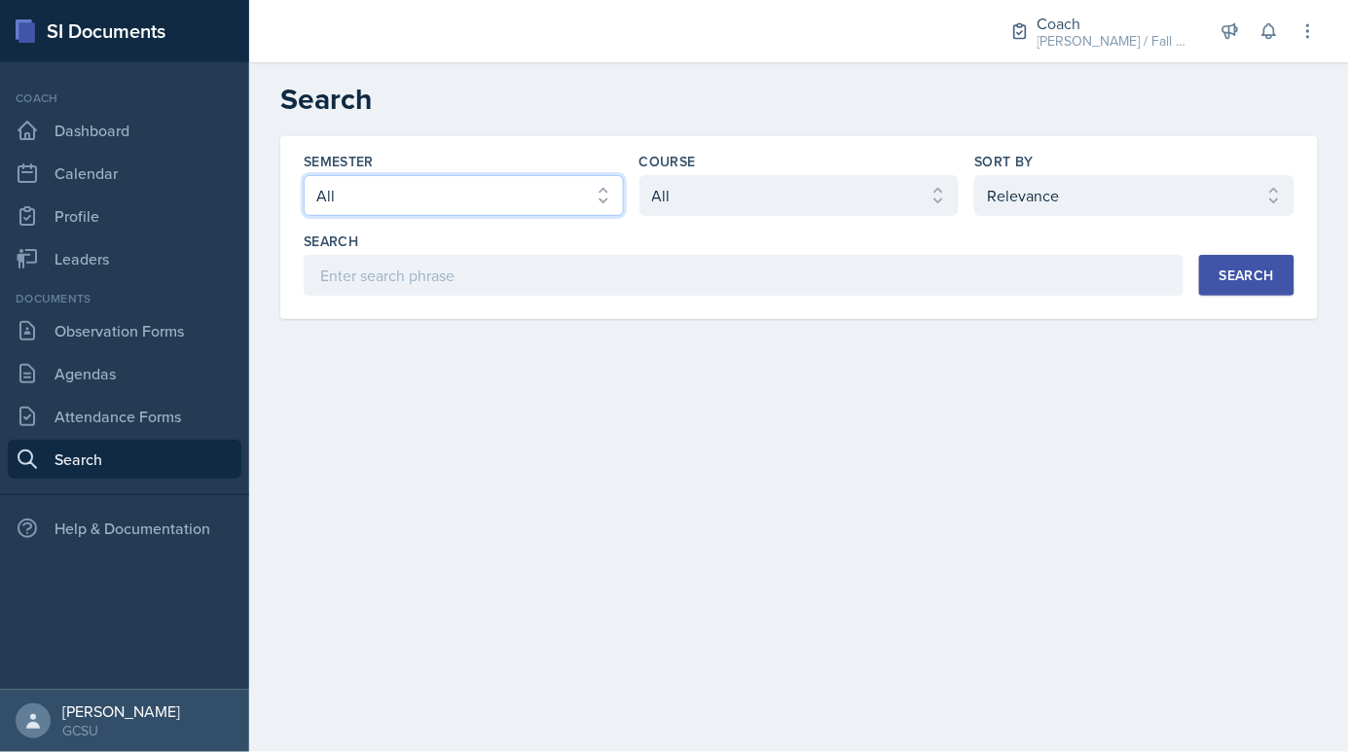
click at [475, 210] on select "Select semester All Fall 2025 Spring 2025 Fall 2024 Spring 2024 Fall 2023 Sprin…" at bounding box center [464, 195] width 320 height 41
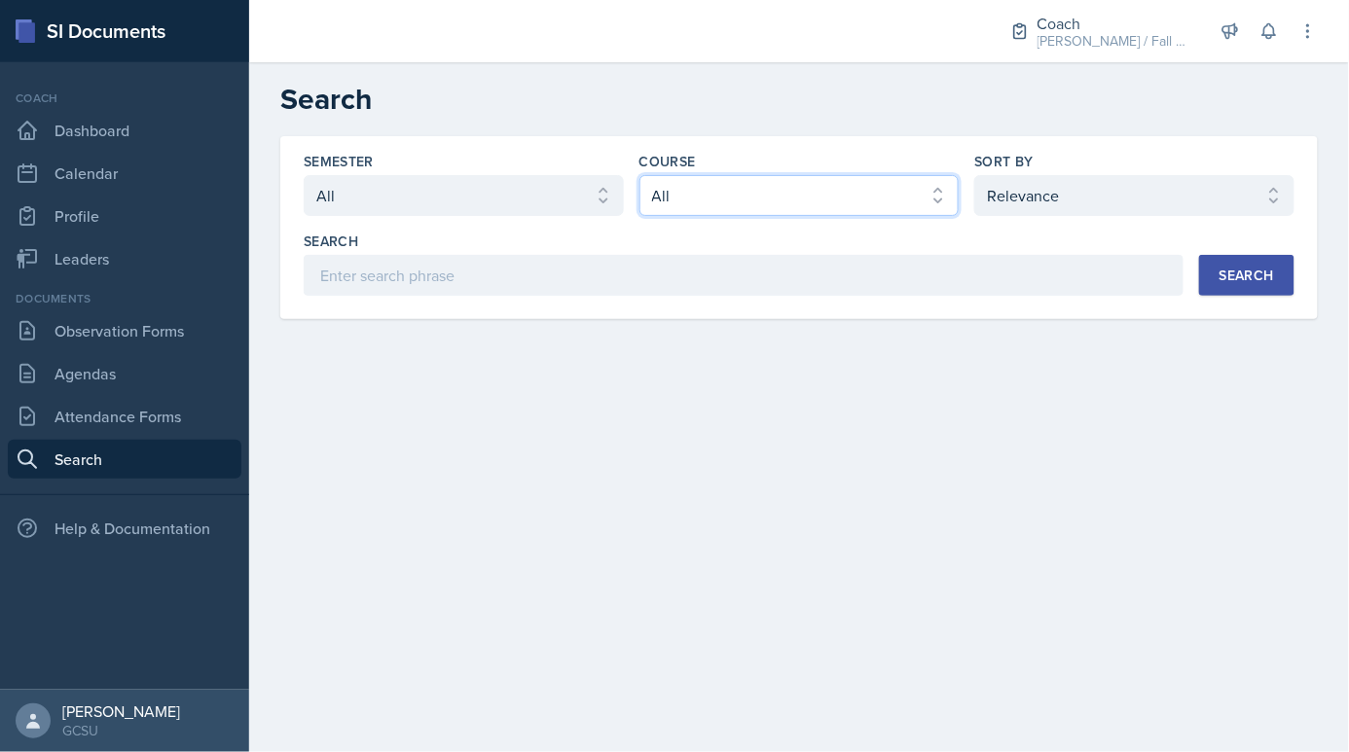
click at [734, 197] on select "Select course All ACCT 3101 ACCT 3102 ASTR 1000 BIOL 1100 BIOL 1107 BIOL 1108 B…" at bounding box center [799, 195] width 320 height 41
click at [831, 223] on div "Semester Select semester All Fall 2025 Spring 2025 Fall 2024 Spring 2024 Fall 2…" at bounding box center [799, 224] width 991 height 144
click at [831, 214] on select "Select course All ACCT 3101 ACCT 3102 ASTR 1000 BIOL 1100 BIOL 1107 BIOL 1108 B…" at bounding box center [799, 195] width 320 height 41
click at [639, 175] on select "Select course All ACCT 3101 ACCT 3102 ASTR 1000 BIOL 1100 BIOL 1107 BIOL 1108 B…" at bounding box center [799, 195] width 320 height 41
click at [1222, 287] on button "Search" at bounding box center [1246, 275] width 95 height 41
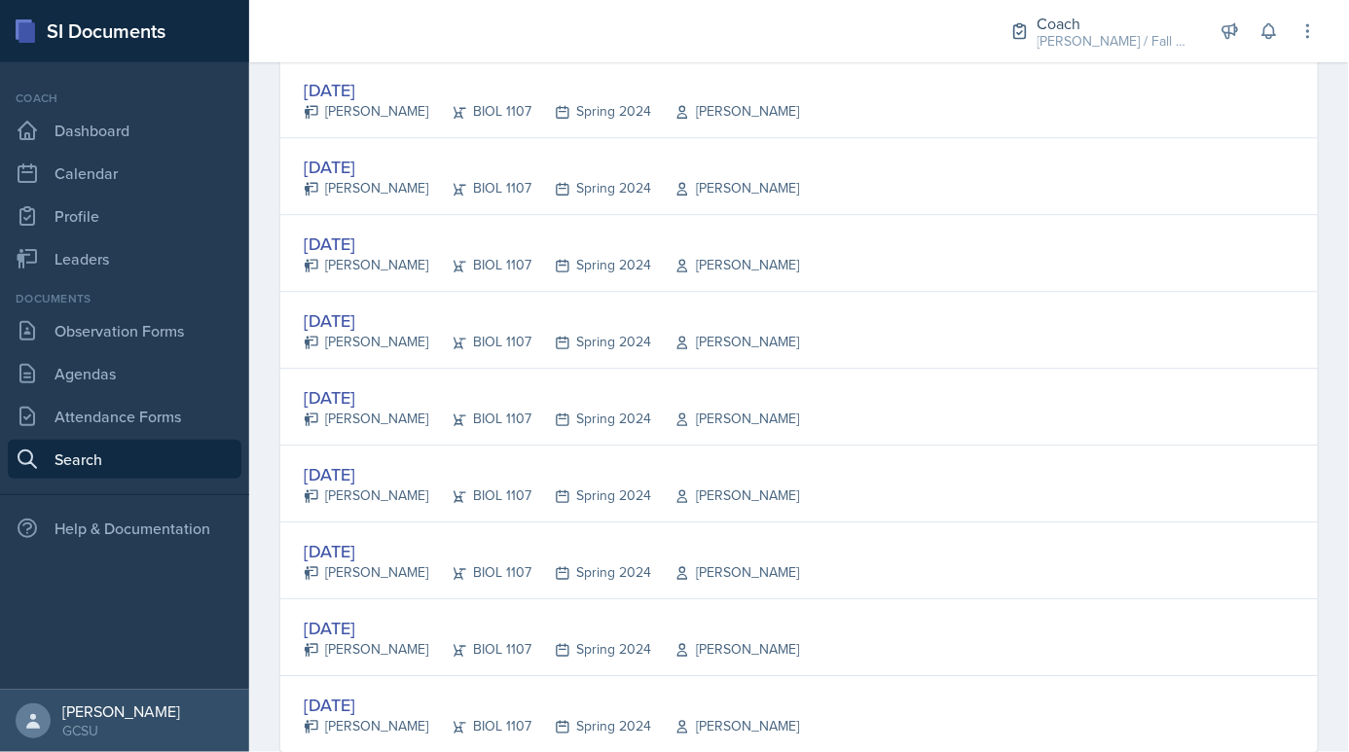
scroll to position [3578, 0]
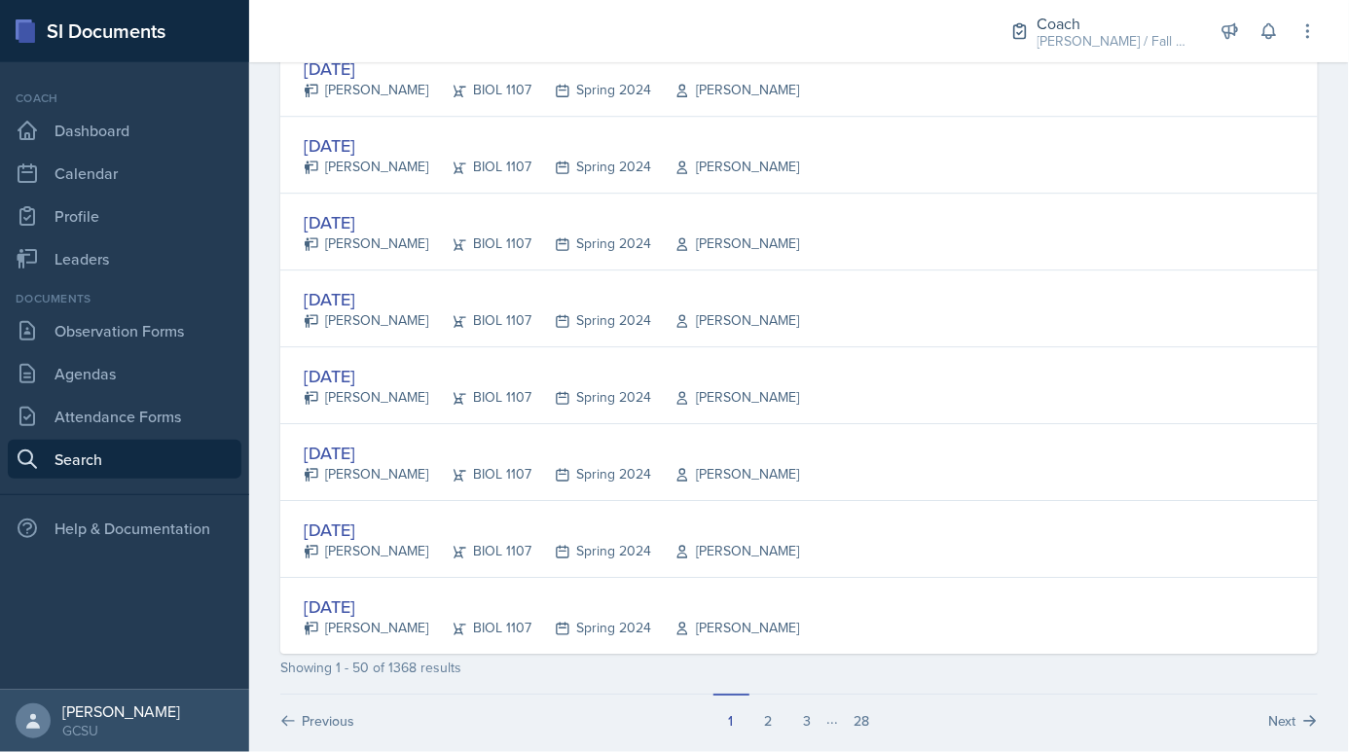
click at [861, 705] on button "28" at bounding box center [862, 712] width 47 height 37
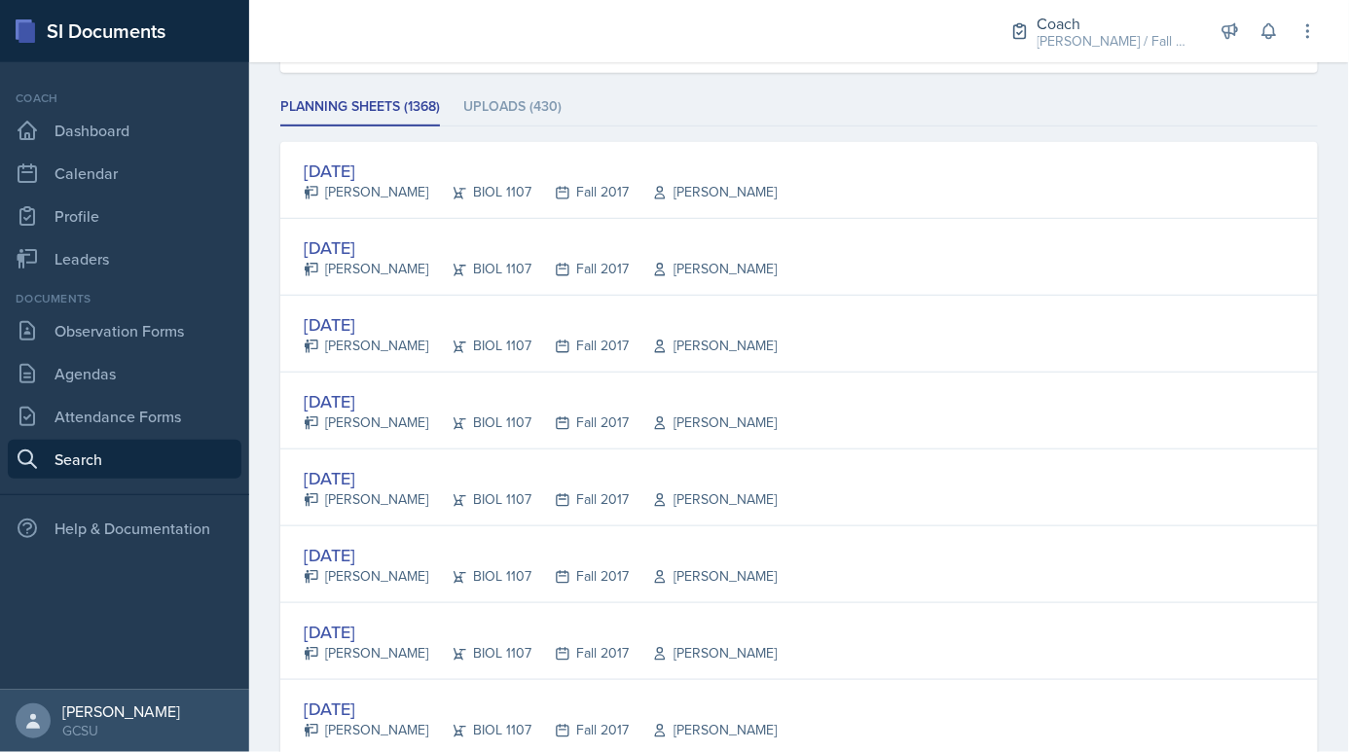
scroll to position [368, 0]
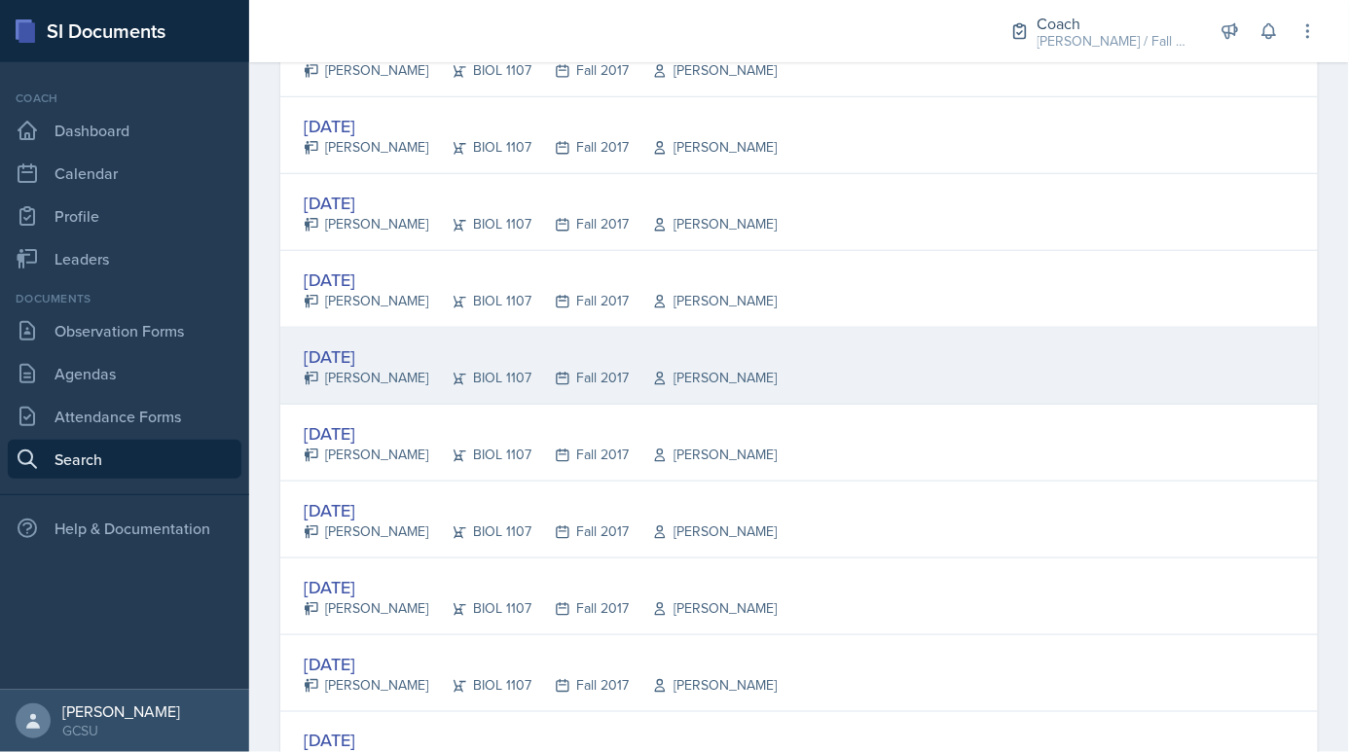
click at [464, 377] on div "BIOL 1107" at bounding box center [479, 378] width 103 height 20
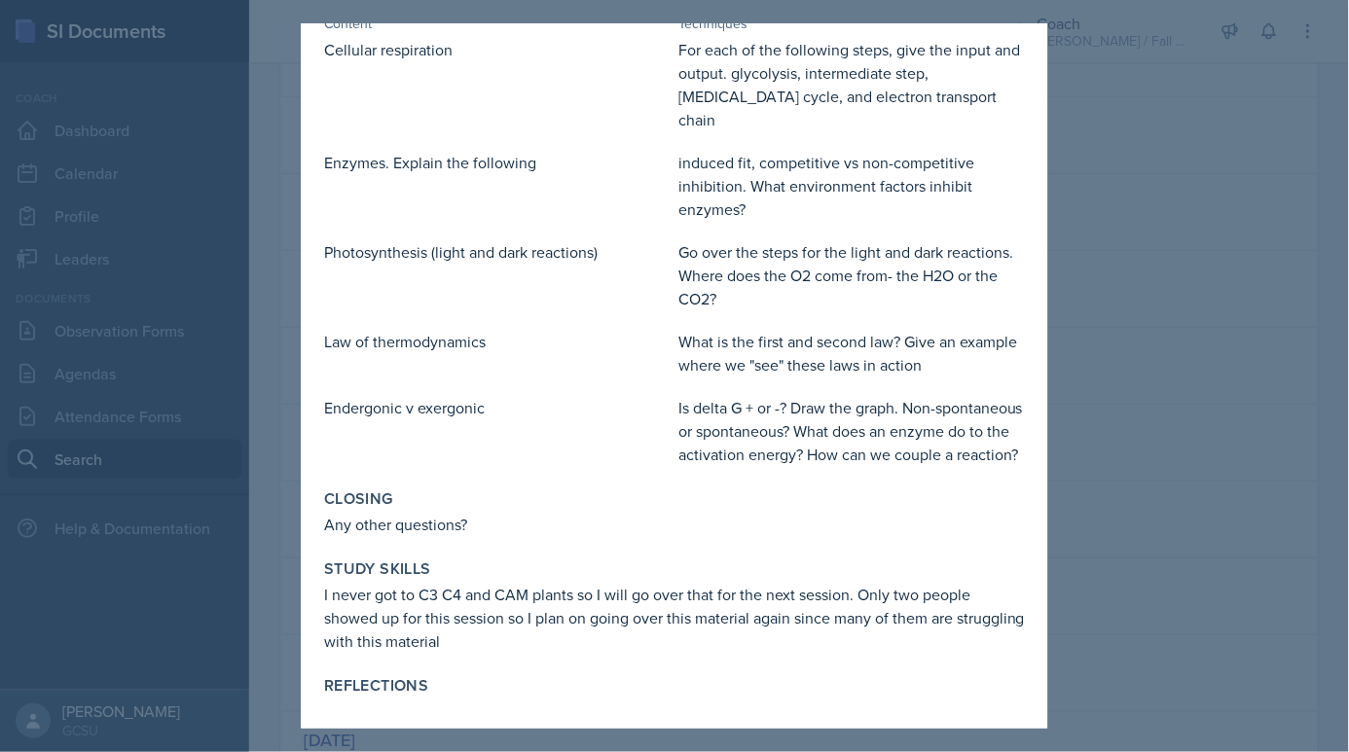
scroll to position [199, 0]
click at [1028, 457] on div "Content / Techniques Content Techniques Cellular respiration For each of the fo…" at bounding box center [674, 232] width 716 height 488
click at [1071, 515] on div at bounding box center [674, 376] width 1349 height 752
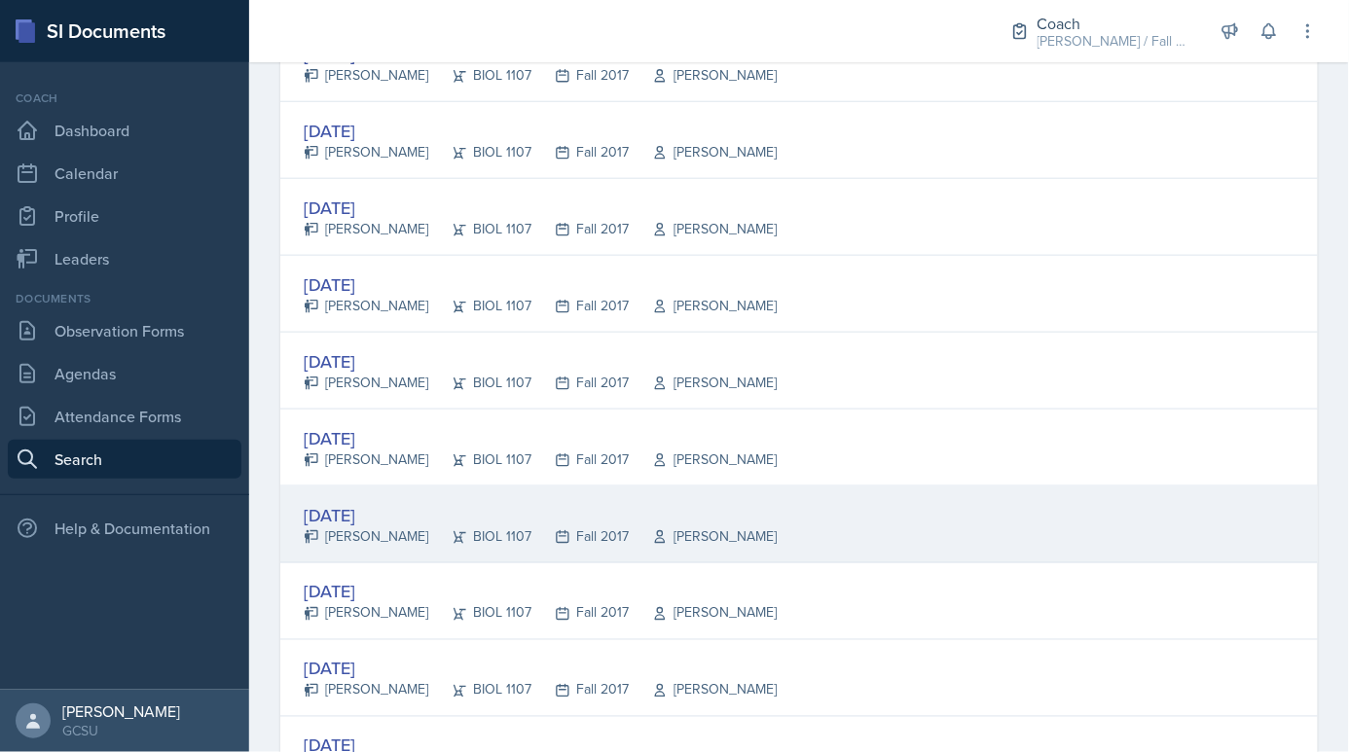
scroll to position [596, 0]
click at [639, 511] on div "[DATE]" at bounding box center [540, 513] width 473 height 26
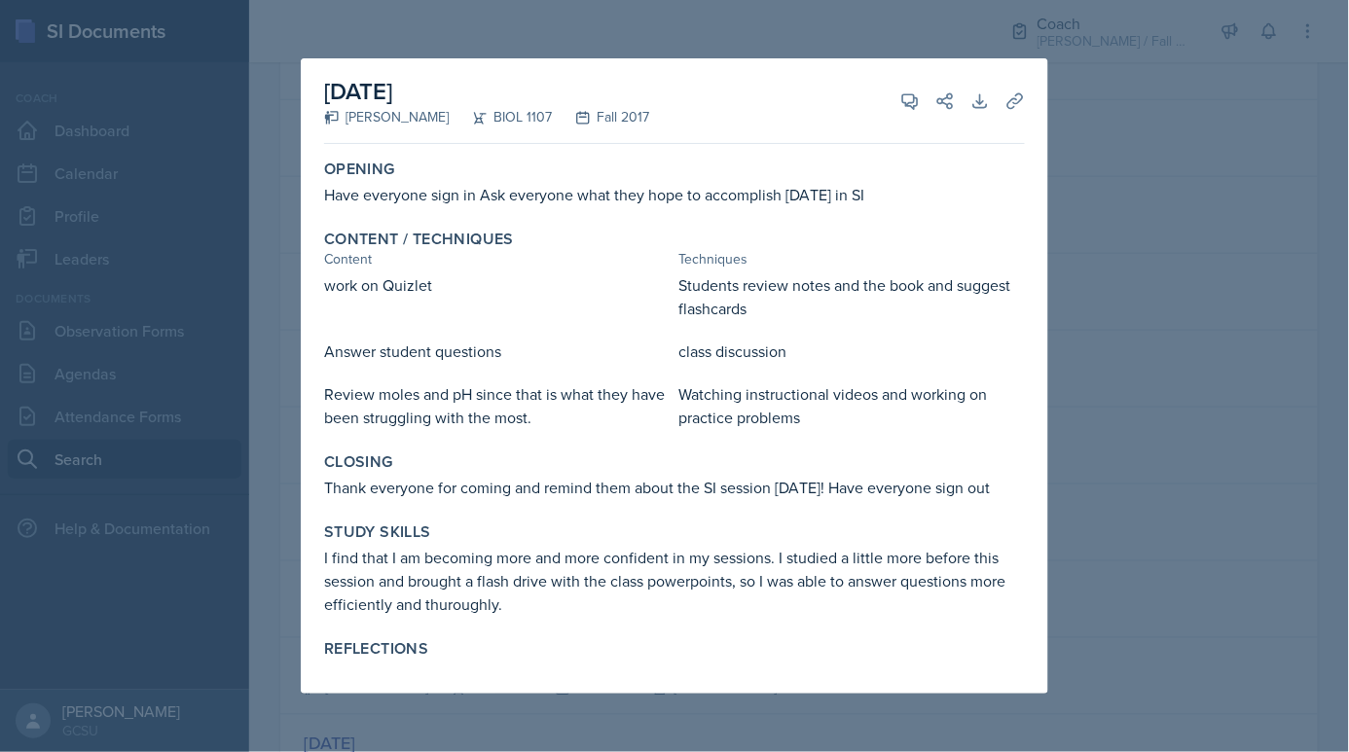
click at [1073, 500] on div at bounding box center [674, 376] width 1349 height 752
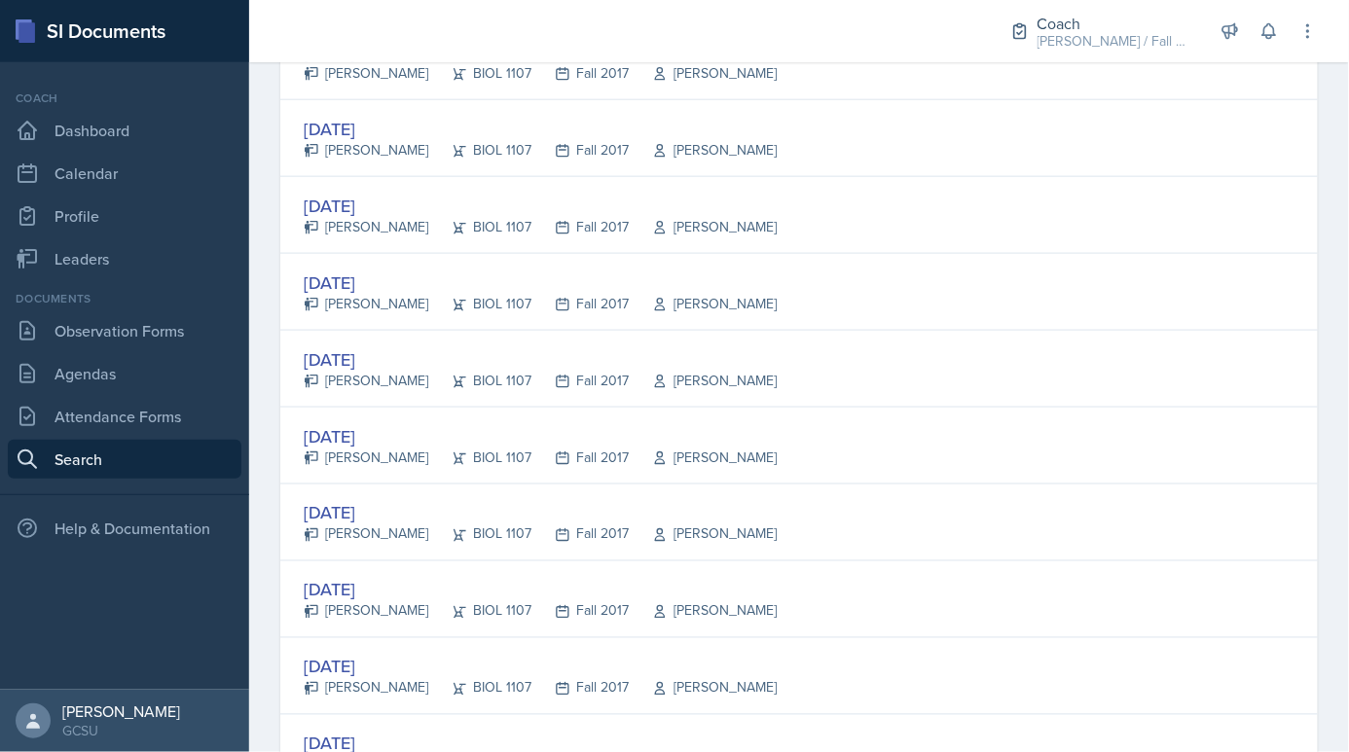
scroll to position [1131, 0]
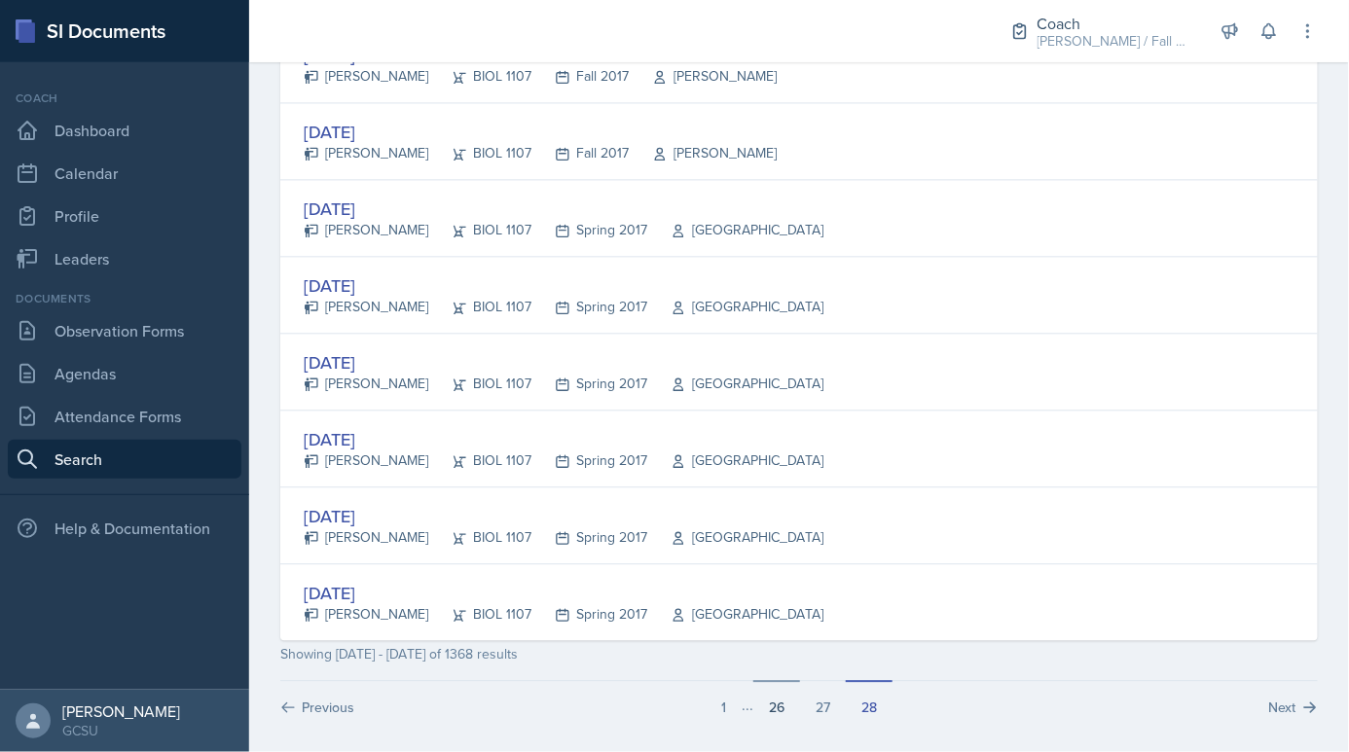
click at [776, 698] on button "26" at bounding box center [776, 698] width 47 height 37
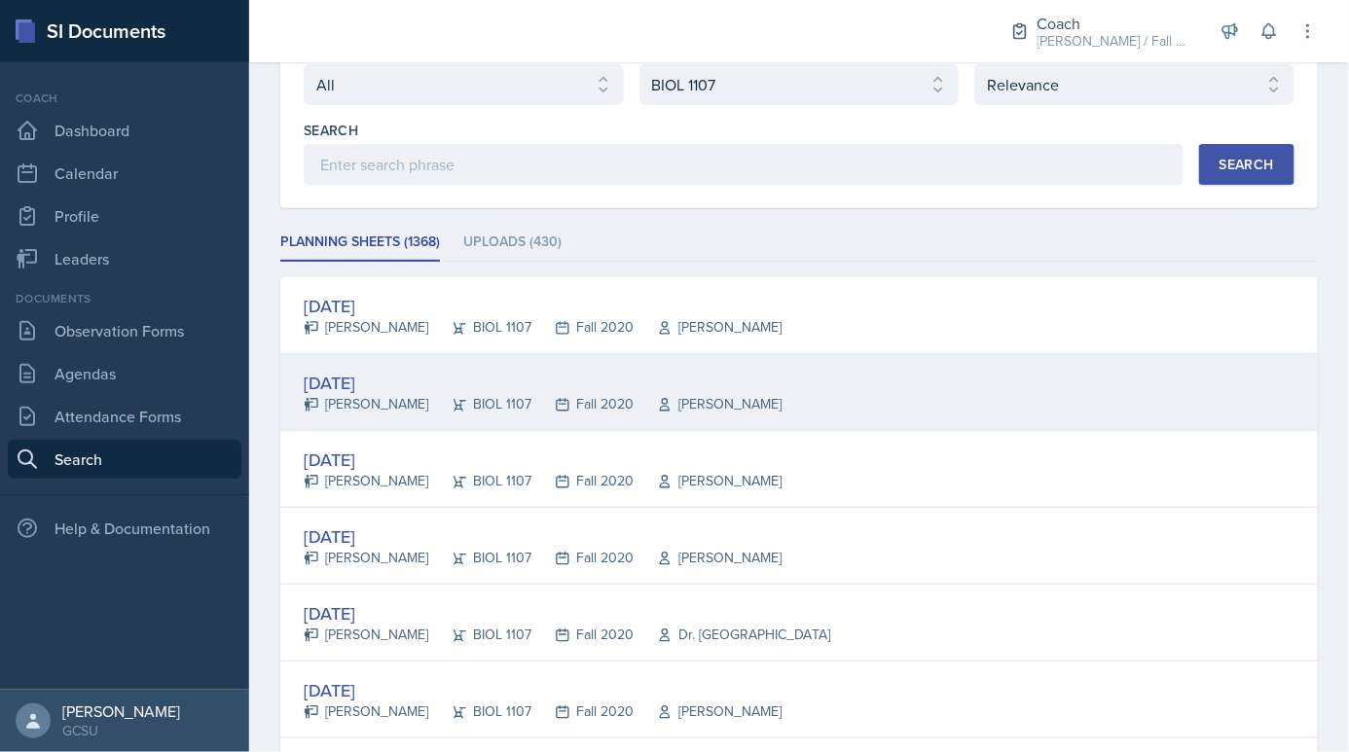
scroll to position [136, 0]
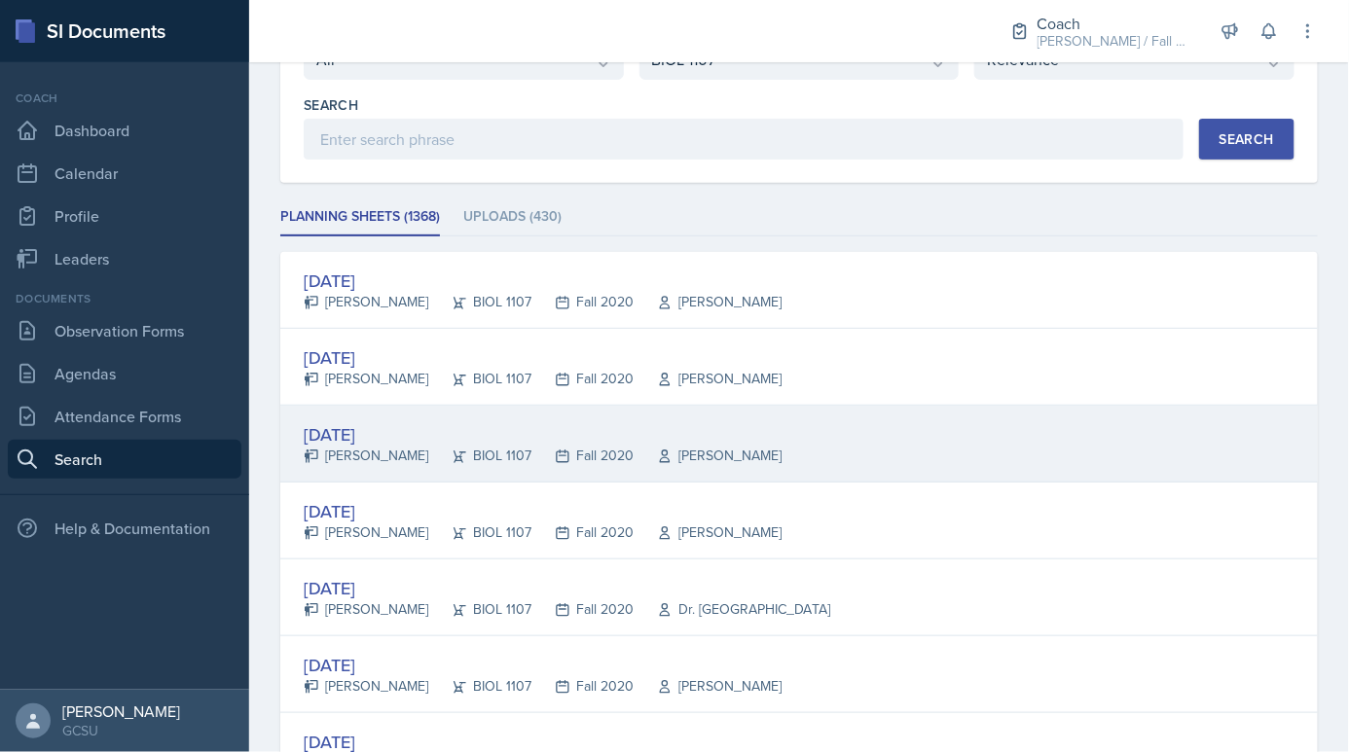
click at [688, 454] on div "[PERSON_NAME]" at bounding box center [708, 456] width 148 height 20
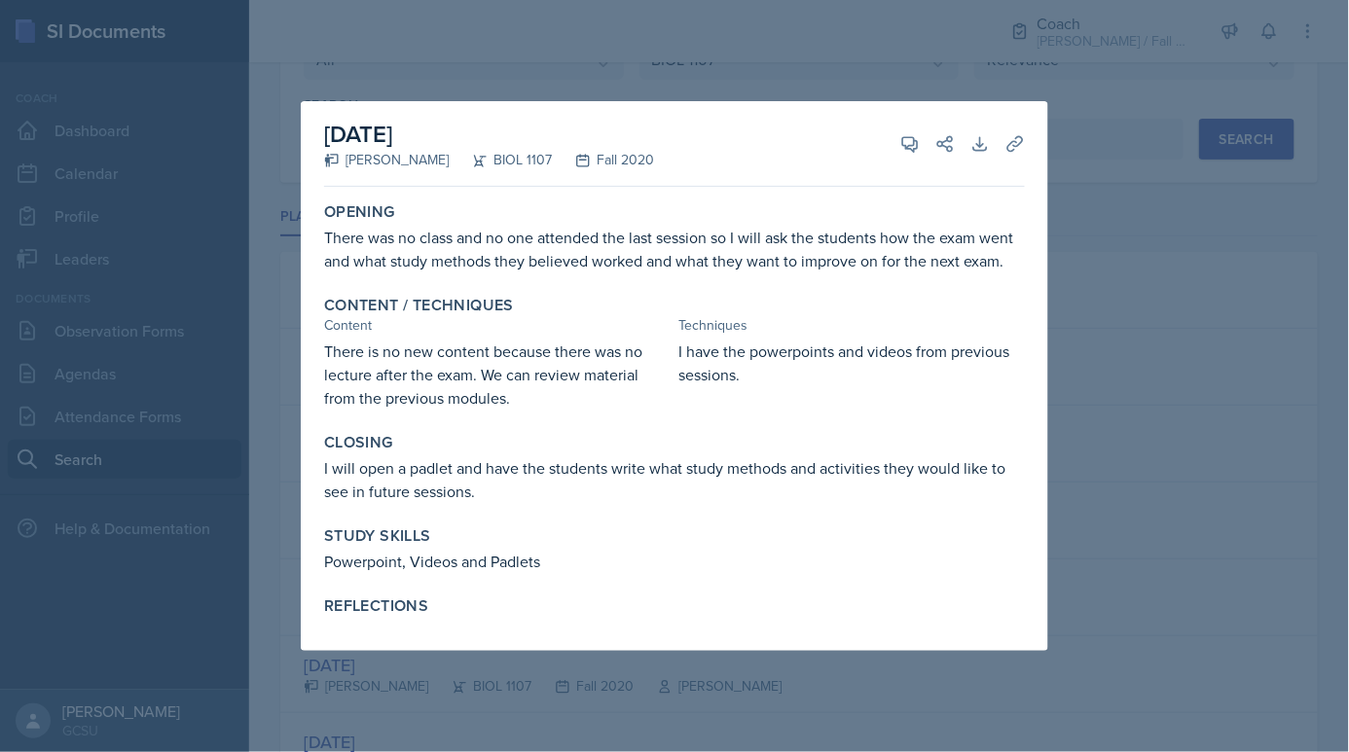
click at [1094, 451] on div at bounding box center [674, 376] width 1349 height 752
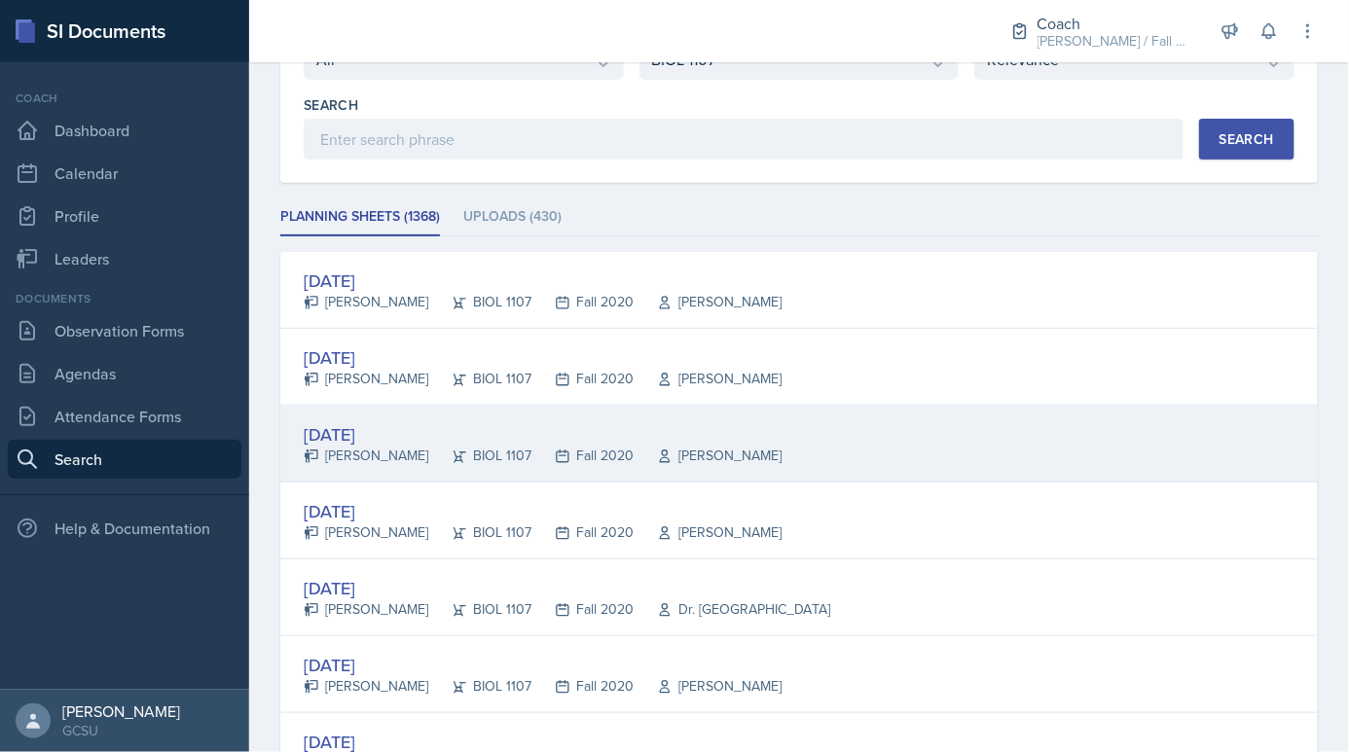
click at [547, 450] on div "Fall 2020" at bounding box center [582, 456] width 102 height 20
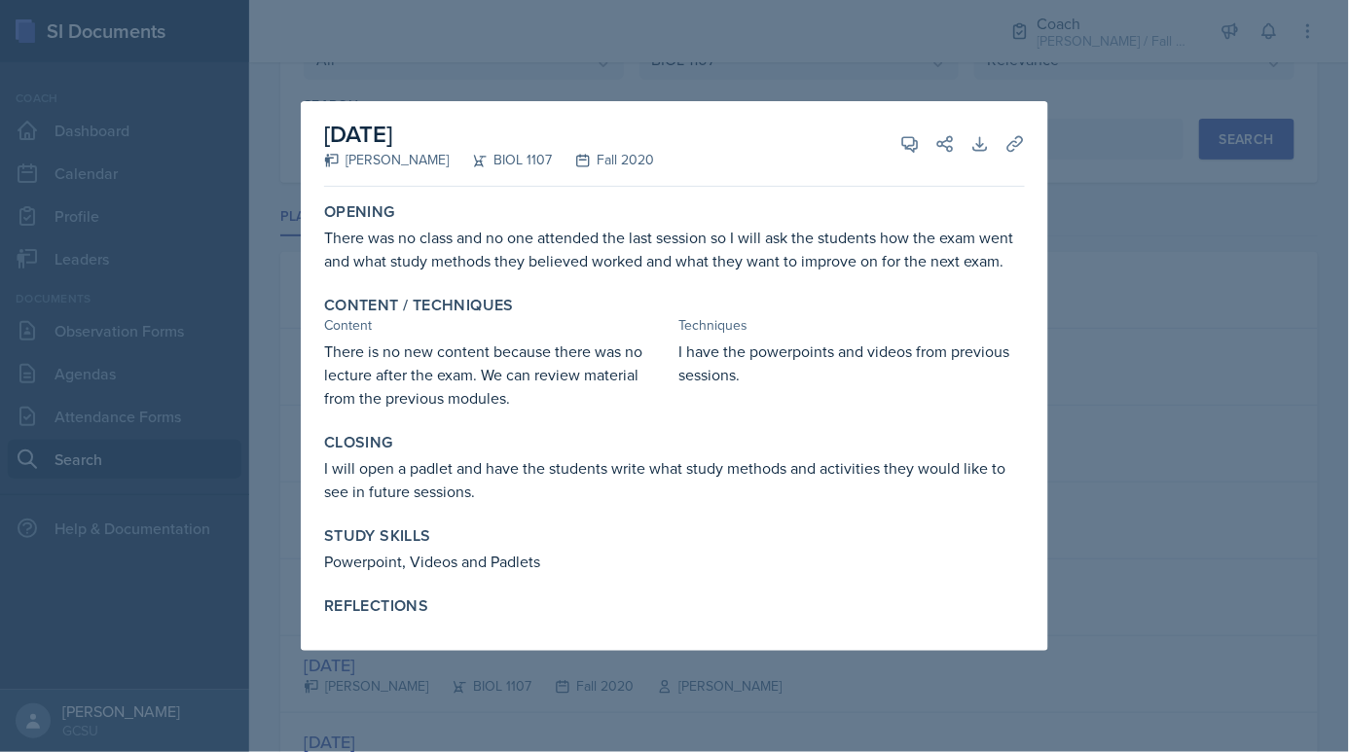
click at [1111, 398] on div at bounding box center [674, 376] width 1349 height 752
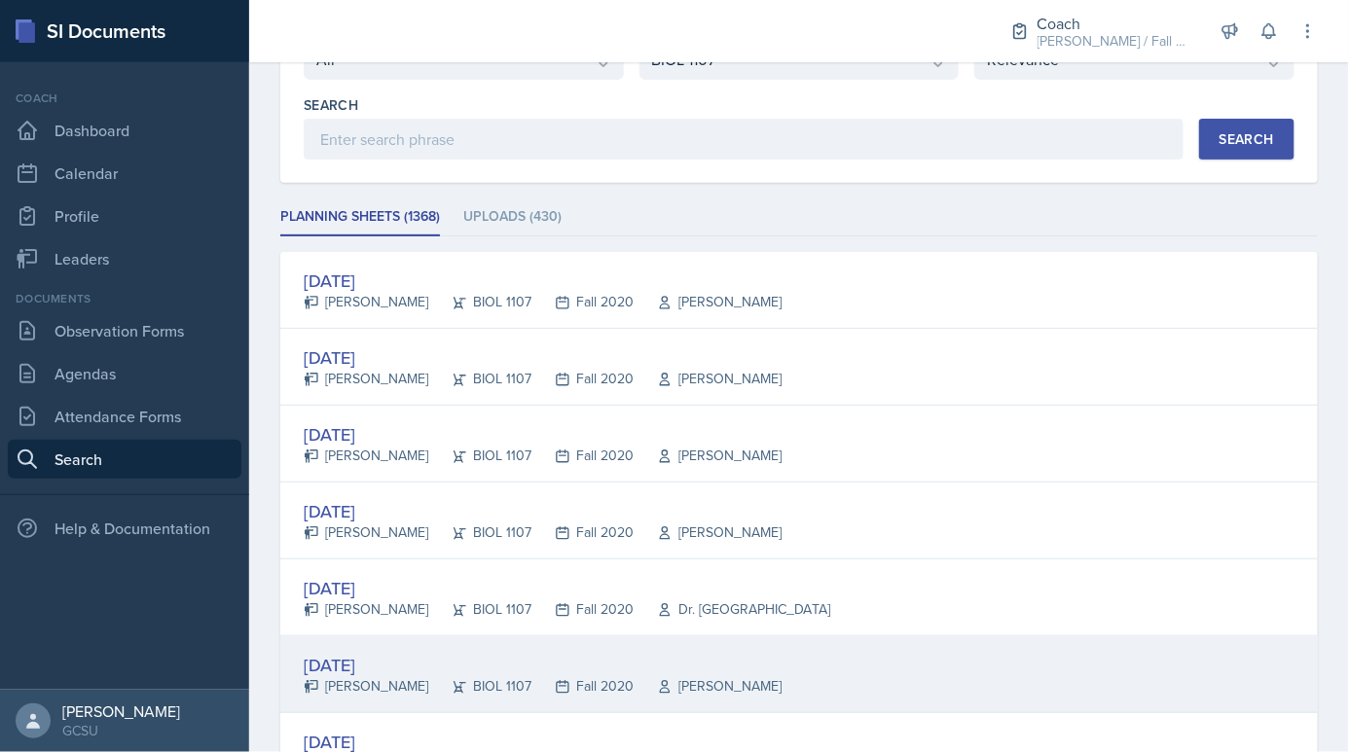
click at [746, 676] on div "[PERSON_NAME]" at bounding box center [708, 686] width 148 height 20
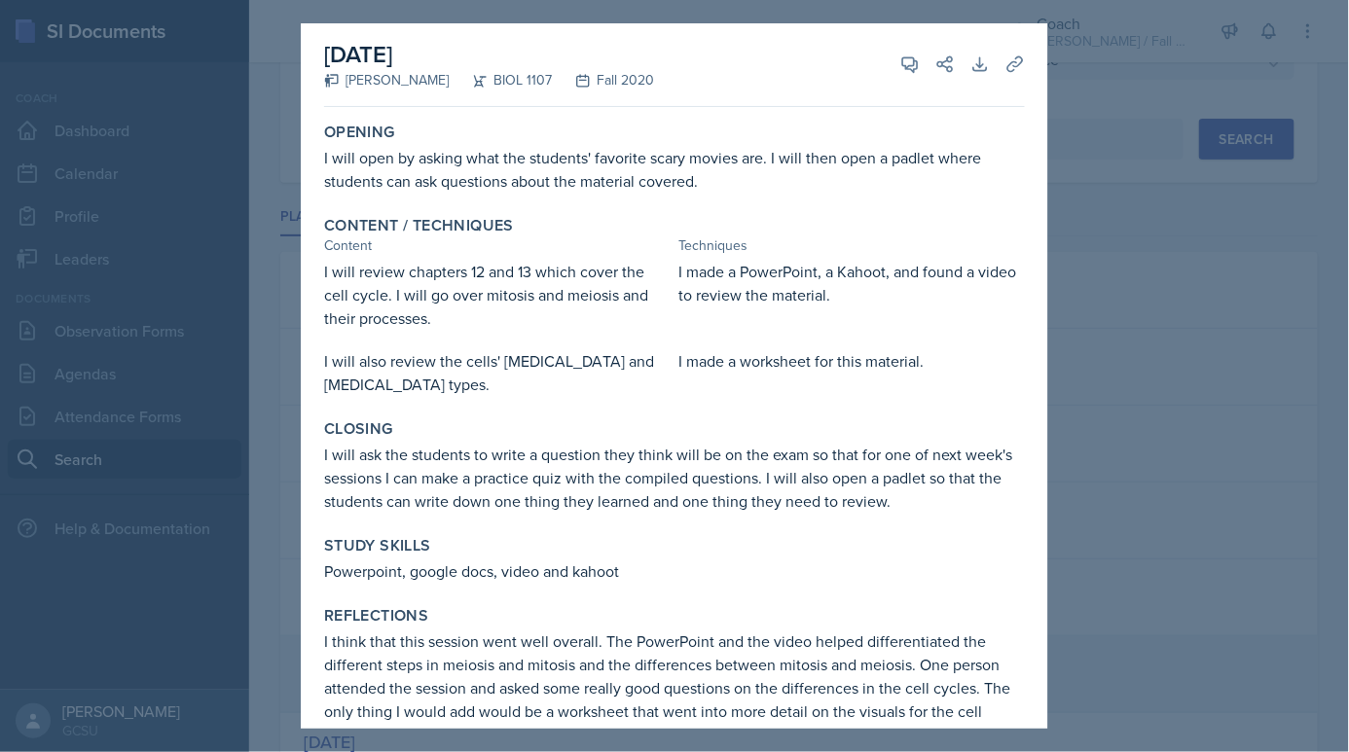
scroll to position [0, 0]
click at [1112, 247] on div at bounding box center [674, 376] width 1349 height 752
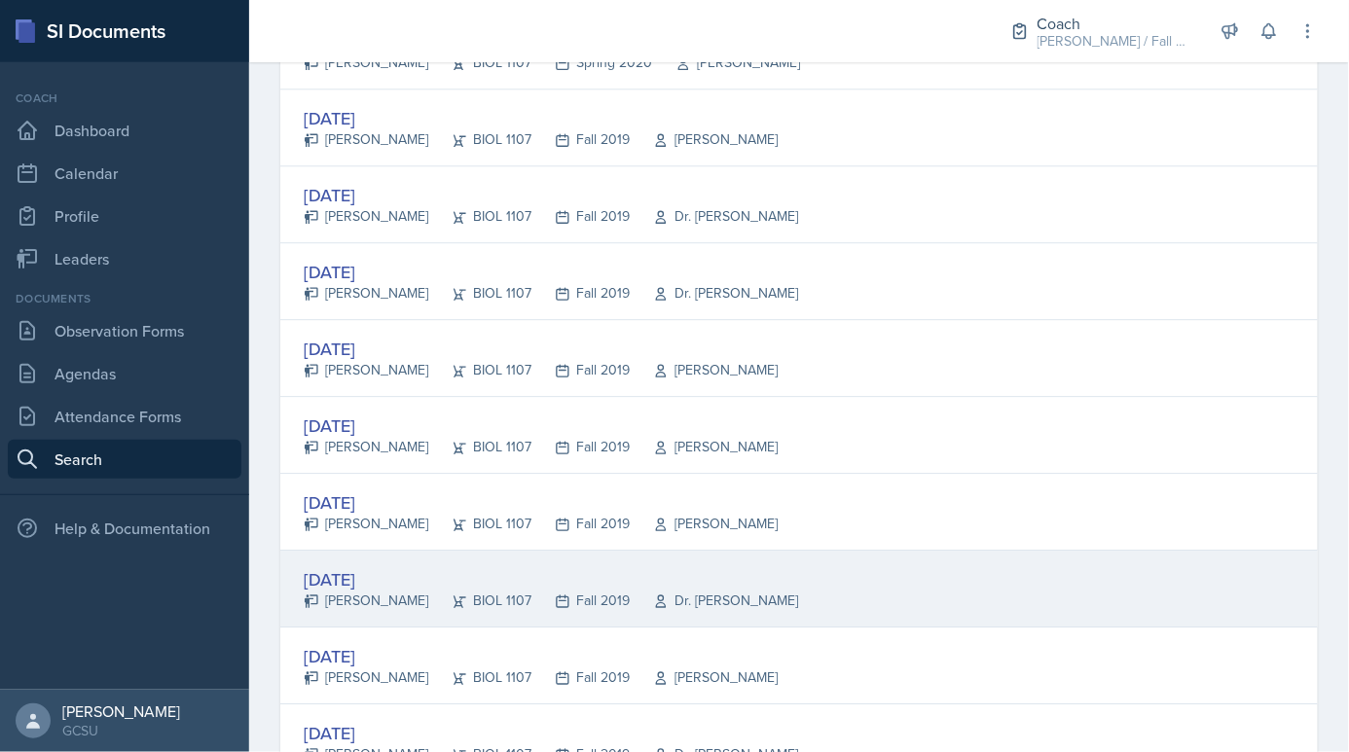
scroll to position [3578, 0]
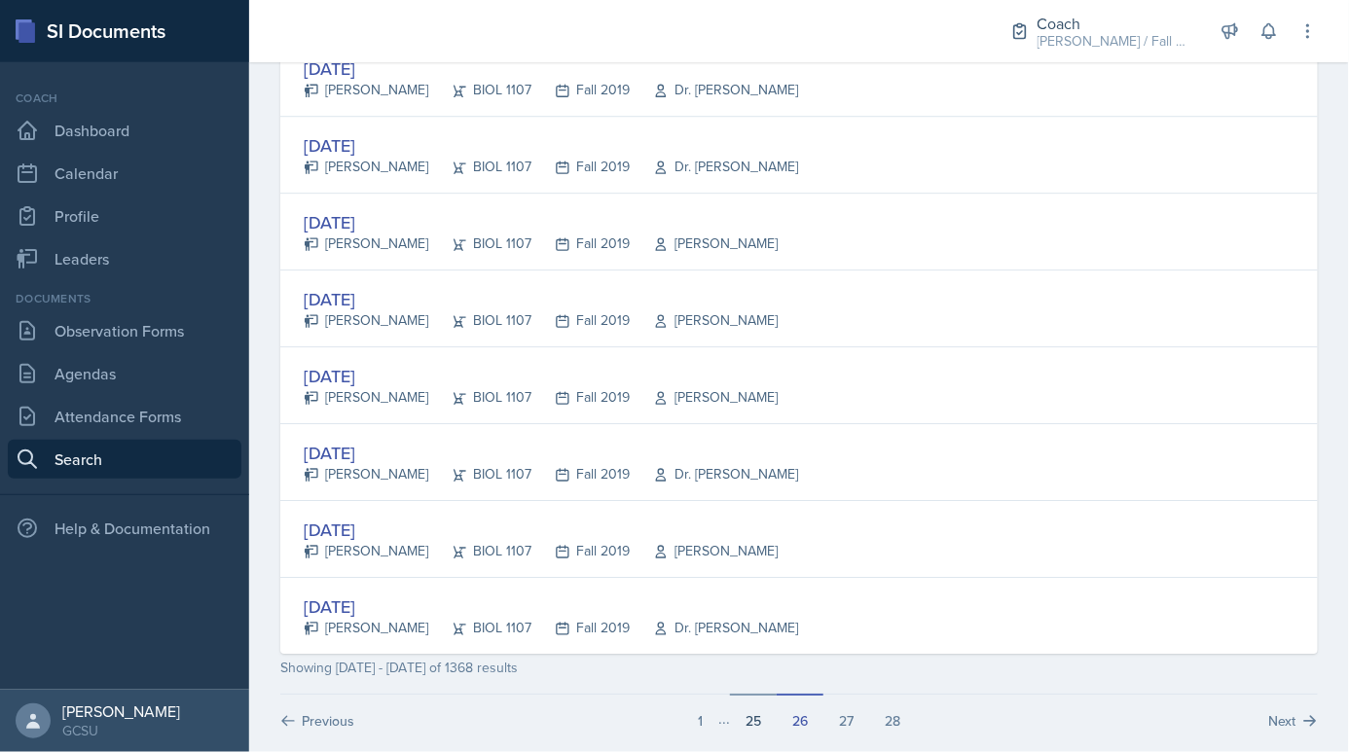
click at [763, 700] on button "25" at bounding box center [753, 712] width 47 height 37
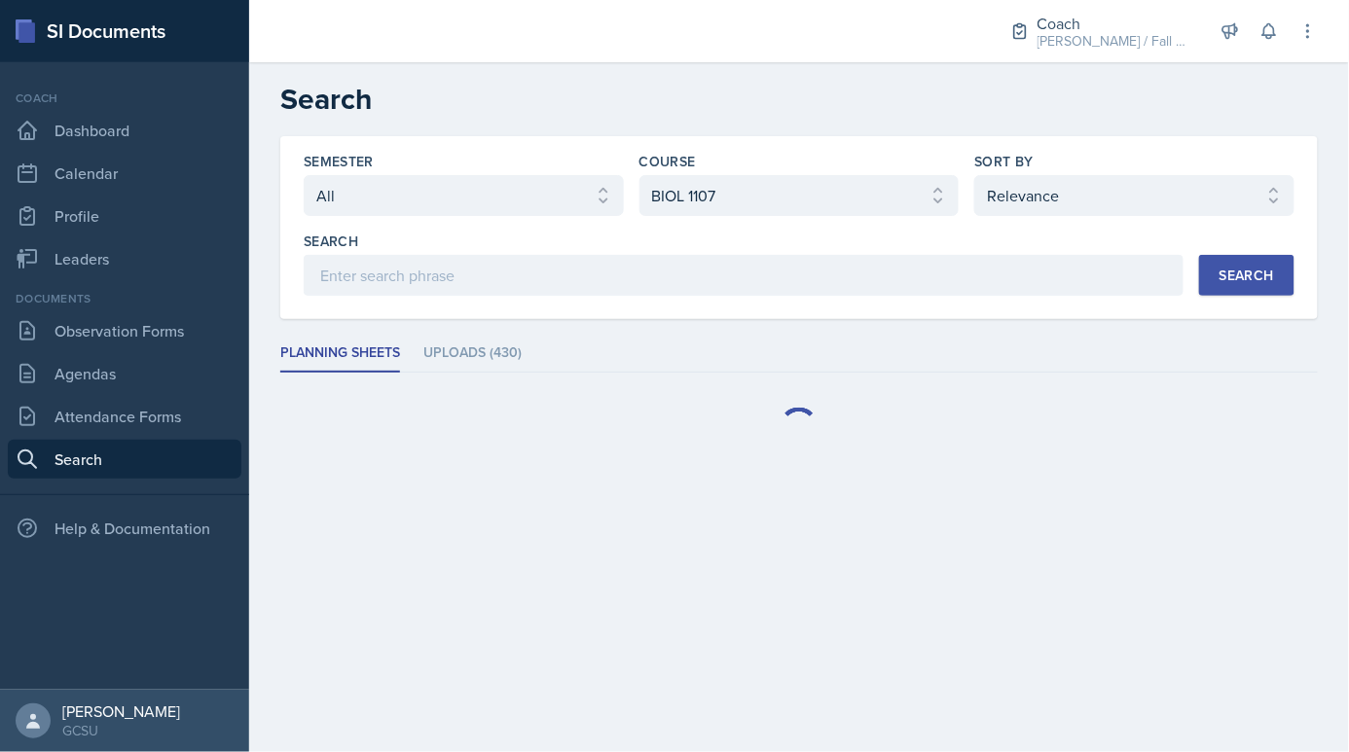
scroll to position [0, 0]
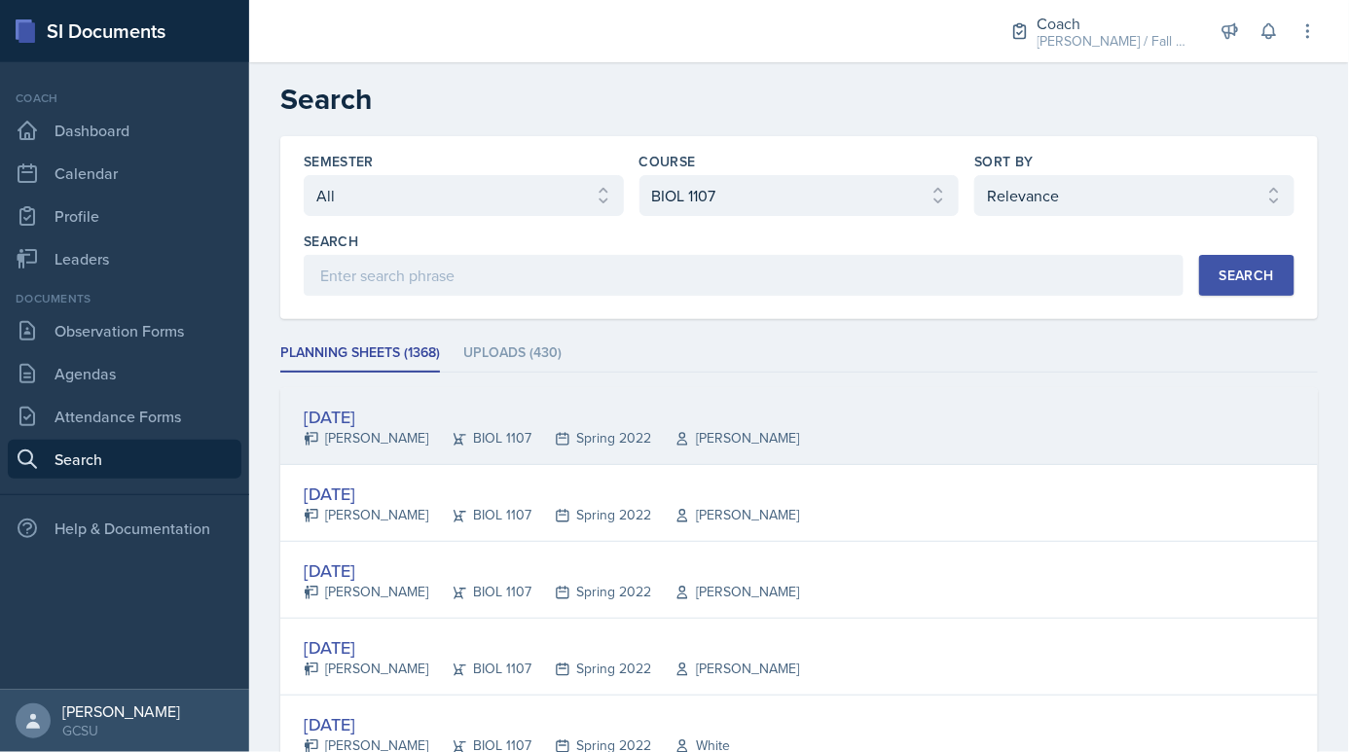
click at [551, 447] on div "[DATE] [PERSON_NAME] BIOL 1107 Spring 2022 [PERSON_NAME]" at bounding box center [799, 426] width 1038 height 77
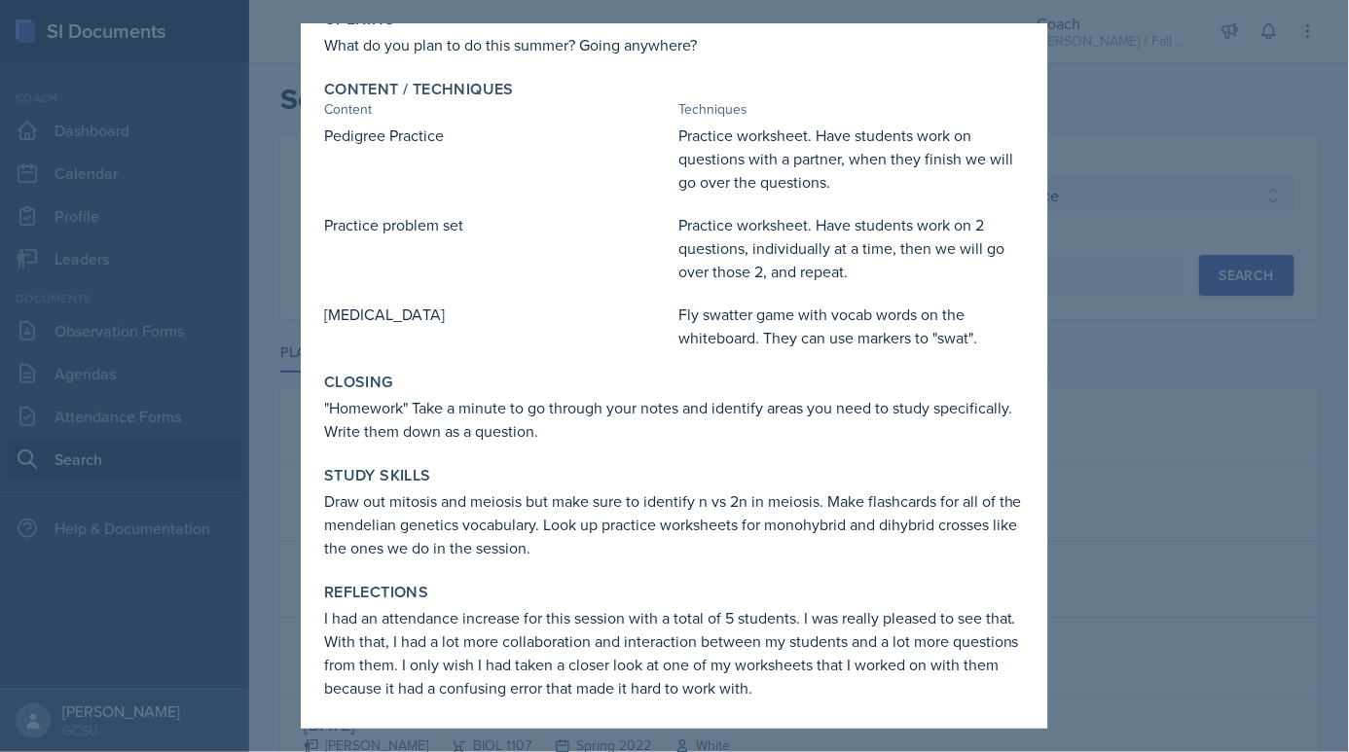
scroll to position [10, 0]
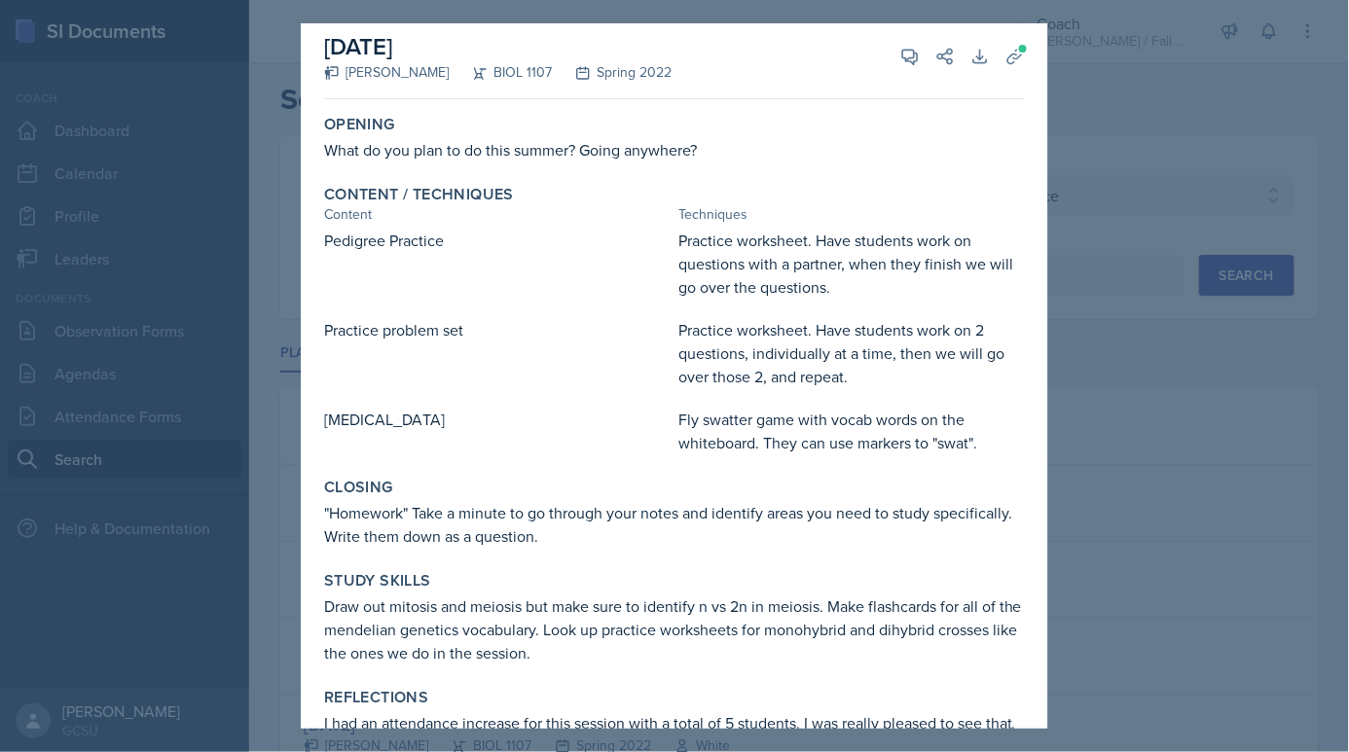
click at [240, 484] on div at bounding box center [674, 376] width 1349 height 752
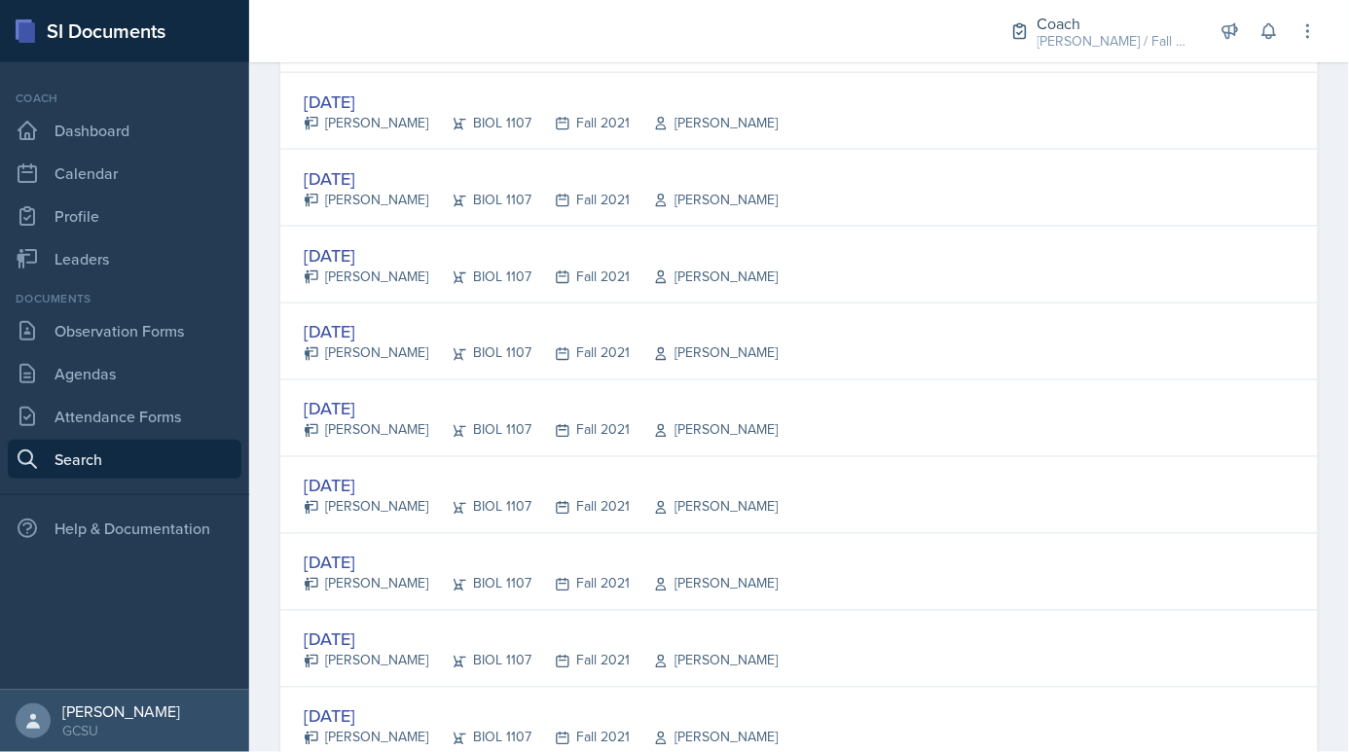
scroll to position [3578, 0]
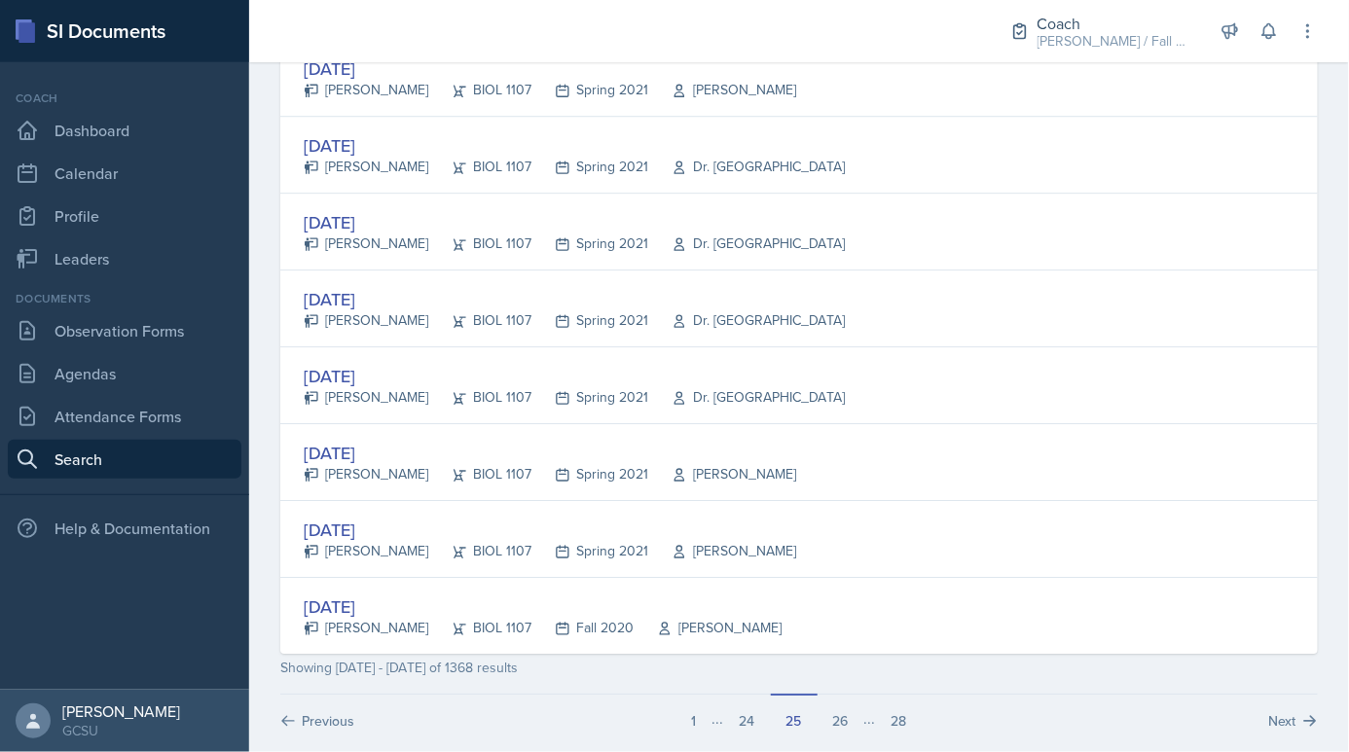
click at [714, 695] on div "..." at bounding box center [718, 713] width 12 height 36
click at [741, 702] on button "24" at bounding box center [747, 712] width 47 height 37
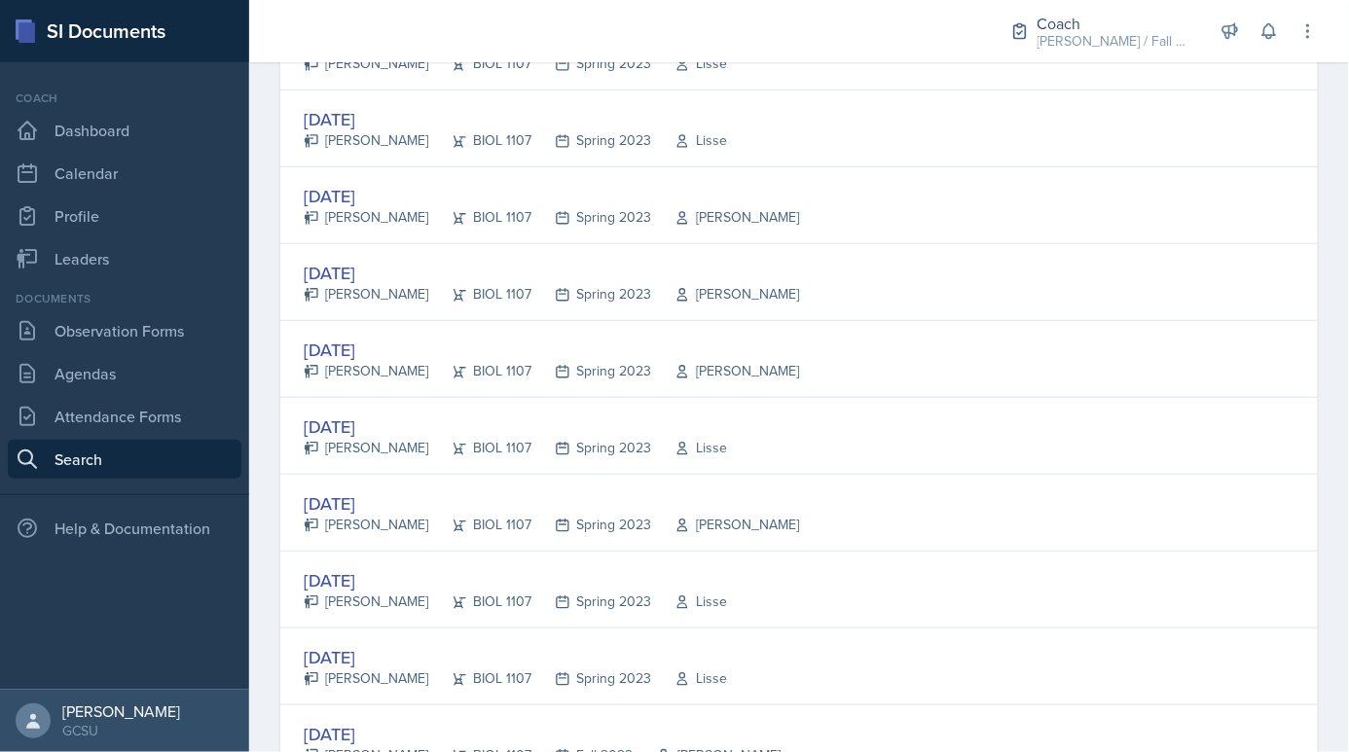
scroll to position [2528, 0]
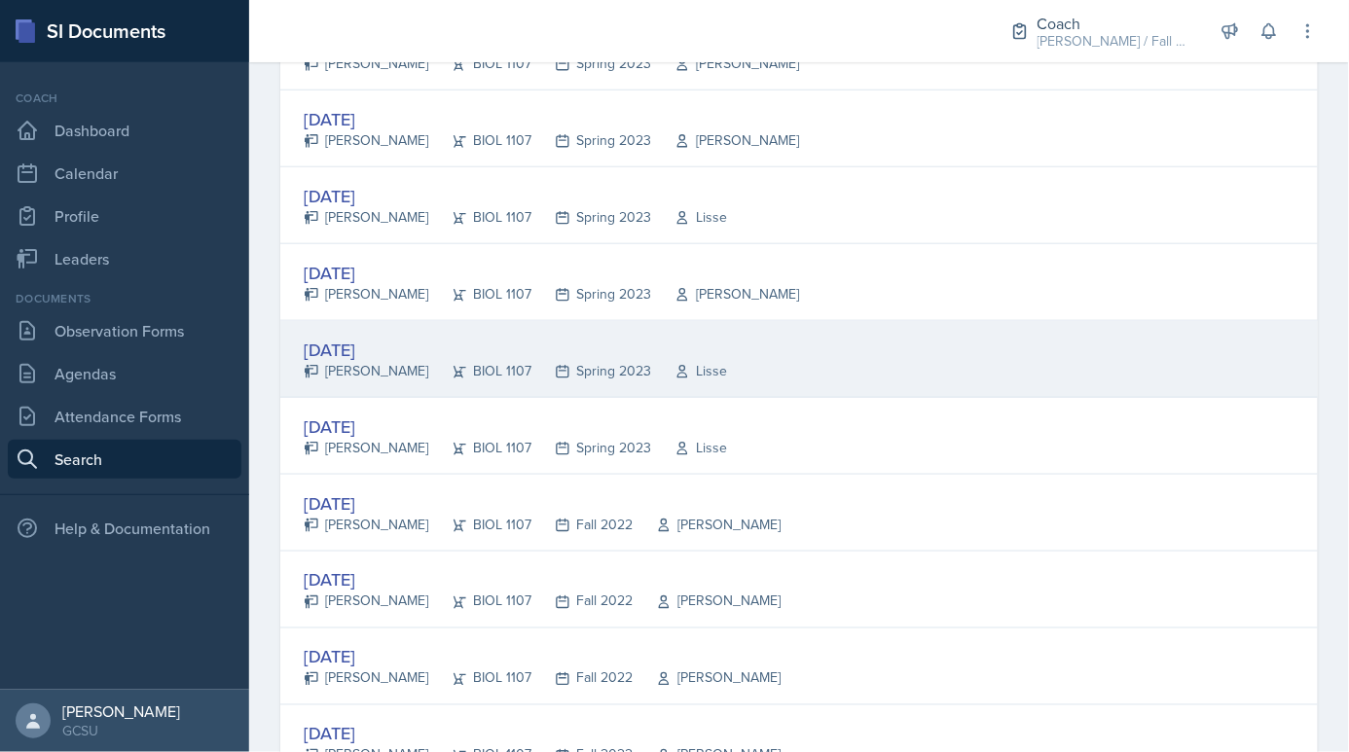
click at [628, 337] on div "[DATE]" at bounding box center [515, 350] width 423 height 26
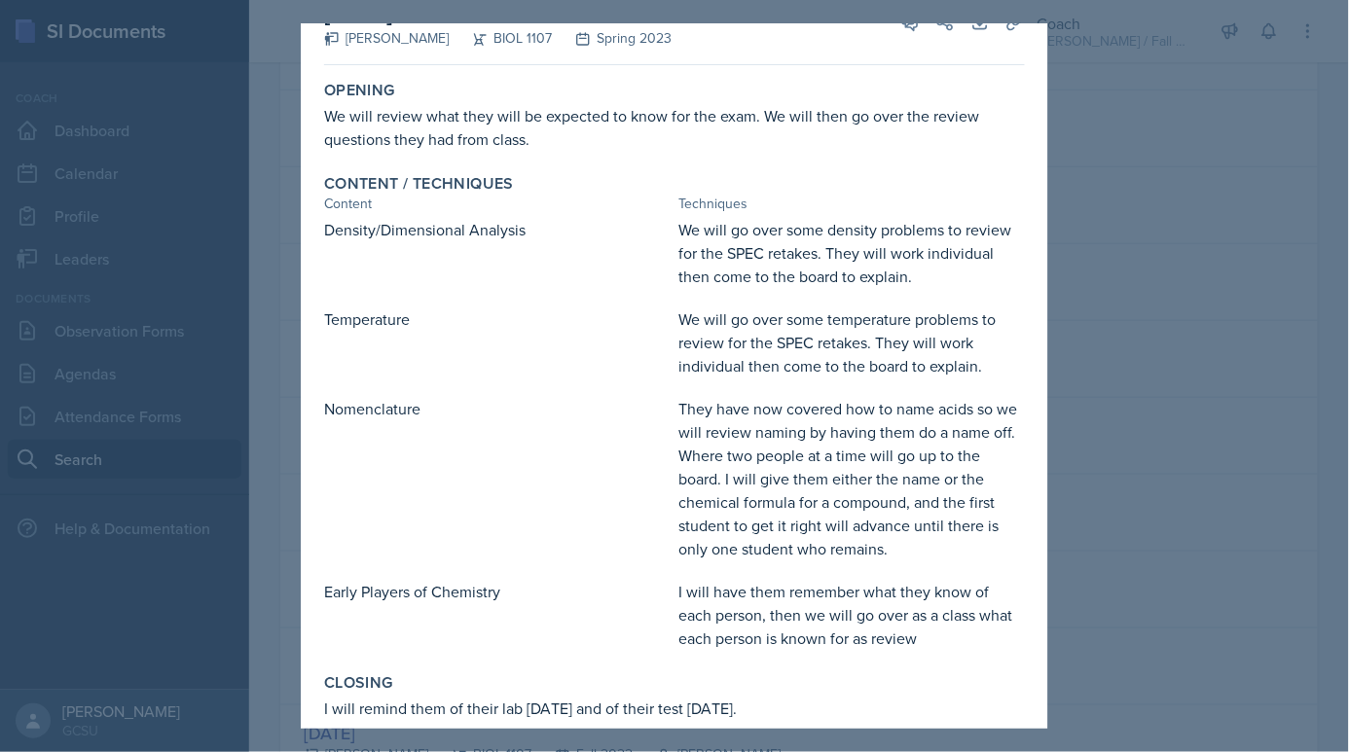
scroll to position [45, 0]
click at [1104, 310] on div at bounding box center [674, 376] width 1349 height 752
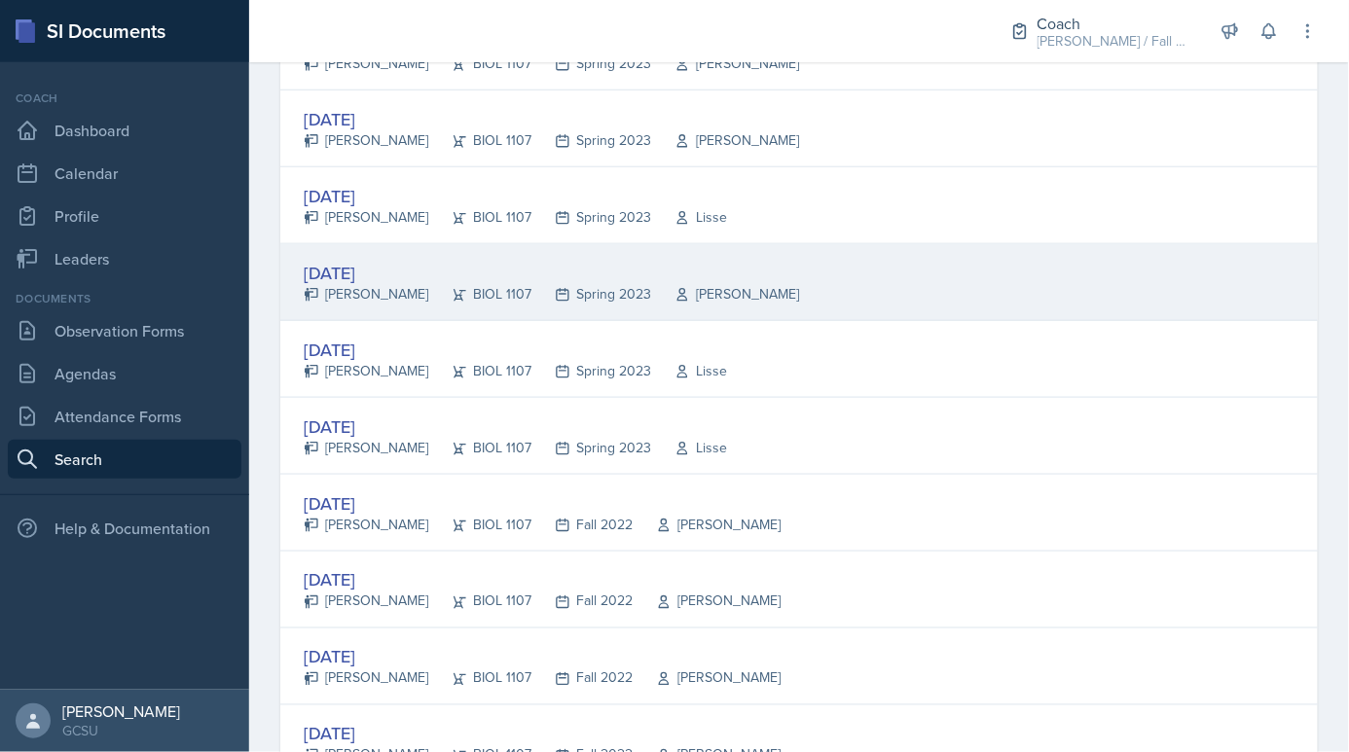
click at [801, 258] on div "[DATE] [PERSON_NAME] BIOL 1107 Spring 2023 [PERSON_NAME]" at bounding box center [799, 282] width 1038 height 77
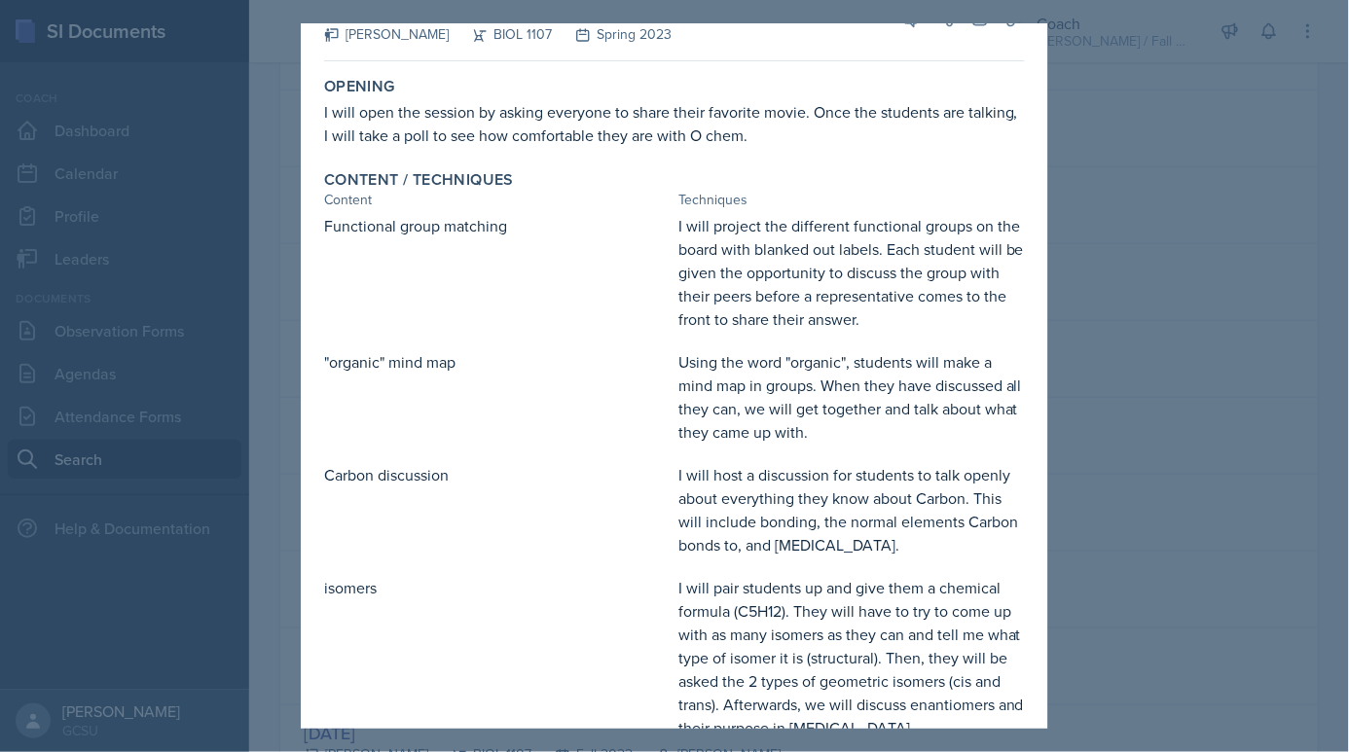
scroll to position [0, 0]
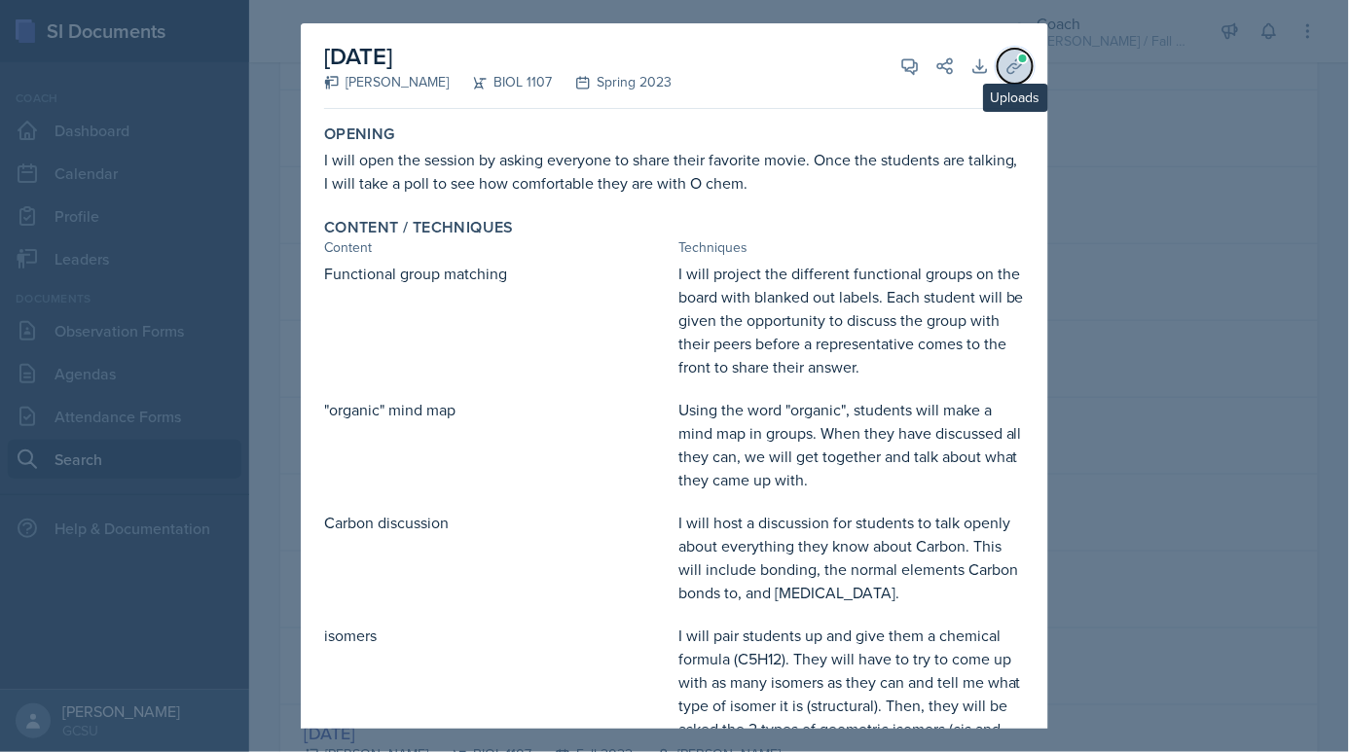
click at [1004, 62] on button "Uploads" at bounding box center [1015, 66] width 35 height 35
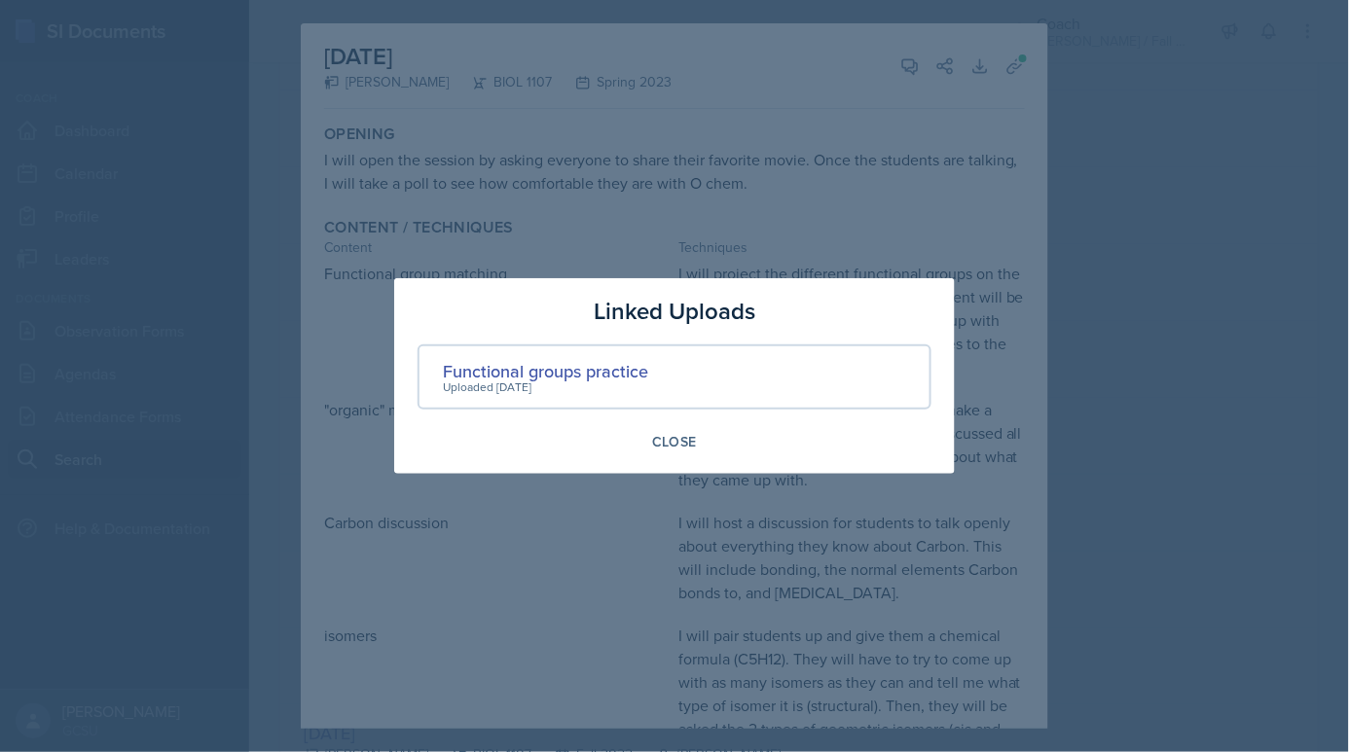
click at [656, 254] on div at bounding box center [674, 376] width 1349 height 752
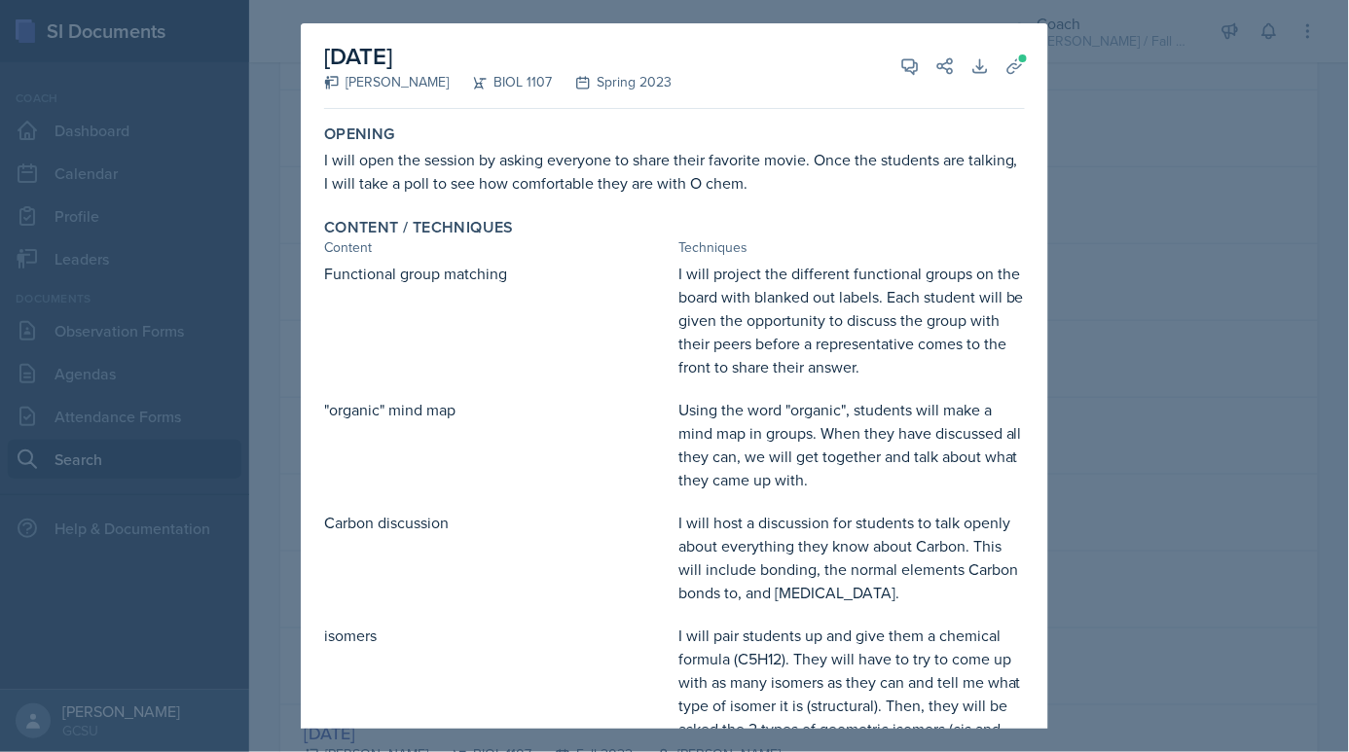
scroll to position [321, 0]
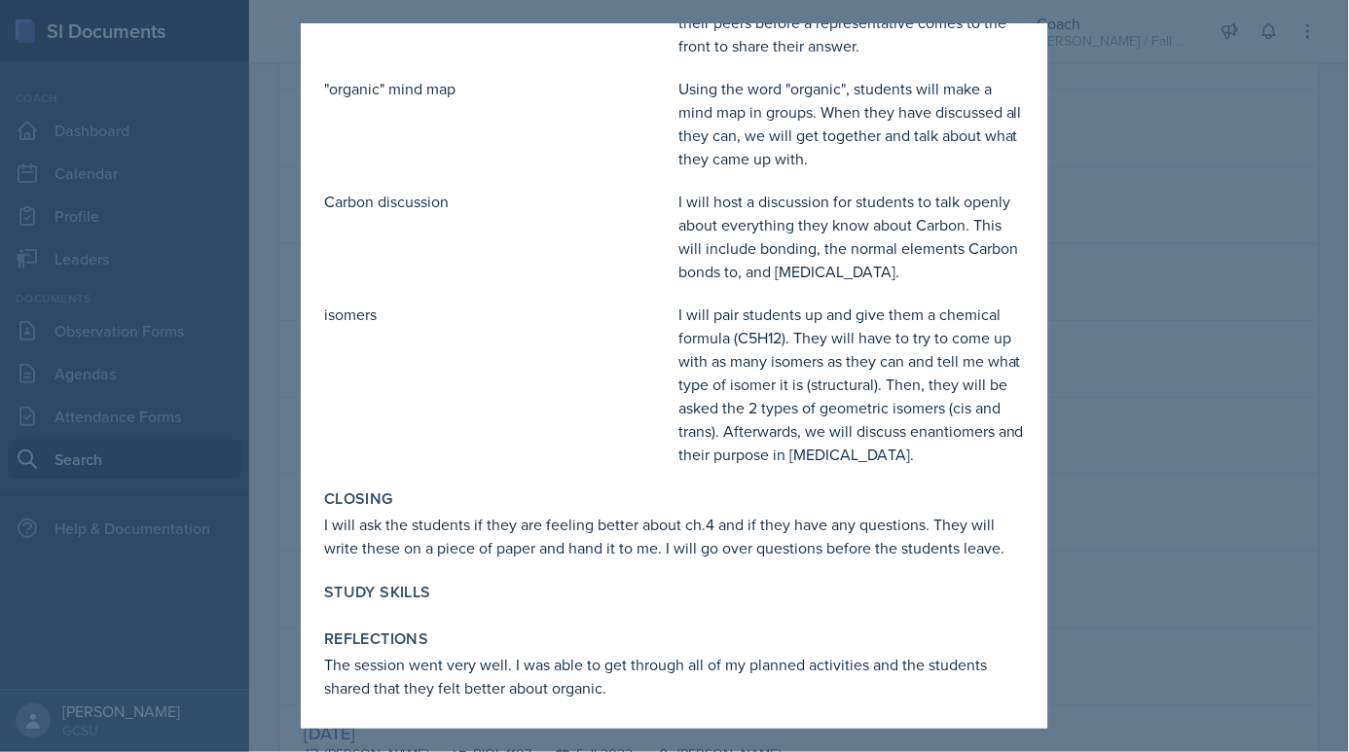
click at [1151, 616] on div at bounding box center [674, 376] width 1349 height 752
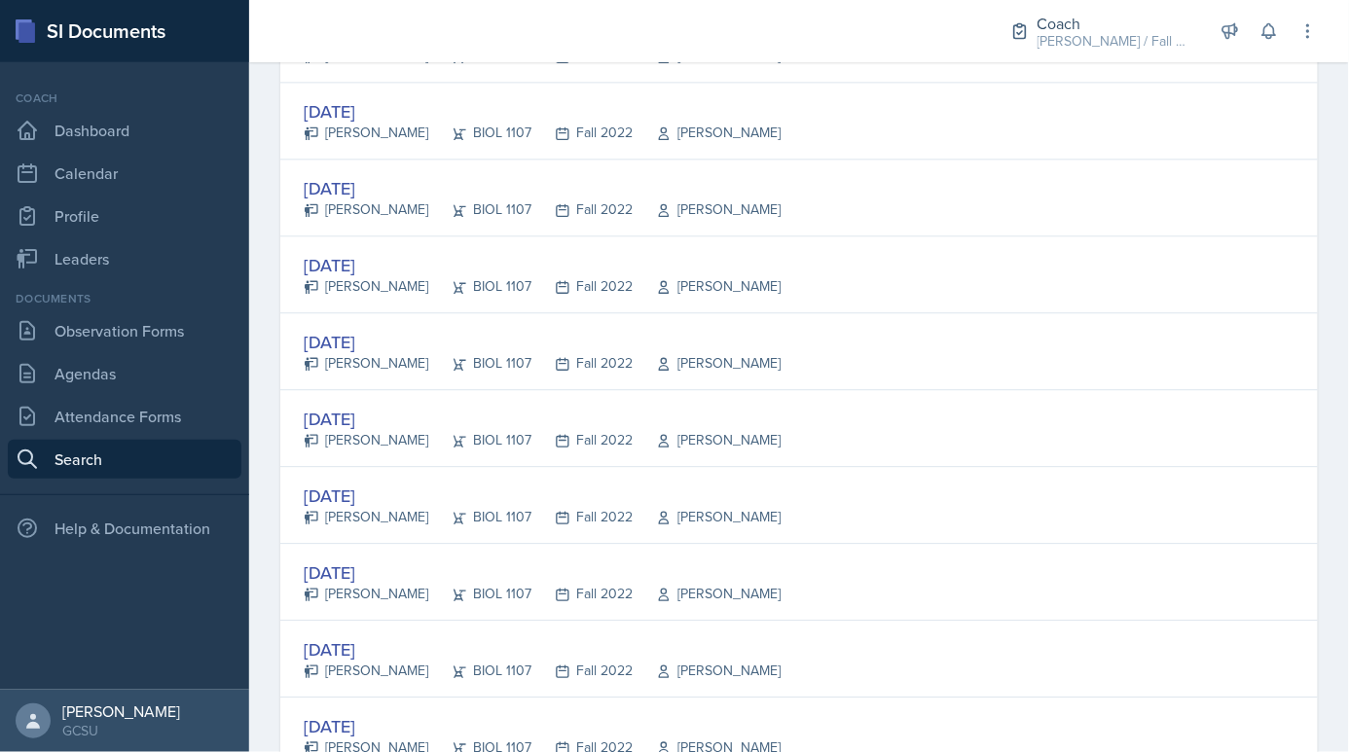
scroll to position [3578, 0]
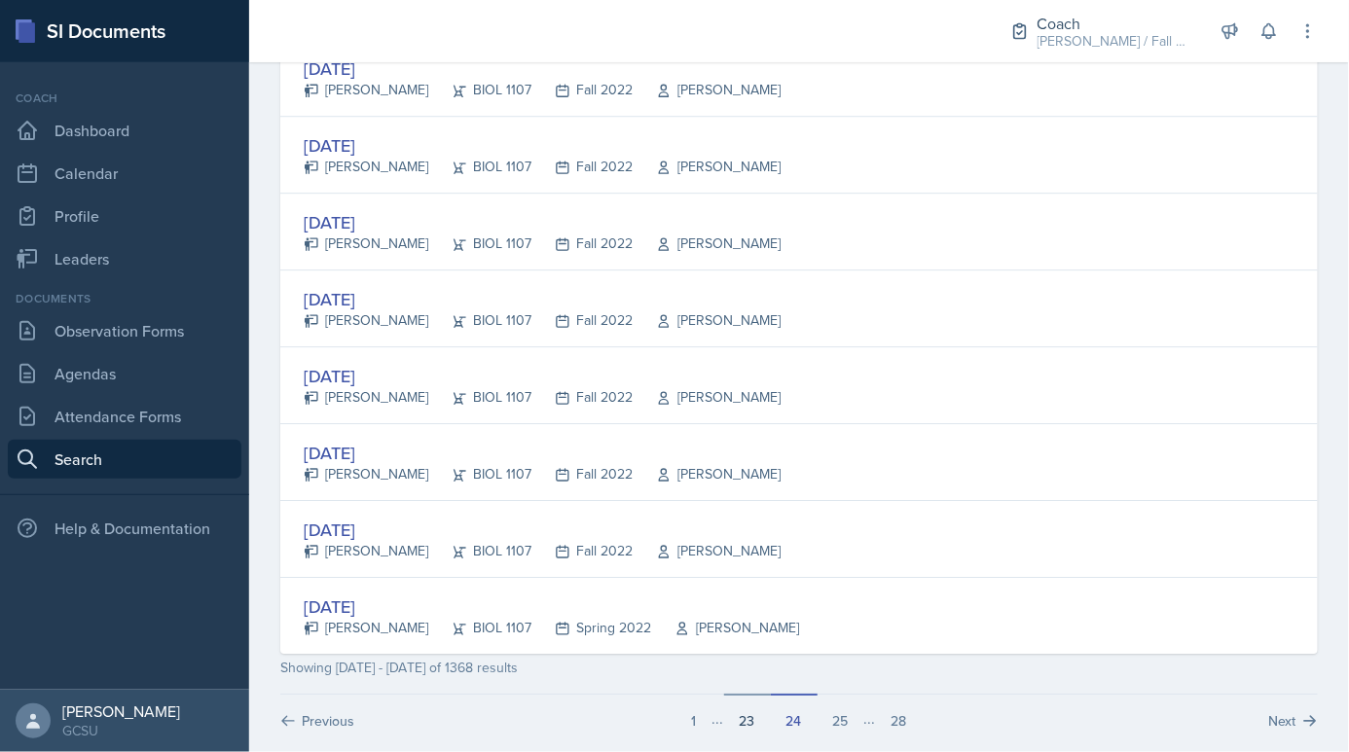
click at [747, 701] on button "23" at bounding box center [747, 712] width 47 height 37
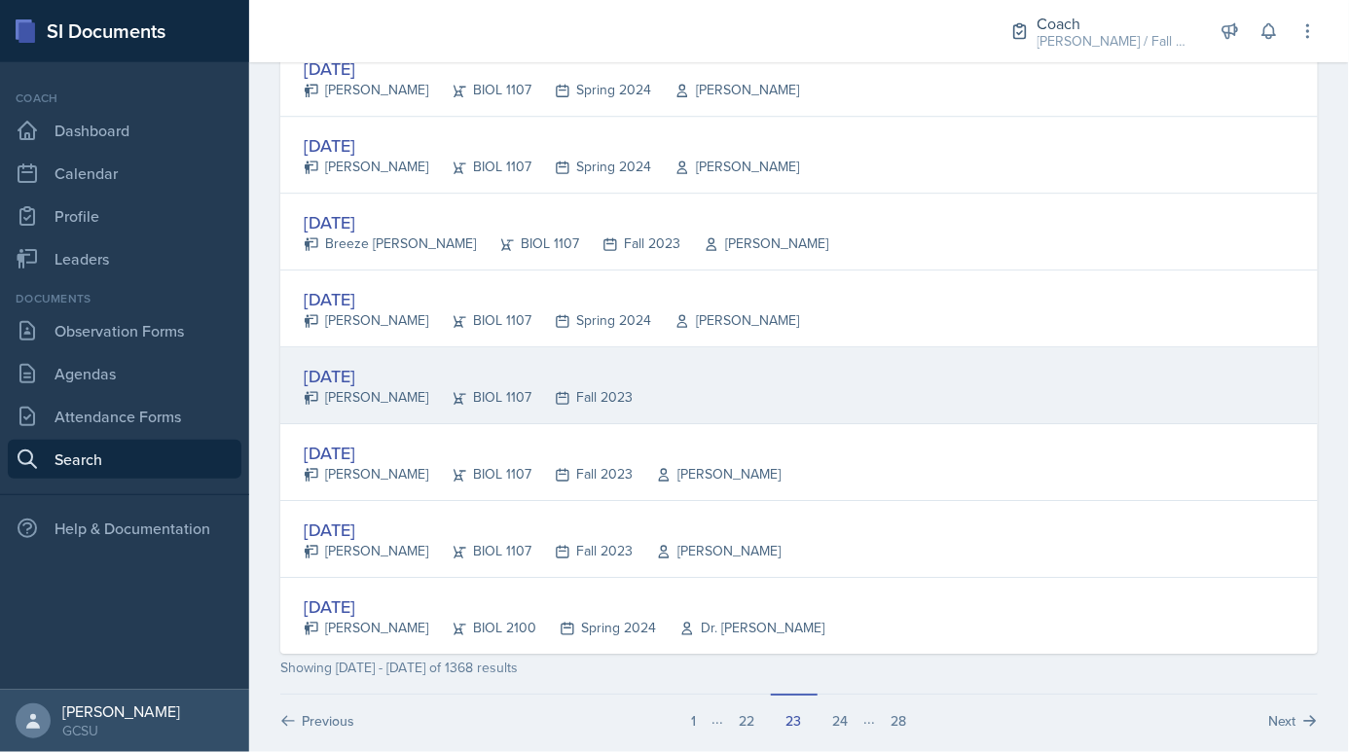
click at [797, 350] on div "[DATE] [PERSON_NAME] BIOL 1107 Fall 2023" at bounding box center [799, 385] width 1038 height 77
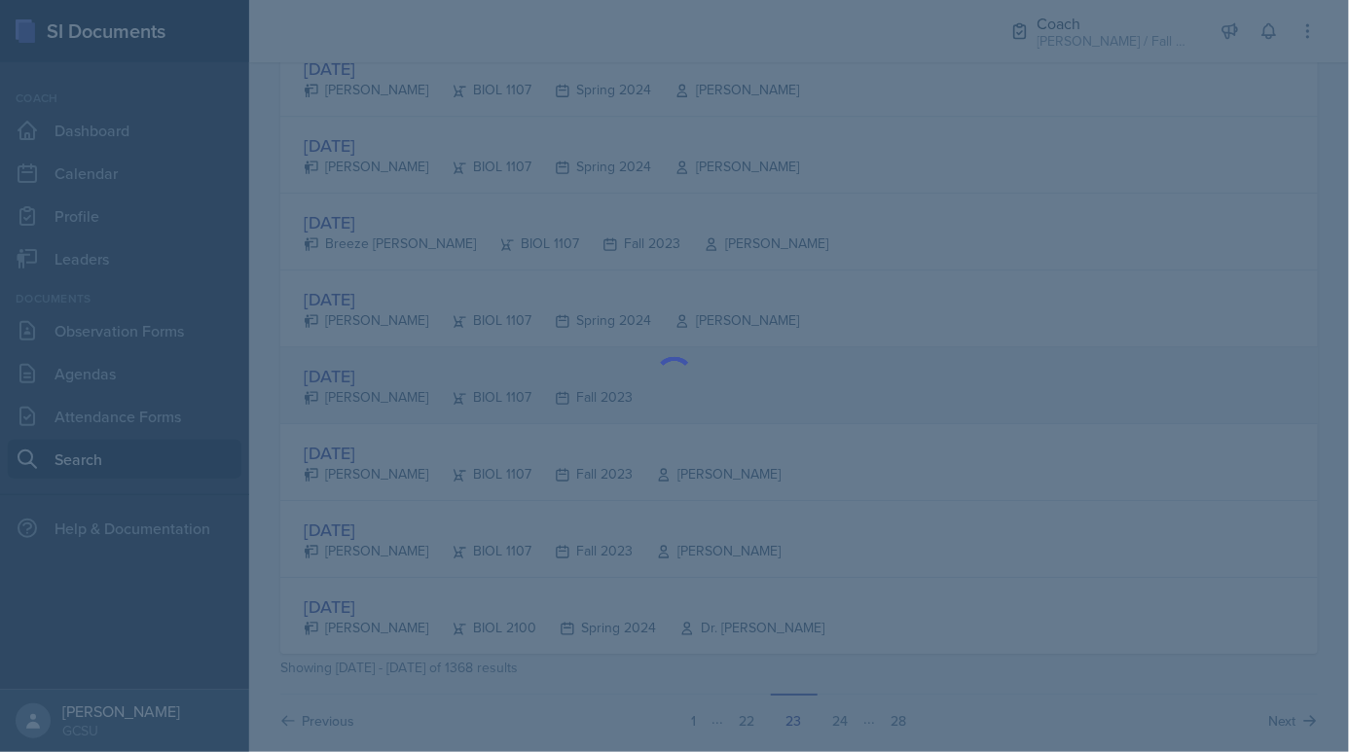
scroll to position [0, 0]
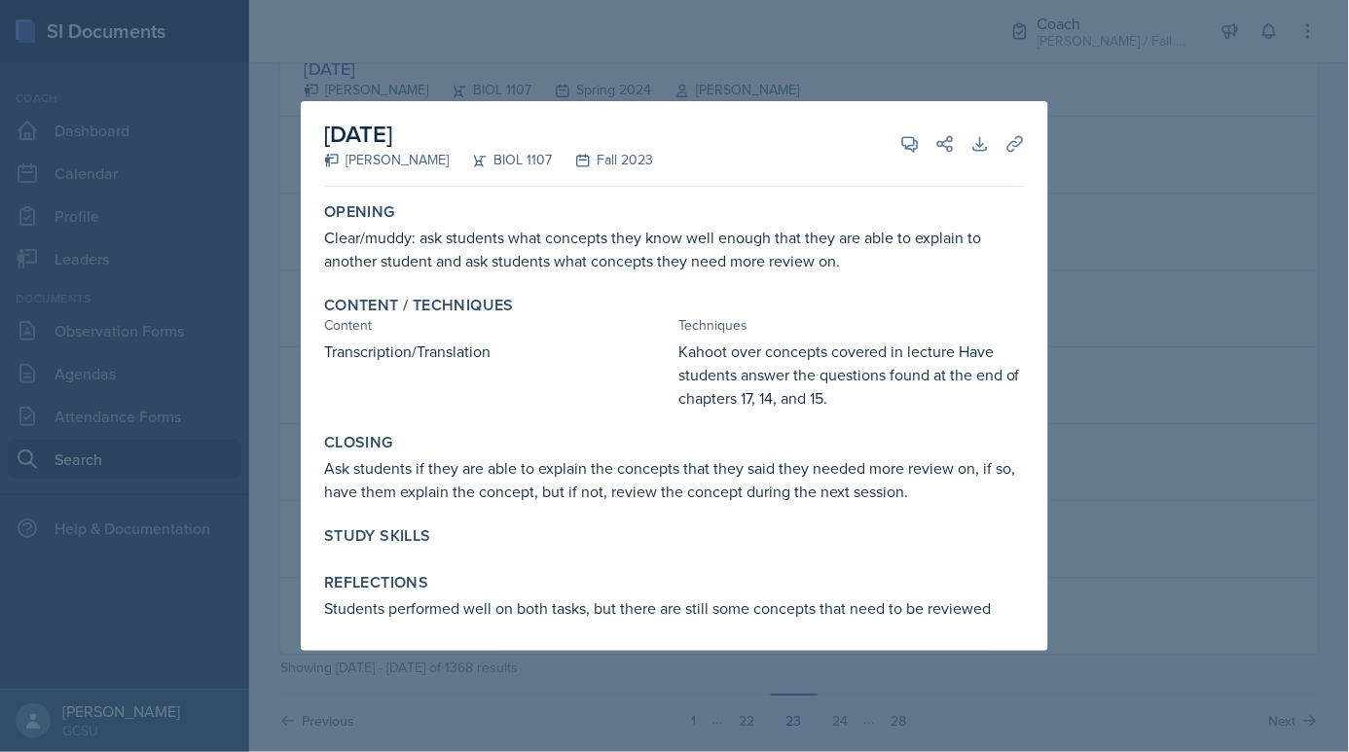
click at [1053, 412] on div at bounding box center [674, 376] width 1349 height 752
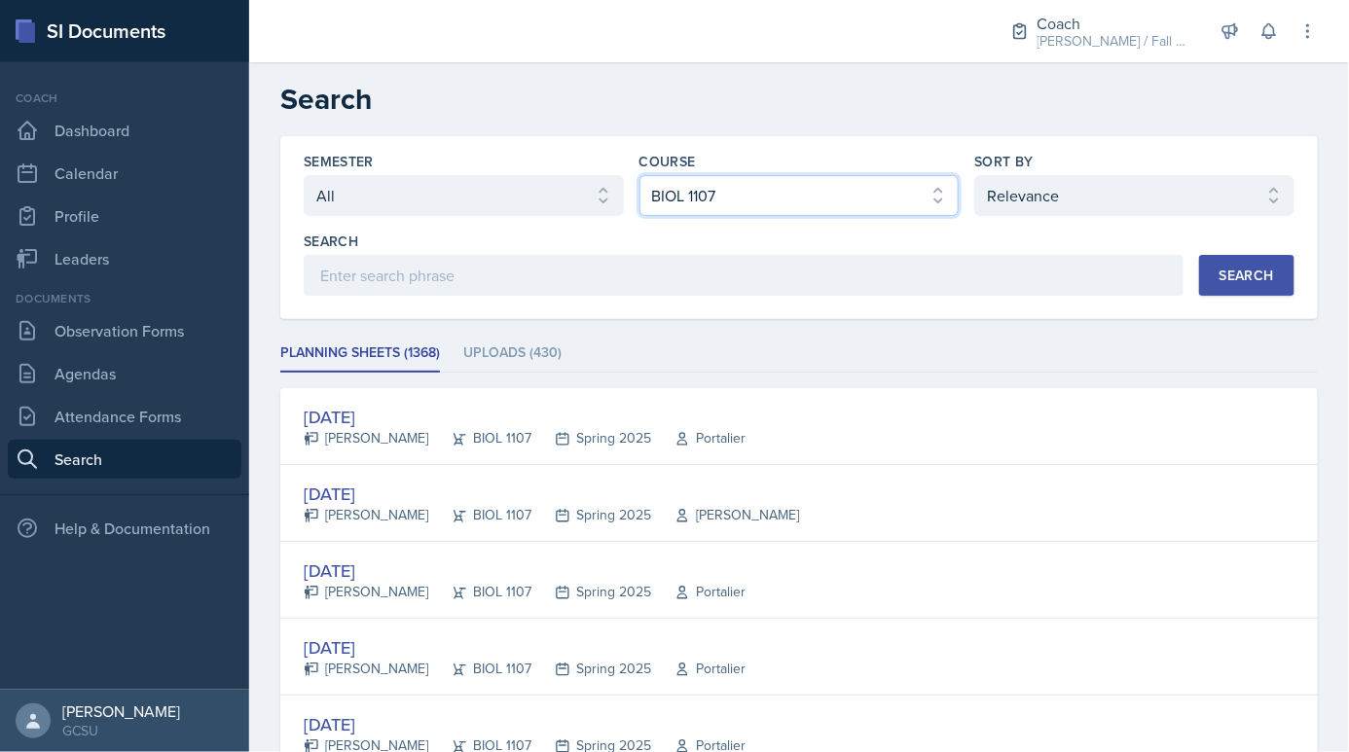
click at [781, 202] on select "Select course All ACCT 3101 ACCT 3102 ASTR 1000 BIOL 1100 BIOL 1107 BIOL 1108 B…" at bounding box center [799, 195] width 320 height 41
select select "f563b5ee-2306-4600-b49e-4e785f6b30e5"
click at [639, 175] on select "Select course All ACCT 3101 ACCT 3102 ASTR 1000 BIOL 1100 BIOL 1107 BIOL 1108 B…" at bounding box center [799, 195] width 320 height 41
click at [1251, 295] on div "Semester Select semester All Fall 2025 Spring 2025 Fall 2024 Spring 2024 Fall 2…" at bounding box center [799, 227] width 1038 height 183
click at [1240, 261] on button "Search" at bounding box center [1246, 275] width 95 height 41
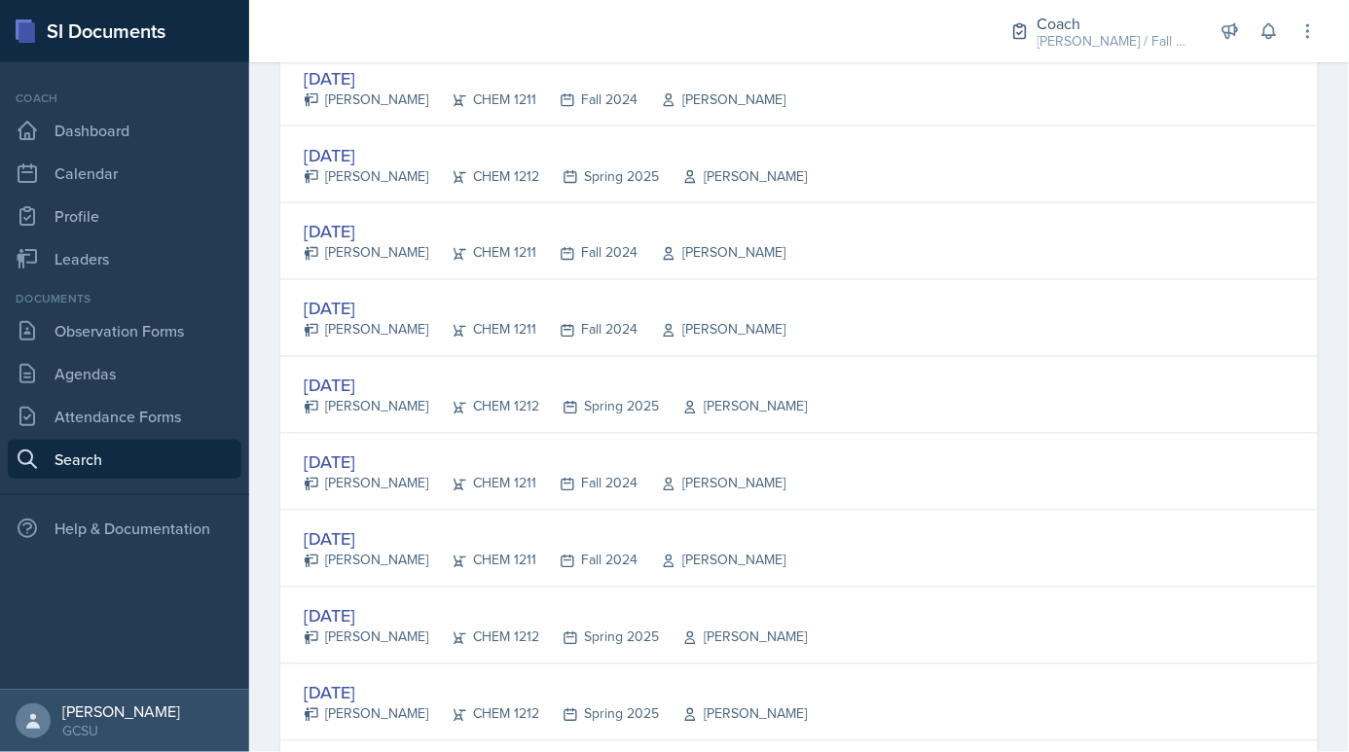
scroll to position [2853, 0]
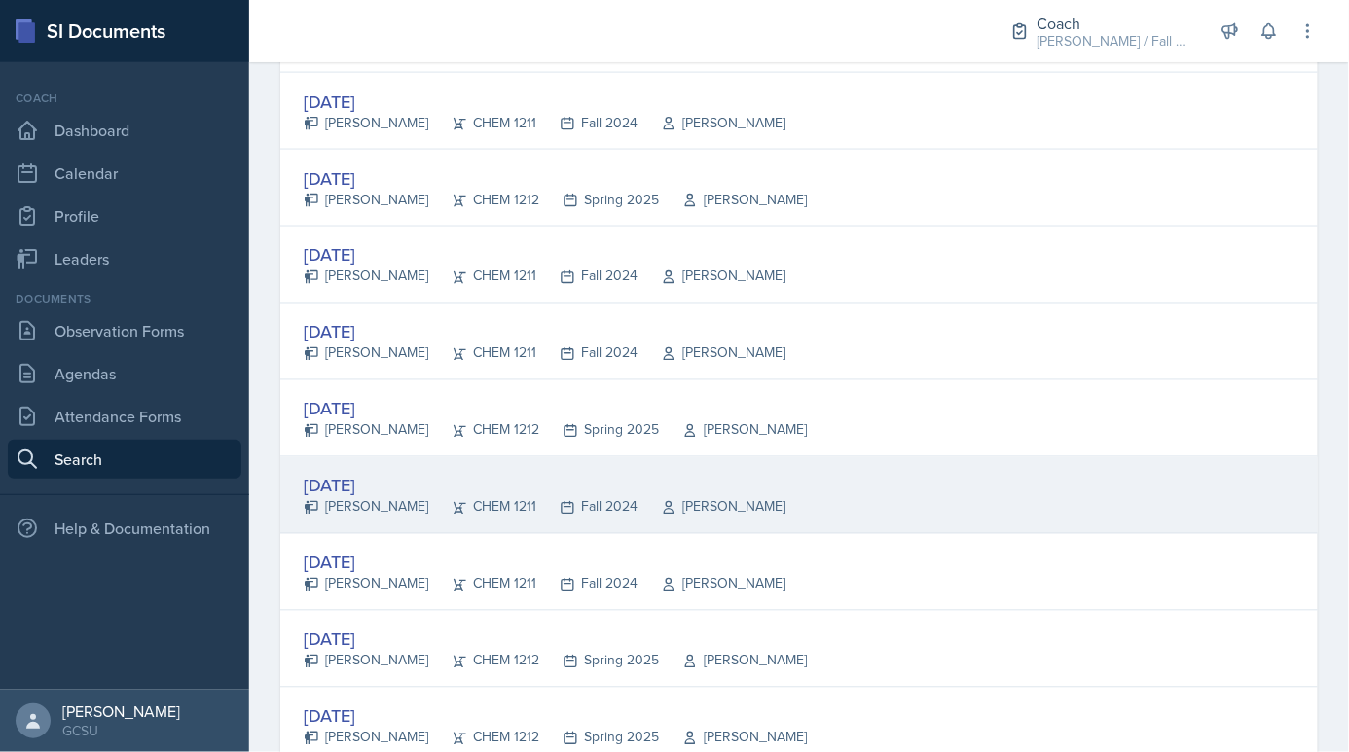
click at [572, 473] on div "[DATE]" at bounding box center [545, 486] width 482 height 26
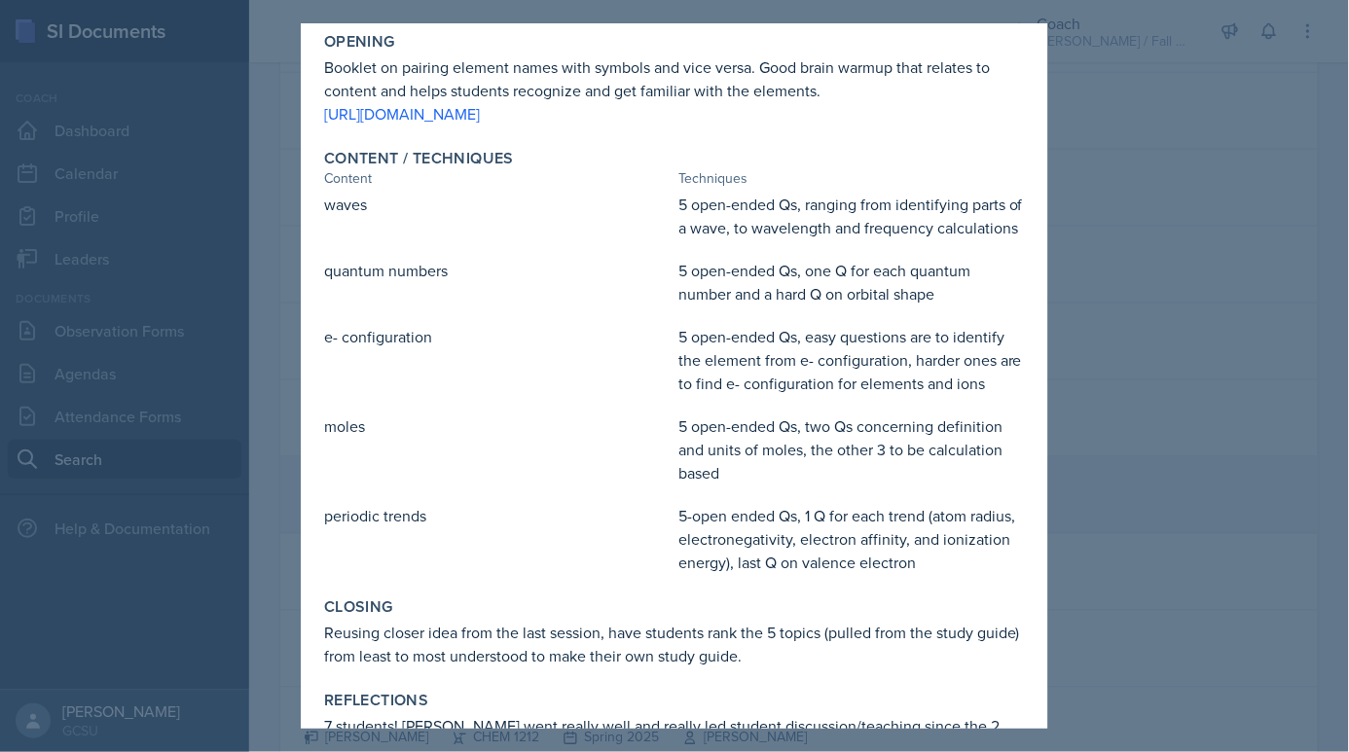
scroll to position [328, 0]
click at [1058, 529] on div at bounding box center [674, 376] width 1349 height 752
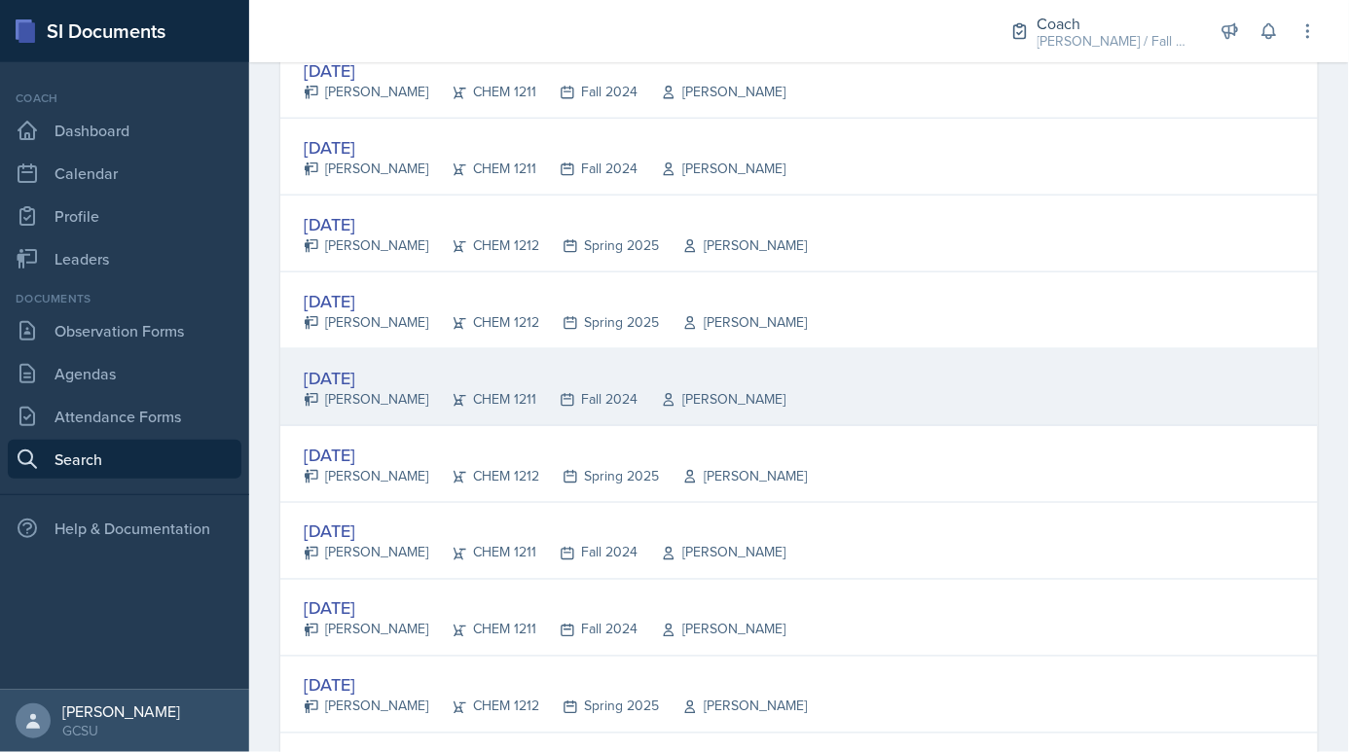
scroll to position [2451, 0]
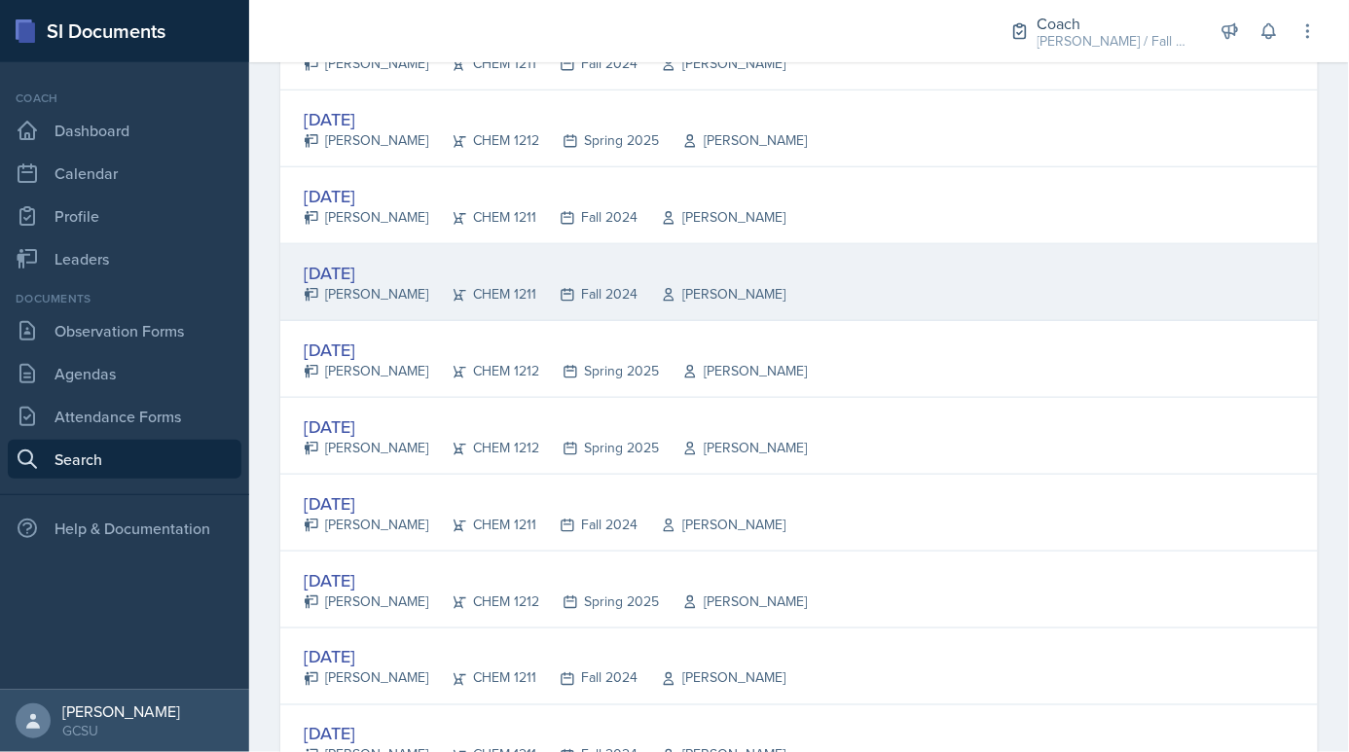
click at [638, 284] on div "[PERSON_NAME]" at bounding box center [712, 294] width 148 height 20
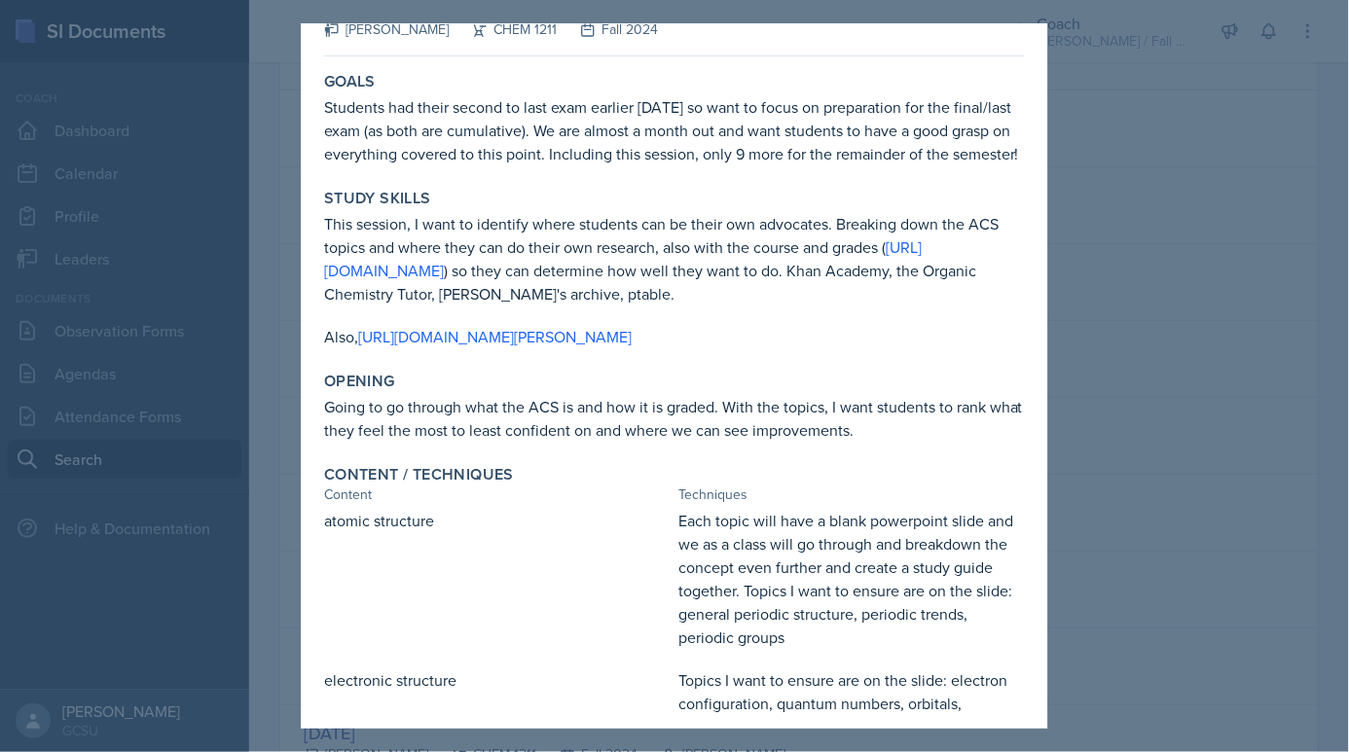
scroll to position [55, 0]
click at [521, 336] on link "[URL][DOMAIN_NAME][PERSON_NAME]" at bounding box center [495, 334] width 274 height 21
click at [525, 499] on div "Content" at bounding box center [497, 493] width 346 height 20
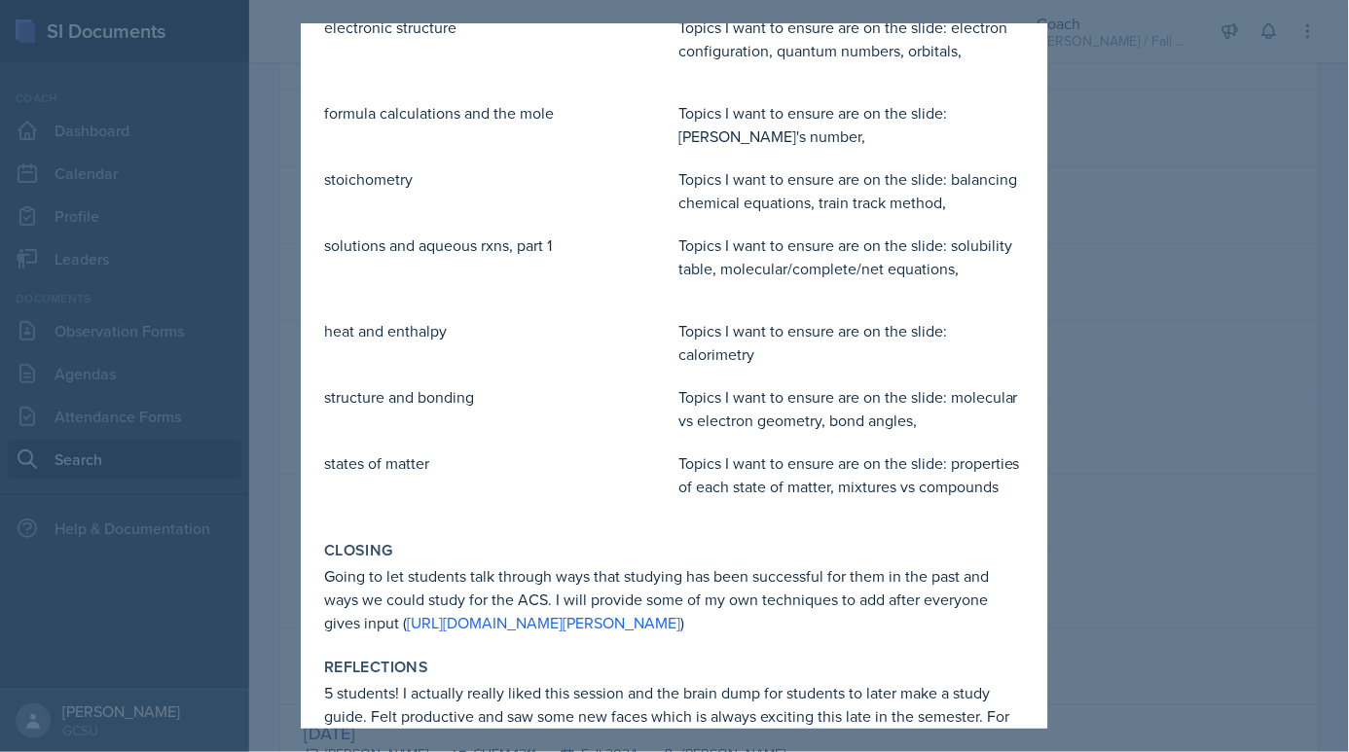
scroll to position [781, 0]
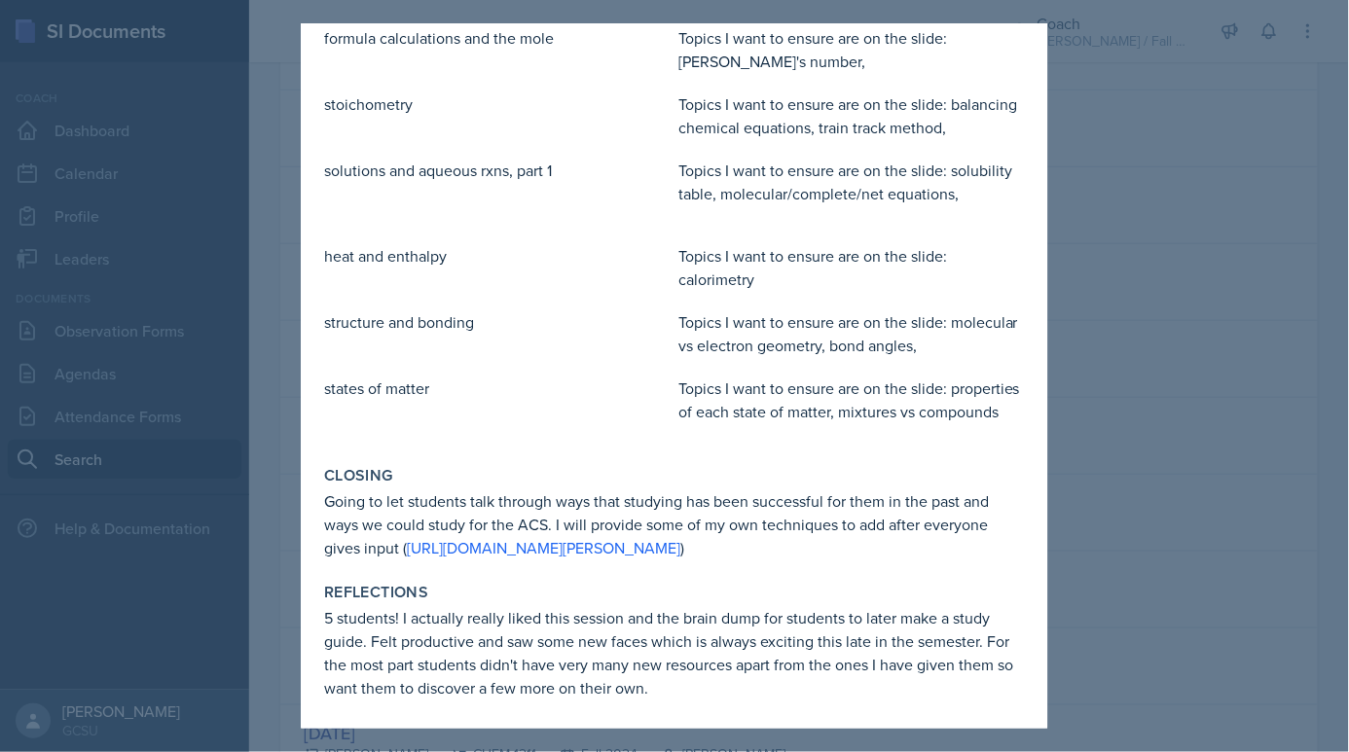
click at [529, 603] on div "Reflections 5 students! I actually really liked this session and the brain dump…" at bounding box center [674, 641] width 716 height 132
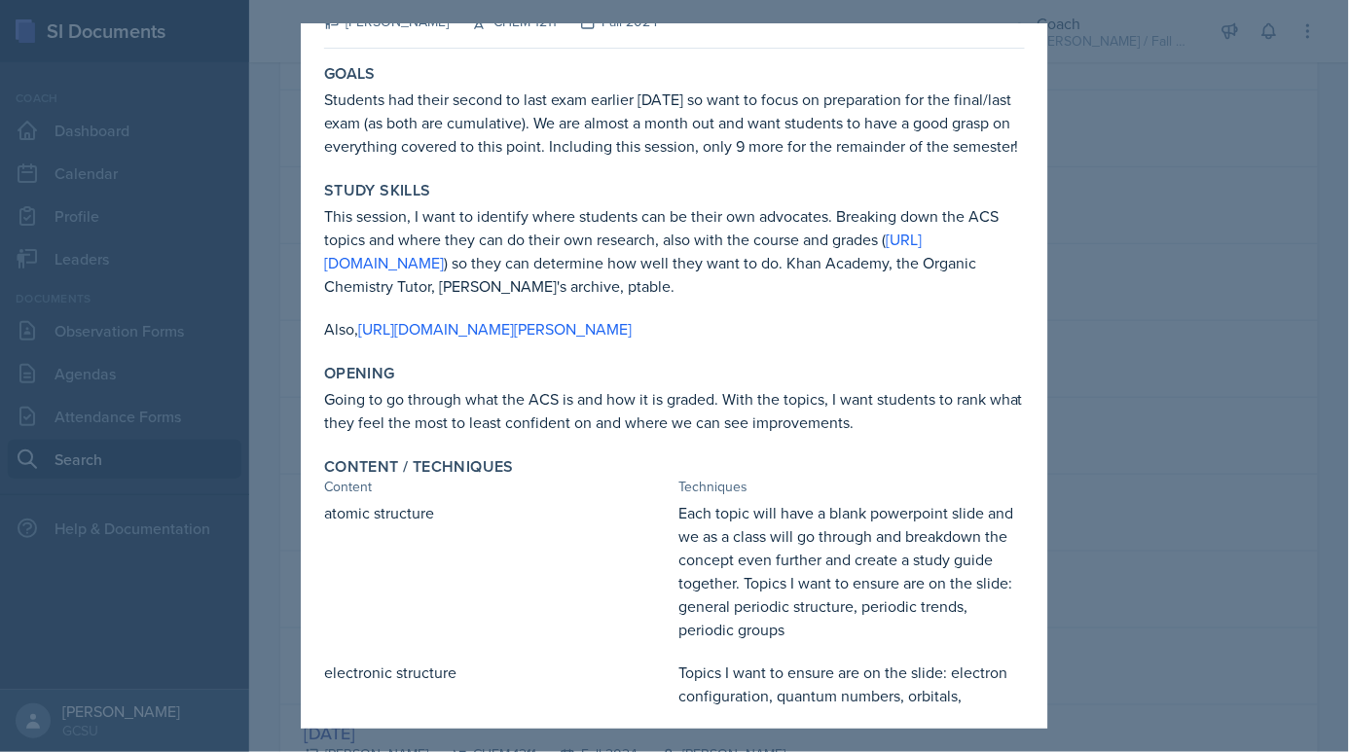
scroll to position [39, 0]
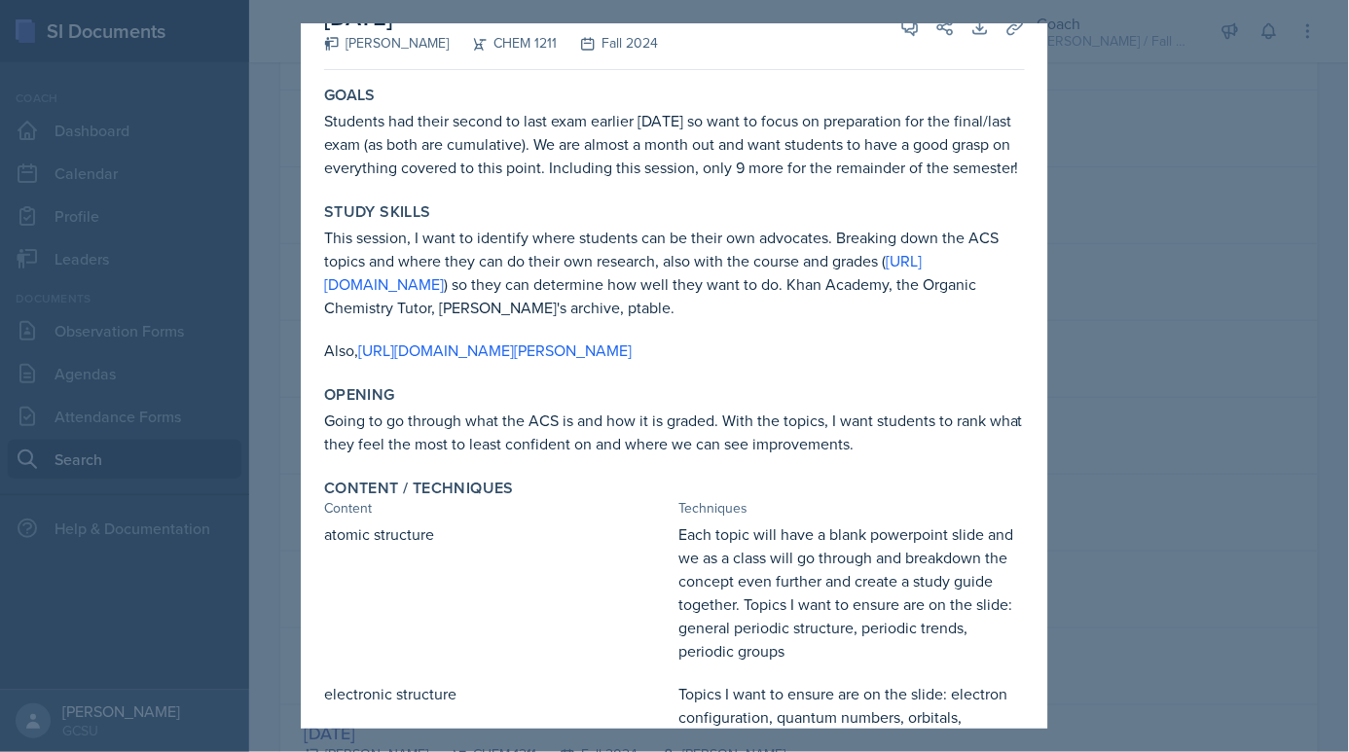
click at [1100, 293] on div at bounding box center [674, 376] width 1349 height 752
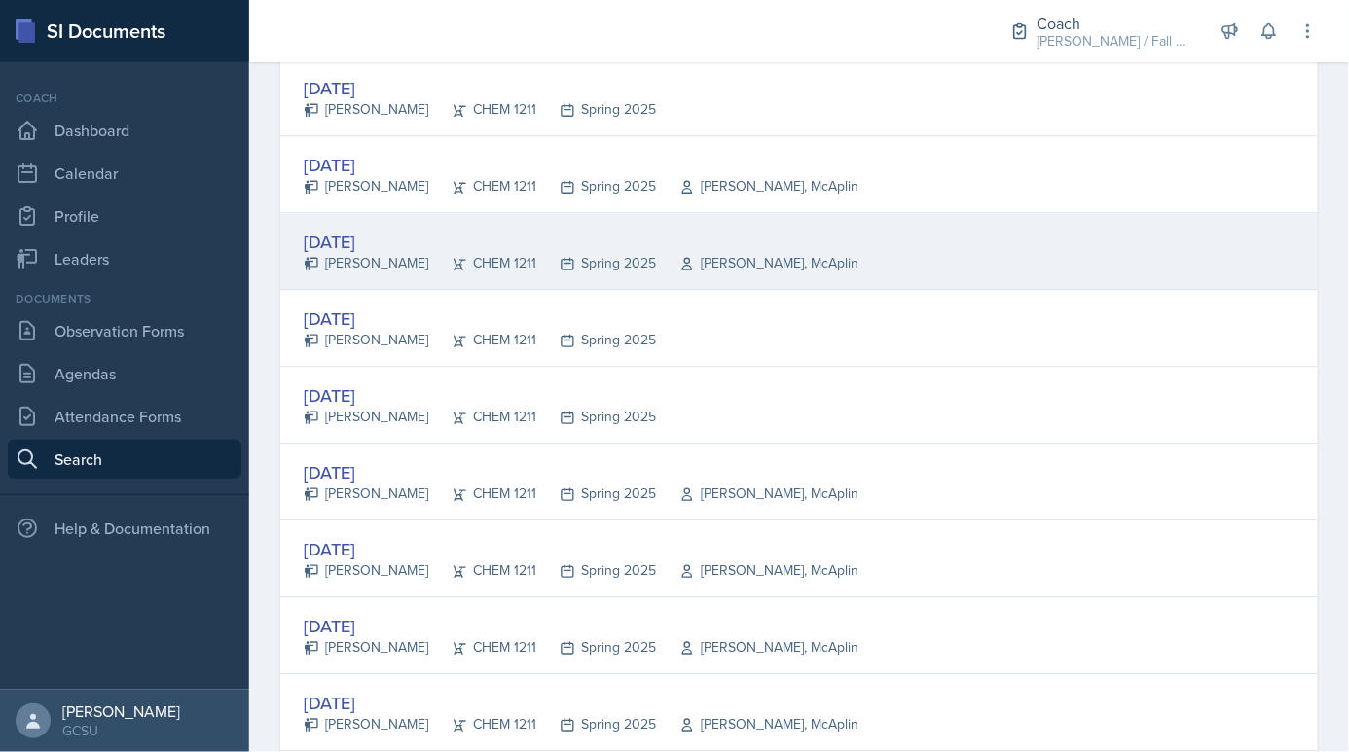
scroll to position [1439, 0]
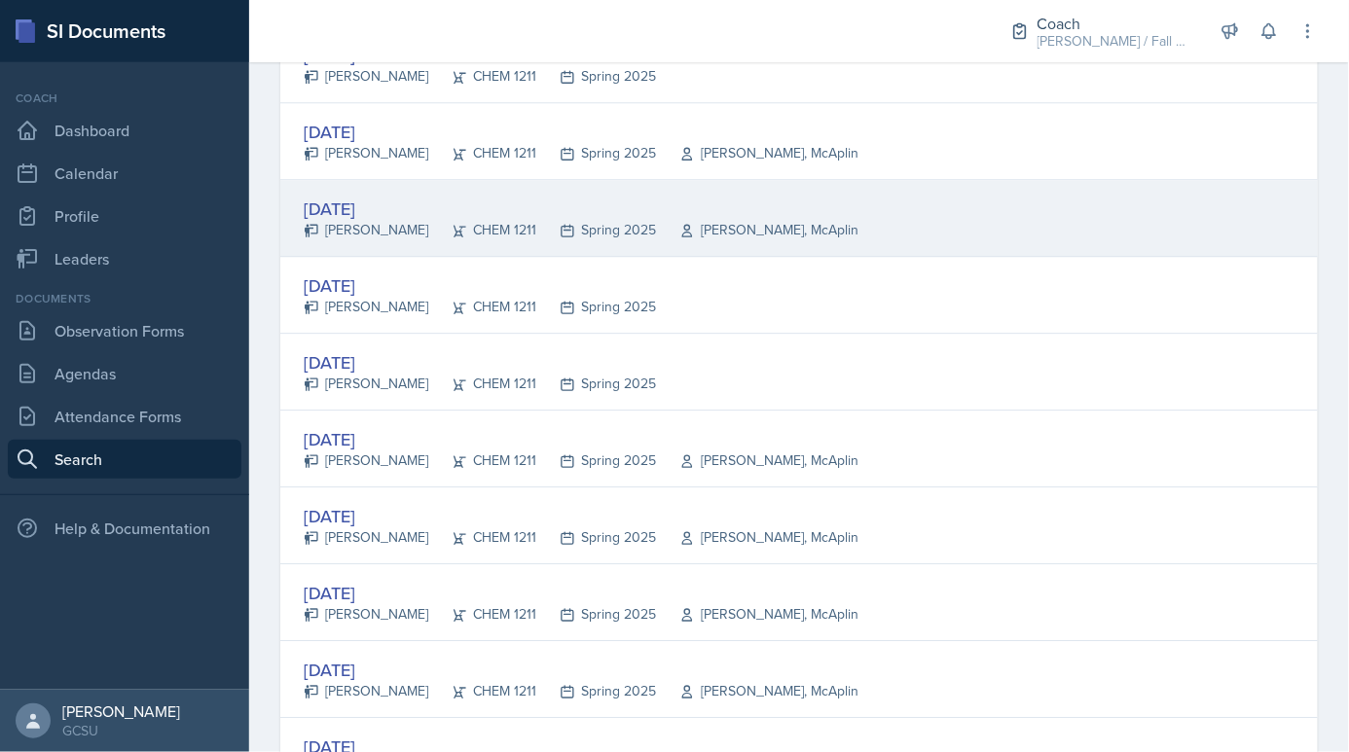
click at [685, 180] on div "[DATE] [PERSON_NAME] CHEM 1211 Spring 2025 [PERSON_NAME]" at bounding box center [799, 218] width 1038 height 77
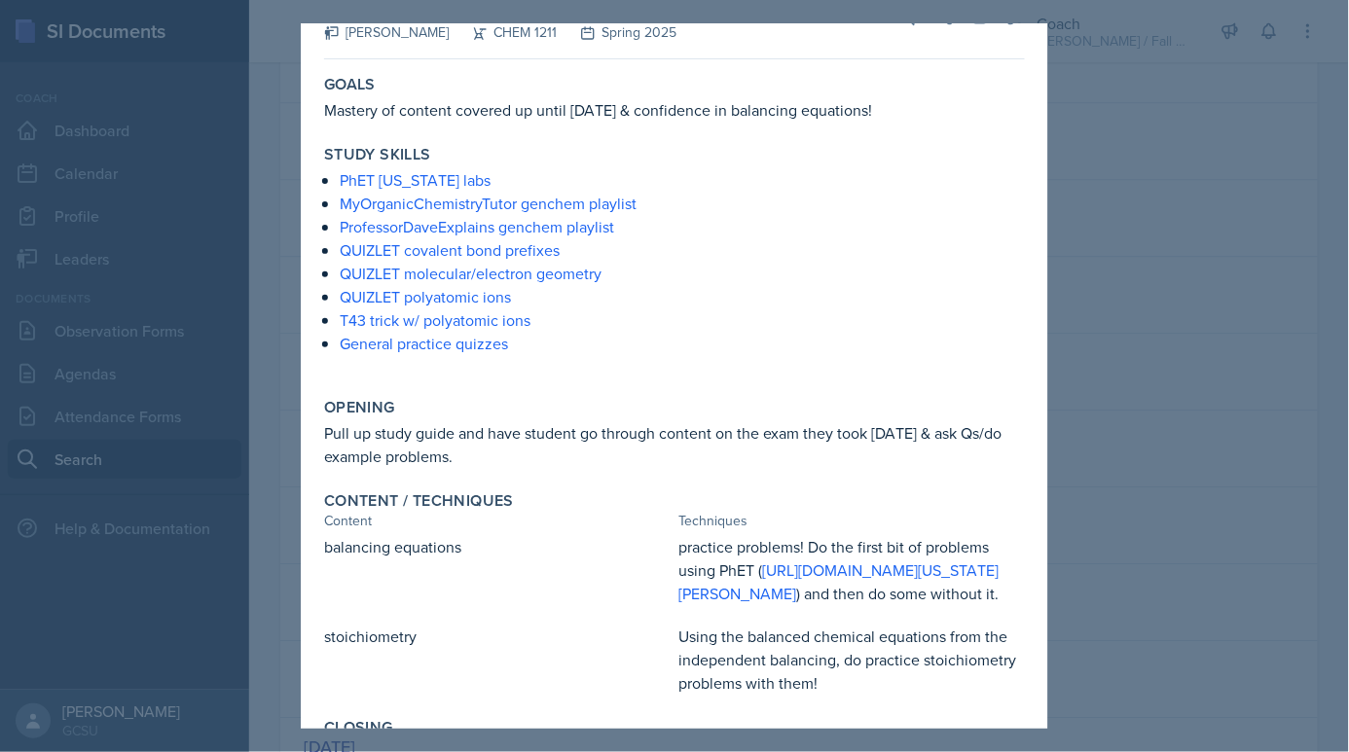
scroll to position [62, 0]
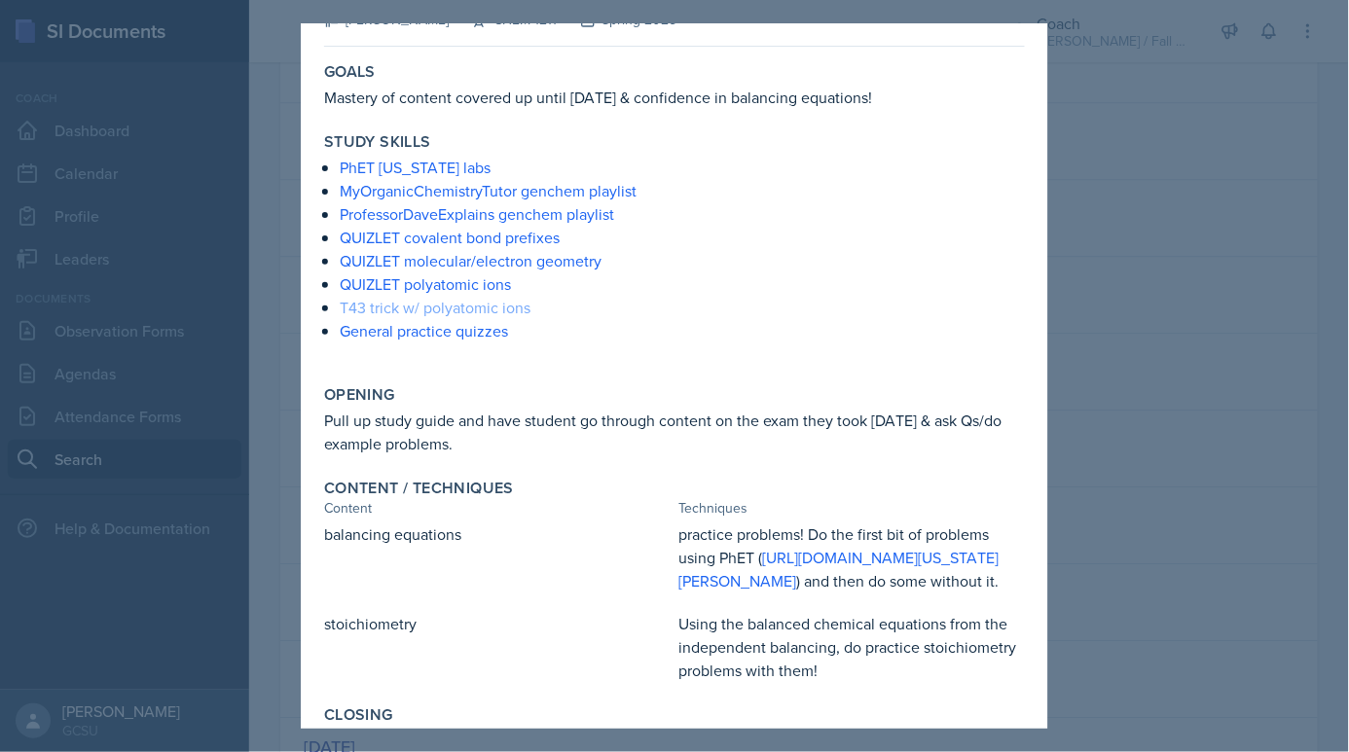
click at [486, 303] on link "T43 trick w/ polyatomic ions" at bounding box center [435, 307] width 191 height 21
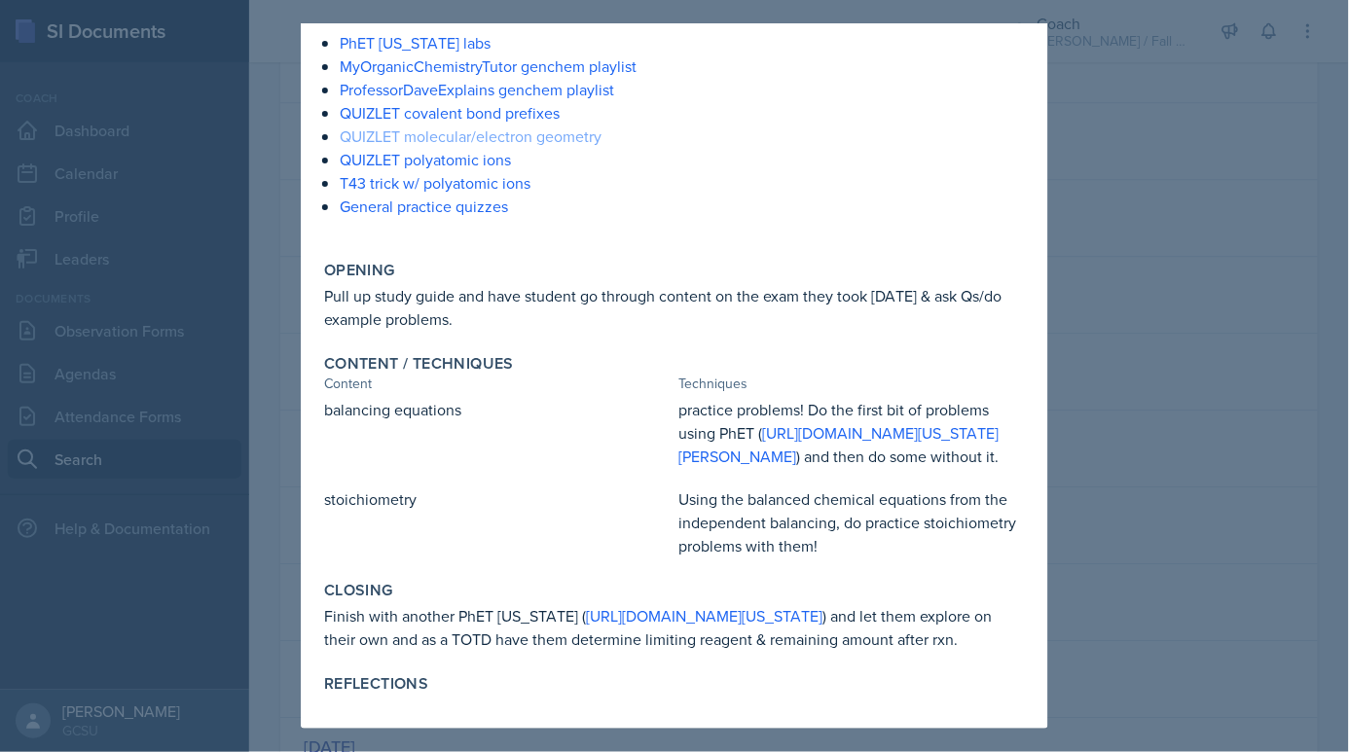
scroll to position [255, 0]
click at [1058, 510] on div at bounding box center [674, 376] width 1349 height 752
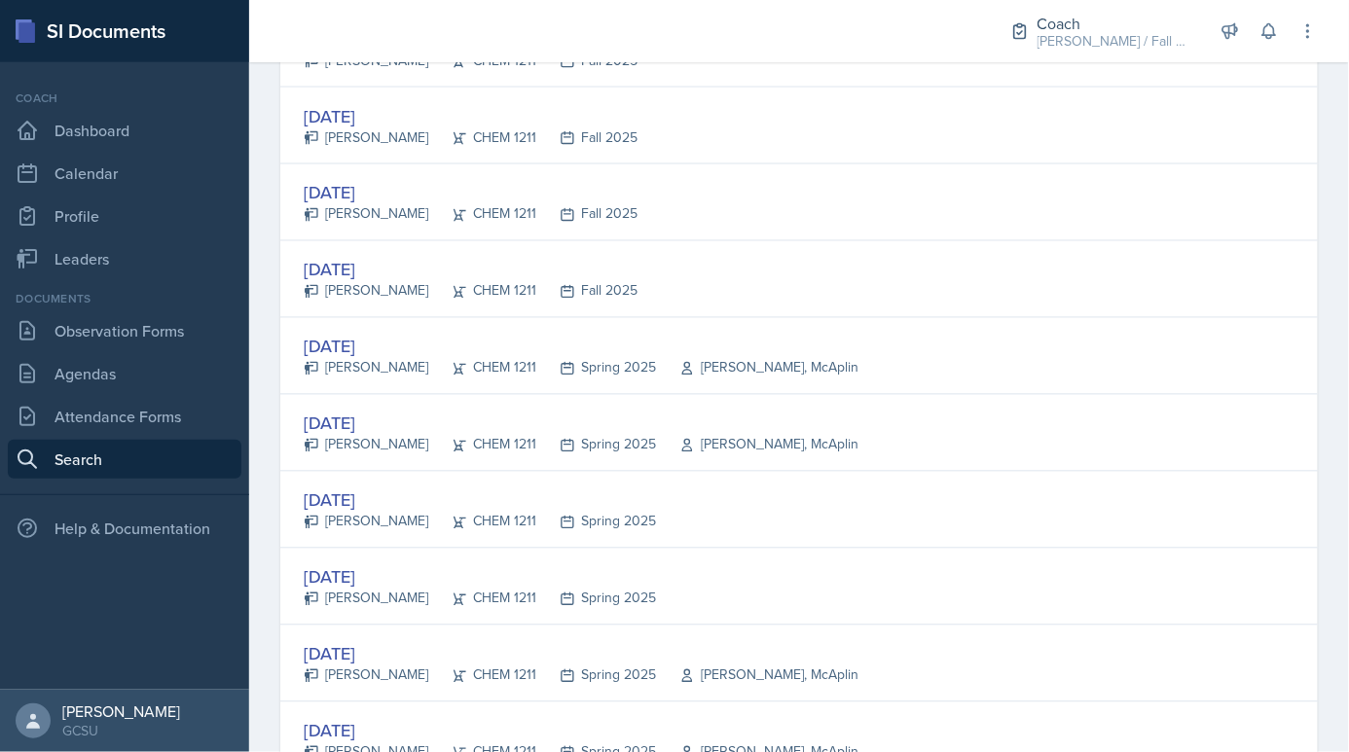
scroll to position [237, 0]
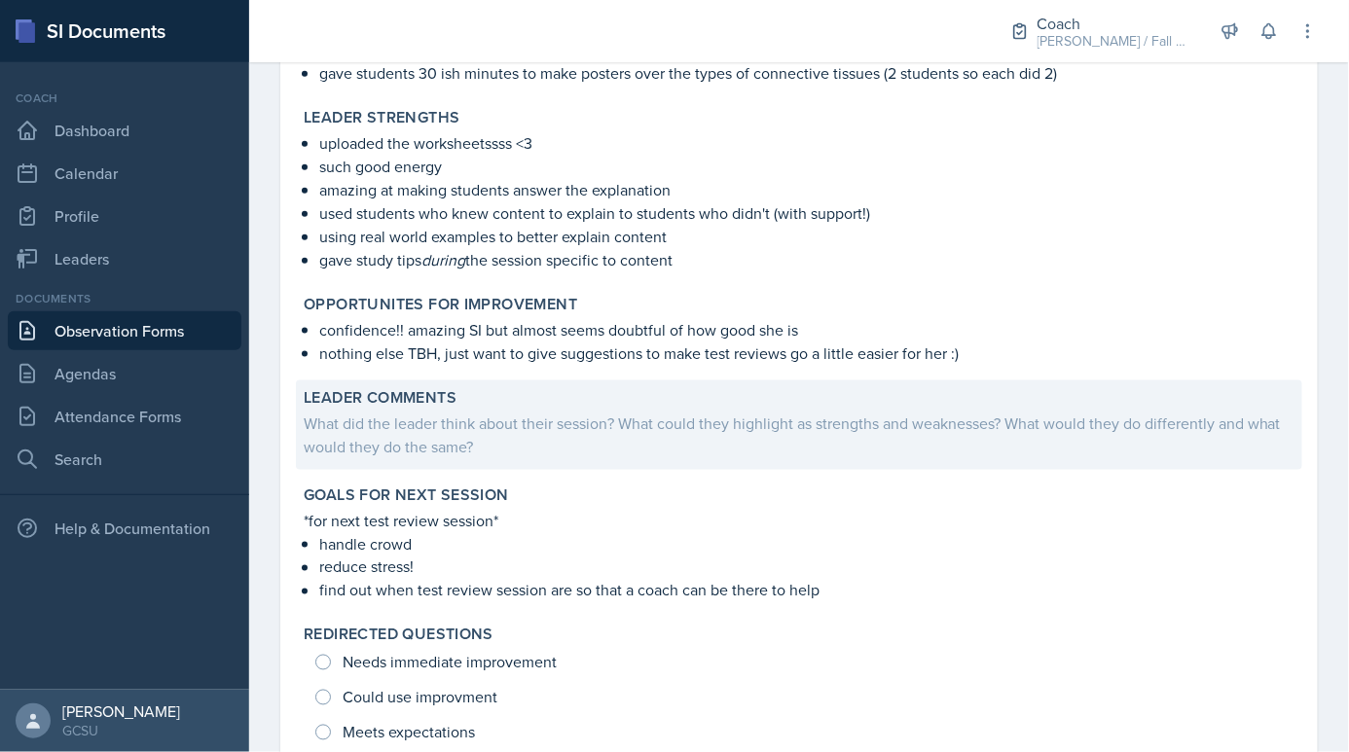
scroll to position [528, 0]
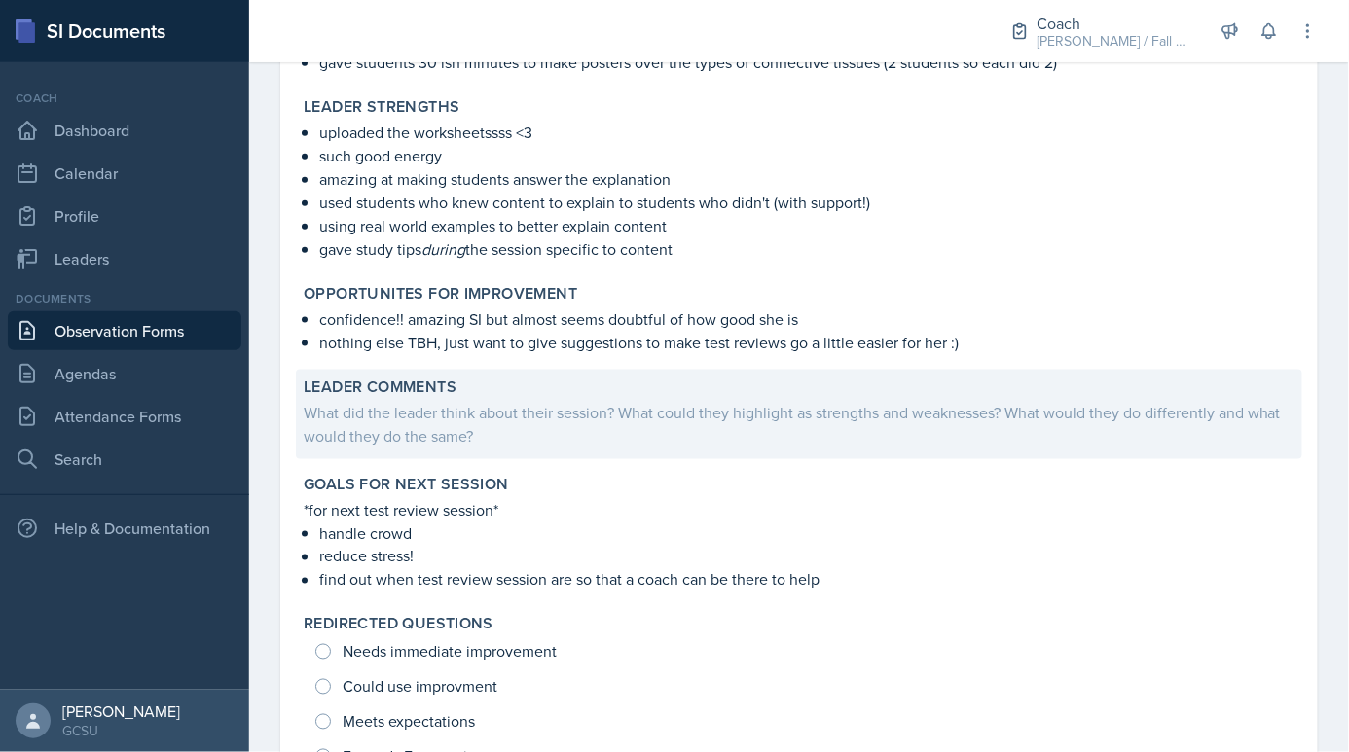
click at [369, 437] on div "What did the leader think about their session? What could they highlight as str…" at bounding box center [799, 424] width 991 height 47
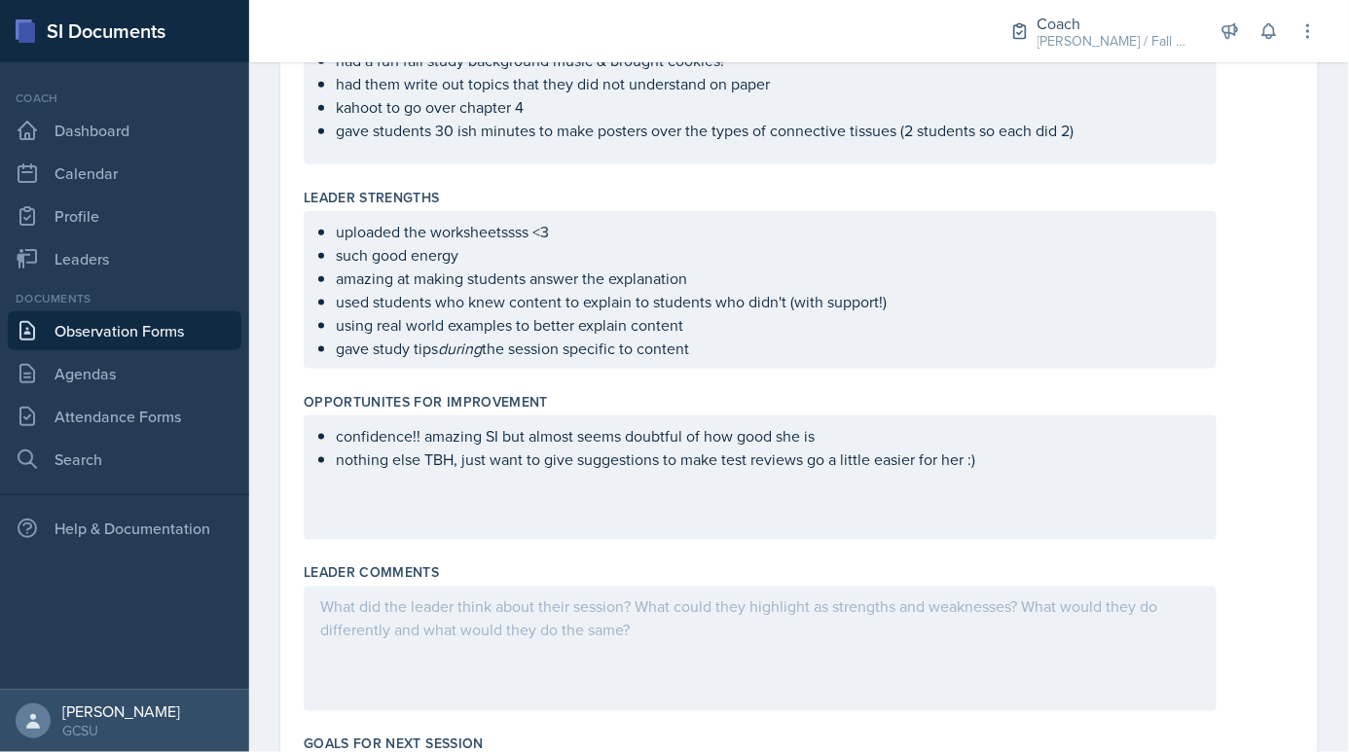
click at [413, 599] on div at bounding box center [760, 649] width 913 height 125
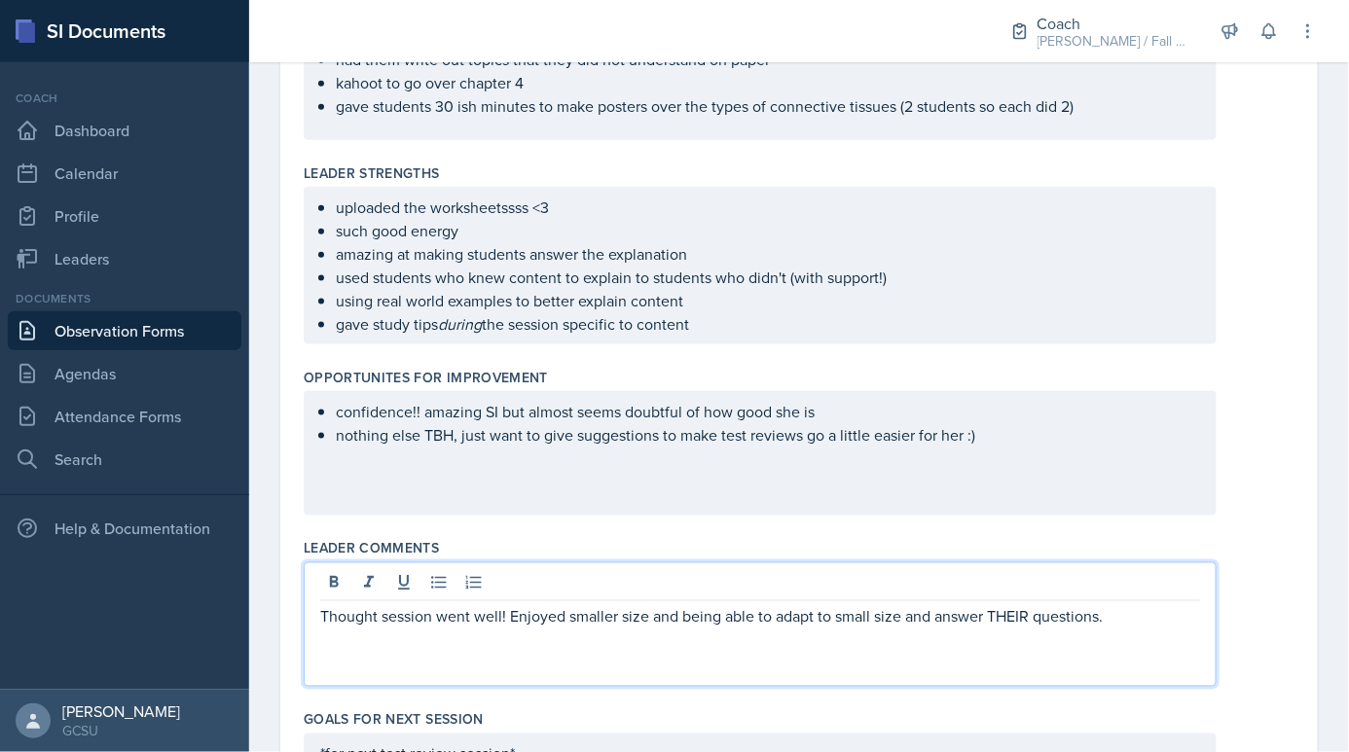
scroll to position [546, 0]
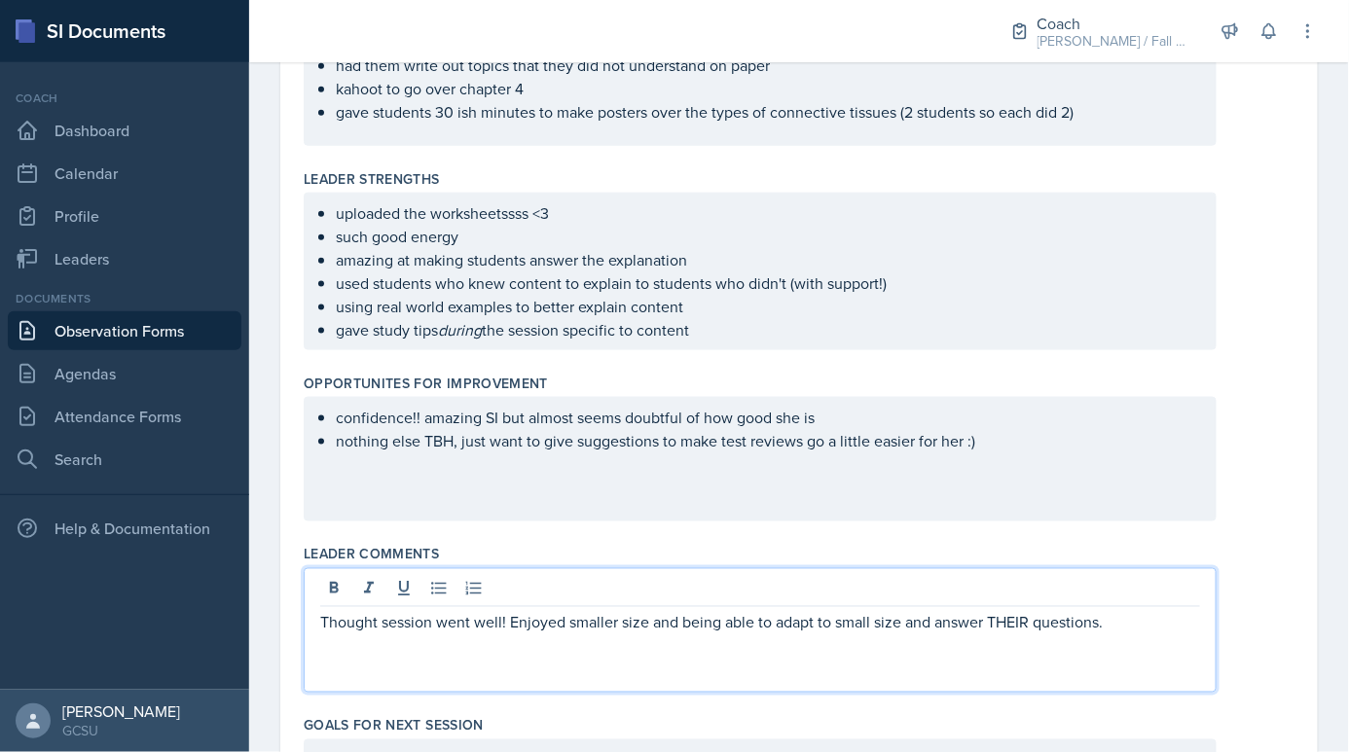
click at [1097, 499] on div "confidence!! amazing SI but almost seems doubtful of how good she is nothing el…" at bounding box center [760, 459] width 913 height 125
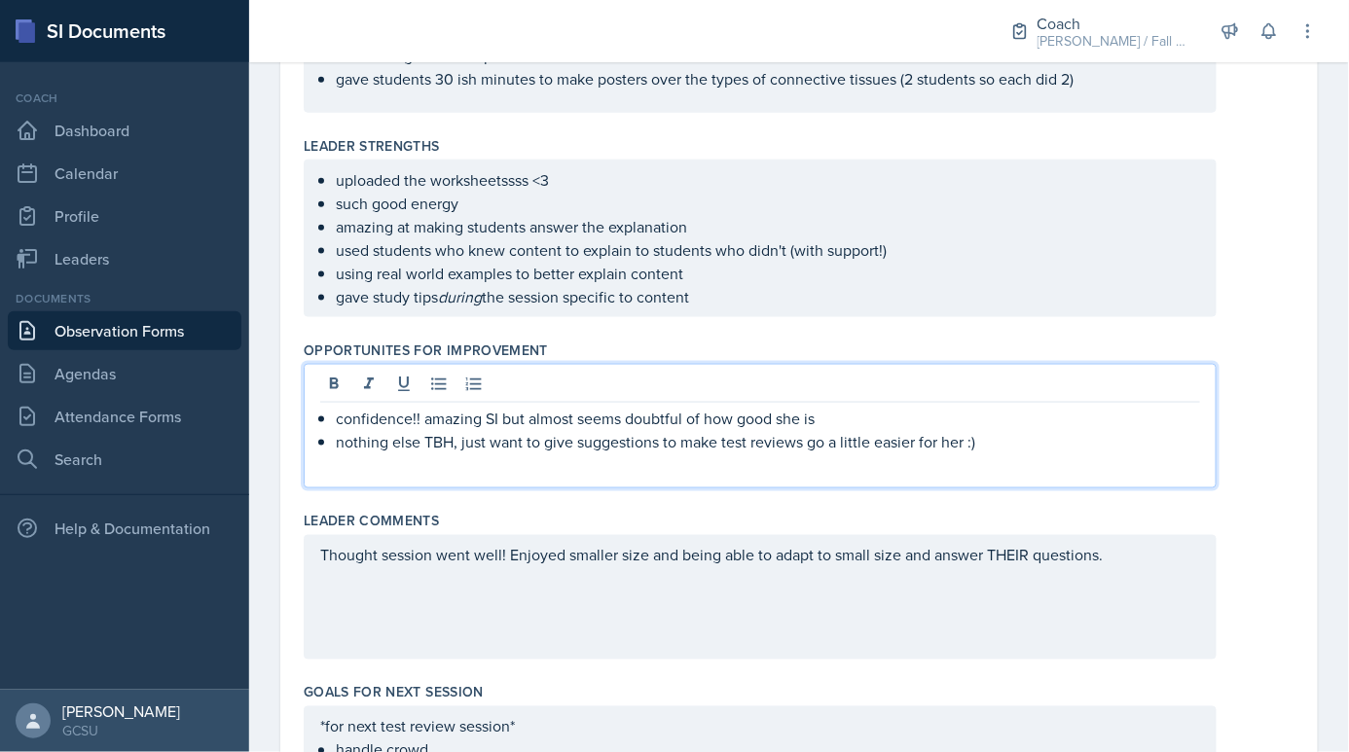
click at [870, 496] on div "Opportunites for Improvement confidence!! amazing SI but almost seems doubtful …" at bounding box center [799, 418] width 991 height 171
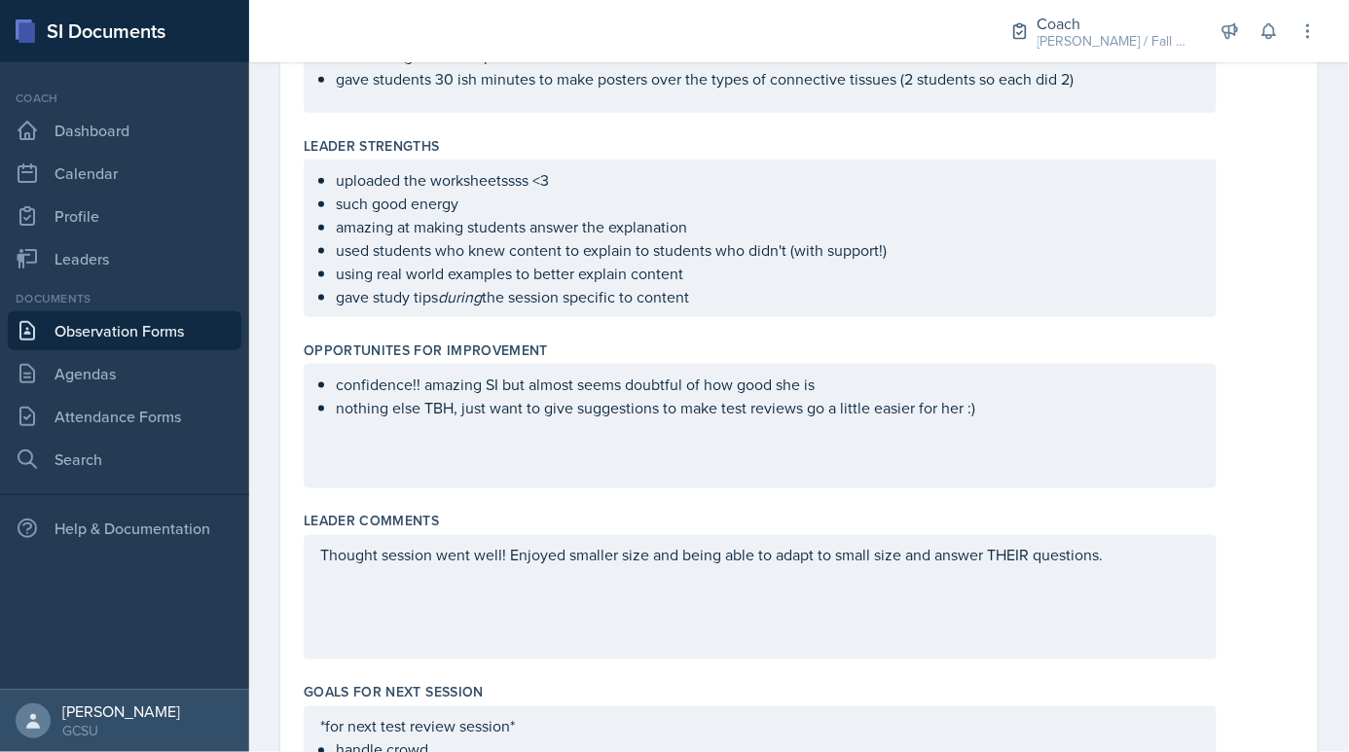
click at [857, 478] on div "confidence!! amazing SI but almost seems doubtful of how good she is nothing el…" at bounding box center [760, 426] width 913 height 125
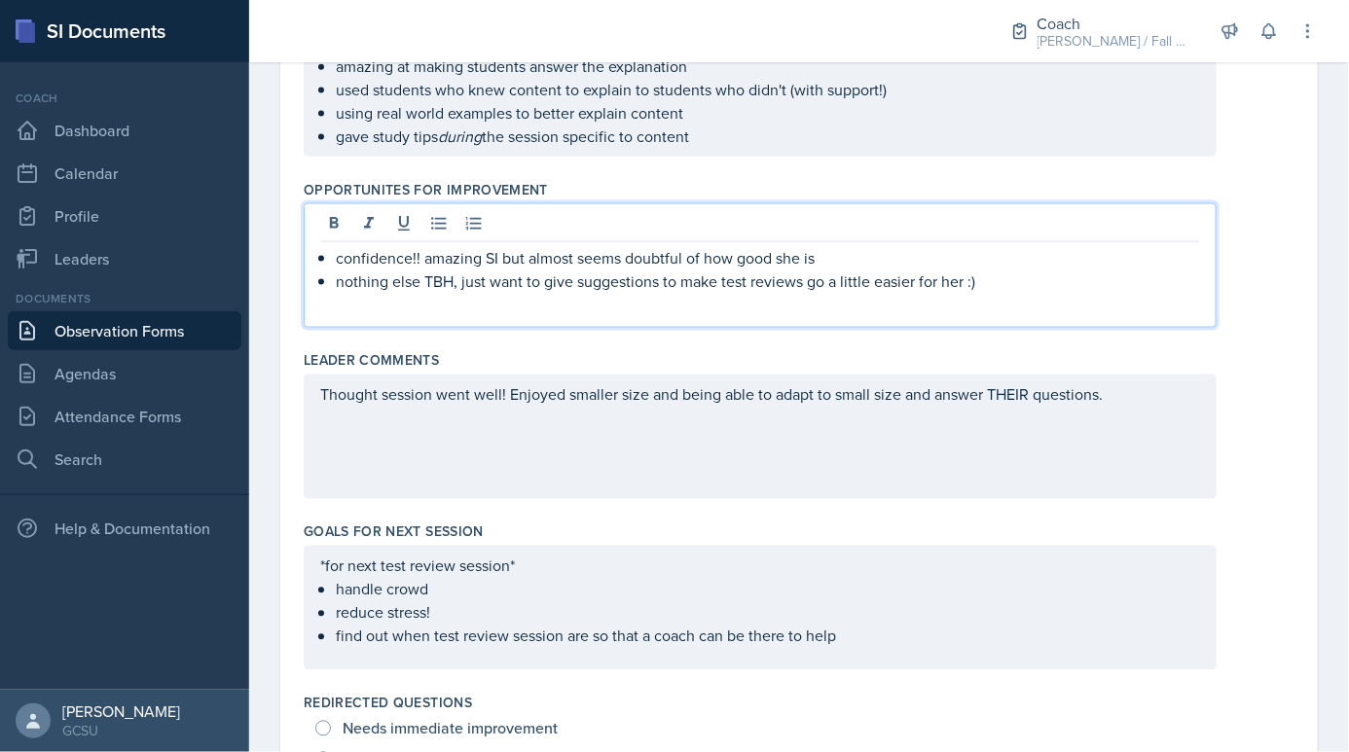
click at [737, 474] on div "Thought session went well! Enjoyed smaller size and being able to adapt to smal…" at bounding box center [760, 437] width 913 height 125
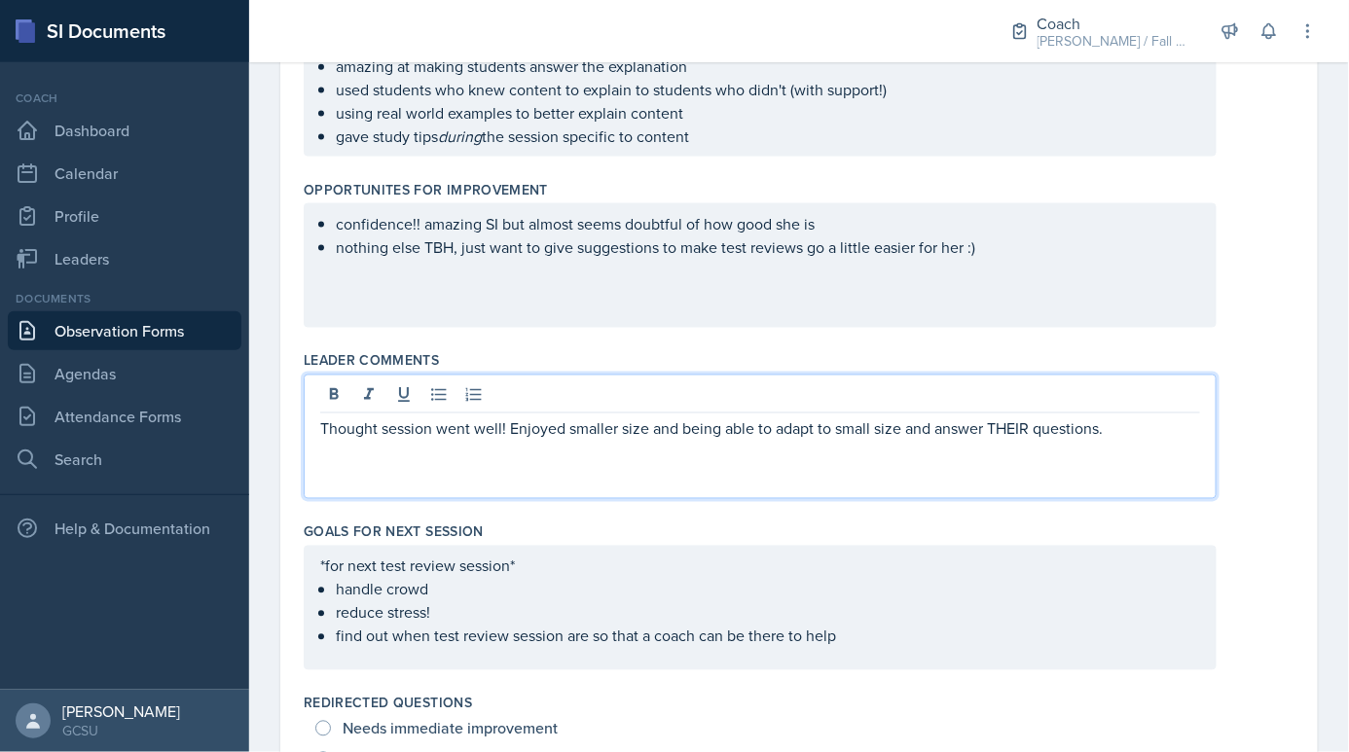
scroll to position [773, 0]
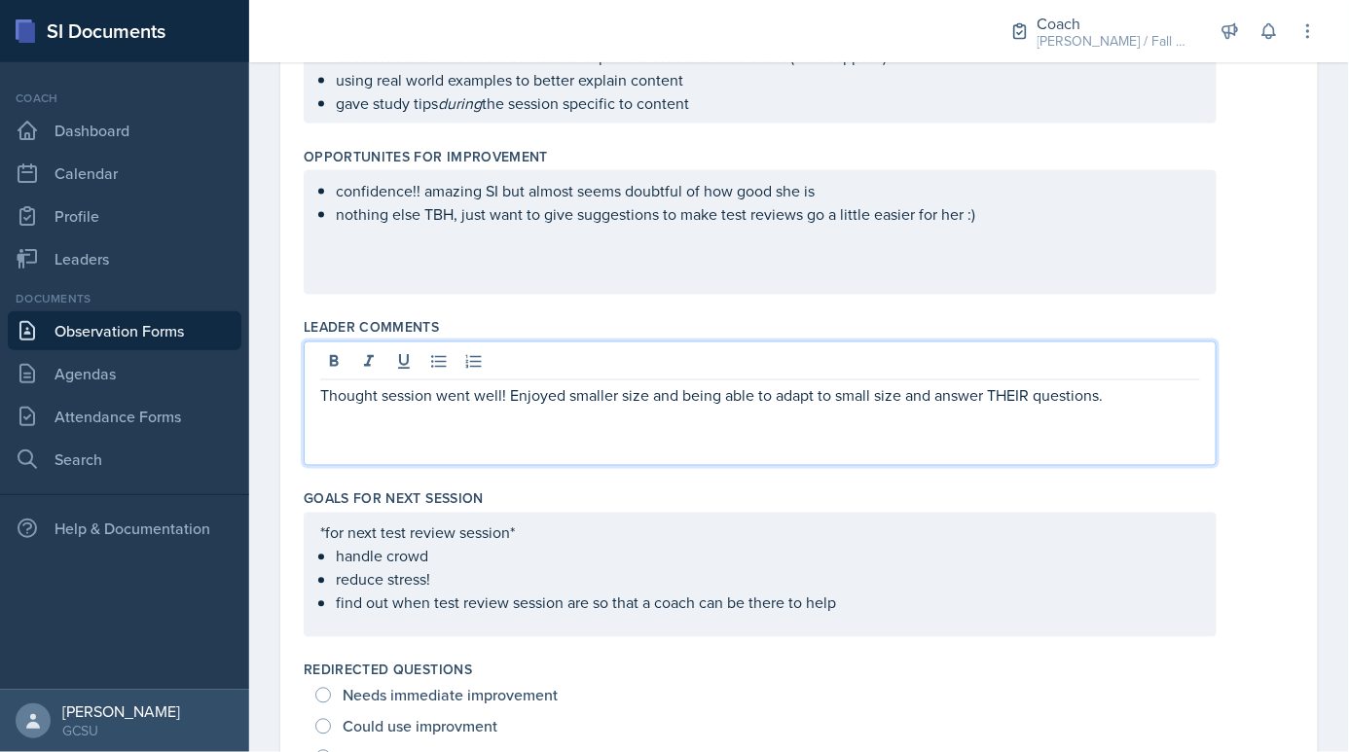
click at [528, 456] on div "Thought session went well! Enjoyed smaller size and being able to adapt to smal…" at bounding box center [760, 404] width 913 height 125
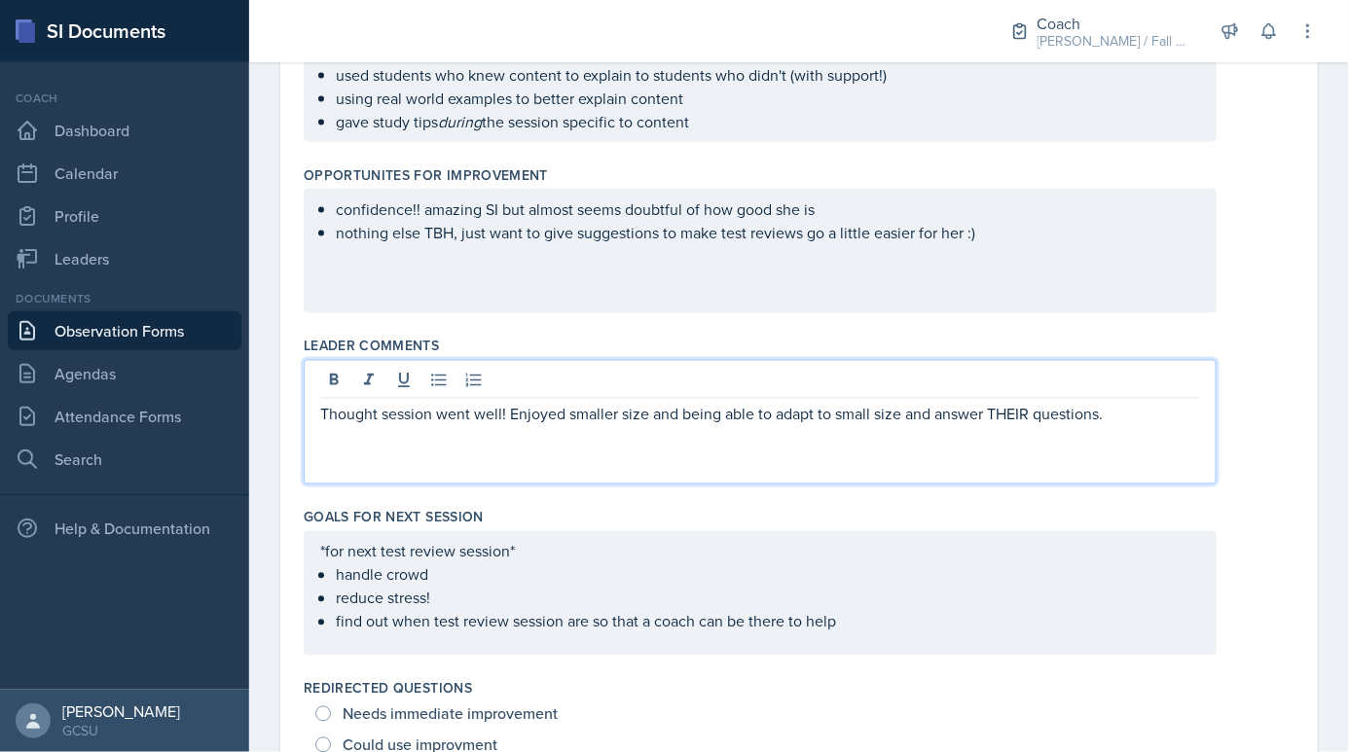
scroll to position [755, 0]
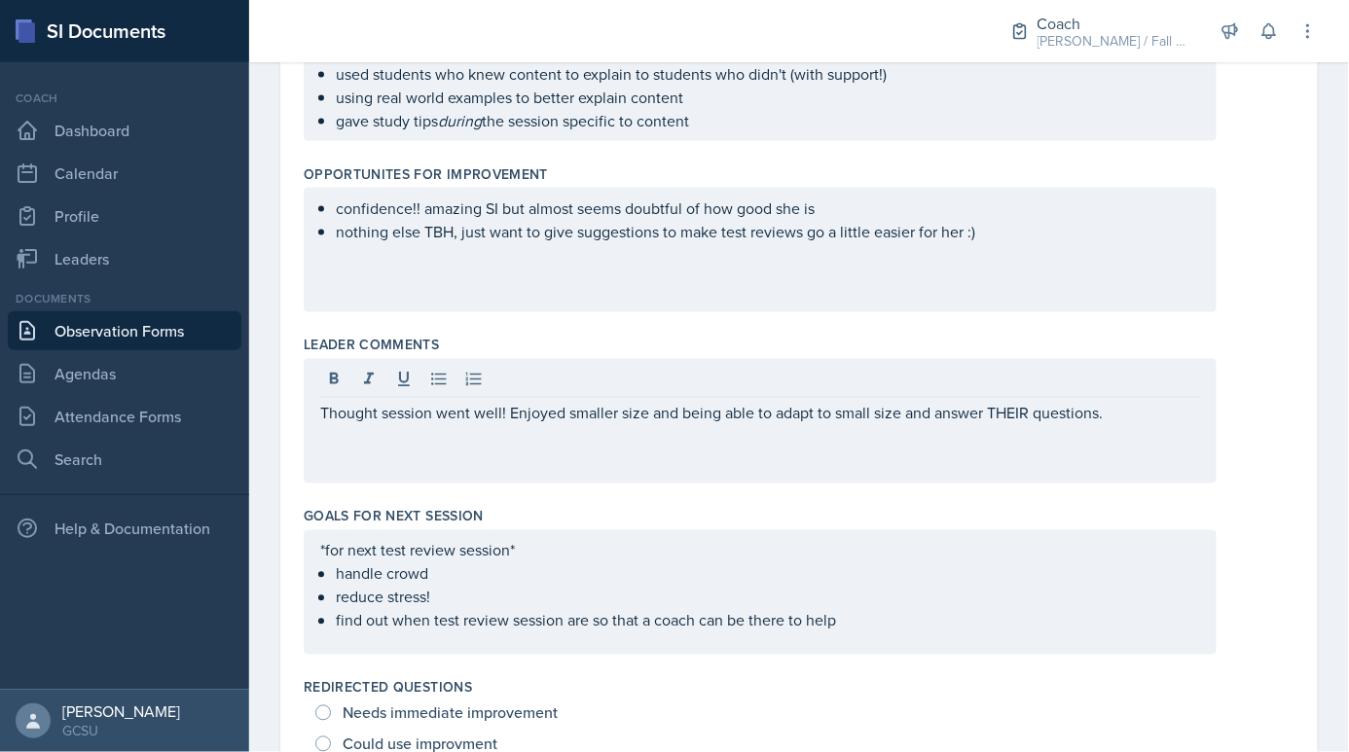
click at [1130, 421] on div "Thought session went well! Enjoyed smaller size and being able to adapt to smal…" at bounding box center [760, 421] width 913 height 125
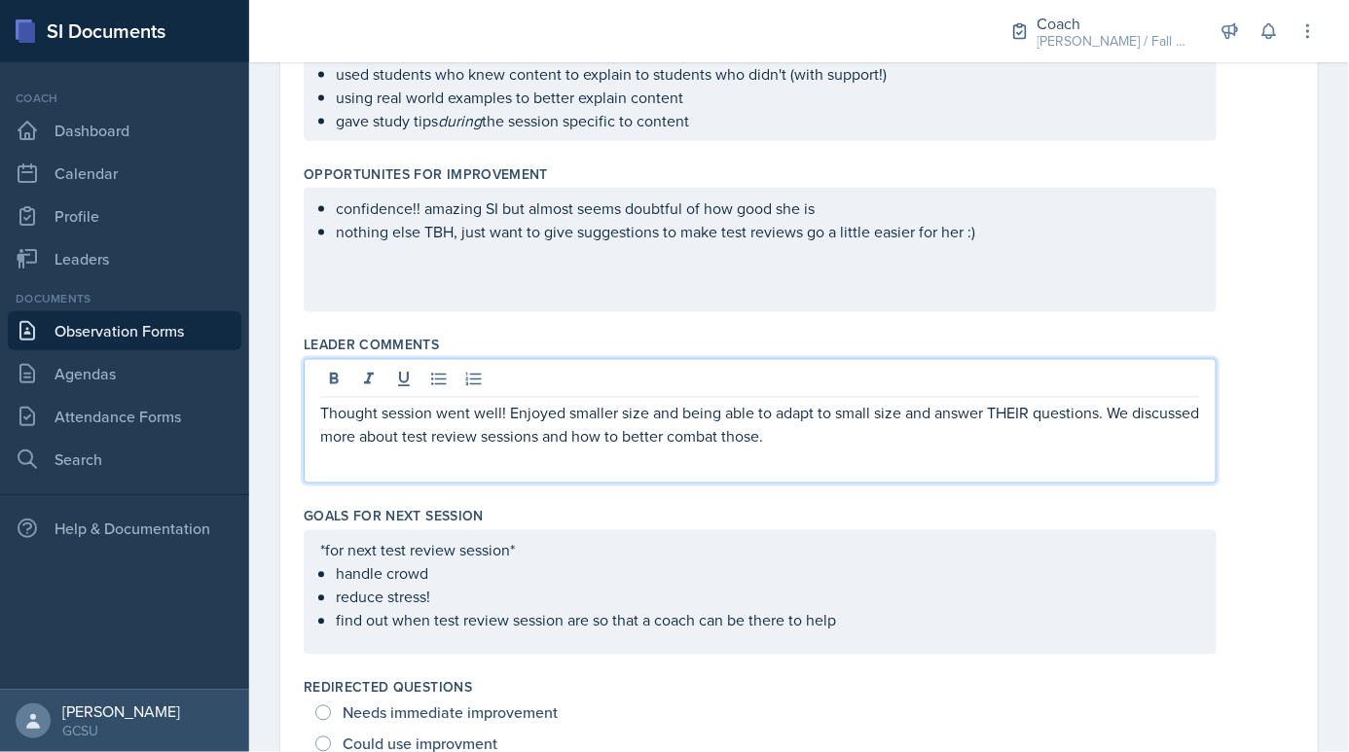
click at [856, 445] on div "Thought session went well! Enjoyed smaller size and being able to adapt to smal…" at bounding box center [760, 421] width 913 height 125
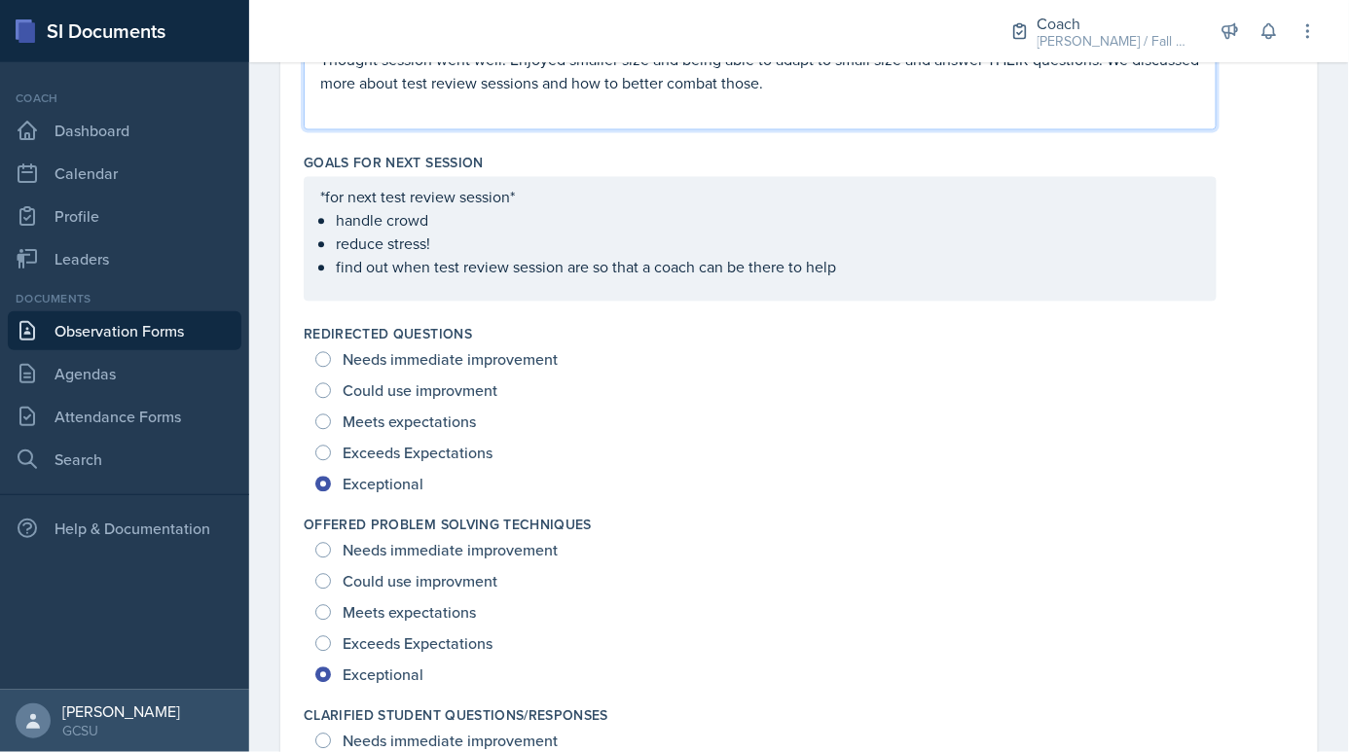
scroll to position [1112, 0]
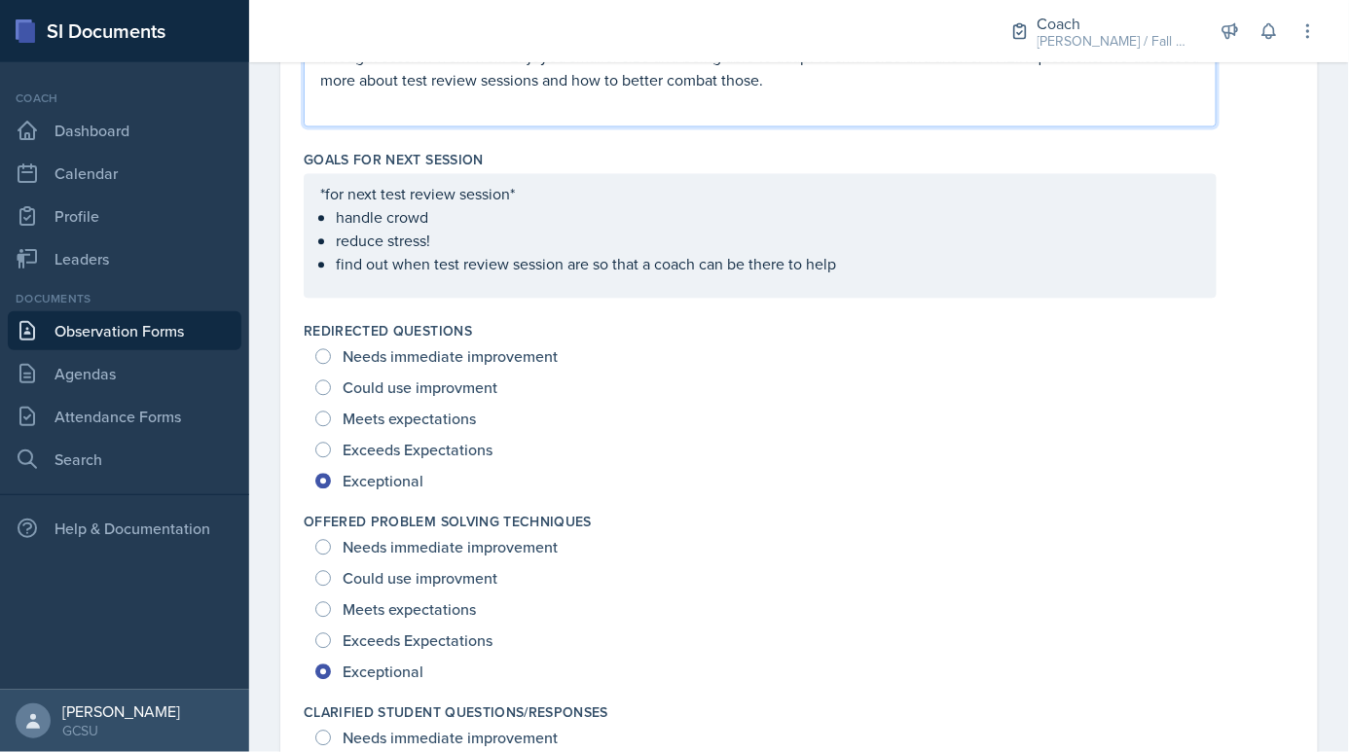
click at [902, 242] on p "reduce stress!" at bounding box center [768, 240] width 864 height 23
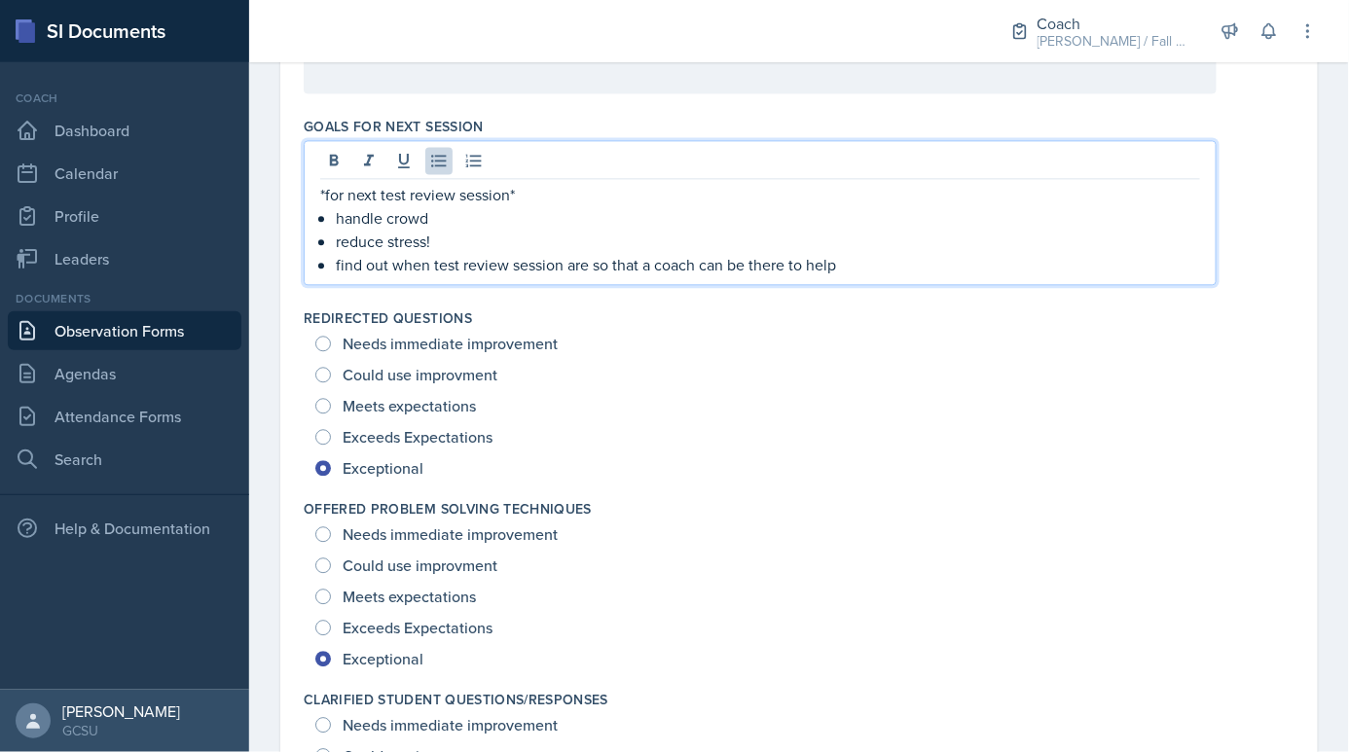
click at [894, 256] on p "find out when test review session are so that a coach can be there to help" at bounding box center [768, 264] width 864 height 23
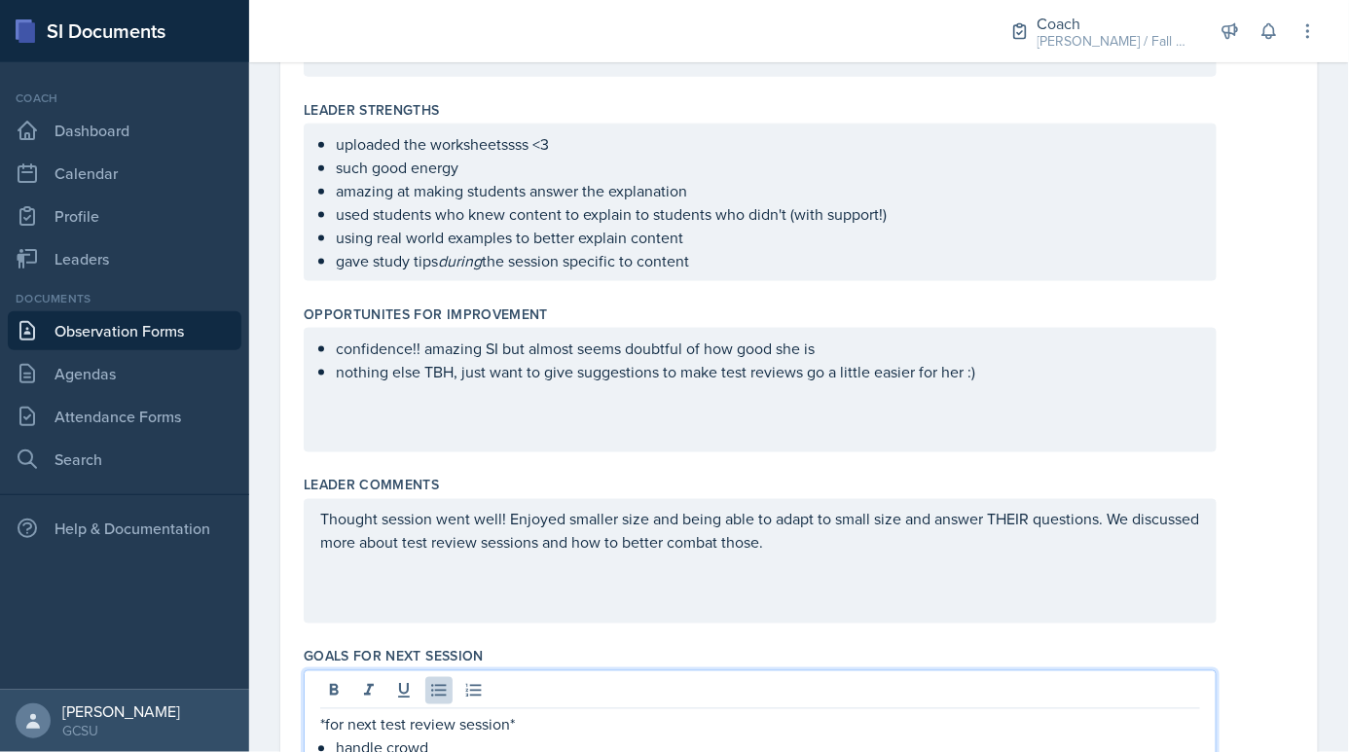
scroll to position [688, 0]
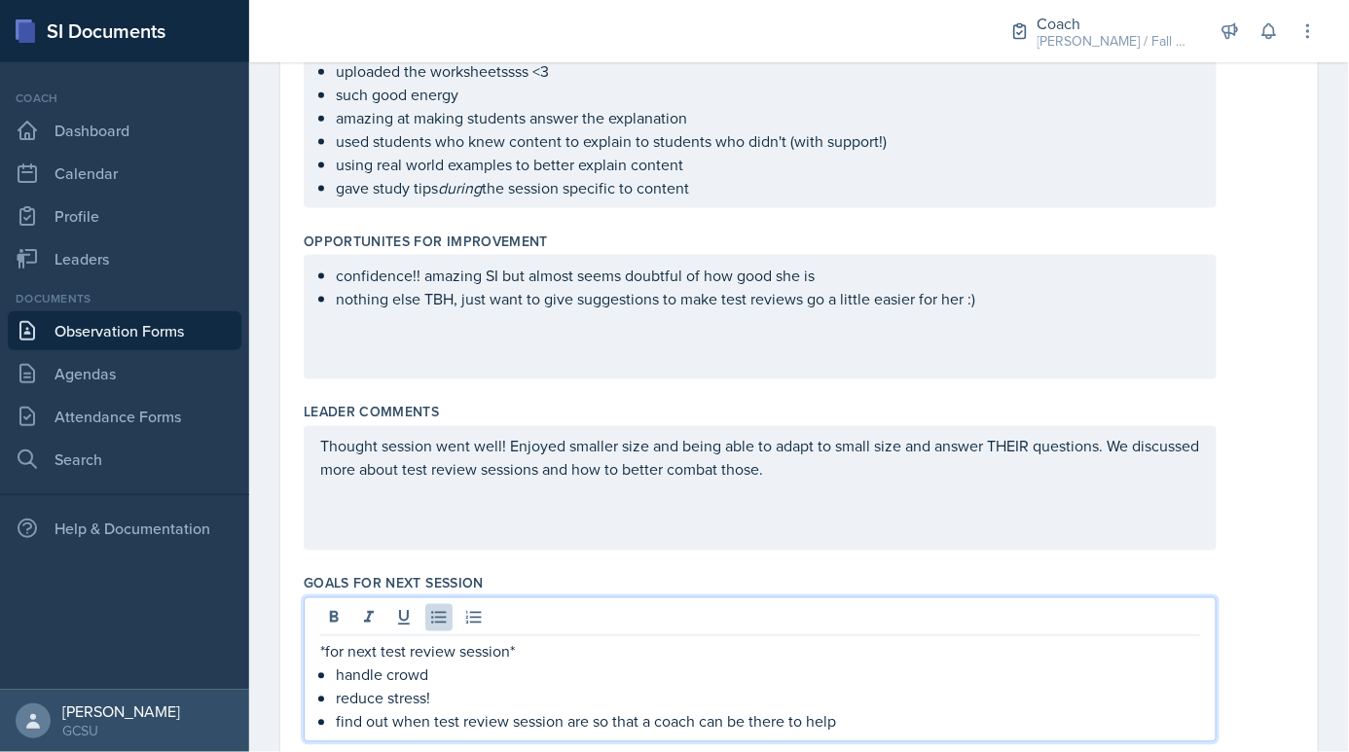
click at [940, 473] on p "Thought session went well! Enjoyed smaller size and being able to adapt to smal…" at bounding box center [760, 458] width 880 height 47
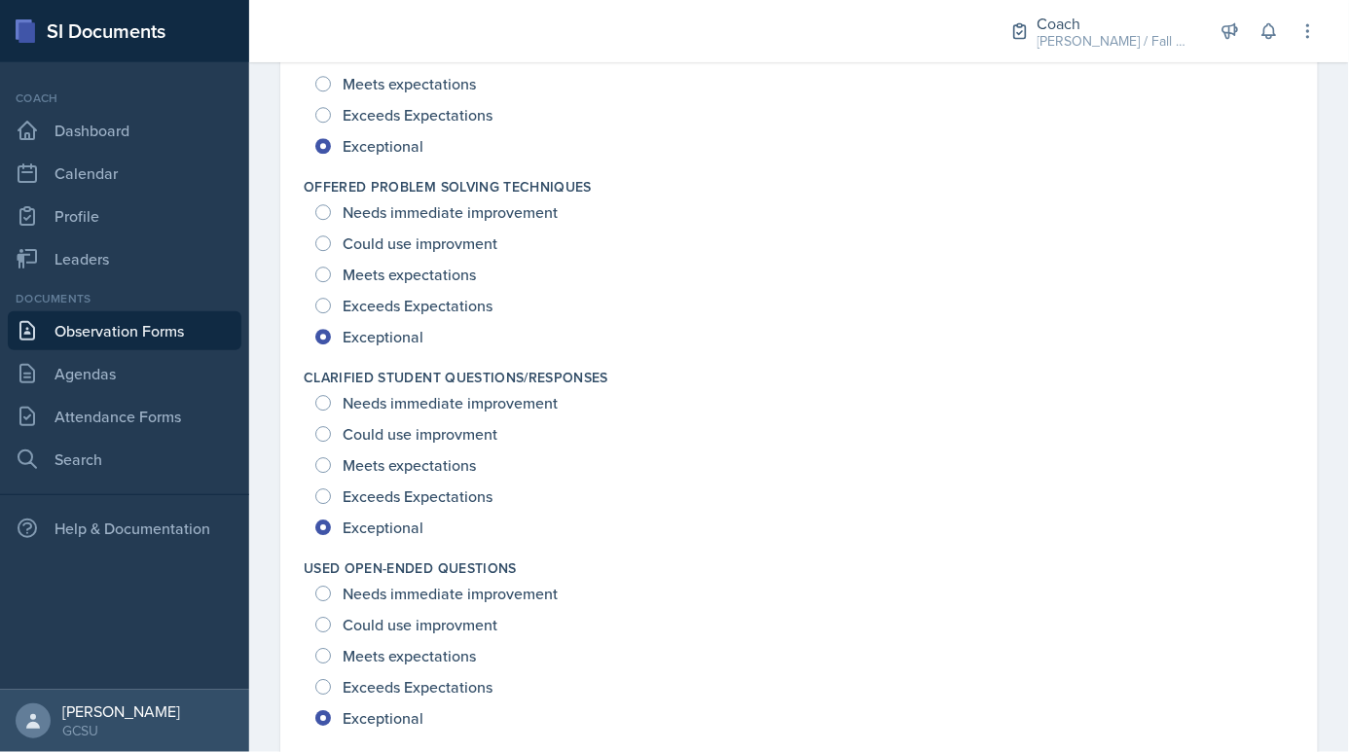
scroll to position [0, 0]
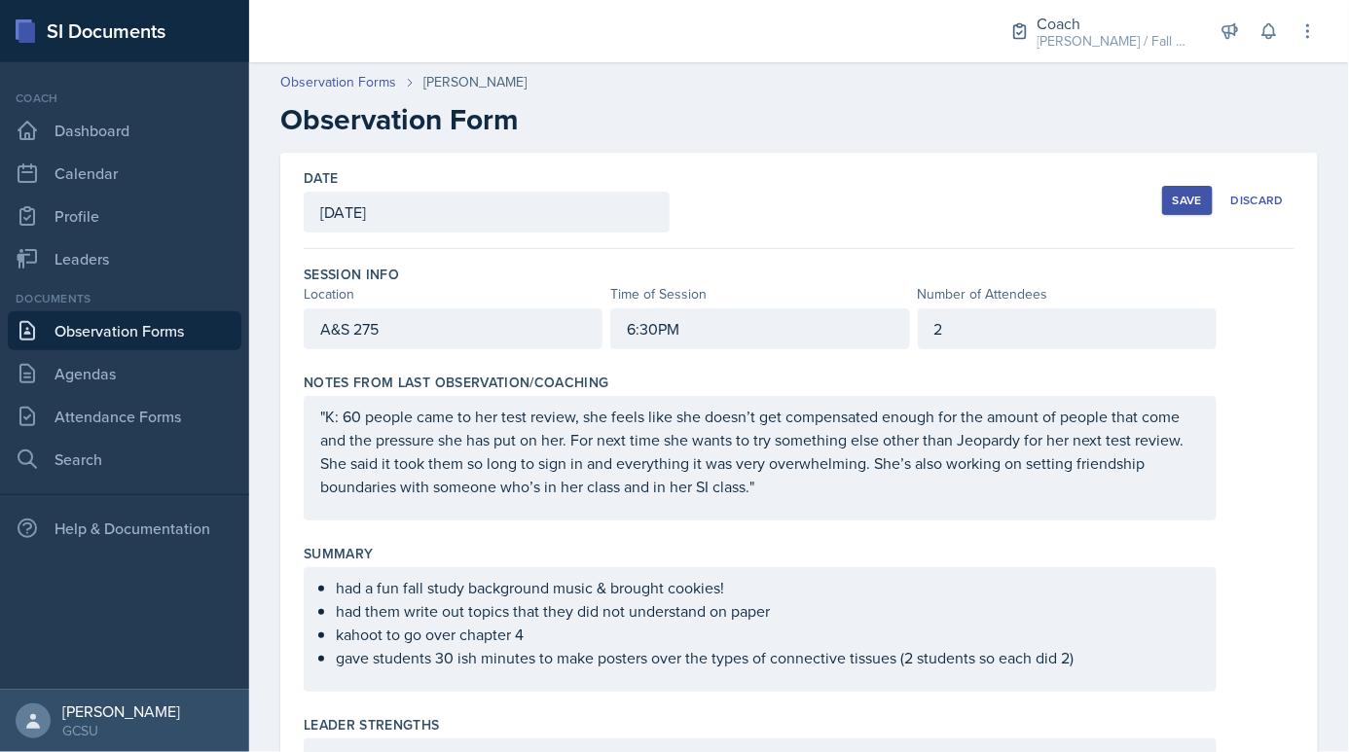
click at [1178, 207] on div "Save" at bounding box center [1187, 201] width 29 height 16
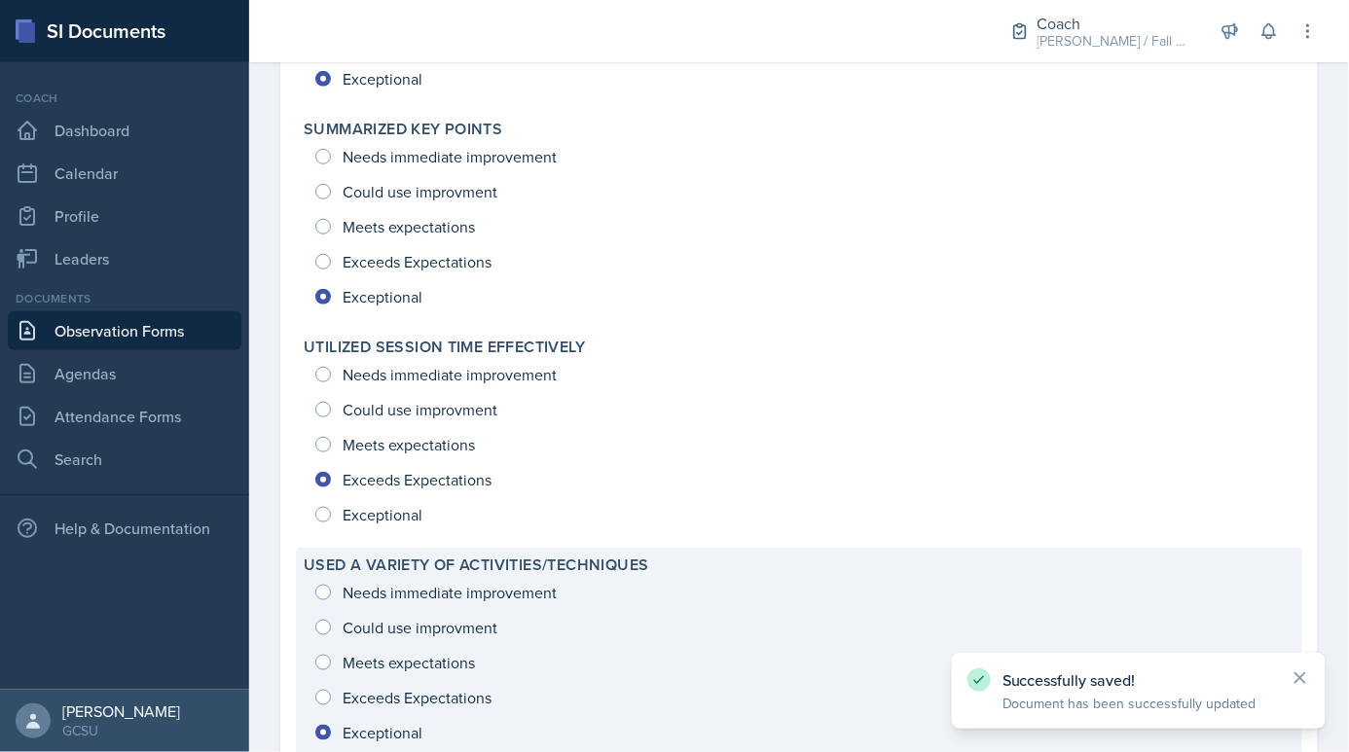
scroll to position [2916, 0]
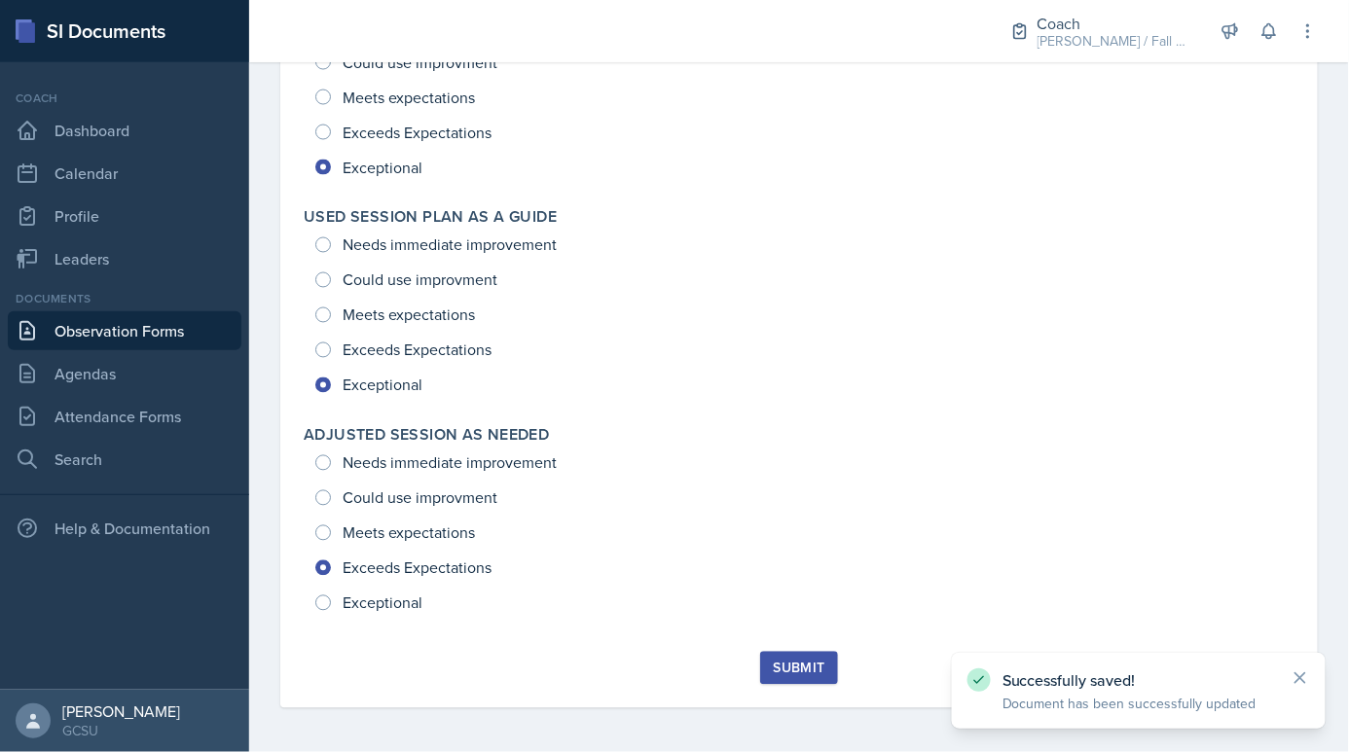
click at [796, 664] on div "Submit" at bounding box center [799, 669] width 52 height 16
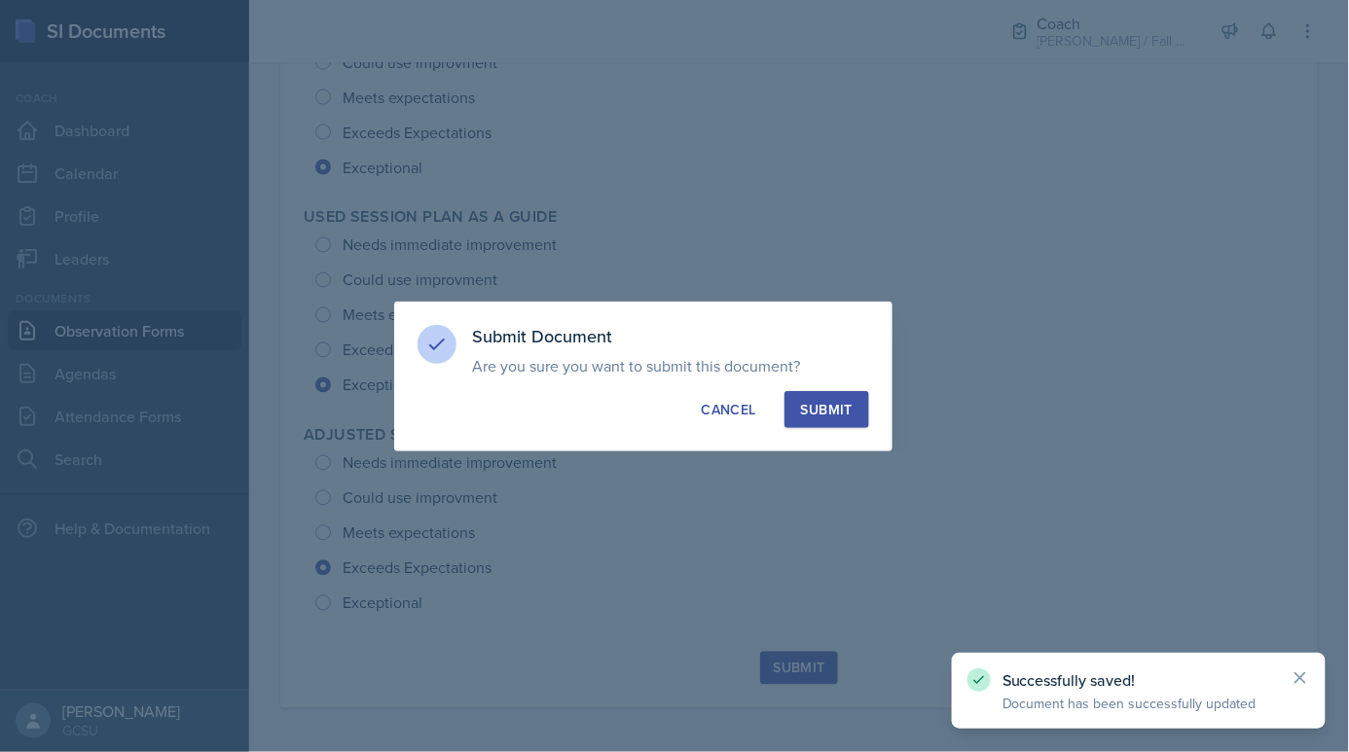
click at [824, 398] on button "Submit" at bounding box center [826, 409] width 85 height 37
radio input "true"
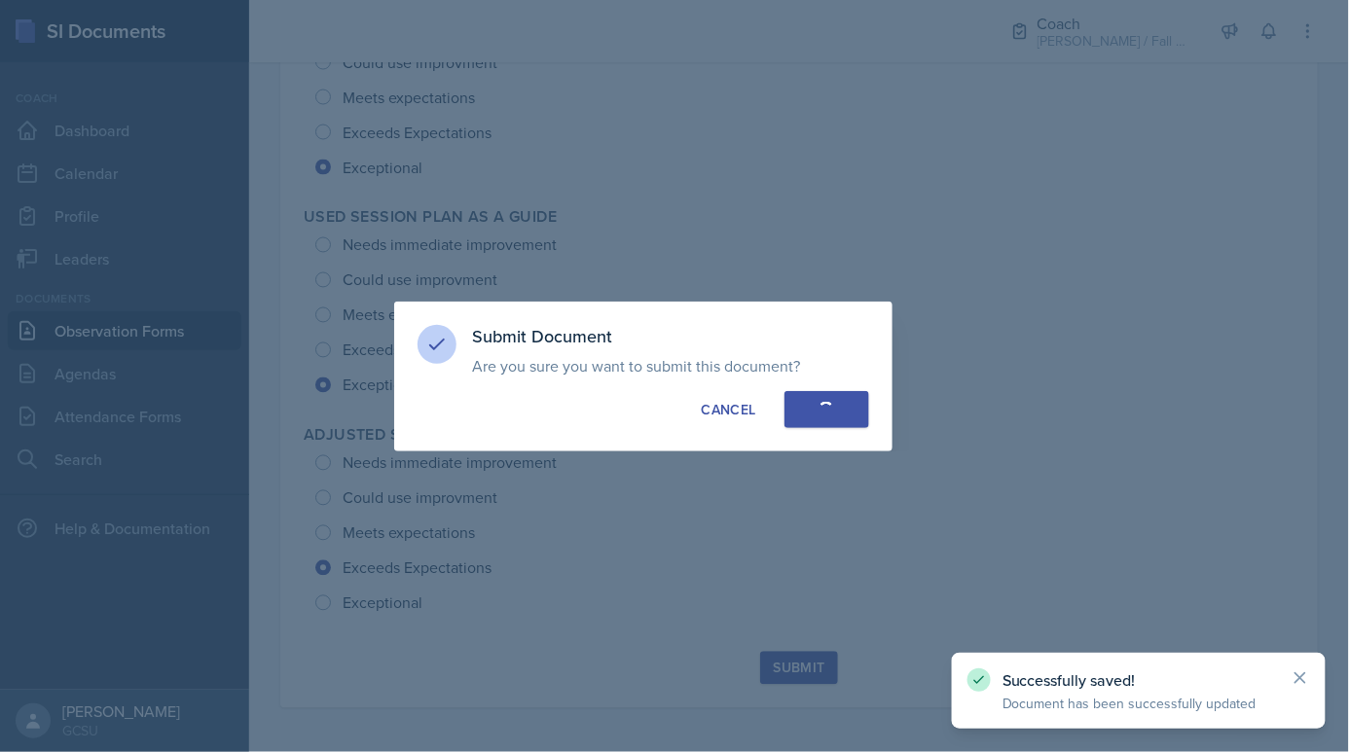
radio input "true"
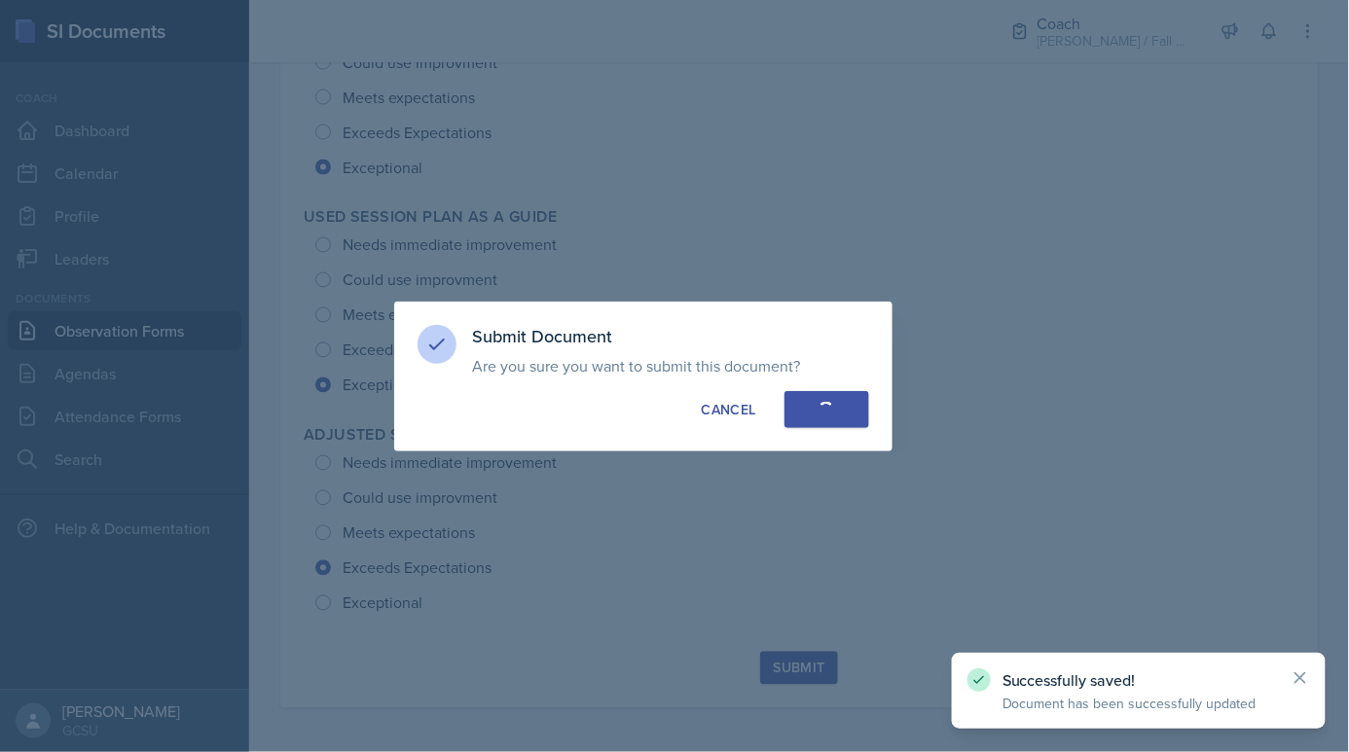
radio input "true"
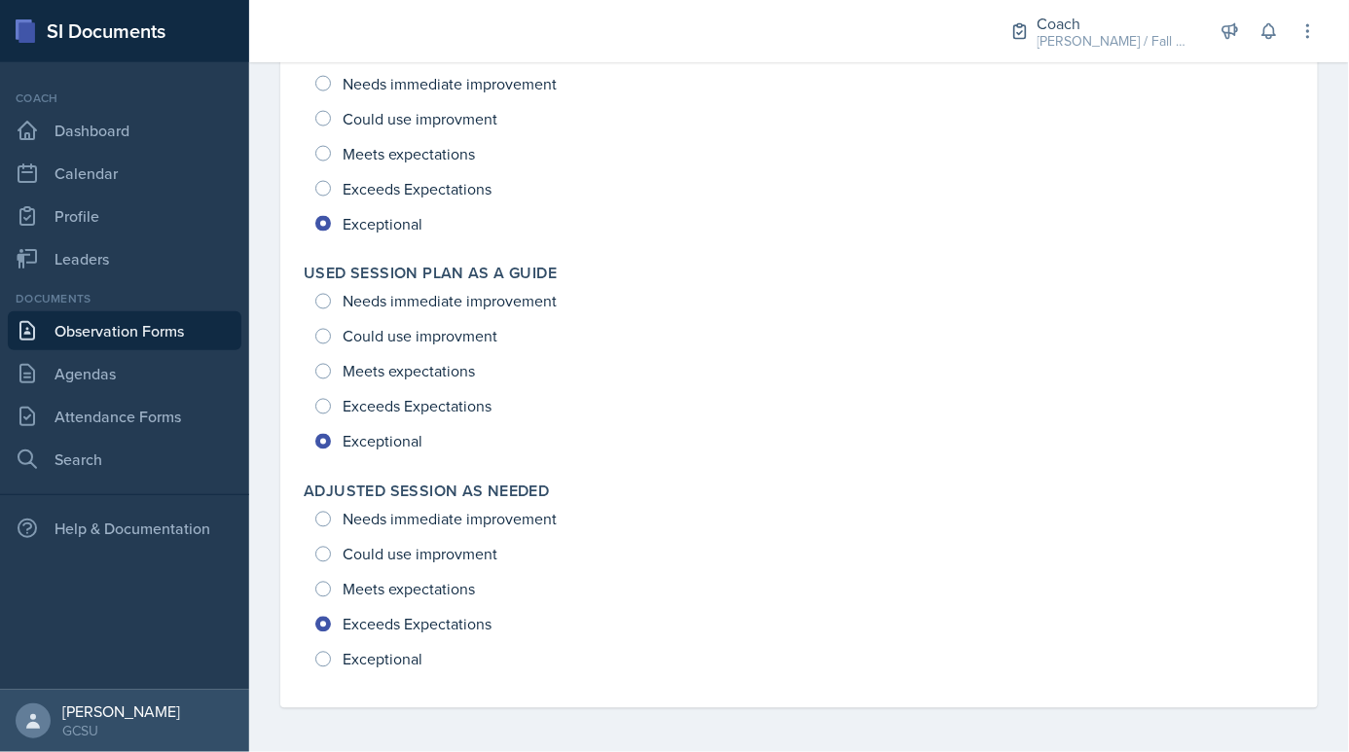
click at [146, 332] on link "Observation Forms" at bounding box center [125, 330] width 234 height 39
